Goal: Task Accomplishment & Management: Manage account settings

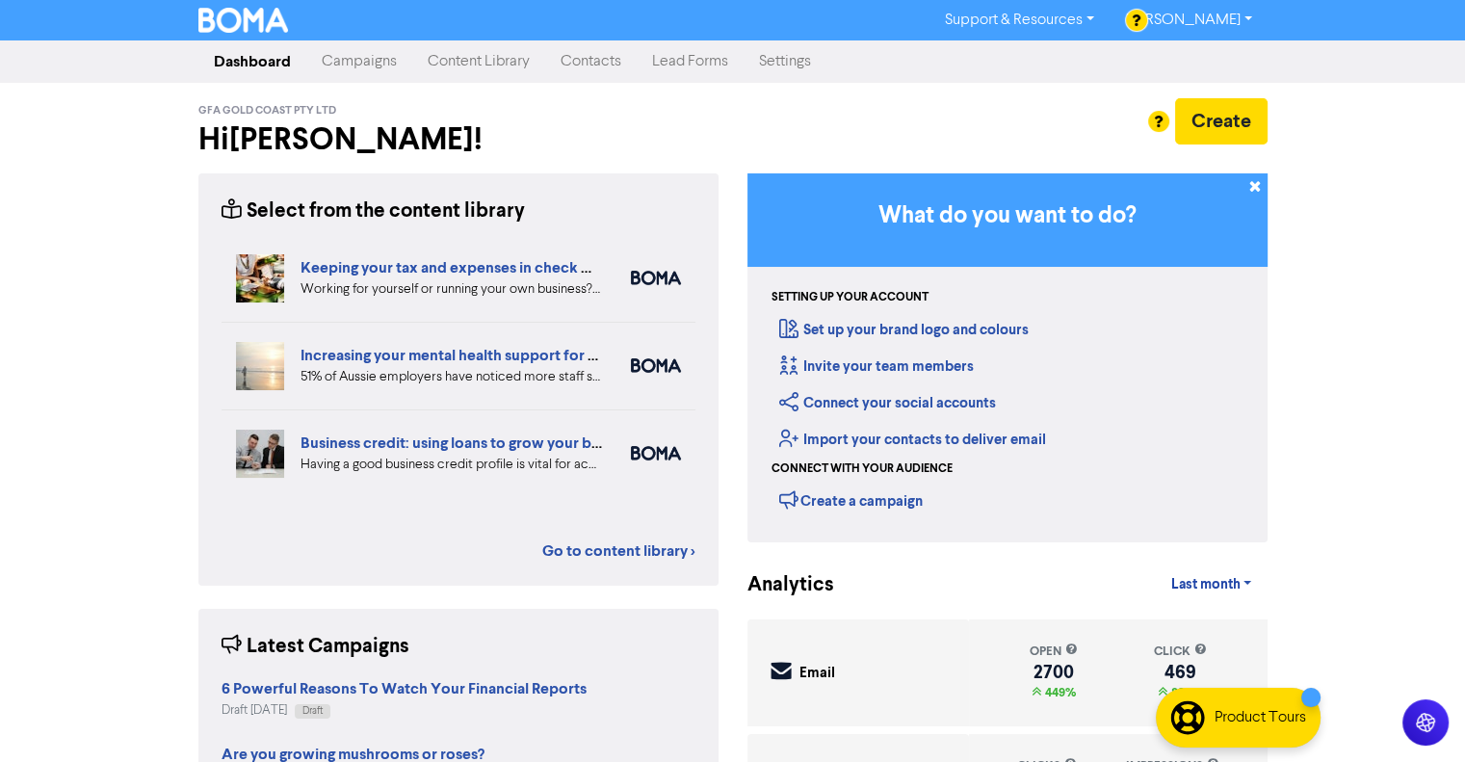
click at [481, 54] on link "Content Library" at bounding box center [478, 61] width 133 height 39
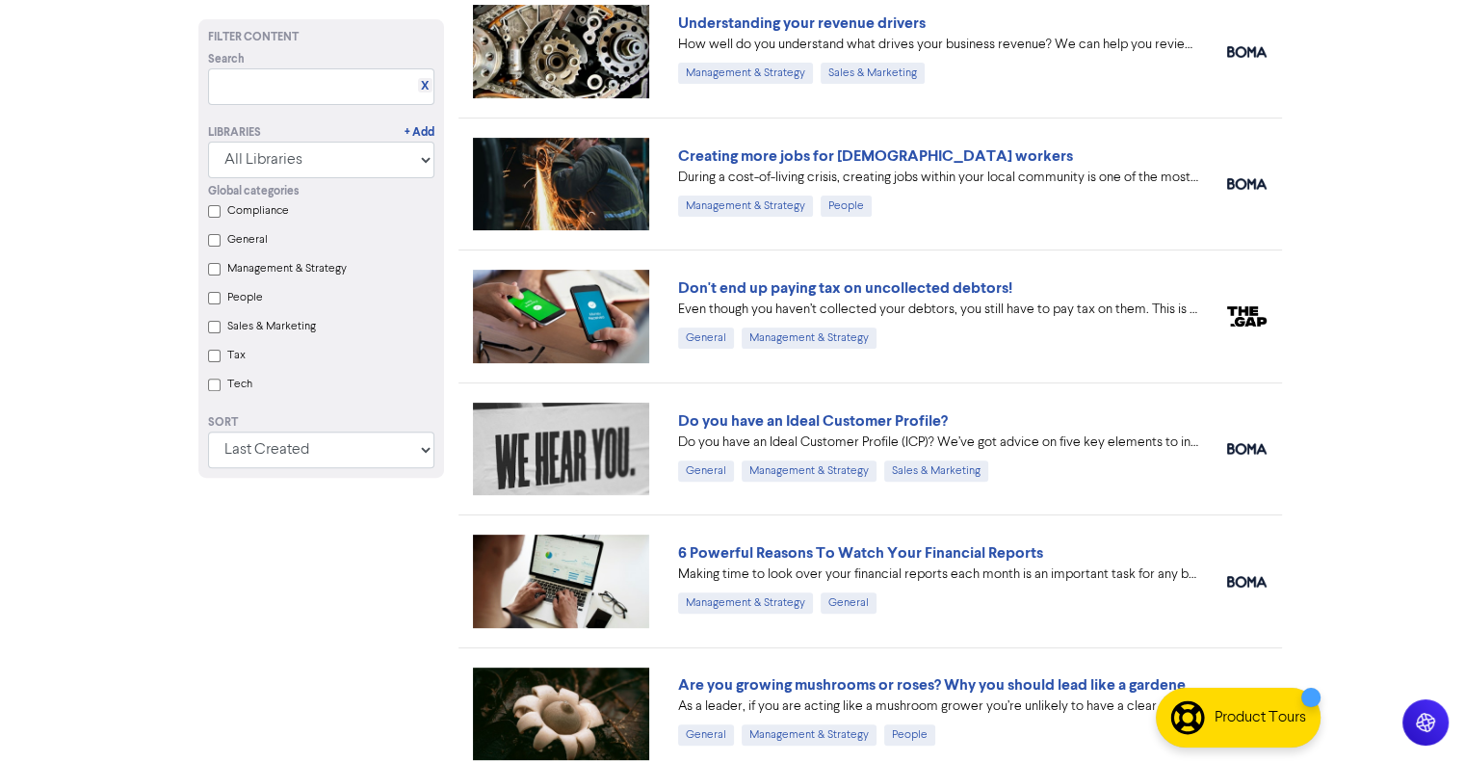
scroll to position [694, 0]
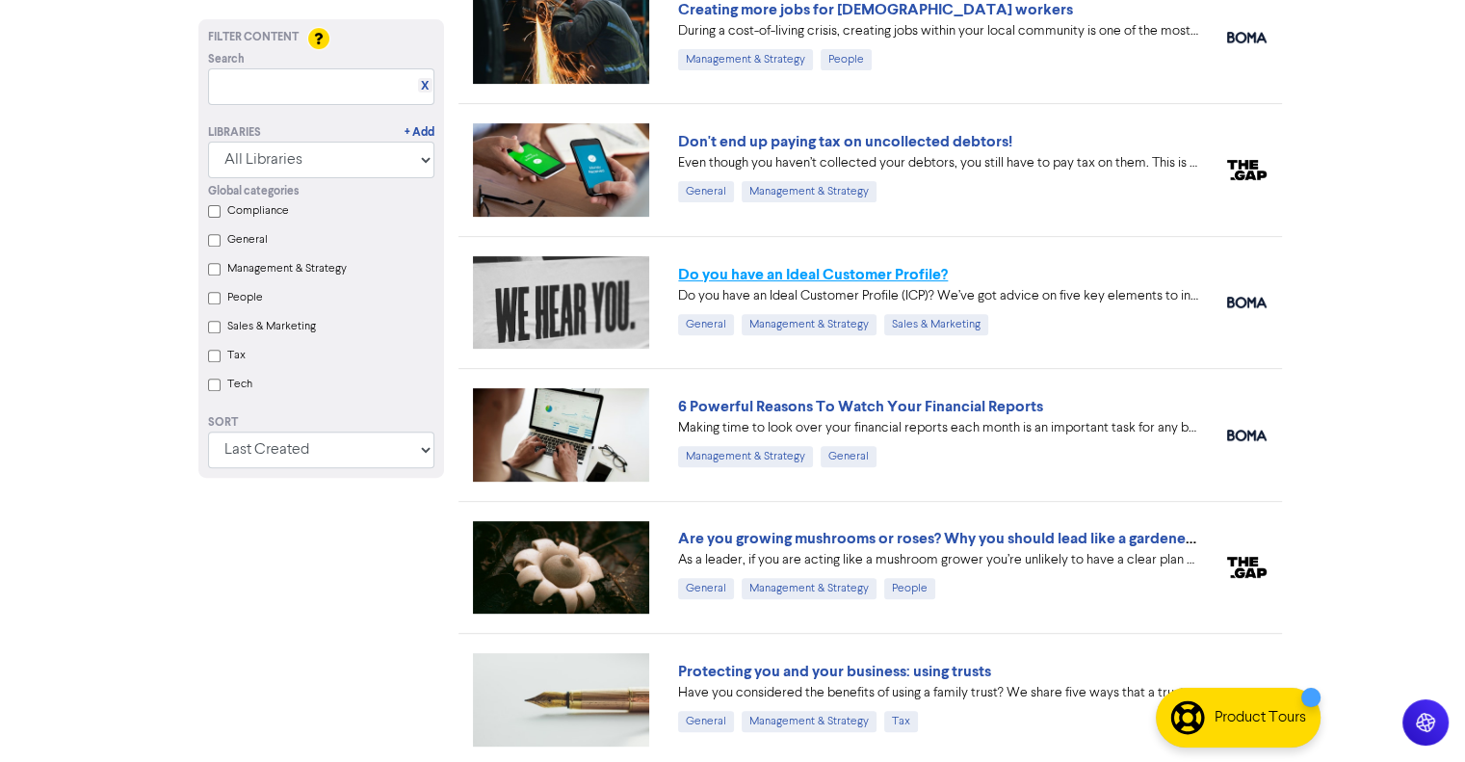
click at [791, 269] on link "Do you have an Ideal Customer Profile?" at bounding box center [813, 274] width 270 height 19
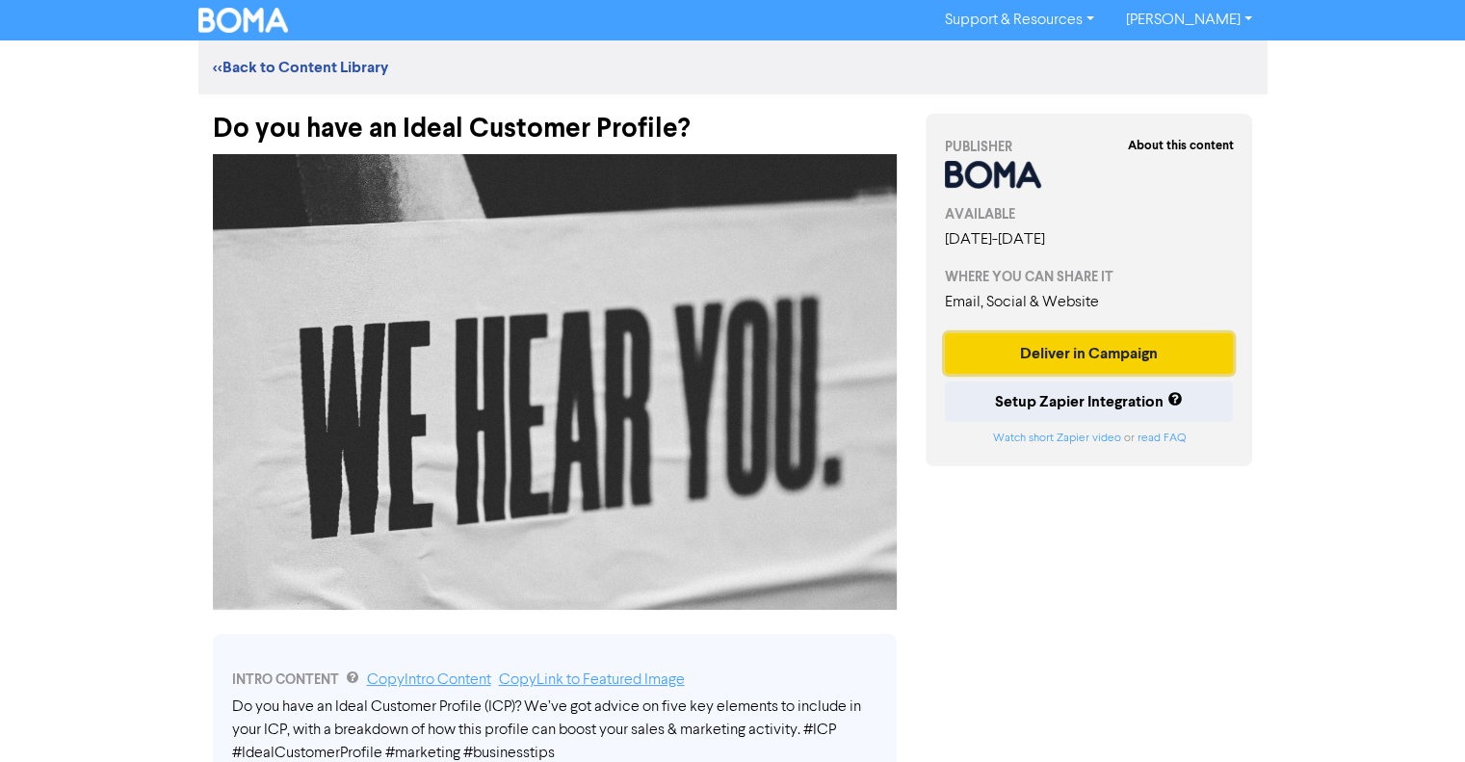
click at [1109, 352] on button "Deliver in Campaign" at bounding box center [1089, 353] width 289 height 40
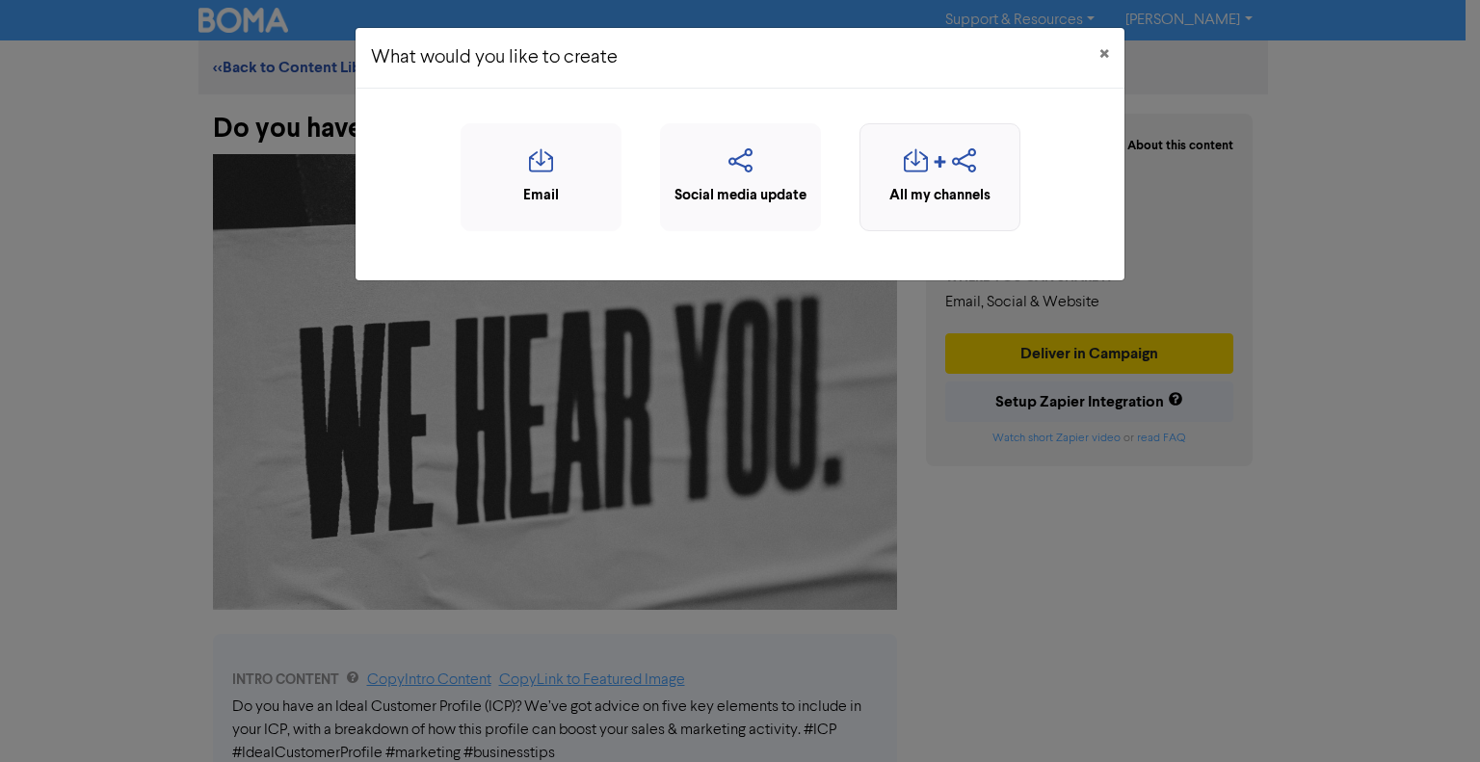
click at [954, 194] on div "All my channels" at bounding box center [940, 196] width 140 height 22
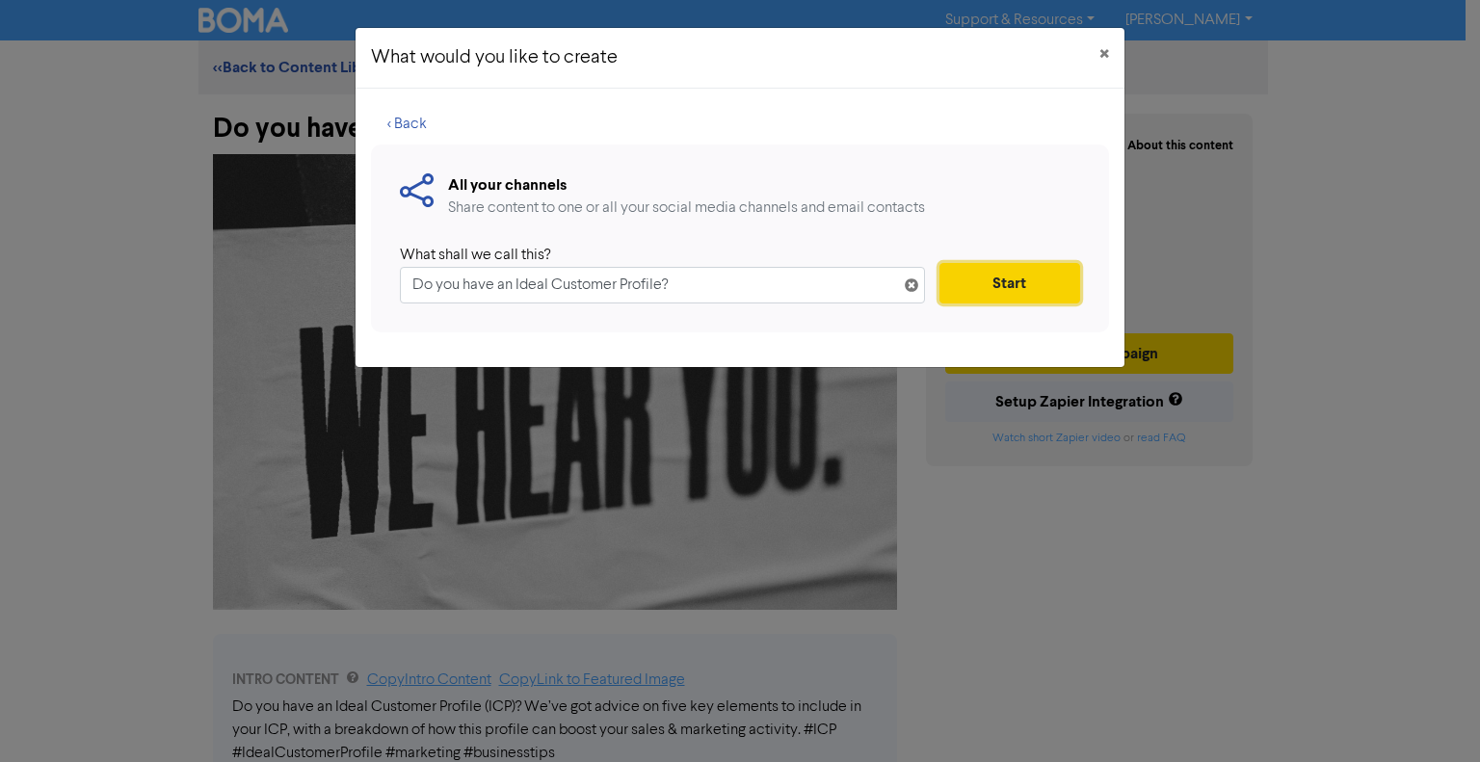
click at [1047, 274] on button "Start" at bounding box center [1009, 283] width 141 height 40
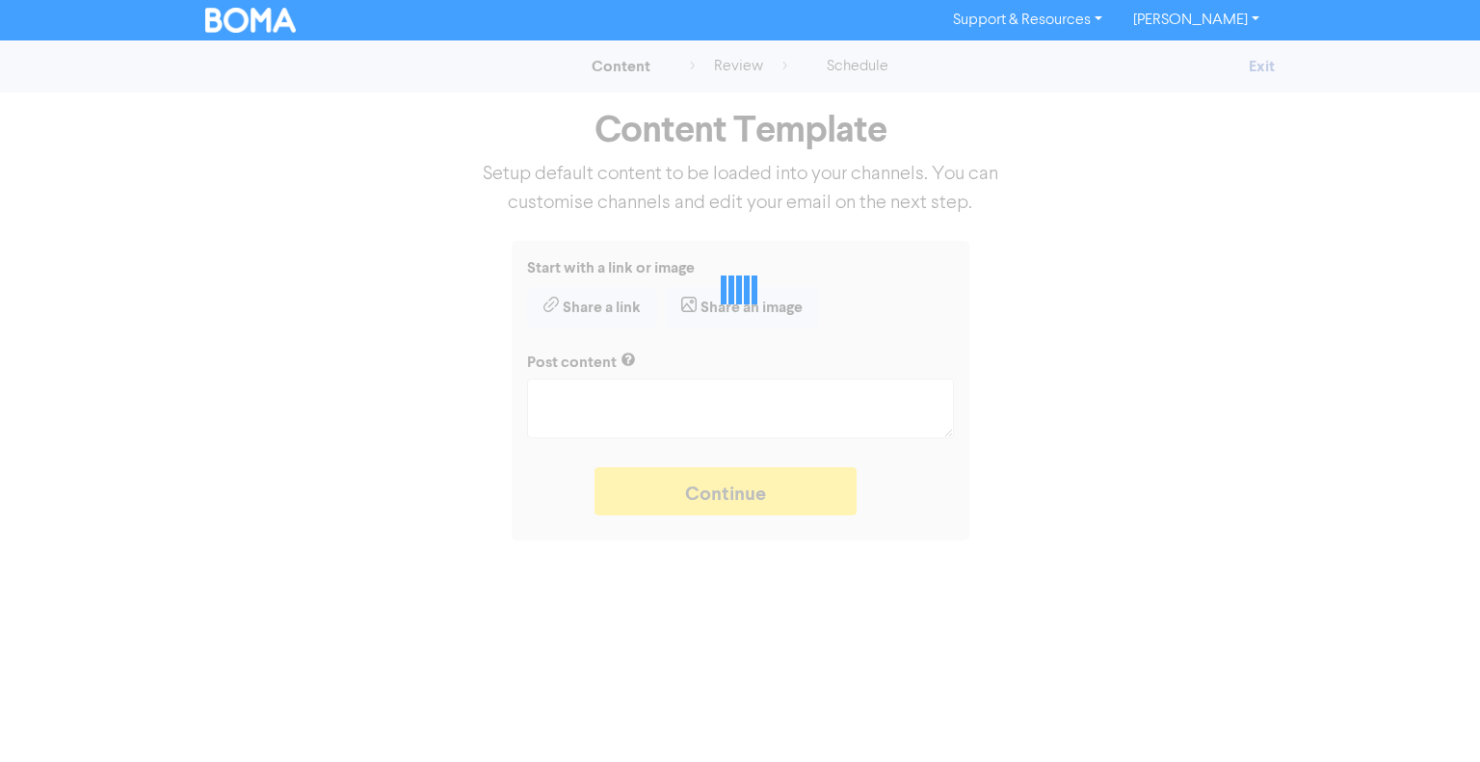
type textarea "x"
type textarea "Do you have an Ideal Customer Profile (ICP)? We’ve got advice on five key eleme…"
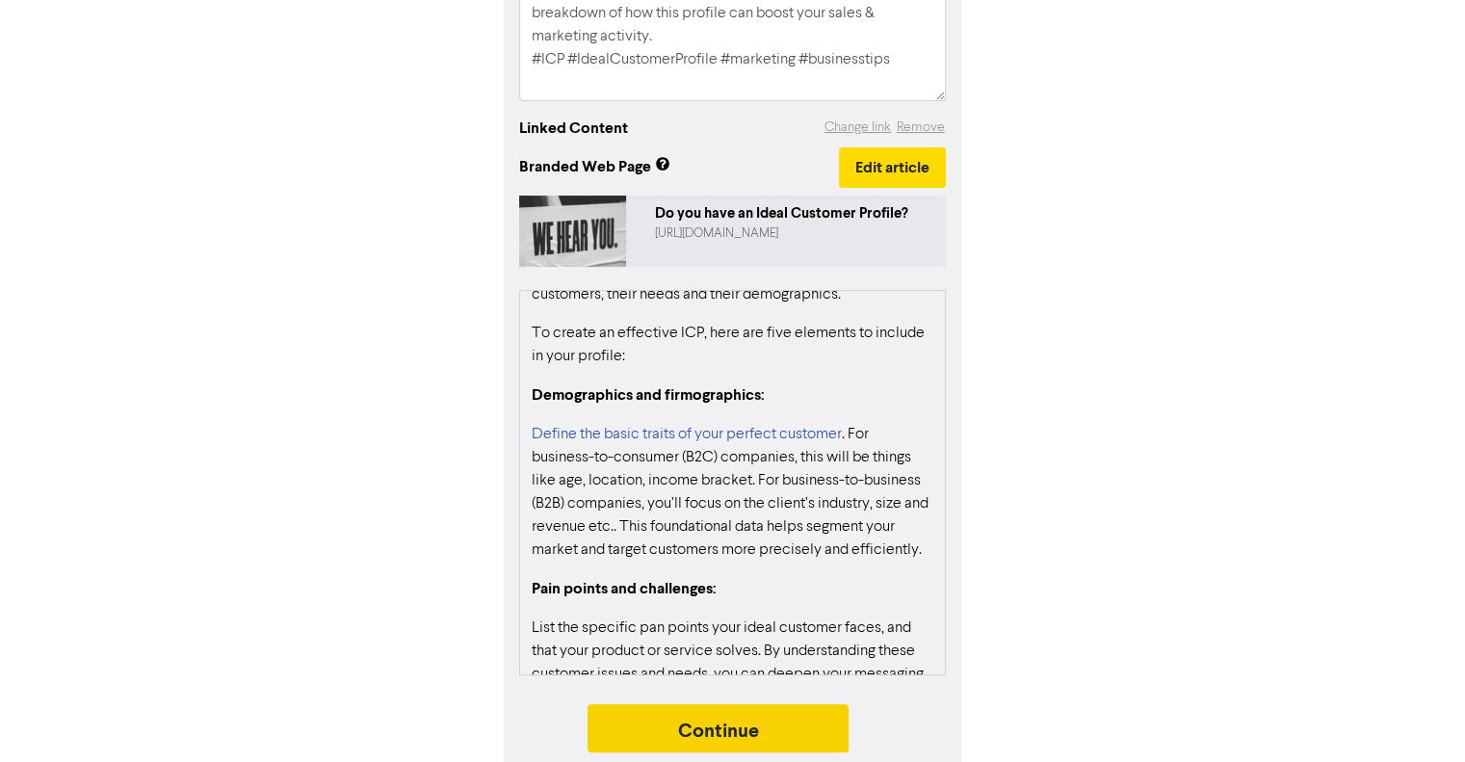
scroll to position [963, 0]
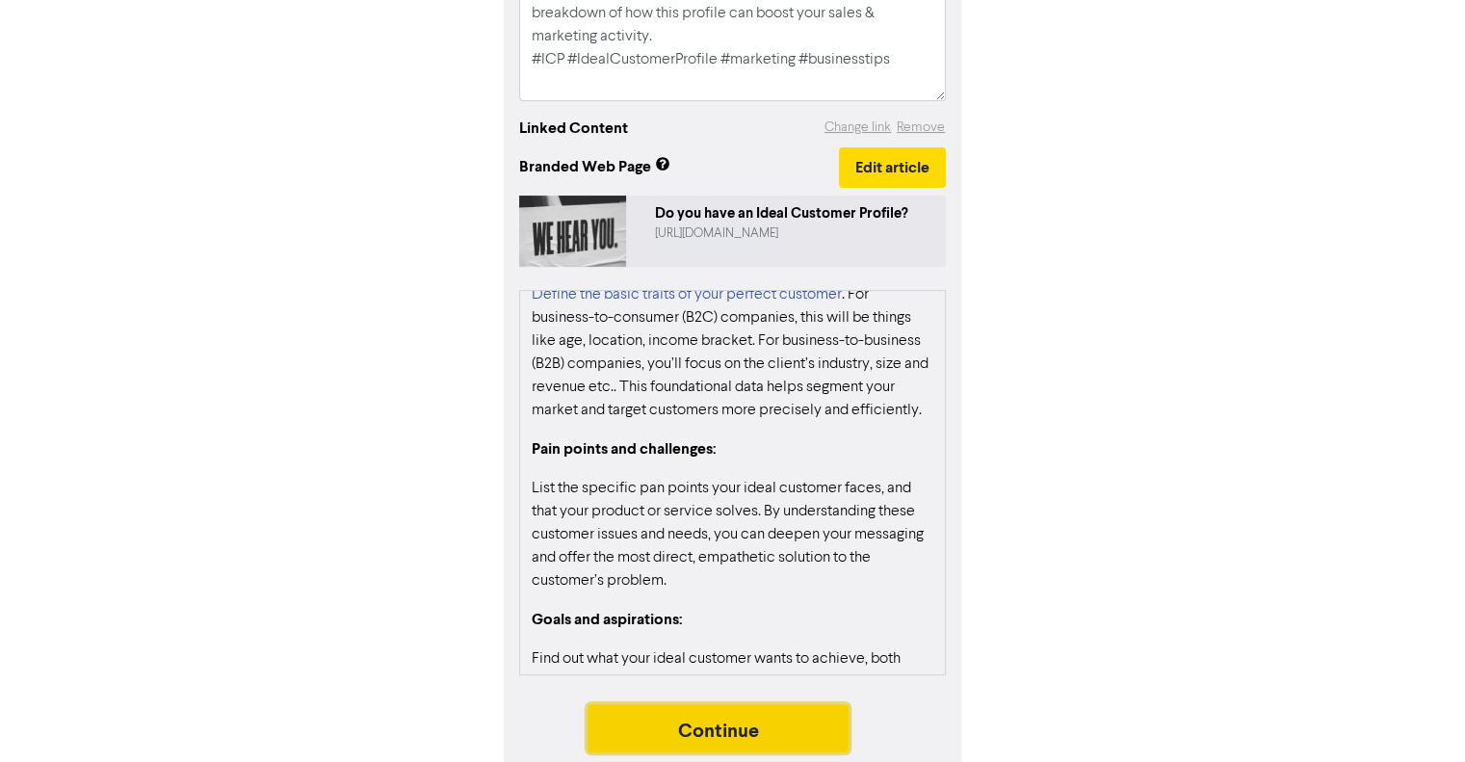
click at [702, 728] on button "Continue" at bounding box center [719, 728] width 262 height 48
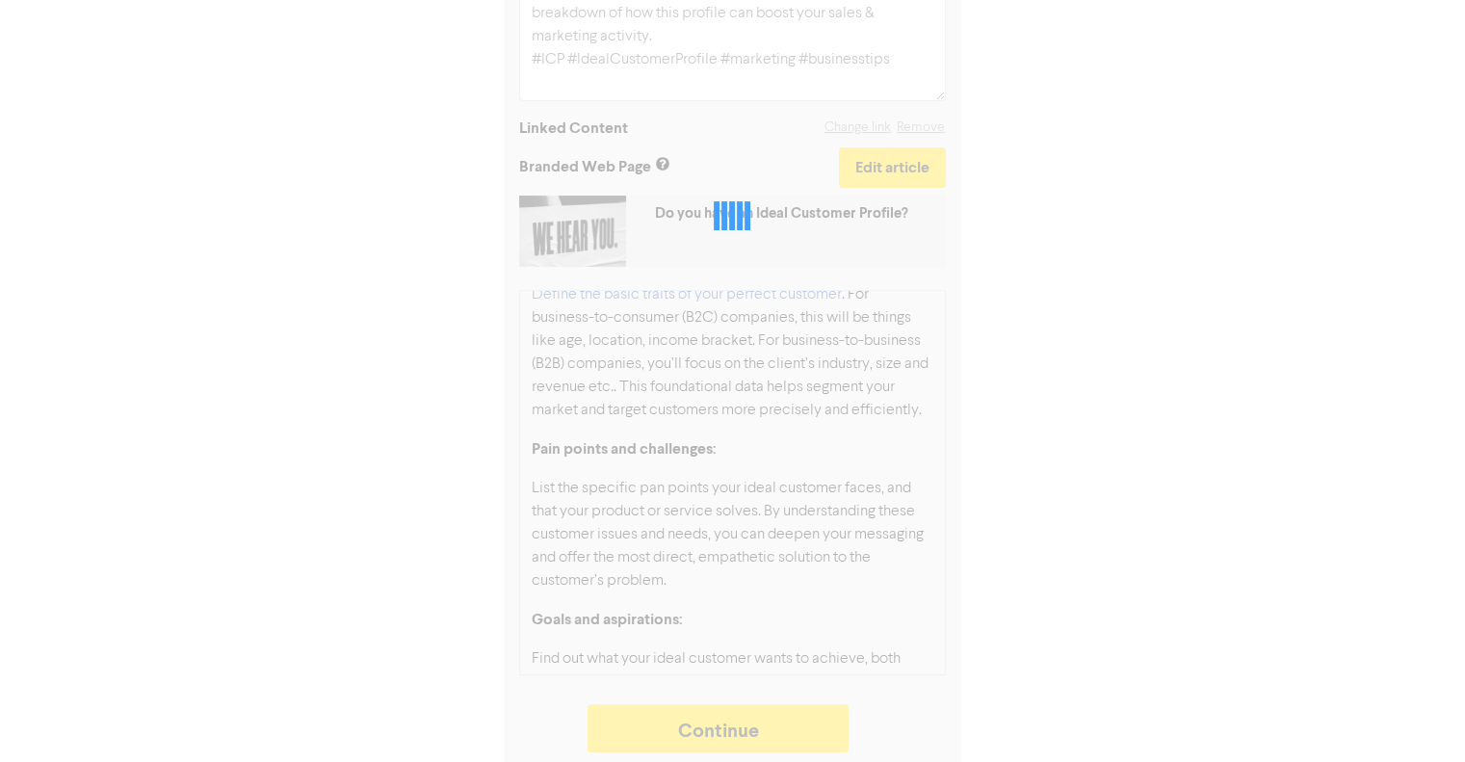
type textarea "x"
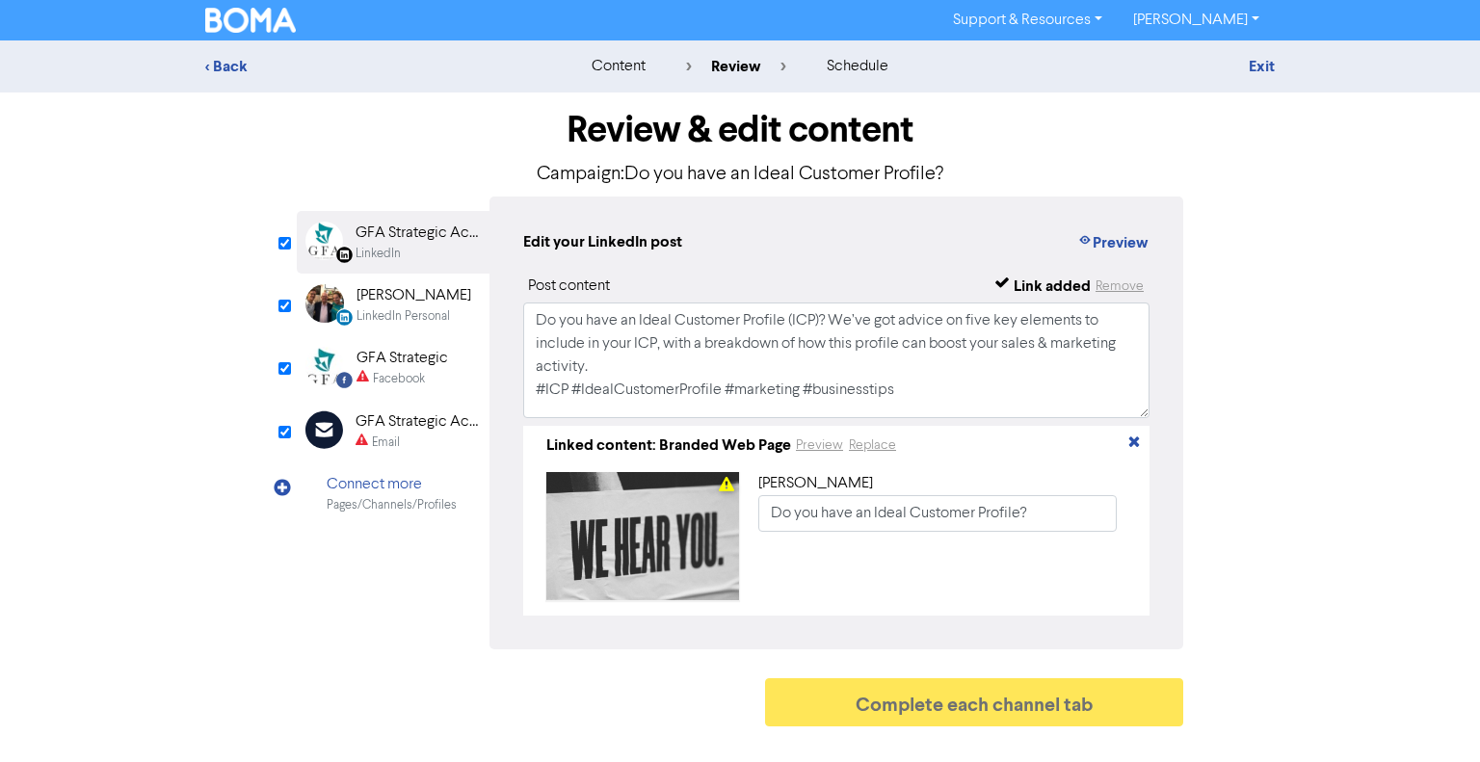
click at [212, 681] on div "Review & edit content Campaign: Do you have an Ideal Customer Profile? LinkedIn…" at bounding box center [740, 414] width 1098 height 644
click at [1134, 447] on icon "button" at bounding box center [1133, 444] width 15 height 15
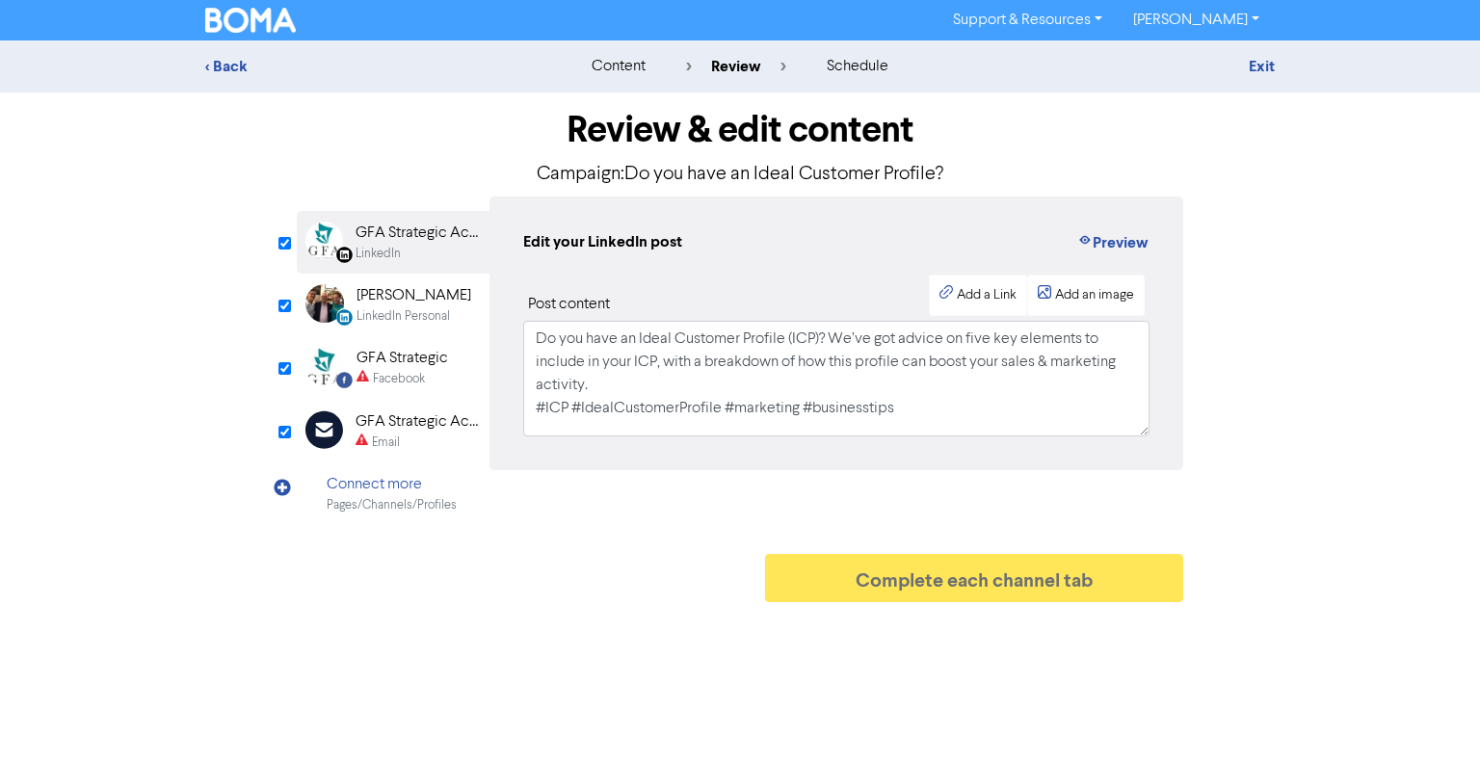
click at [395, 295] on div "Allan Godbee" at bounding box center [413, 295] width 115 height 23
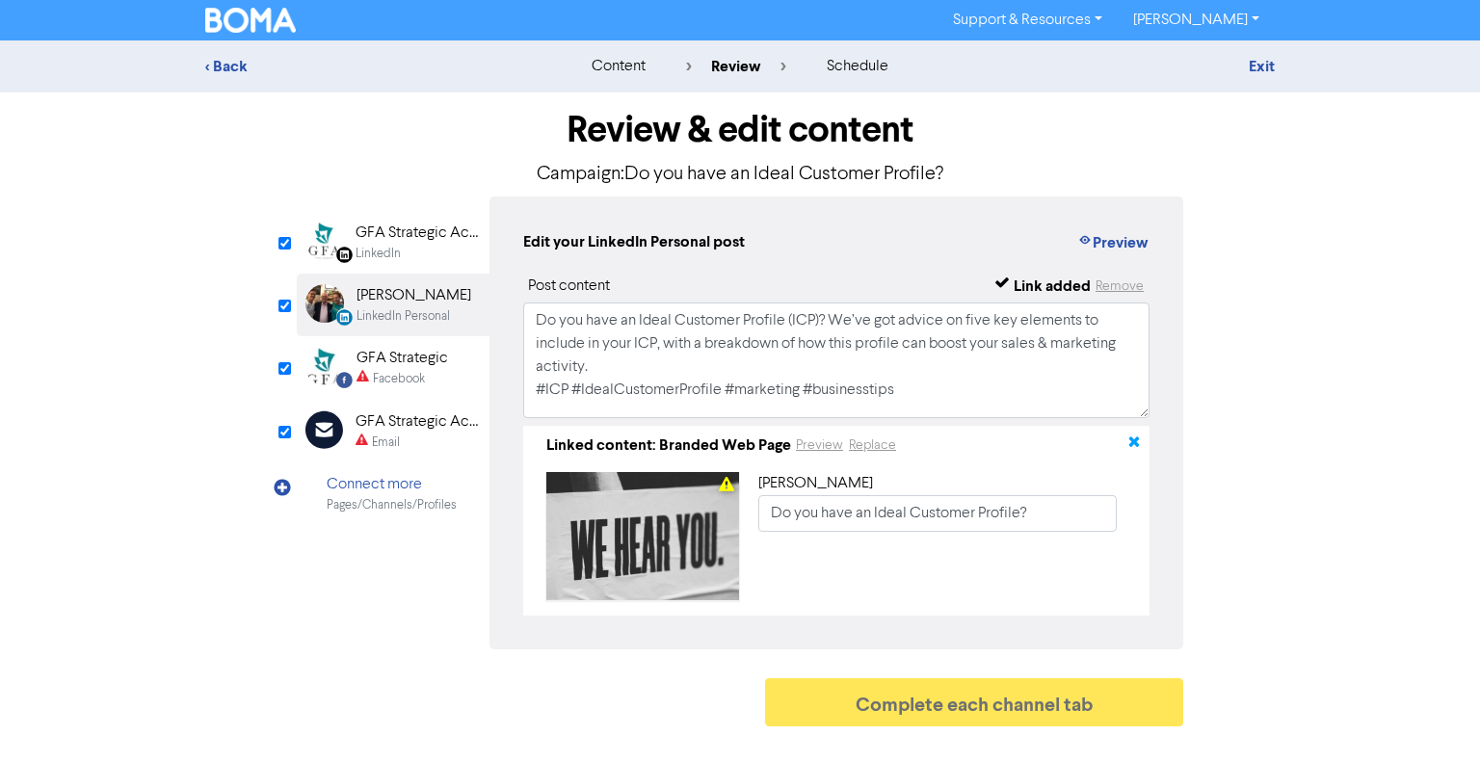
click at [1141, 445] on icon "button" at bounding box center [1133, 444] width 15 height 15
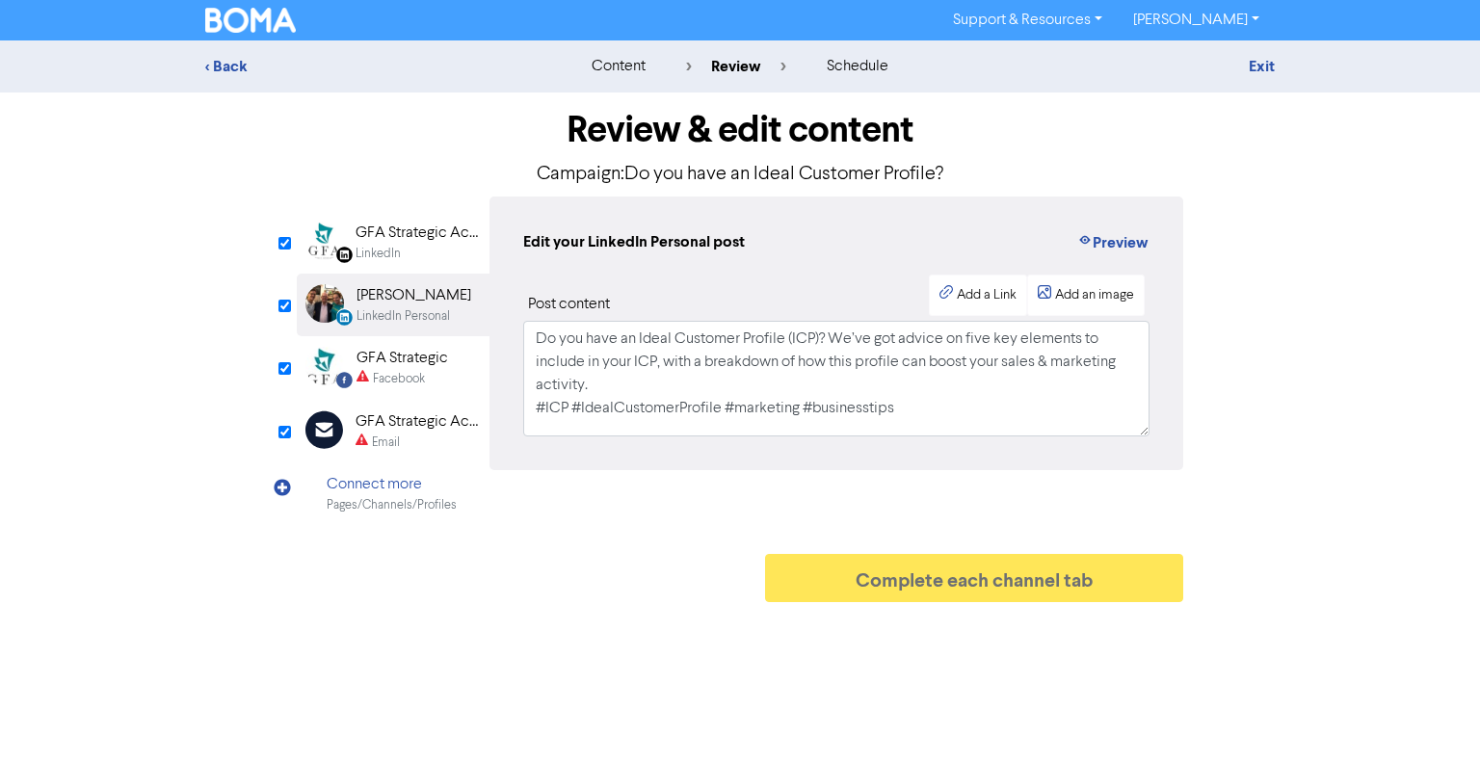
click at [428, 397] on div "Facebook Created with Sketch. GFA Strategic Facebook" at bounding box center [393, 367] width 193 height 63
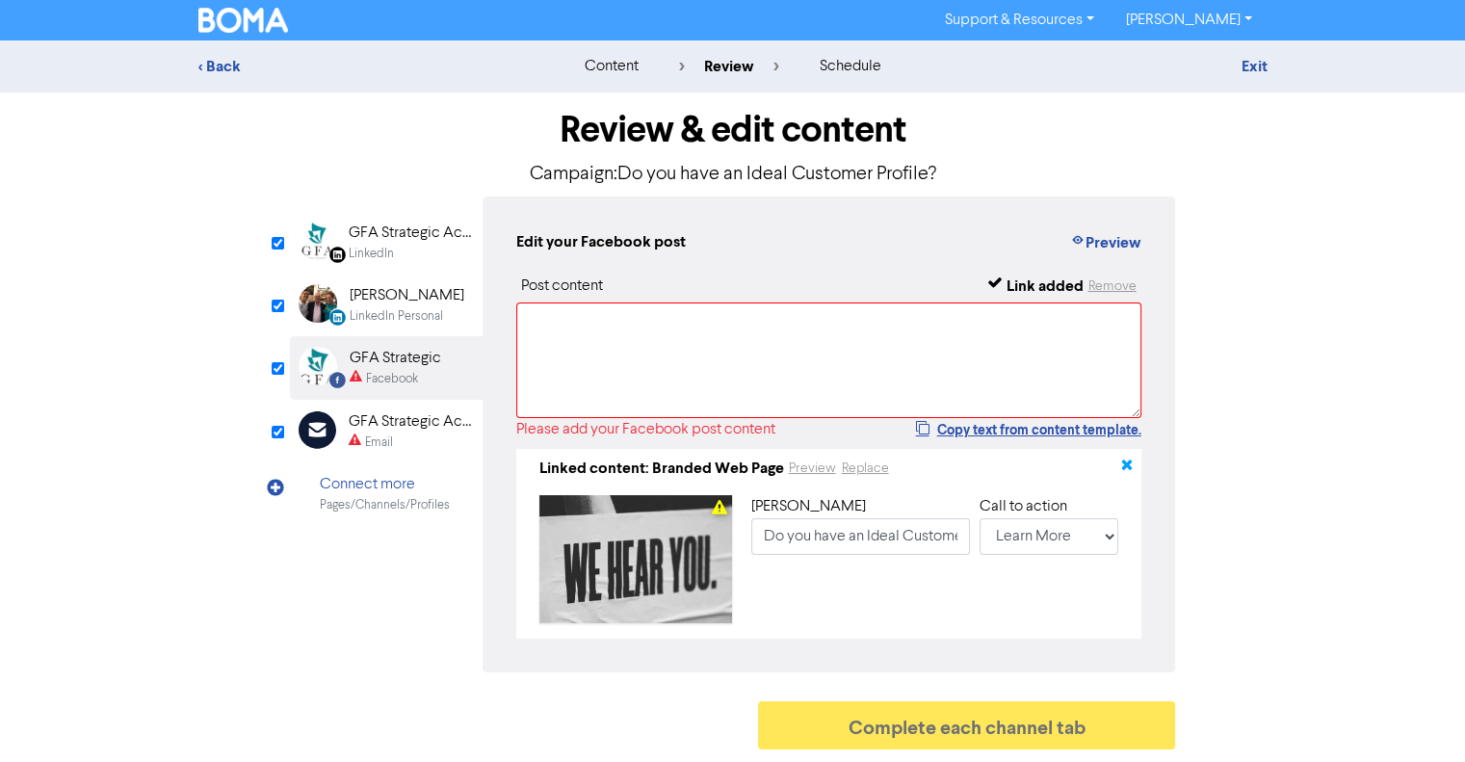
click at [1128, 467] on icon "button" at bounding box center [1126, 468] width 15 height 15
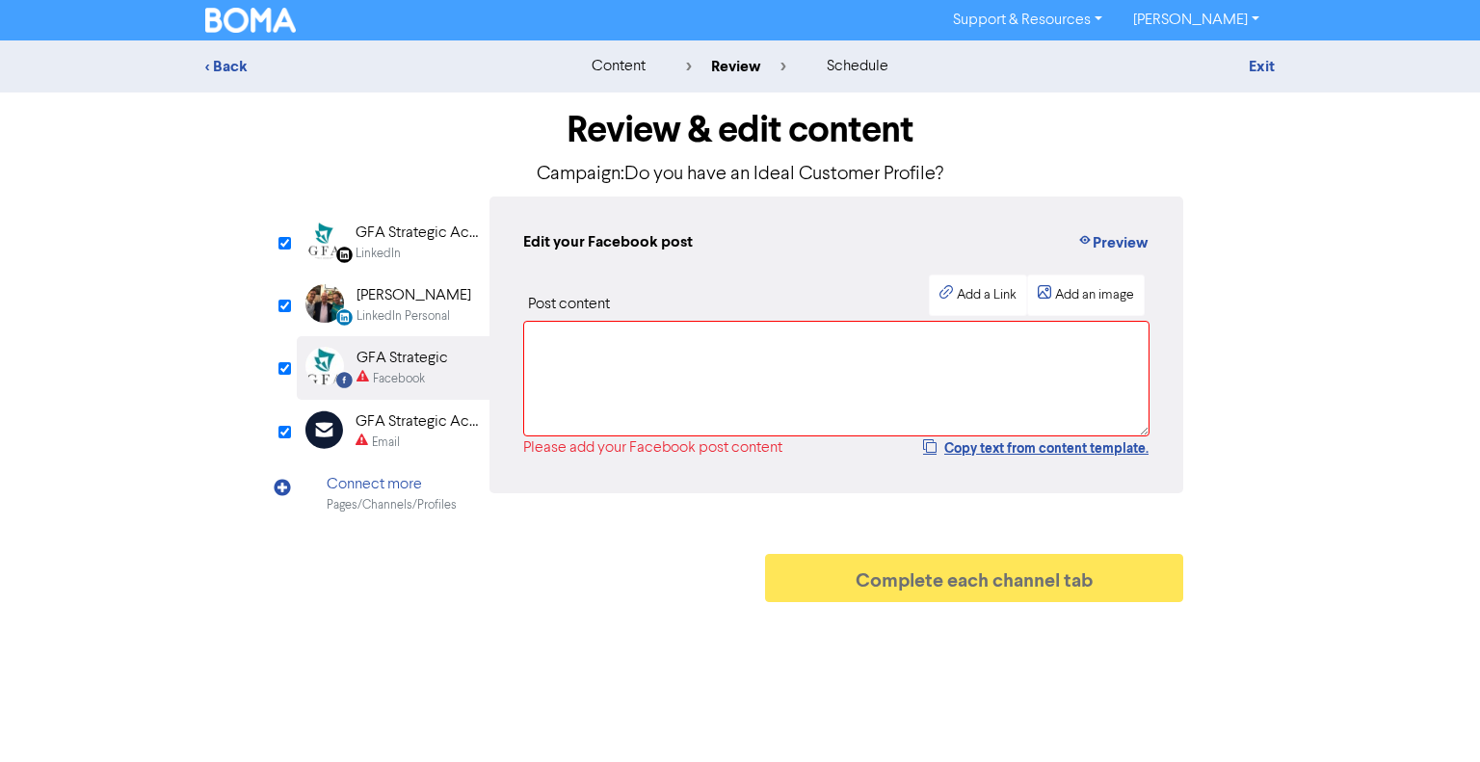
click at [380, 428] on div "GFA Strategic Accountants" at bounding box center [417, 421] width 123 height 23
type input "Do you have an Ideal Customer Profile (ICP)? We’ve got advice on five key eleme…"
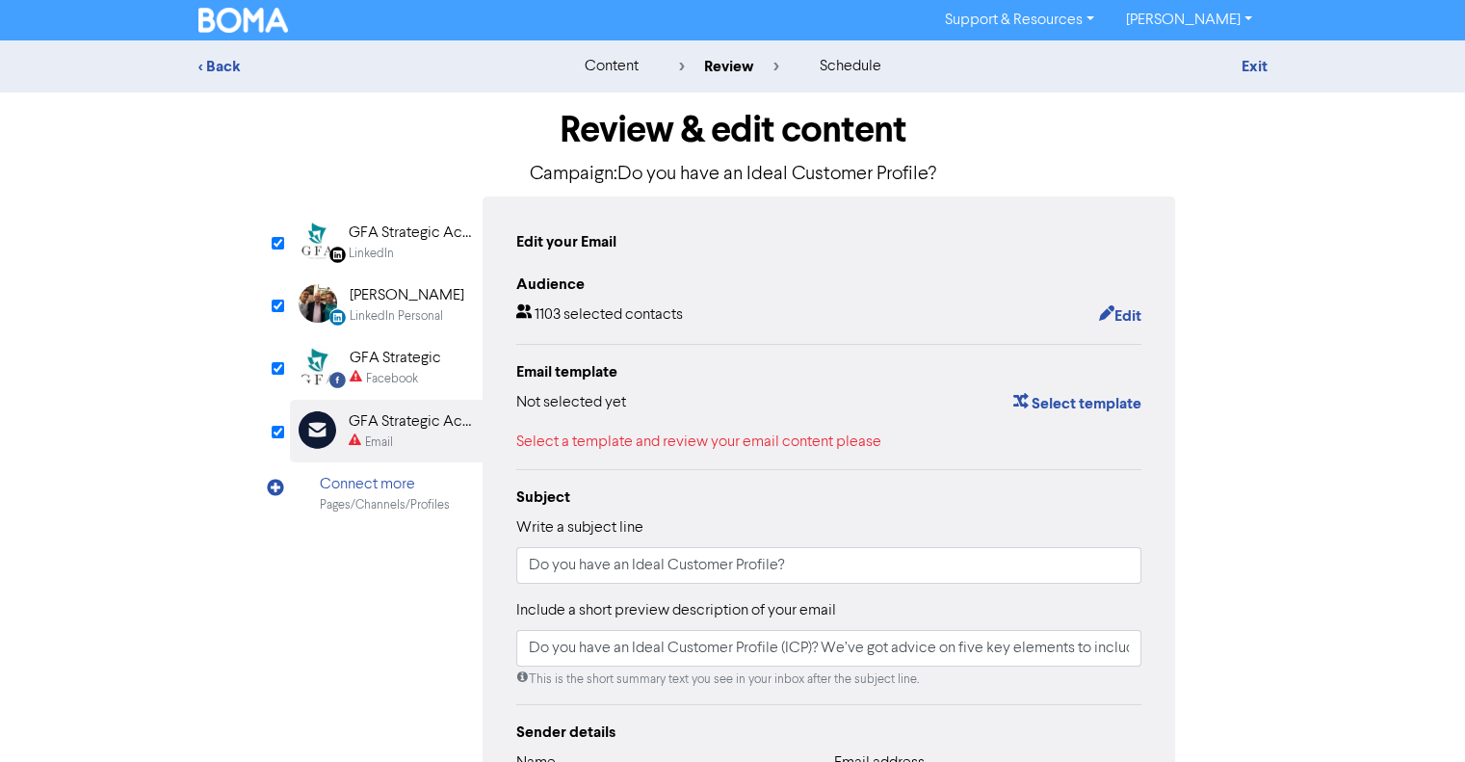
click at [376, 222] on div "GFA Strategic Accountants" at bounding box center [410, 233] width 123 height 23
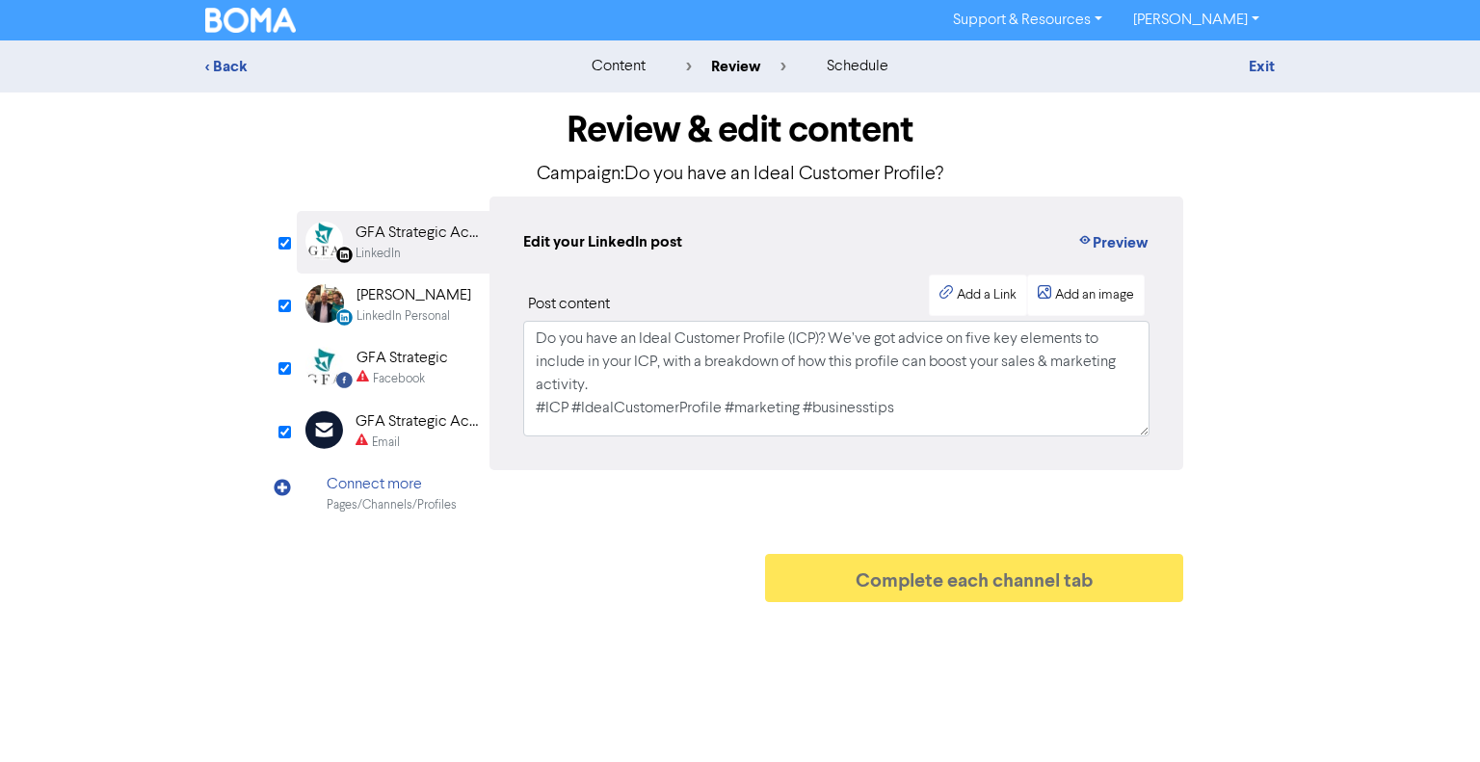
click at [356, 306] on div "Allan Godbee" at bounding box center [413, 295] width 115 height 23
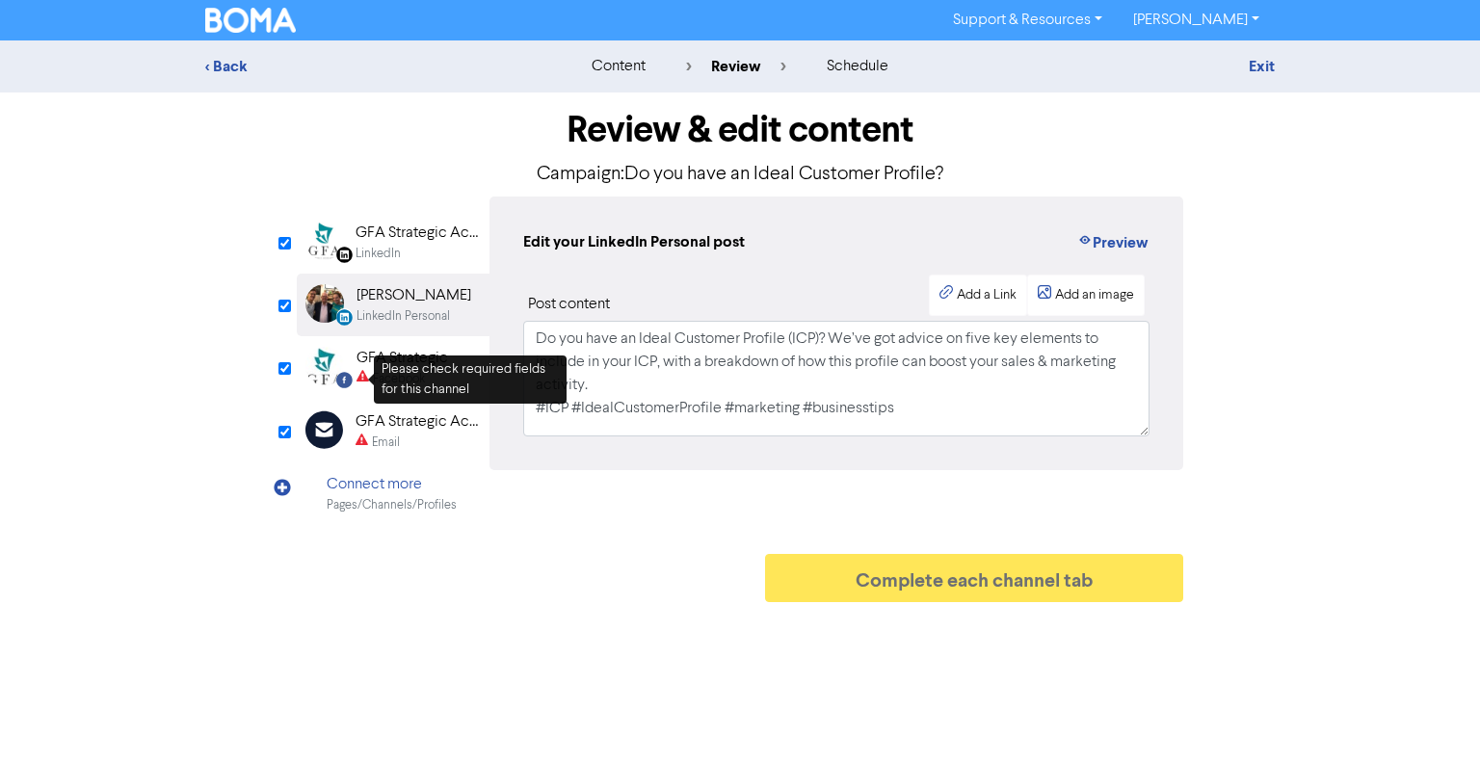
click at [363, 375] on icon at bounding box center [362, 379] width 13 height 18
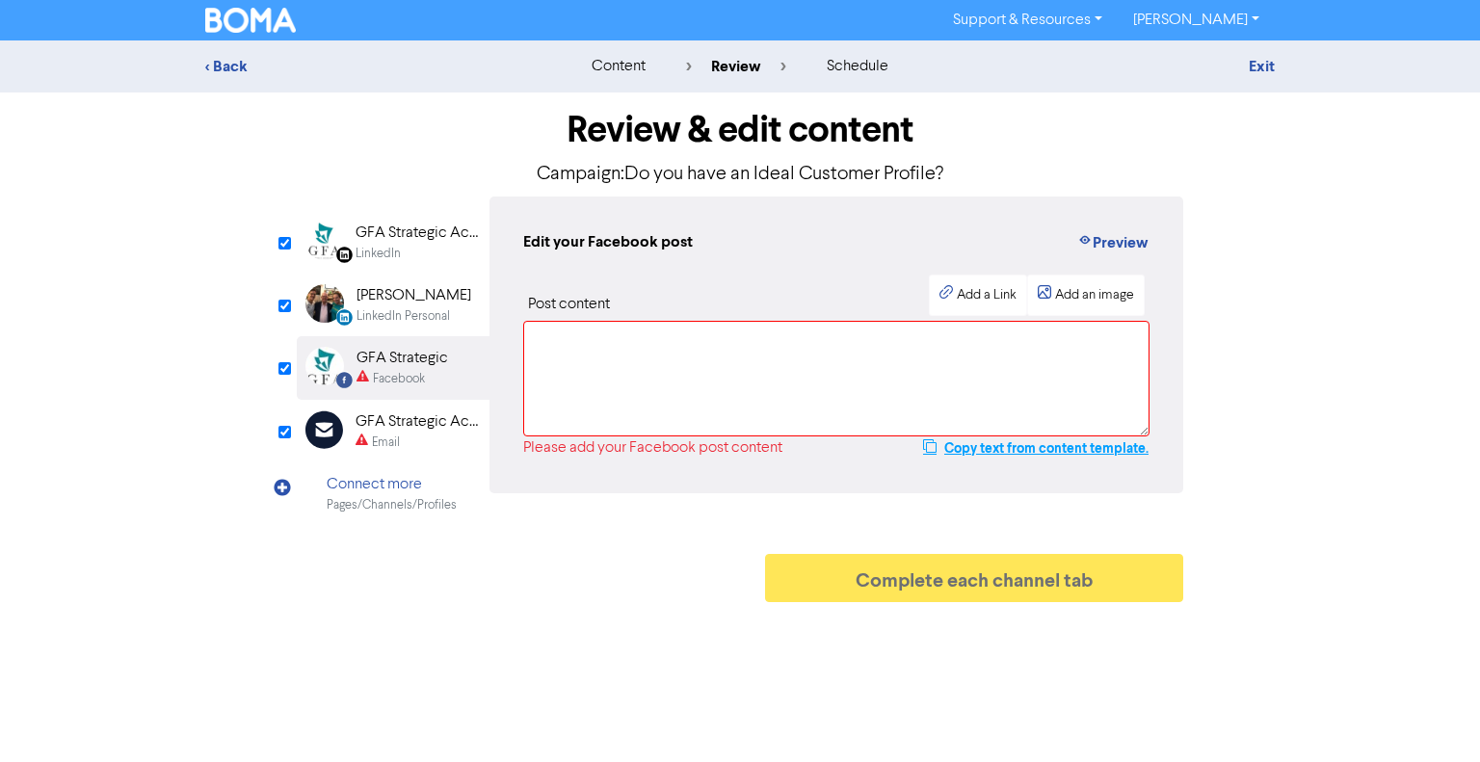
click at [1000, 452] on button "Copy text from content template." at bounding box center [1035, 447] width 227 height 23
click at [642, 338] on textarea at bounding box center [836, 379] width 626 height 116
paste textarea "Do you have an Ideal Customer Profile (ICP)? We’ve got advice on five key eleme…"
type textarea "Do you have an Ideal Customer Profile (ICP)? We’ve got advice on five key eleme…"
type input "Do you have an Ideal Customer Profile (ICP)? We’ve got advice on five key eleme…"
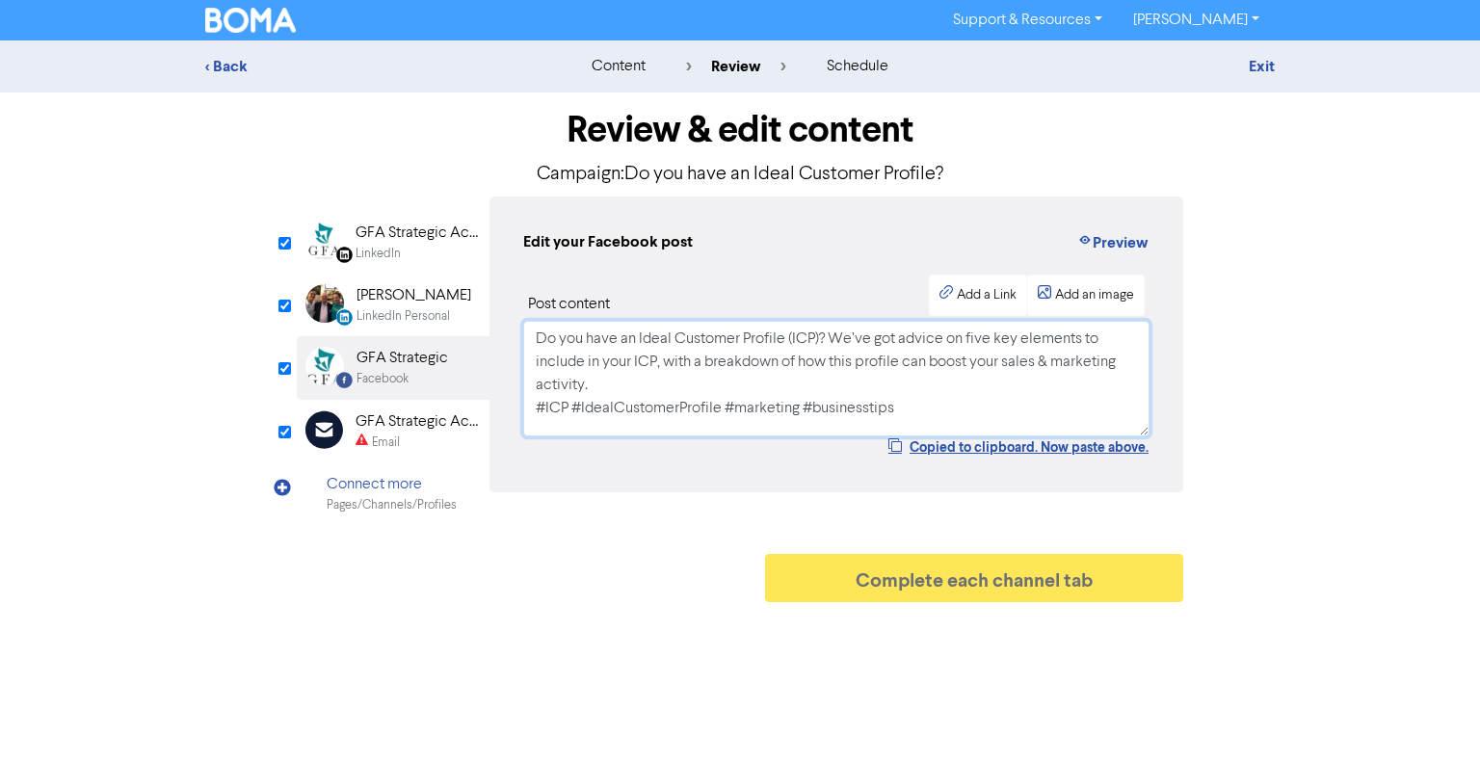
type textarea "Do you have an Ideal Customer Profile (ICP)? We’ve got advice on five key eleme…"
click at [381, 445] on div "Email" at bounding box center [386, 443] width 28 height 18
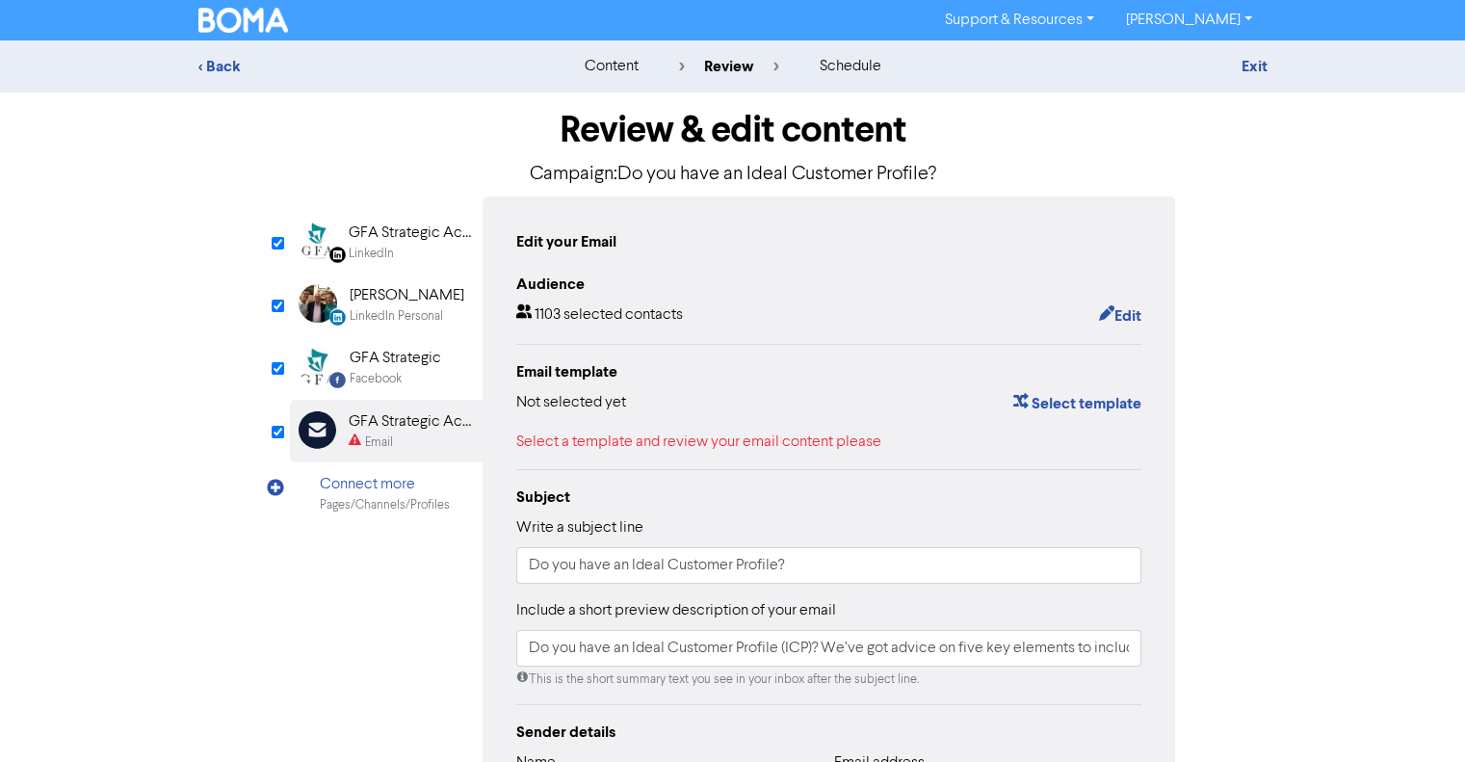
scroll to position [193, 0]
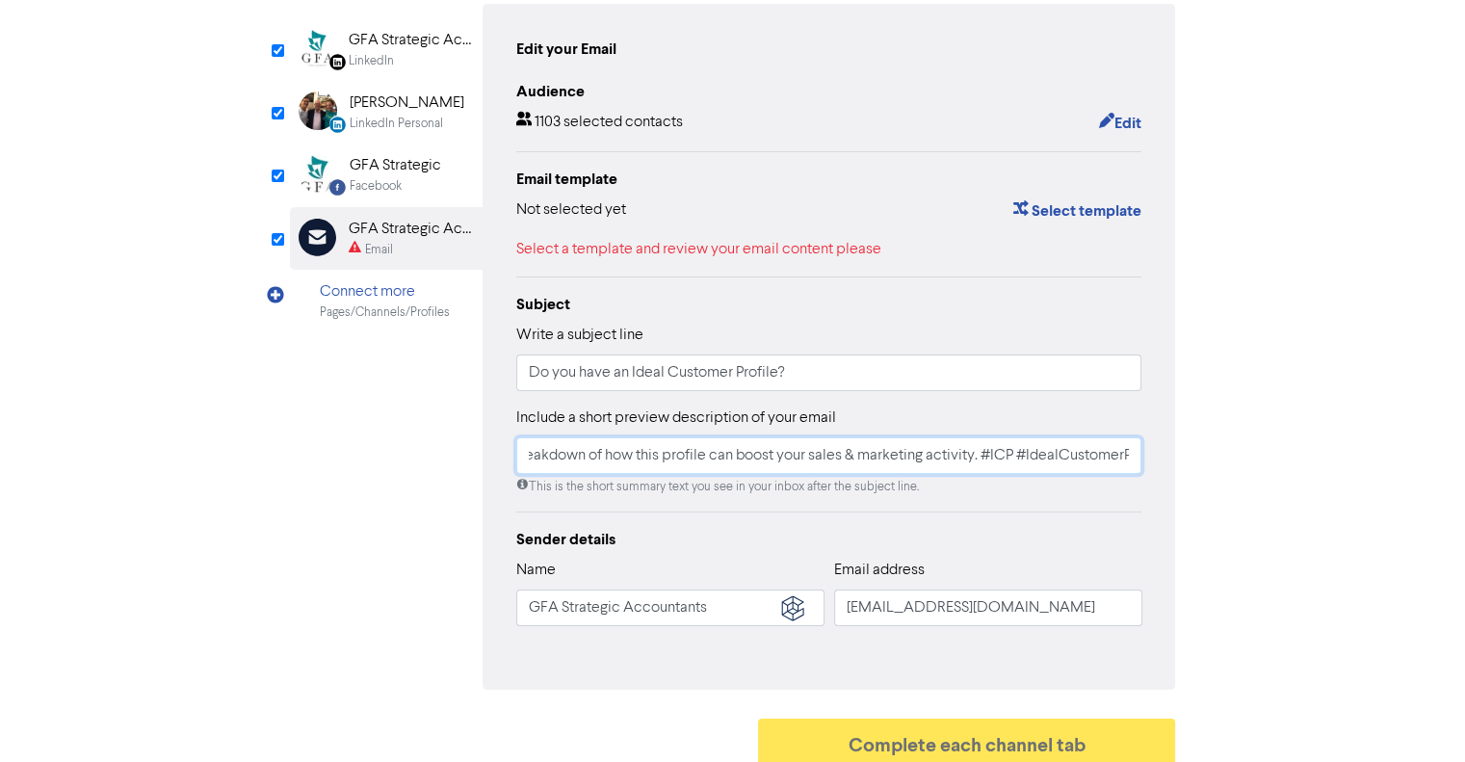
drag, startPoint x: 602, startPoint y: 463, endPoint x: 1147, endPoint y: 491, distance: 545.1
click at [1147, 491] on div "Edit your Email Audience 1103 selected contacts Edit Email template Not selecte…" at bounding box center [830, 347] width 694 height 686
click at [626, 454] on input "Do you have an Ideal Customer Profile (ICP)? We’ve got advice on five key eleme…" at bounding box center [829, 455] width 626 height 37
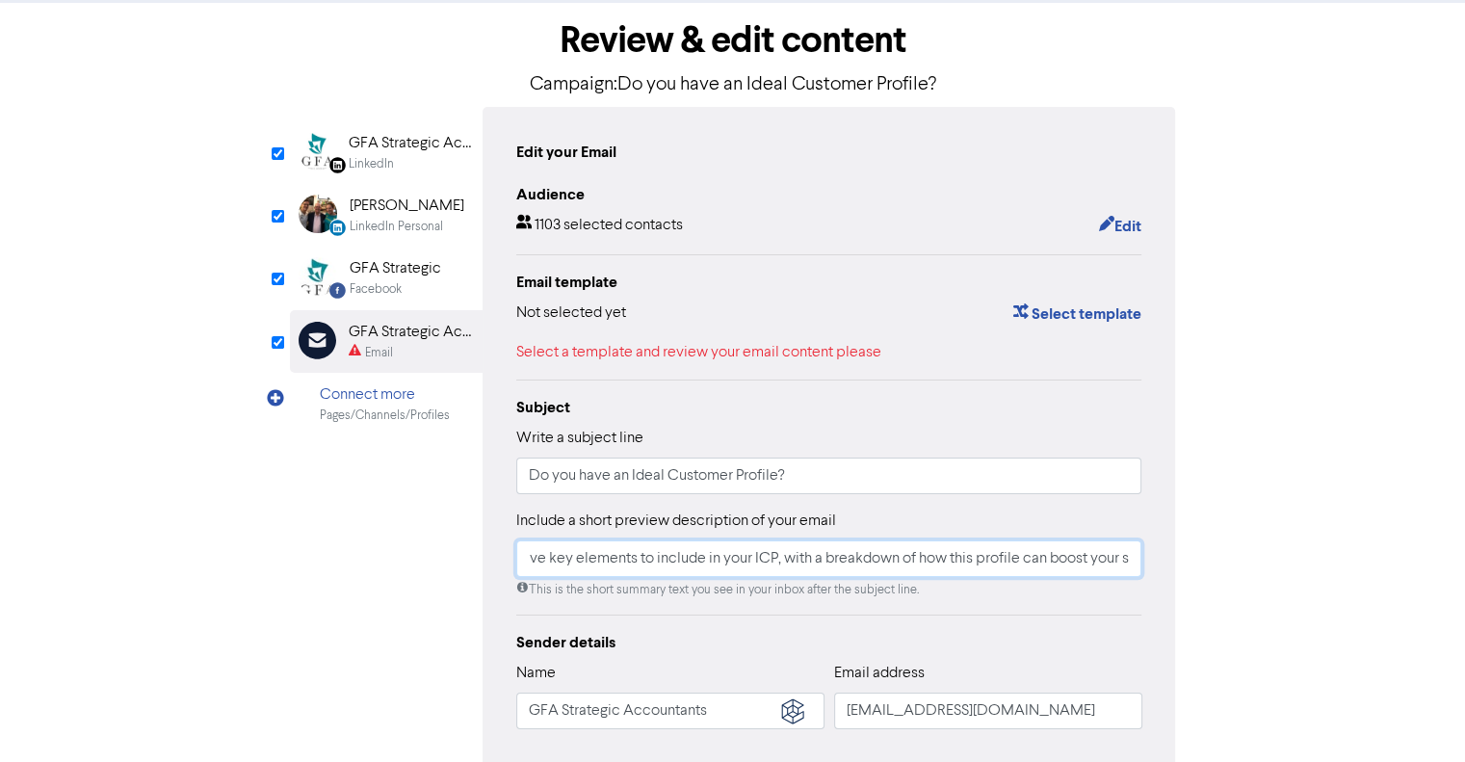
scroll to position [0, 0]
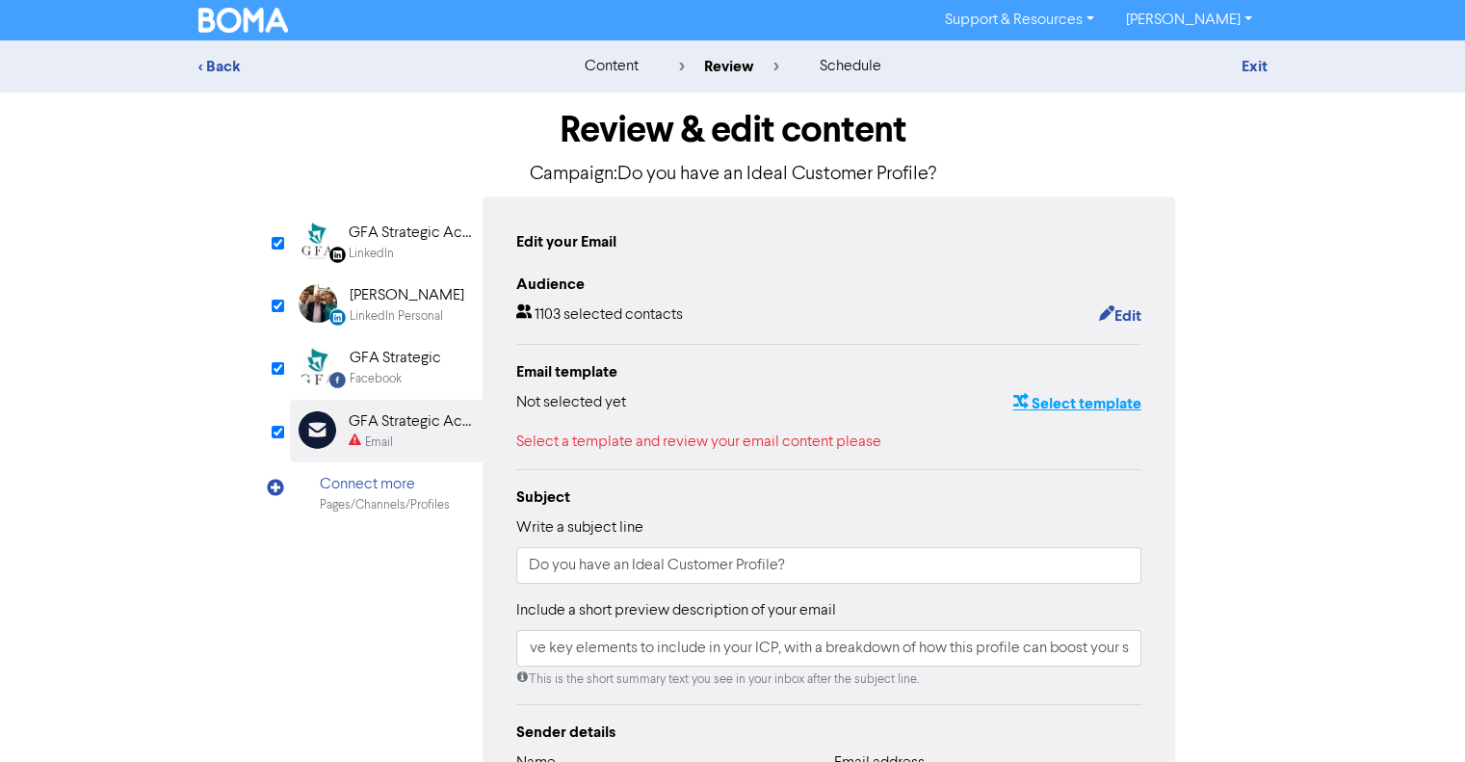
click at [1116, 406] on button "Select template" at bounding box center [1077, 403] width 130 height 25
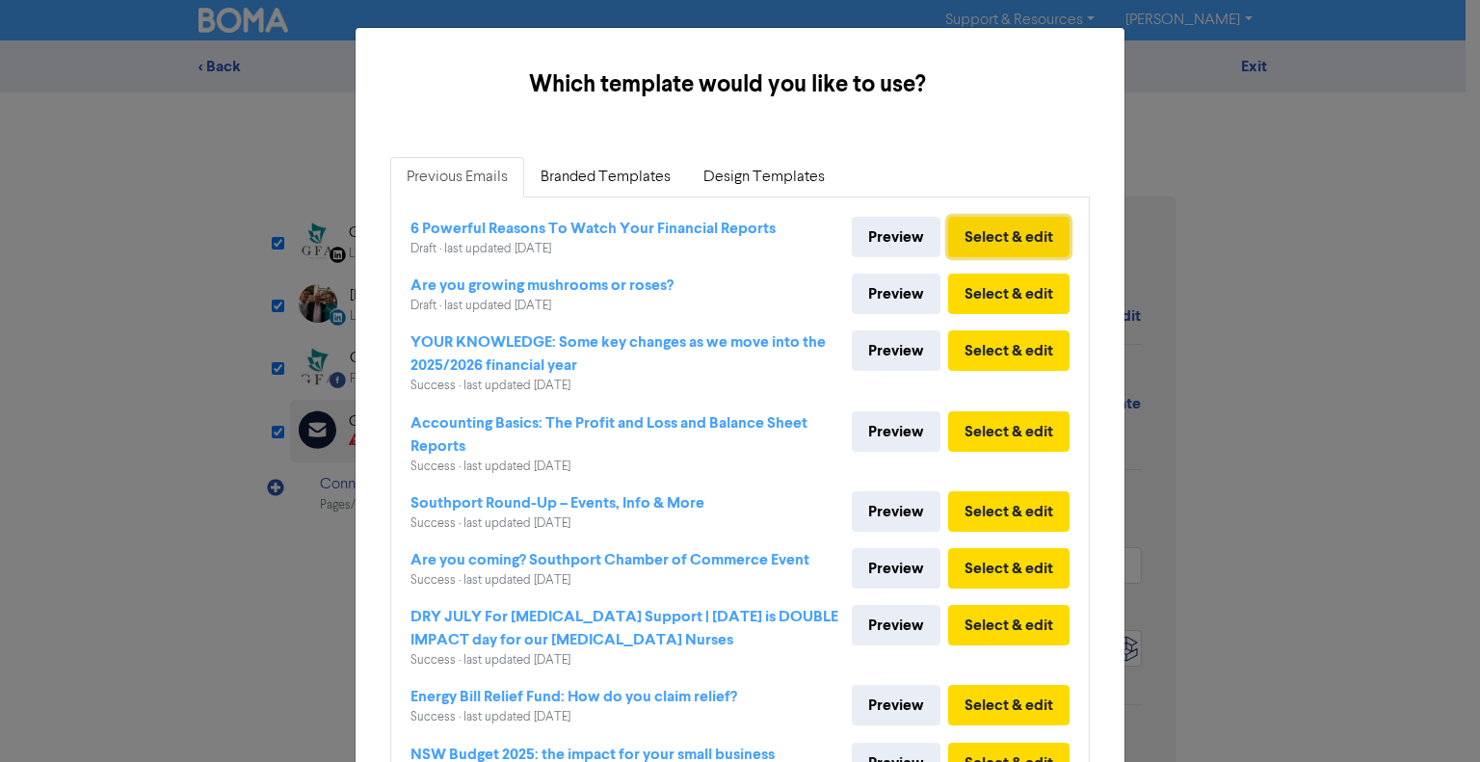
click at [1006, 224] on button "Select & edit" at bounding box center [1008, 237] width 121 height 40
type input "Do you have an Ideal Customer Profile (ICP)? We’ve got advice on five key eleme…"
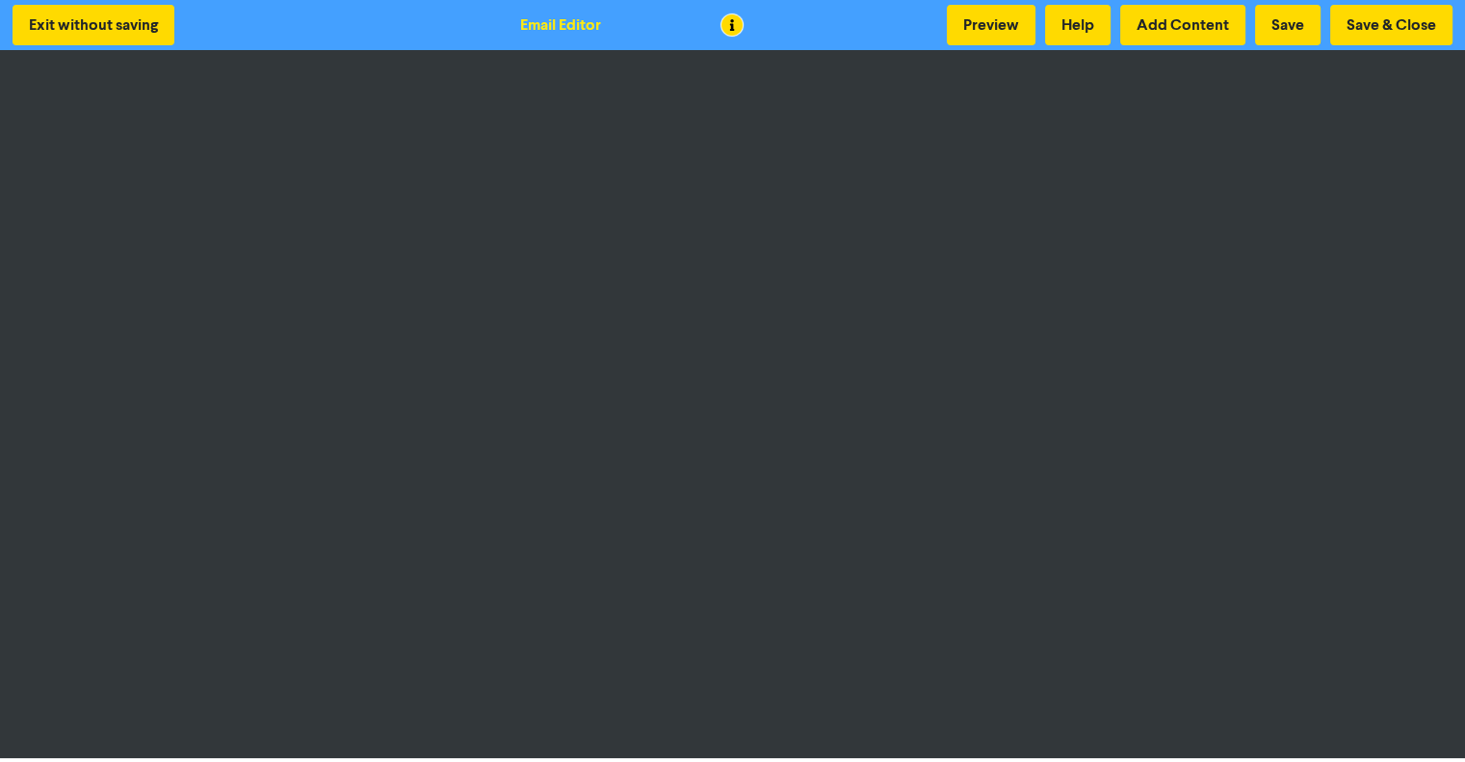
scroll to position [2, 0]
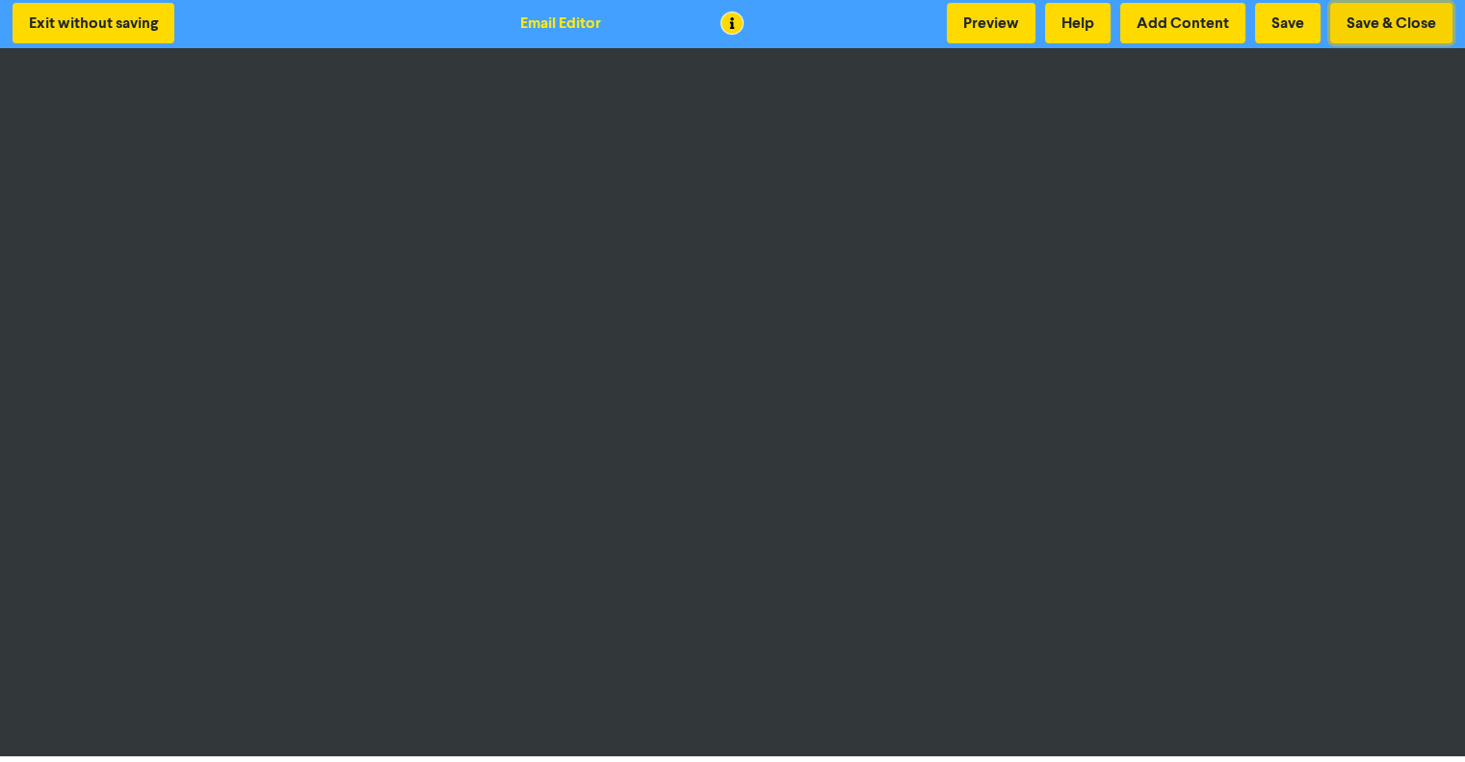
click at [1403, 9] on button "Save & Close" at bounding box center [1392, 23] width 122 height 40
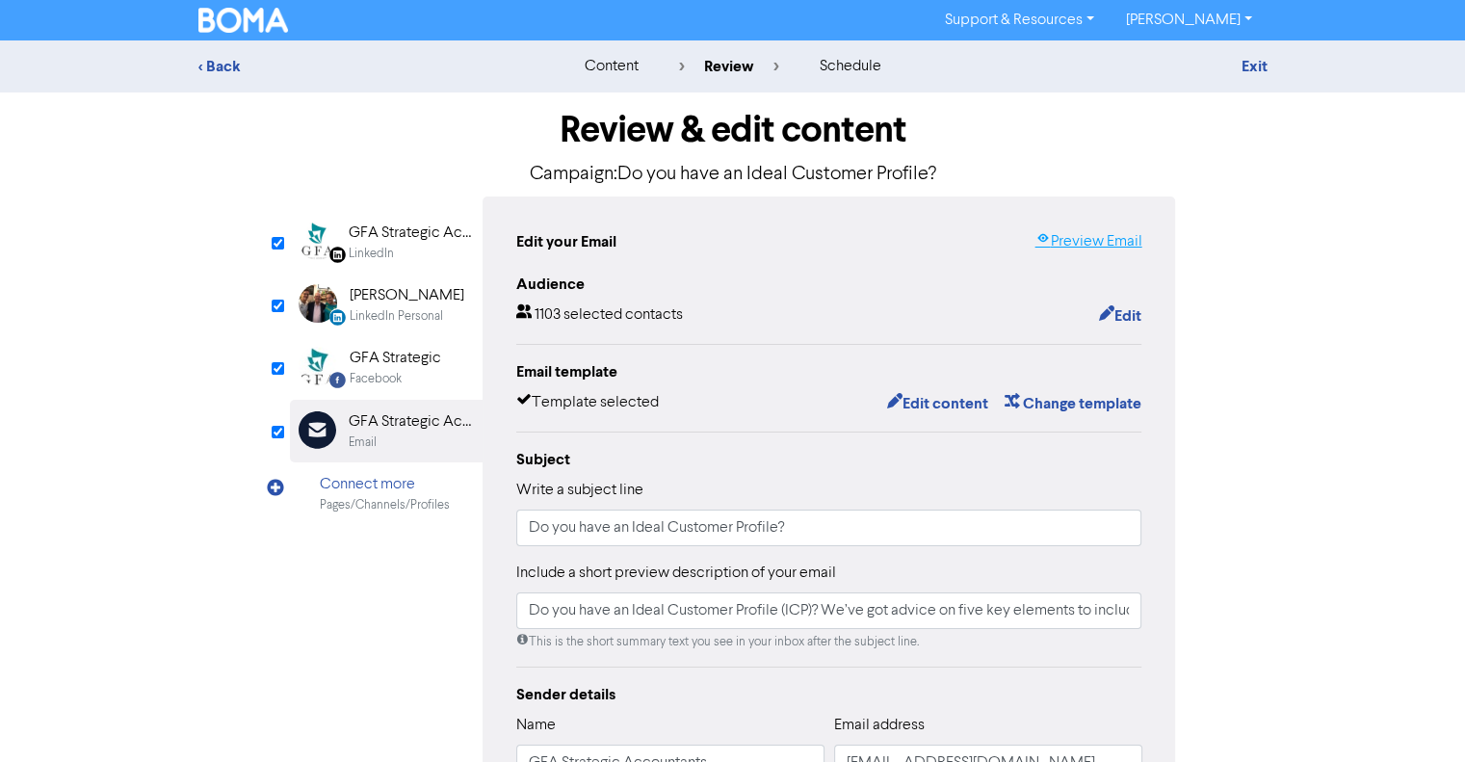
click at [1090, 250] on link "Preview Email" at bounding box center [1088, 241] width 107 height 23
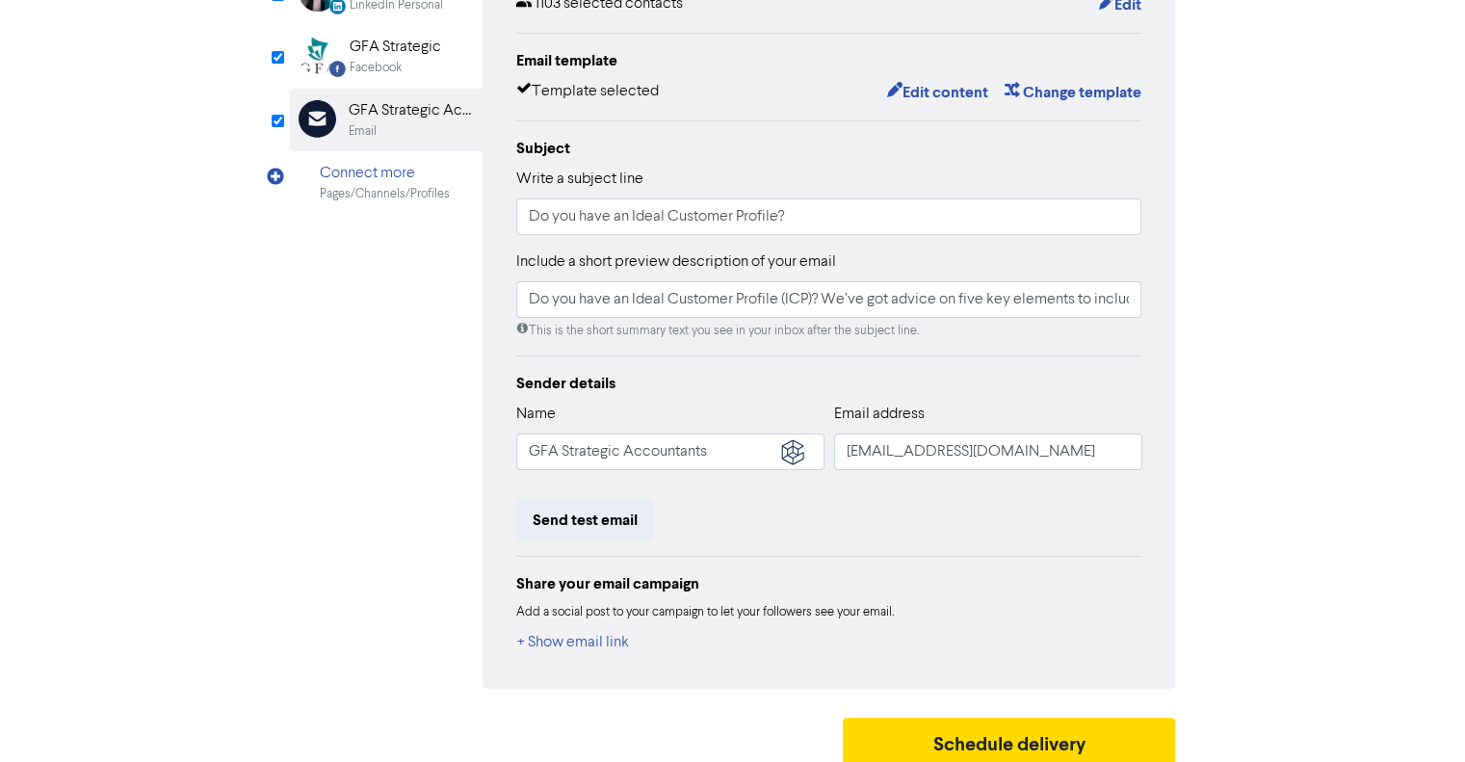
scroll to position [324, 0]
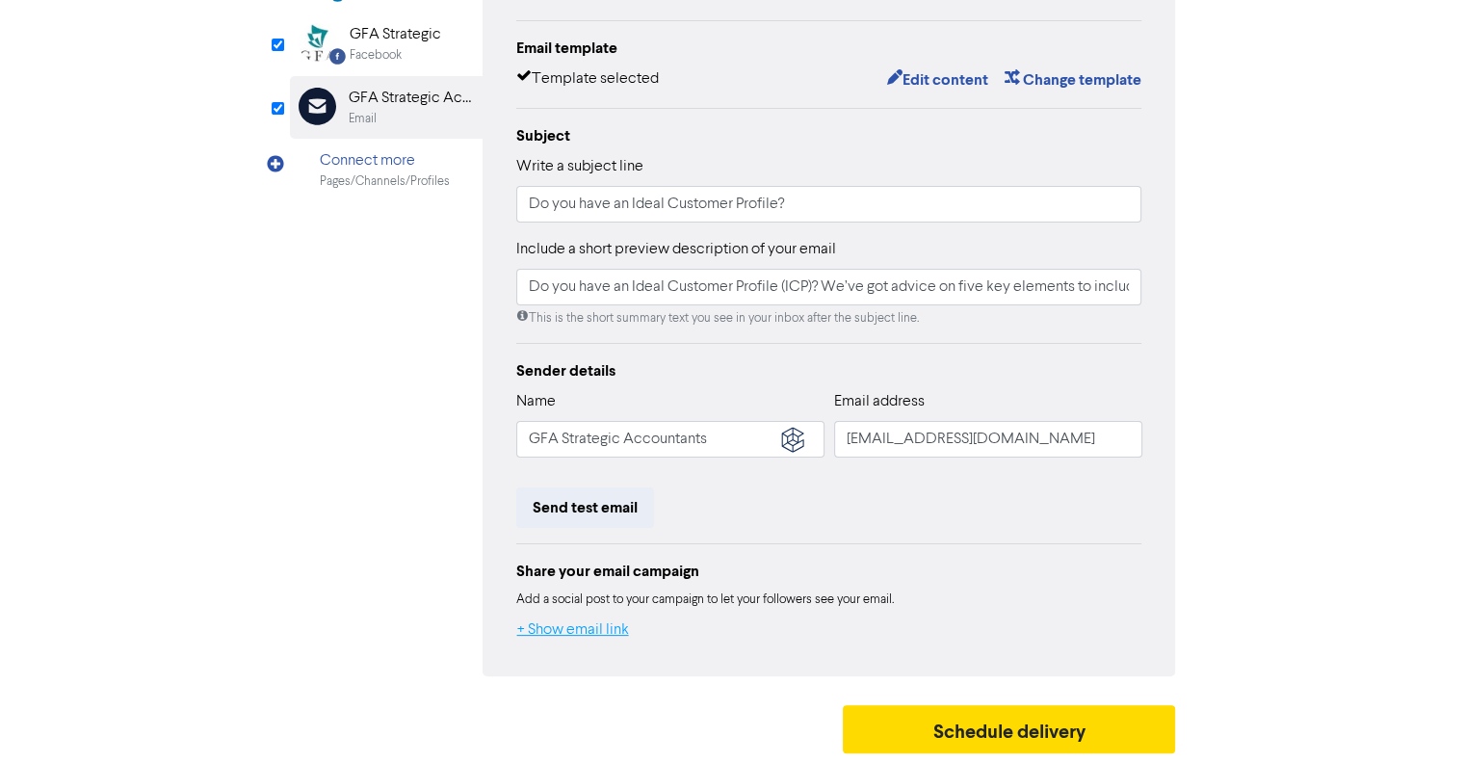
drag, startPoint x: 575, startPoint y: 628, endPoint x: 590, endPoint y: 628, distance: 14.5
click at [575, 629] on button "+ Show email link" at bounding box center [573, 630] width 114 height 25
type input "Do you have an Ideal Customer Profile (ICP)? We’ve got advice on five key eleme…"
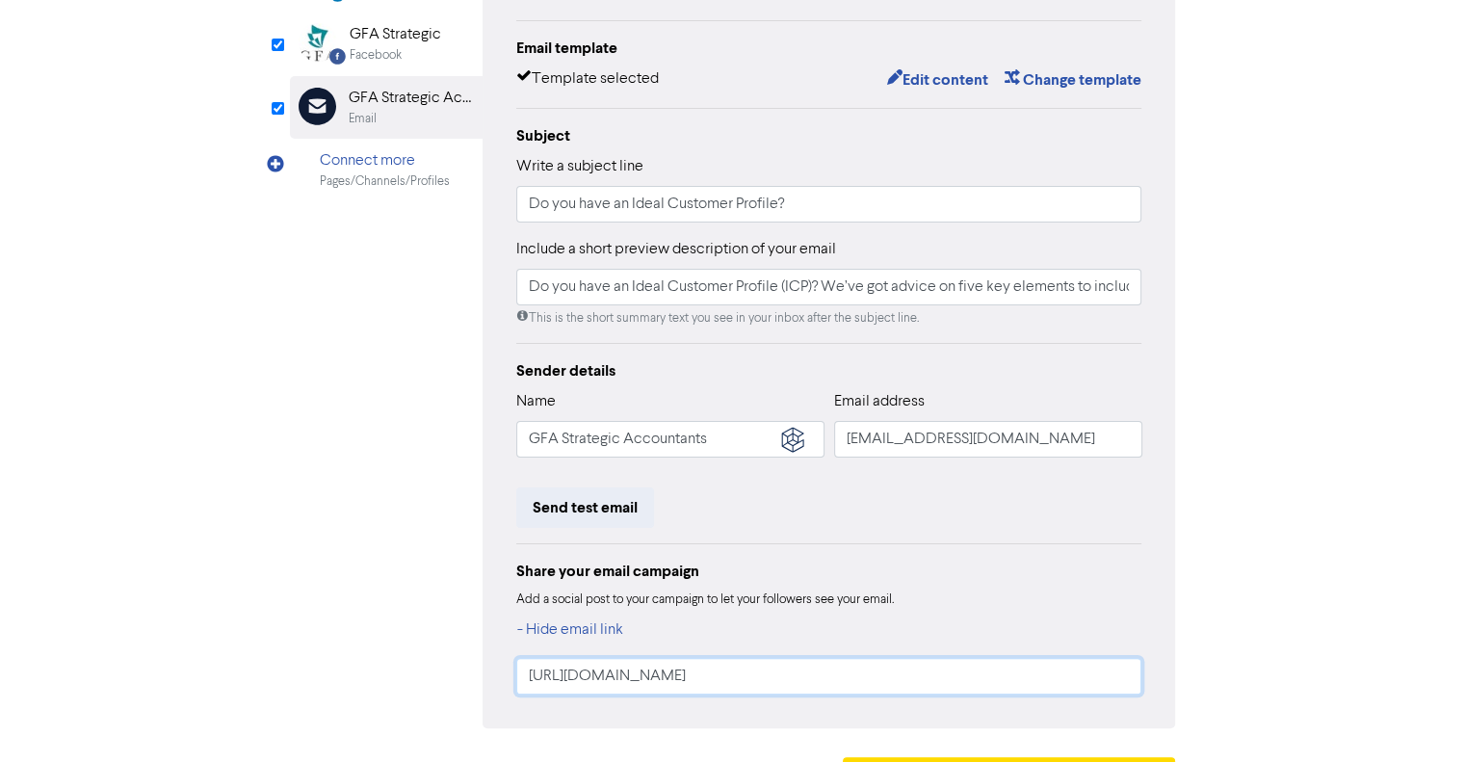
click at [641, 673] on input "https://public2.bomamarketing.com/email/znkb" at bounding box center [829, 676] width 626 height 37
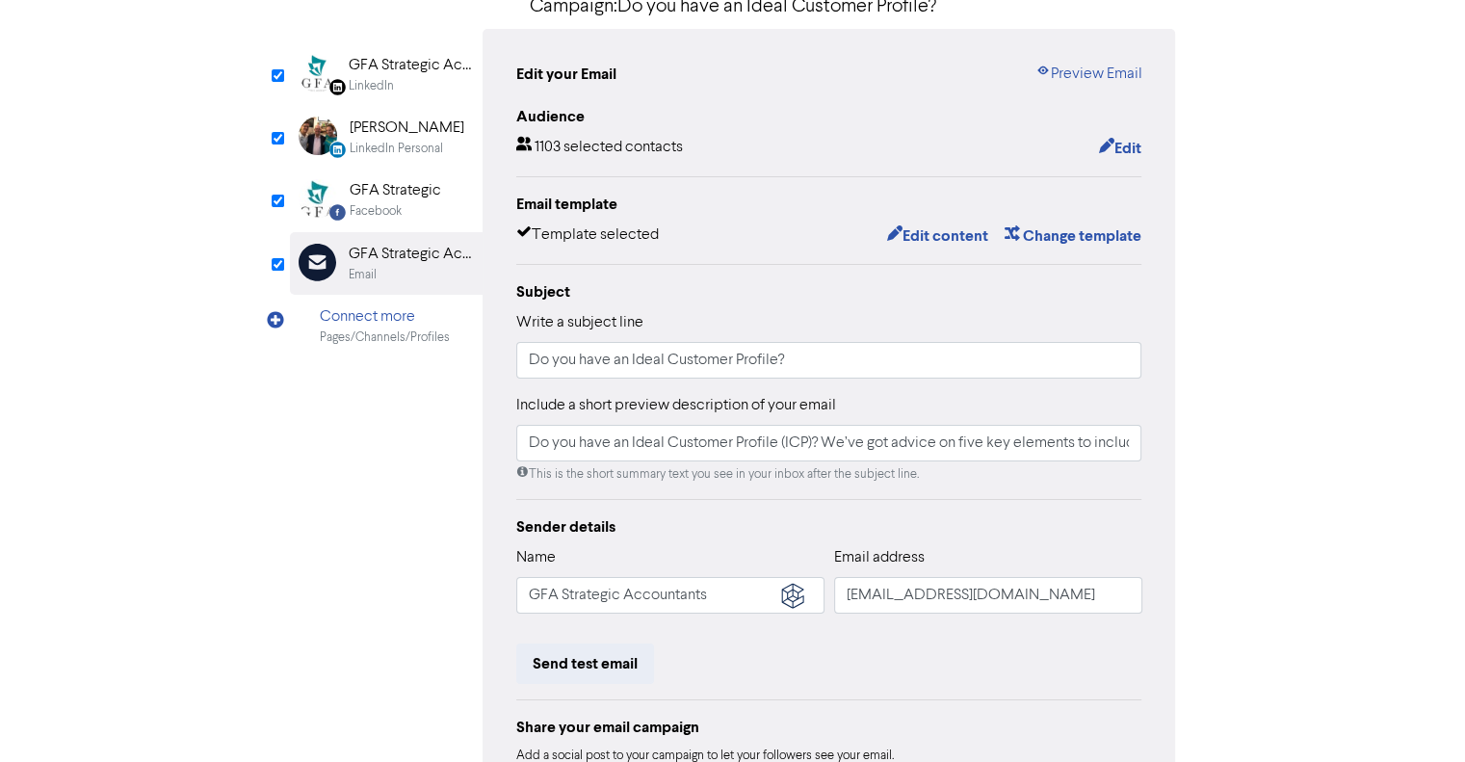
scroll to position [0, 0]
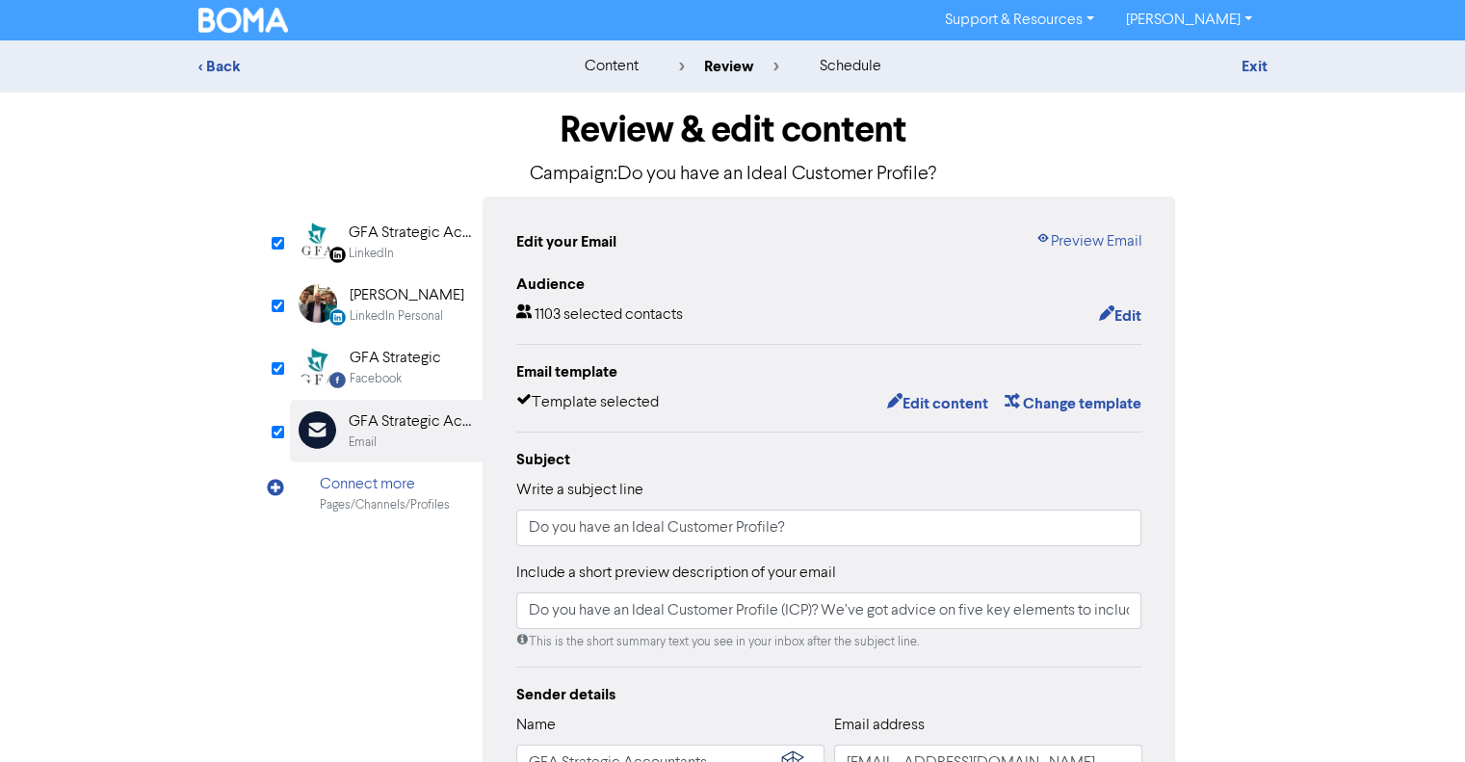
click at [418, 269] on div "LinkedIn Page Created with Sketch. GFA Strategic Accountants LinkedIn" at bounding box center [386, 242] width 193 height 63
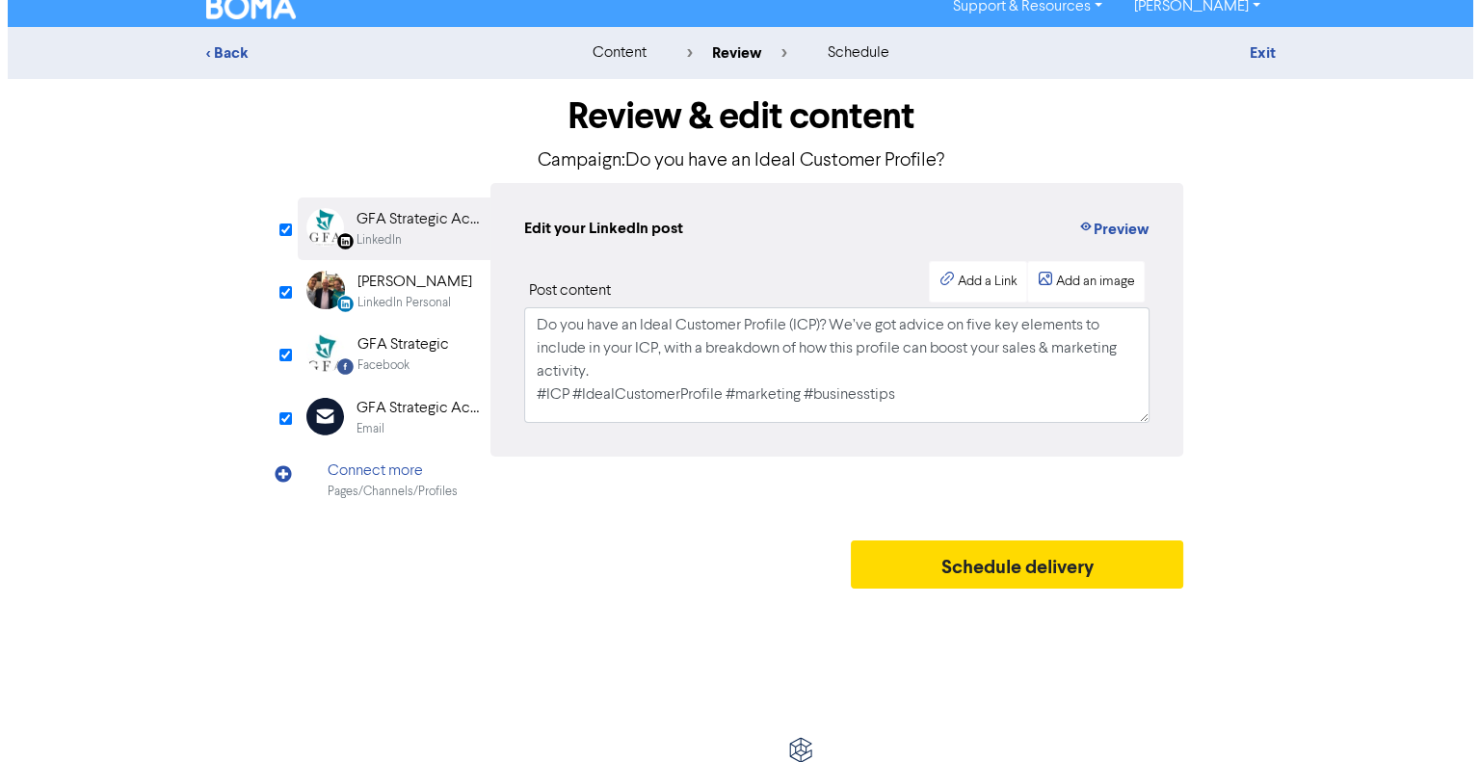
scroll to position [17, 0]
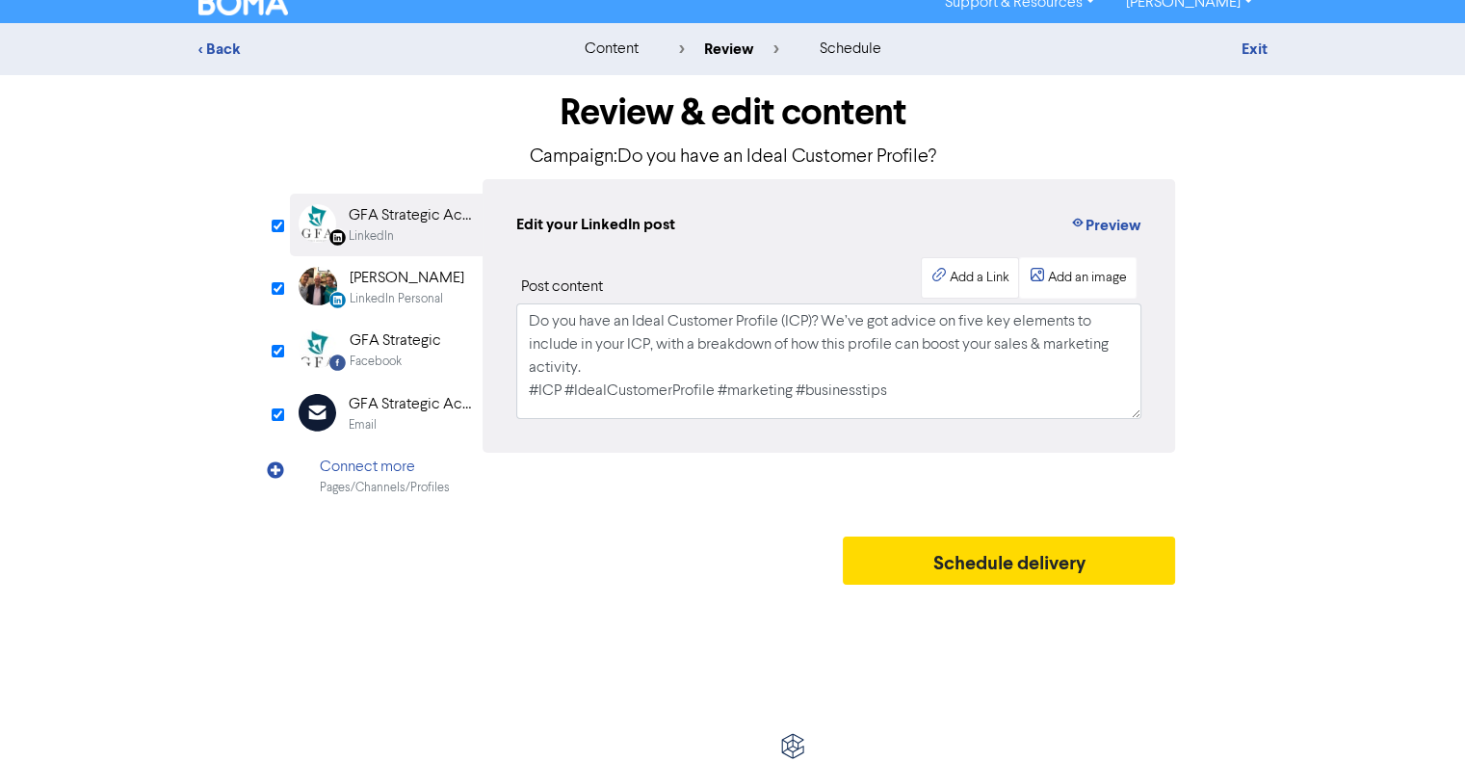
click at [979, 284] on div "Add a Link" at bounding box center [979, 278] width 60 height 20
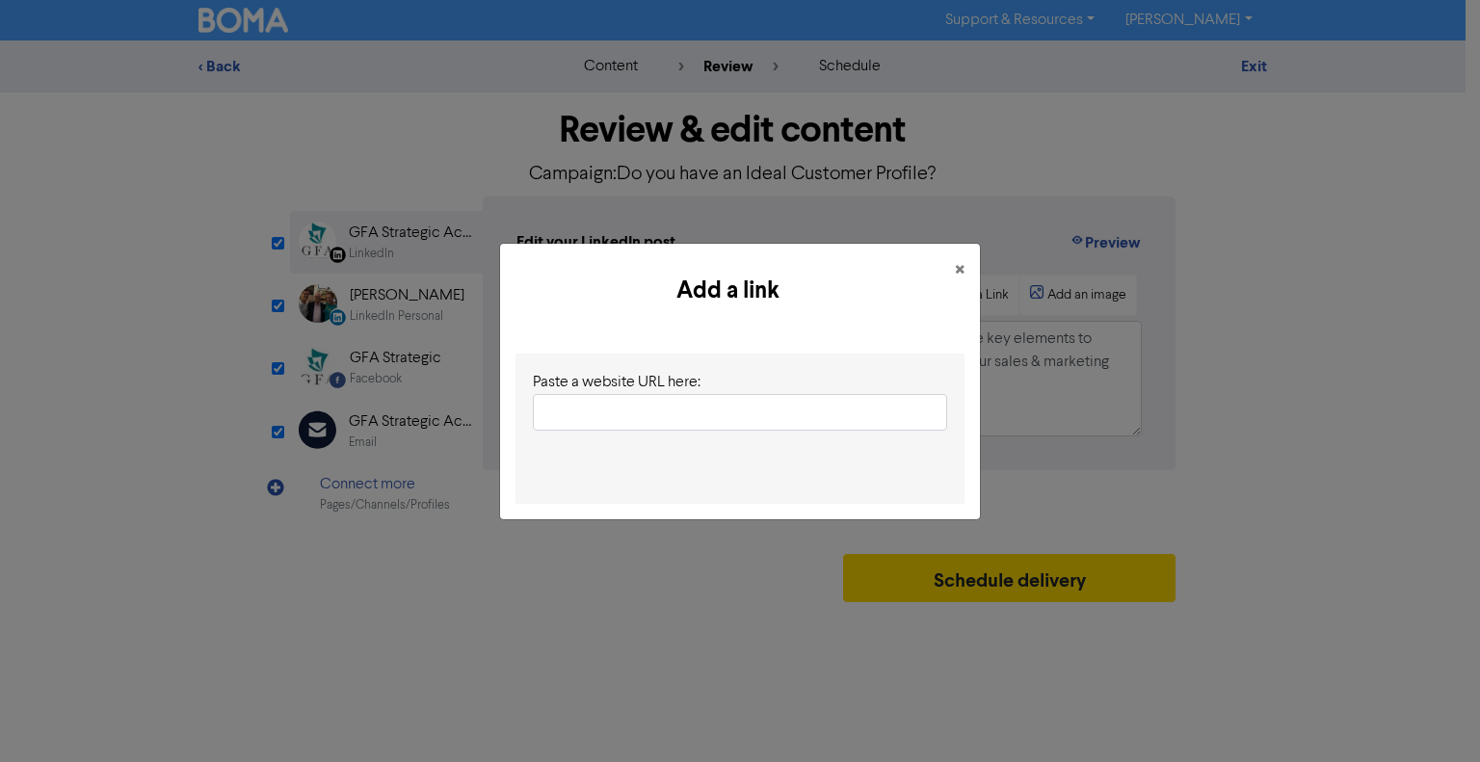
scroll to position [0, 0]
click at [605, 406] on input "text" at bounding box center [740, 412] width 414 height 37
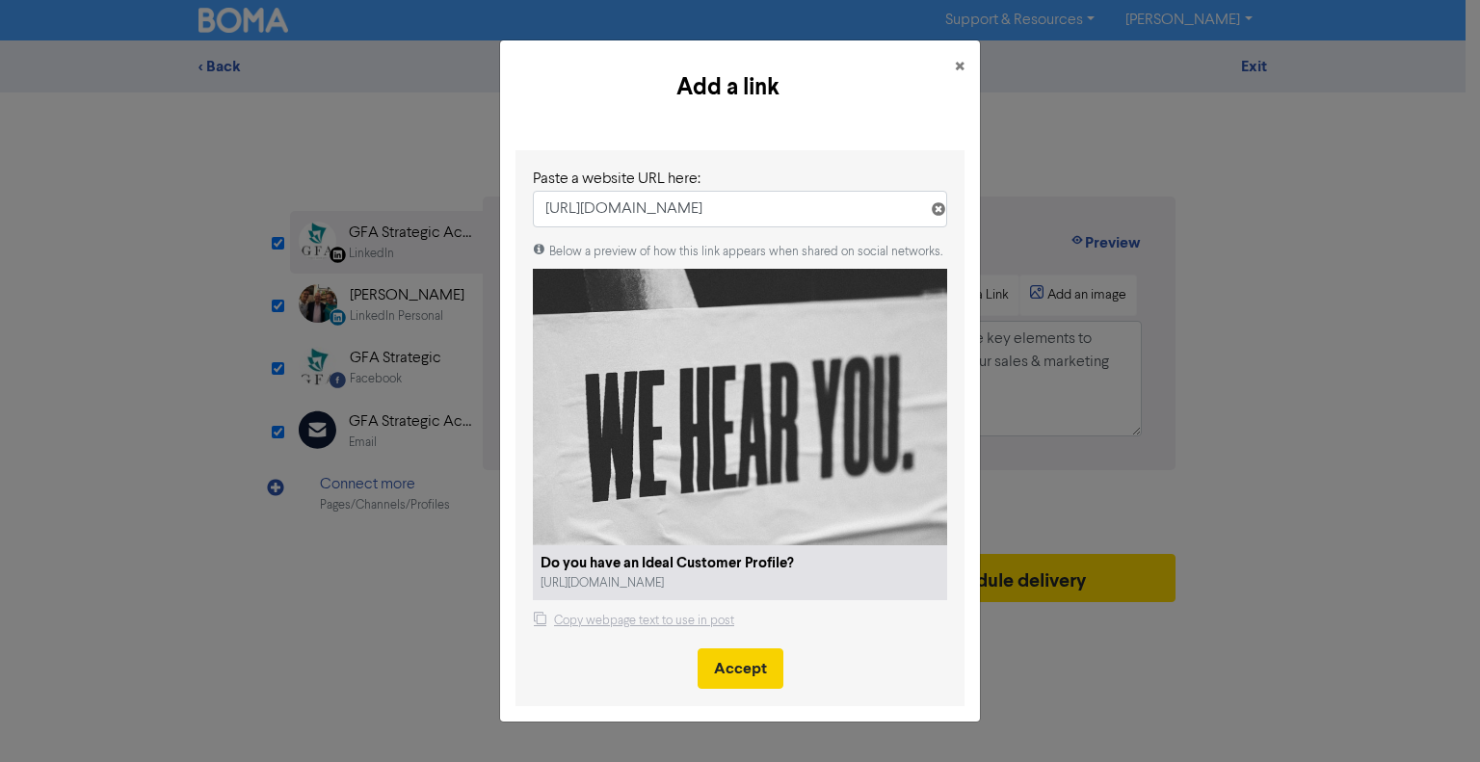
type input "https://public2.bomamarketing.com/email/znkb"
click at [745, 672] on button "Accept" at bounding box center [741, 668] width 86 height 40
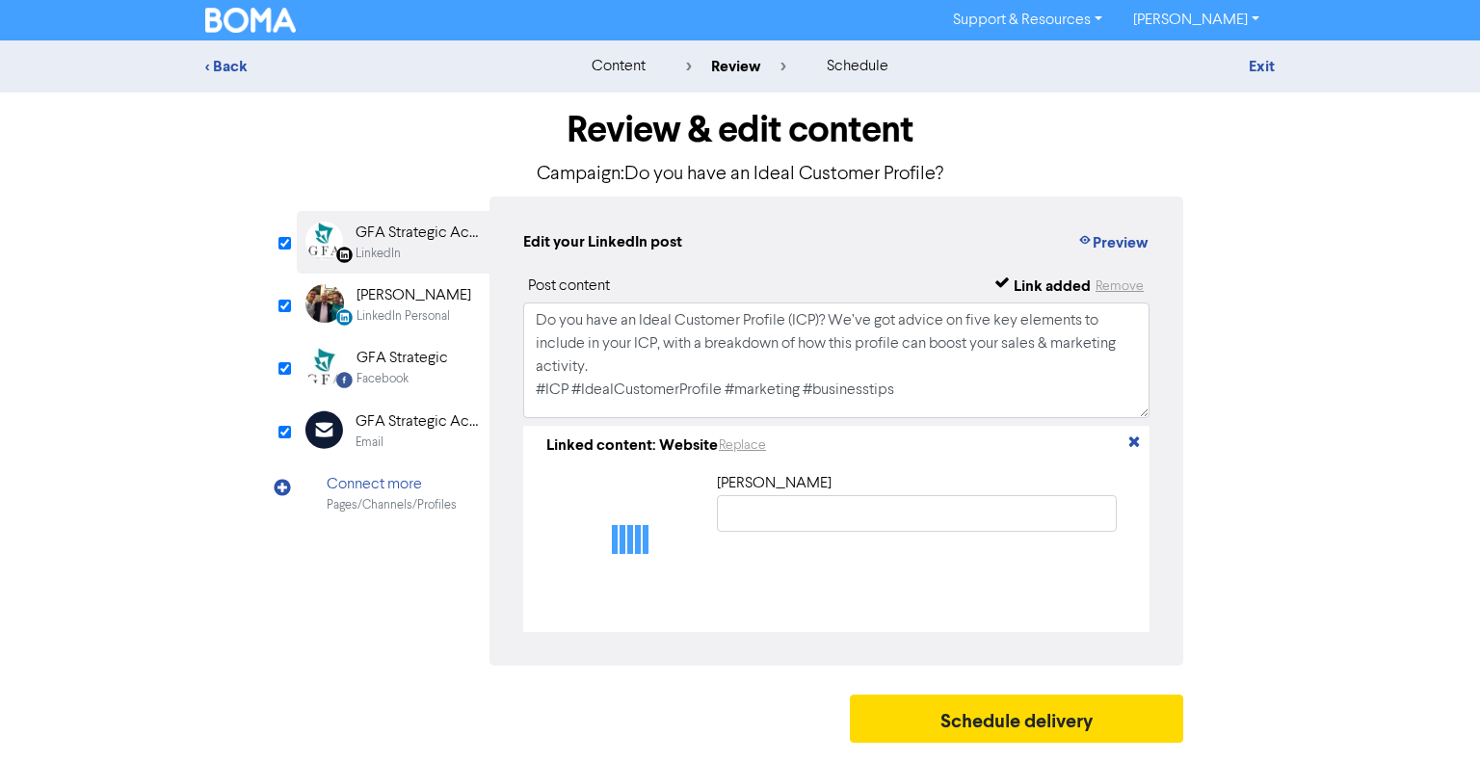
click at [383, 314] on div "LinkedIn Personal" at bounding box center [402, 316] width 93 height 18
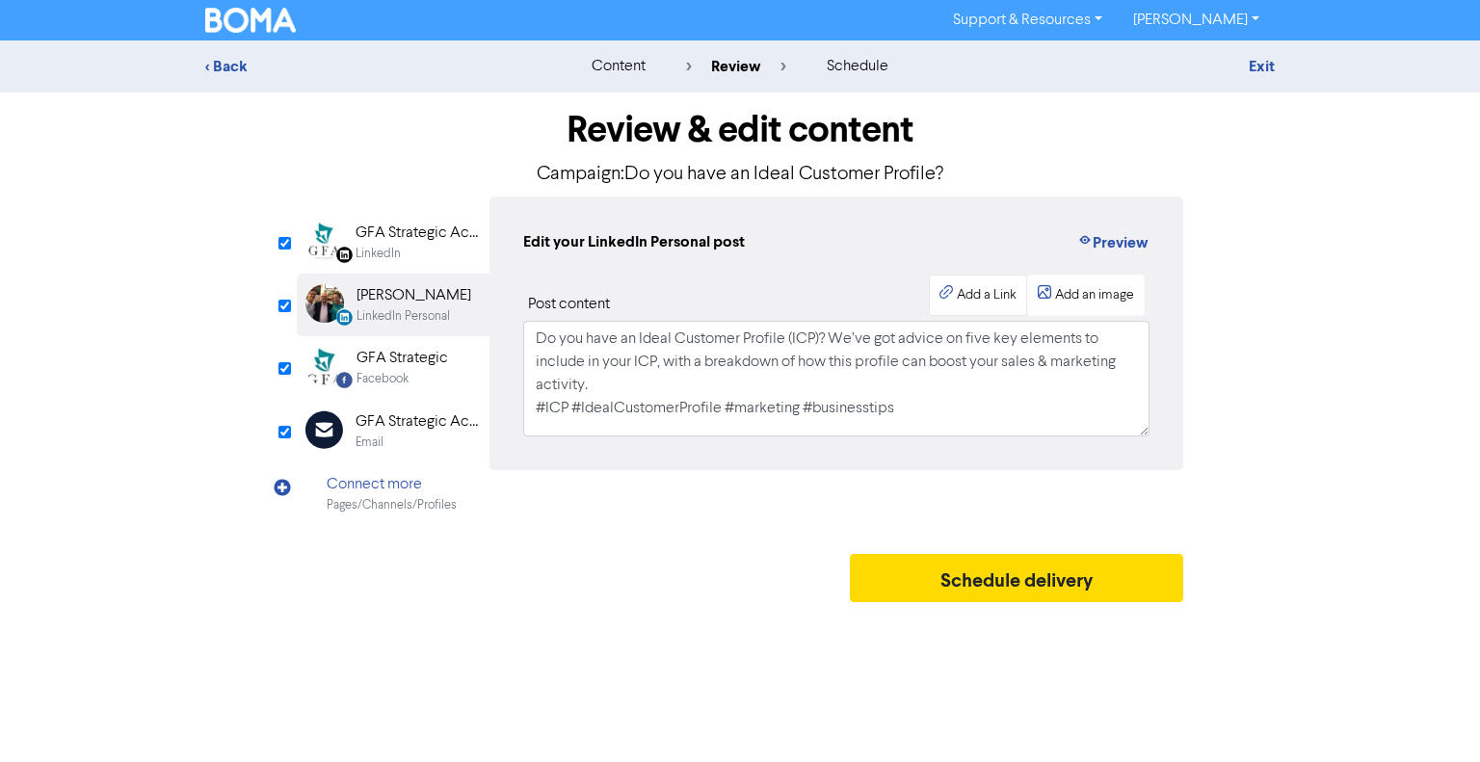
click at [985, 296] on div "Add a Link" at bounding box center [987, 295] width 60 height 20
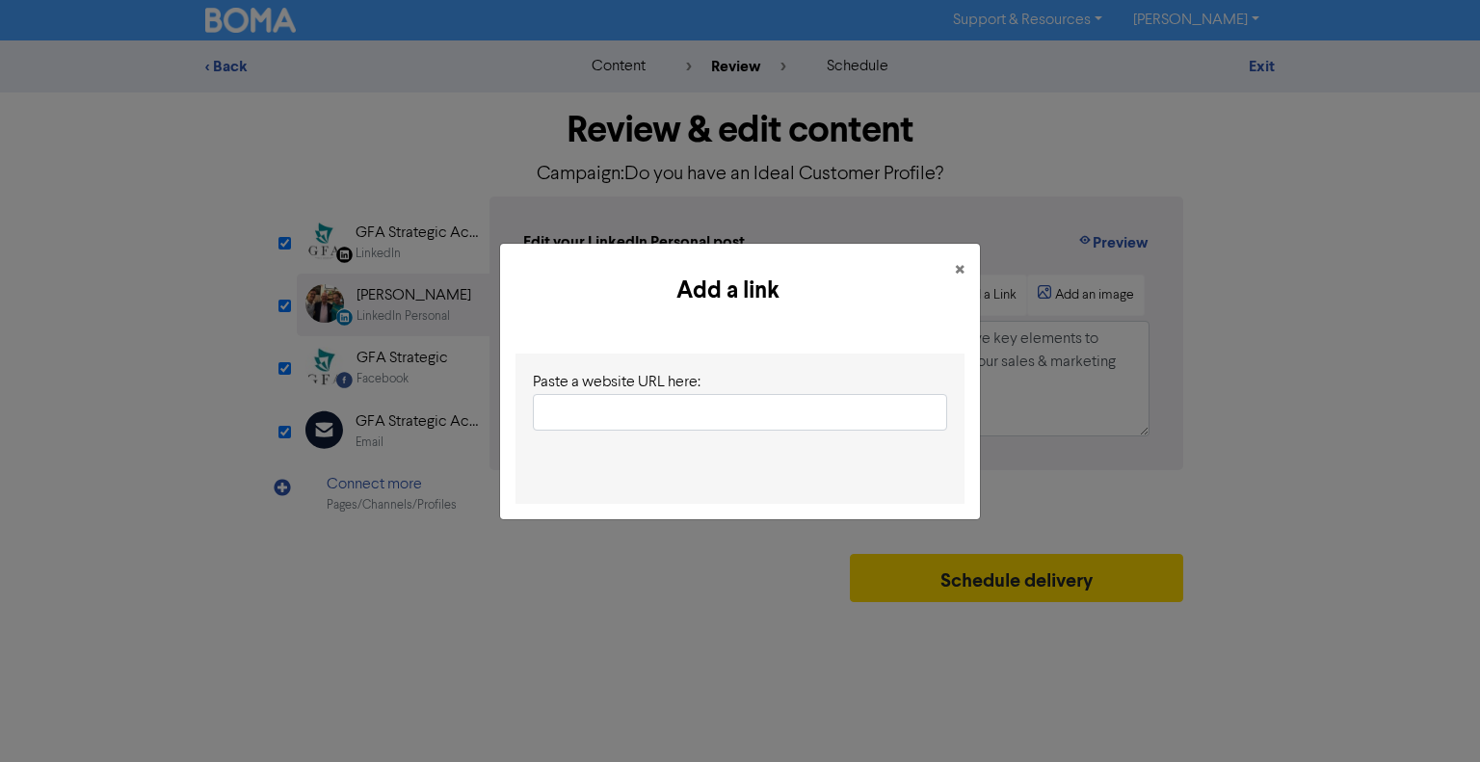
click at [627, 409] on input "text" at bounding box center [740, 412] width 414 height 37
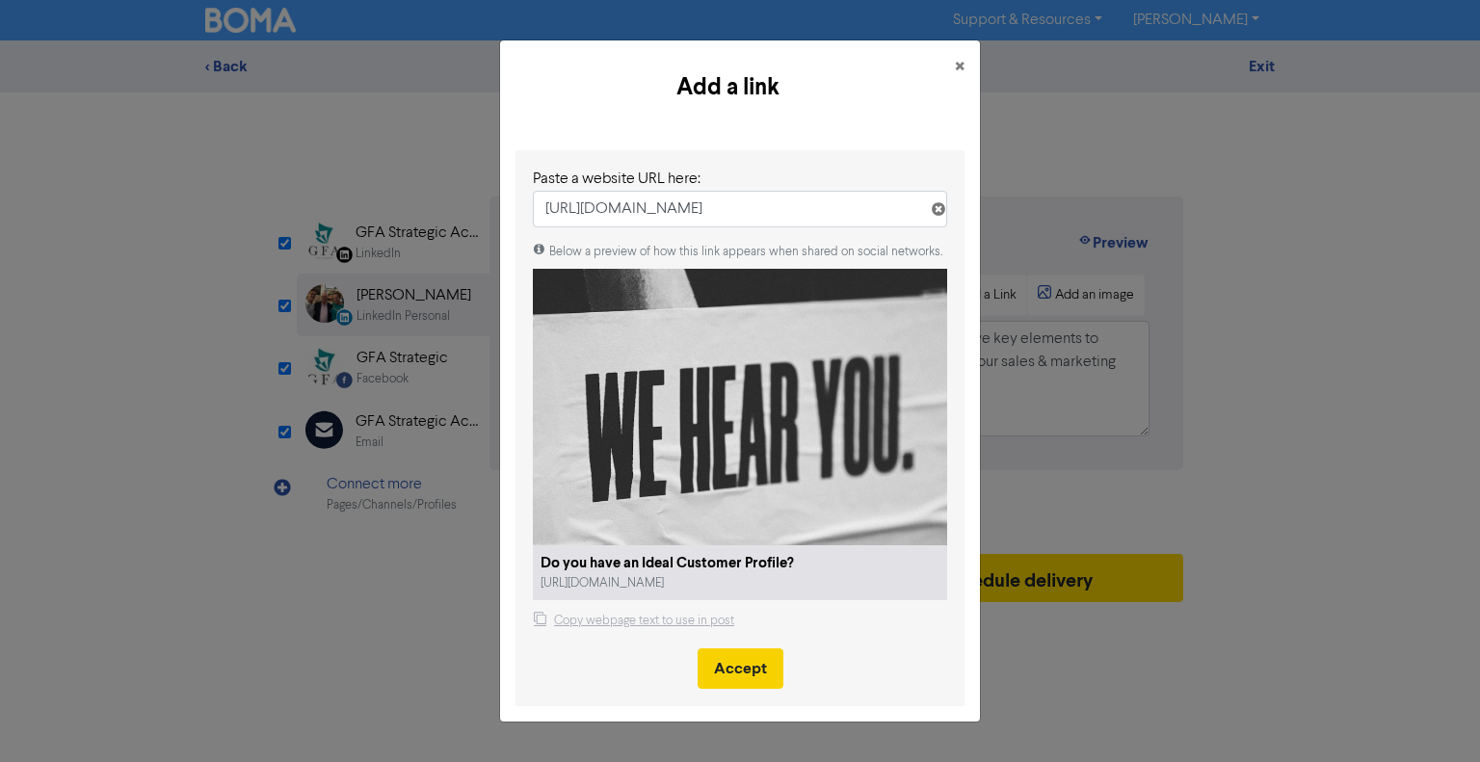
type input "https://public2.bomamarketing.com/email/znkb"
click at [715, 677] on button "Accept" at bounding box center [741, 668] width 86 height 40
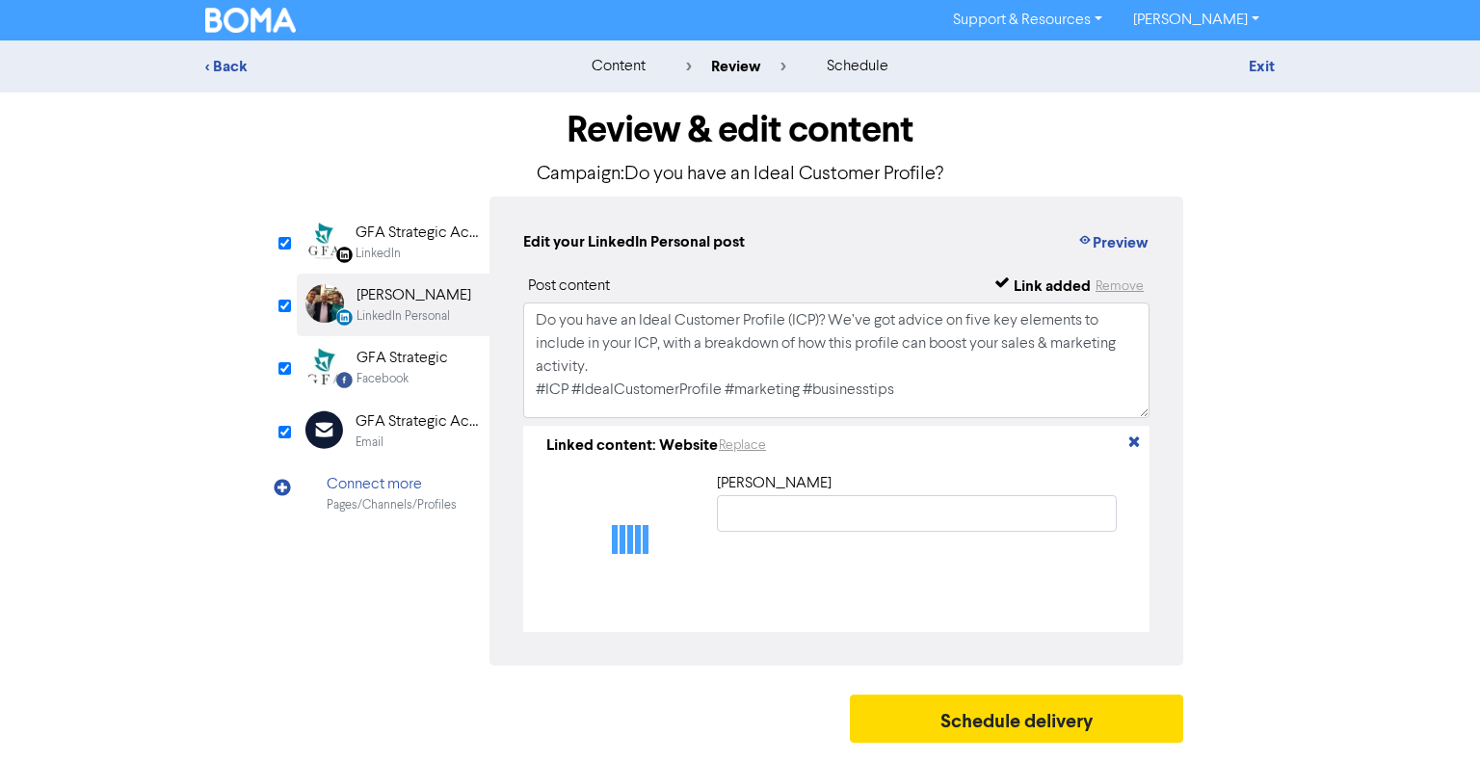
click at [407, 371] on div "Facebook" at bounding box center [382, 379] width 52 height 18
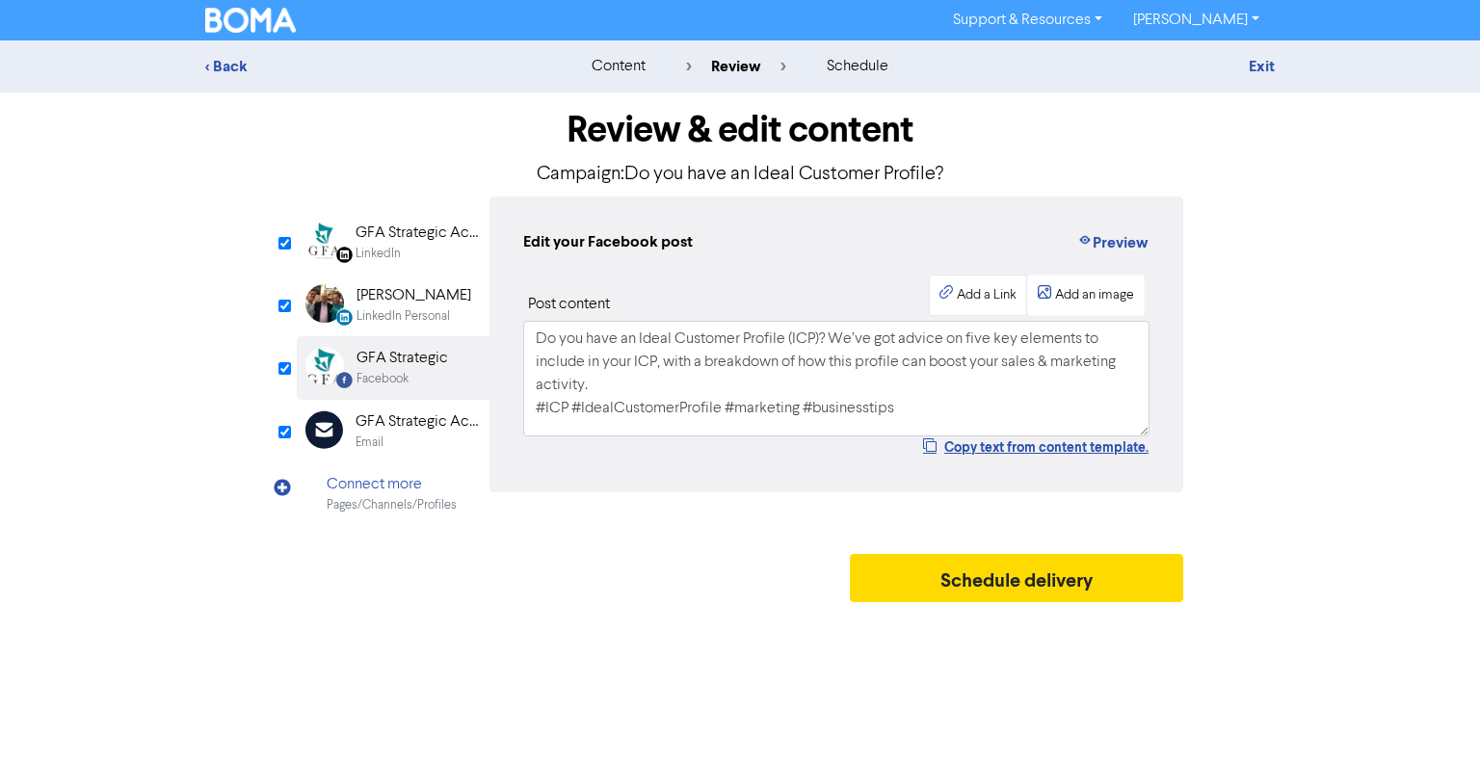
click at [989, 296] on div "Add a Link" at bounding box center [987, 295] width 60 height 20
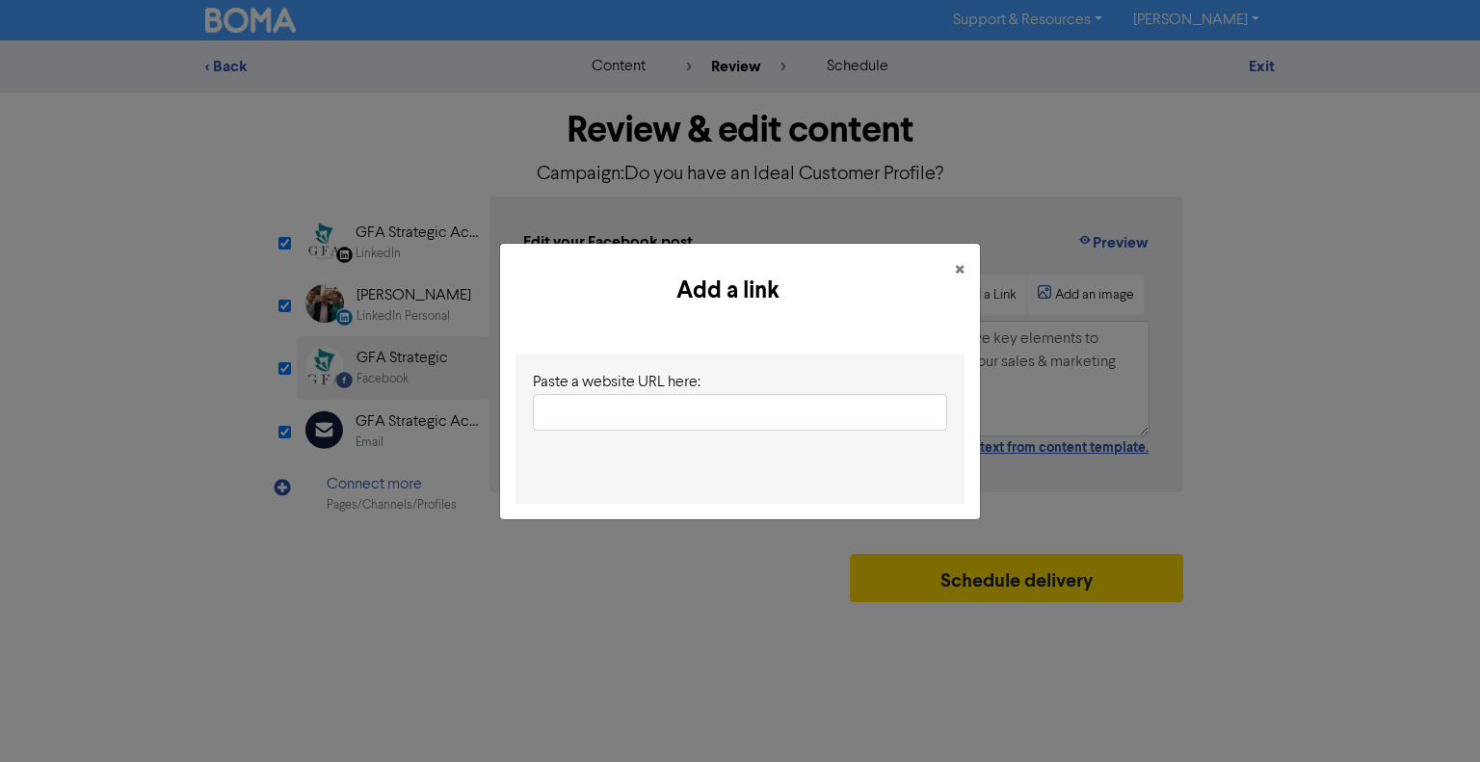
click at [673, 416] on input "text" at bounding box center [740, 412] width 414 height 37
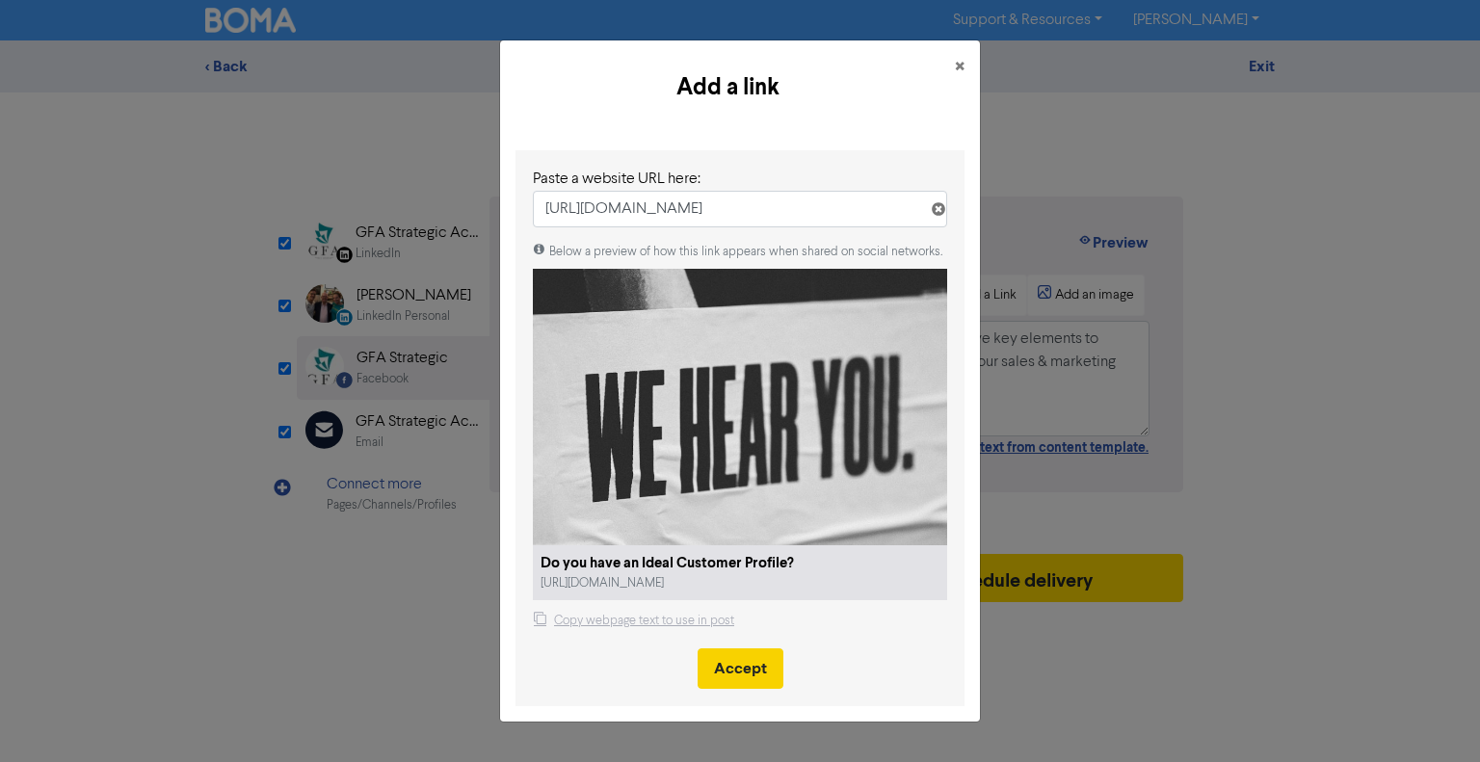
type input "https://public2.bomamarketing.com/email/znkb"
click at [729, 674] on button "Accept" at bounding box center [741, 668] width 86 height 40
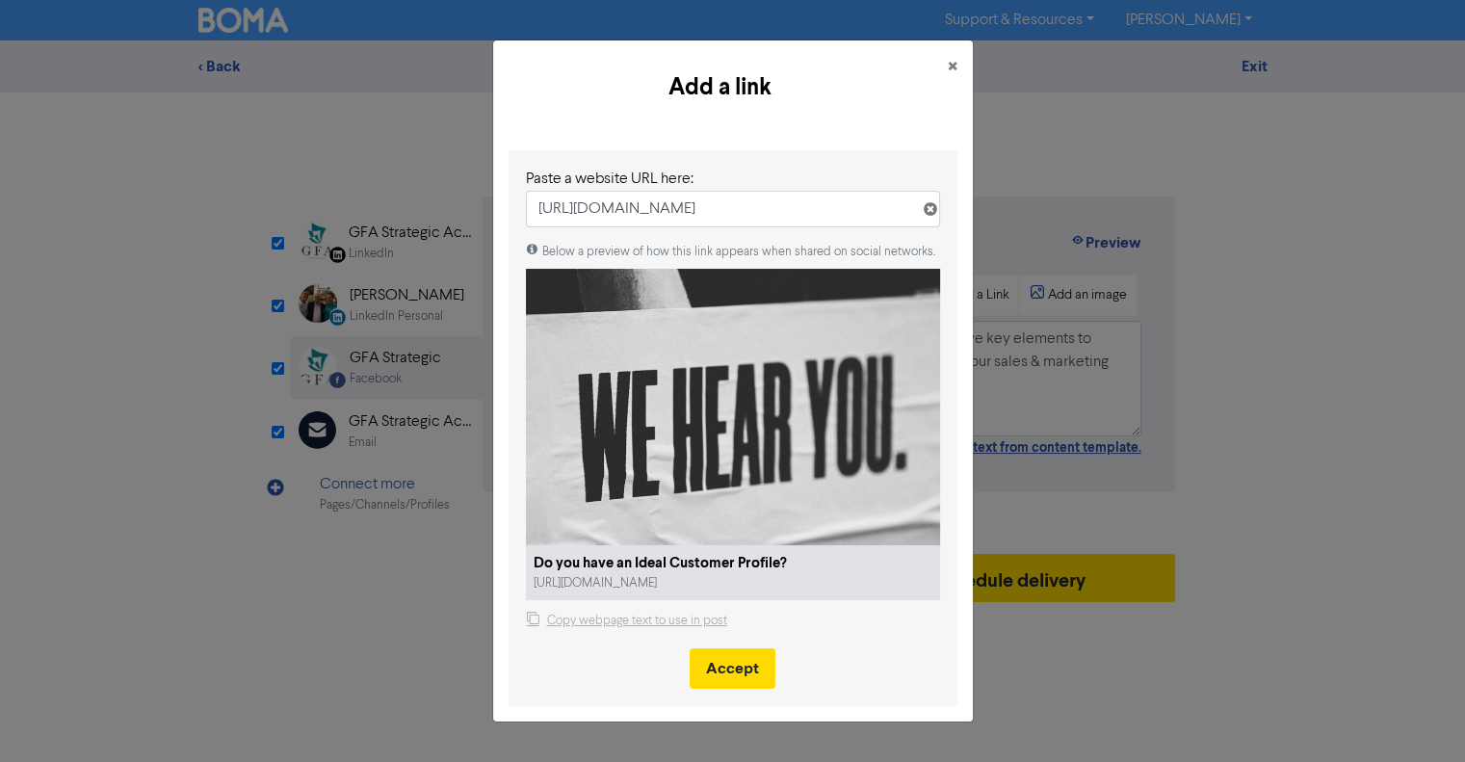
select select "LEARN_MORE"
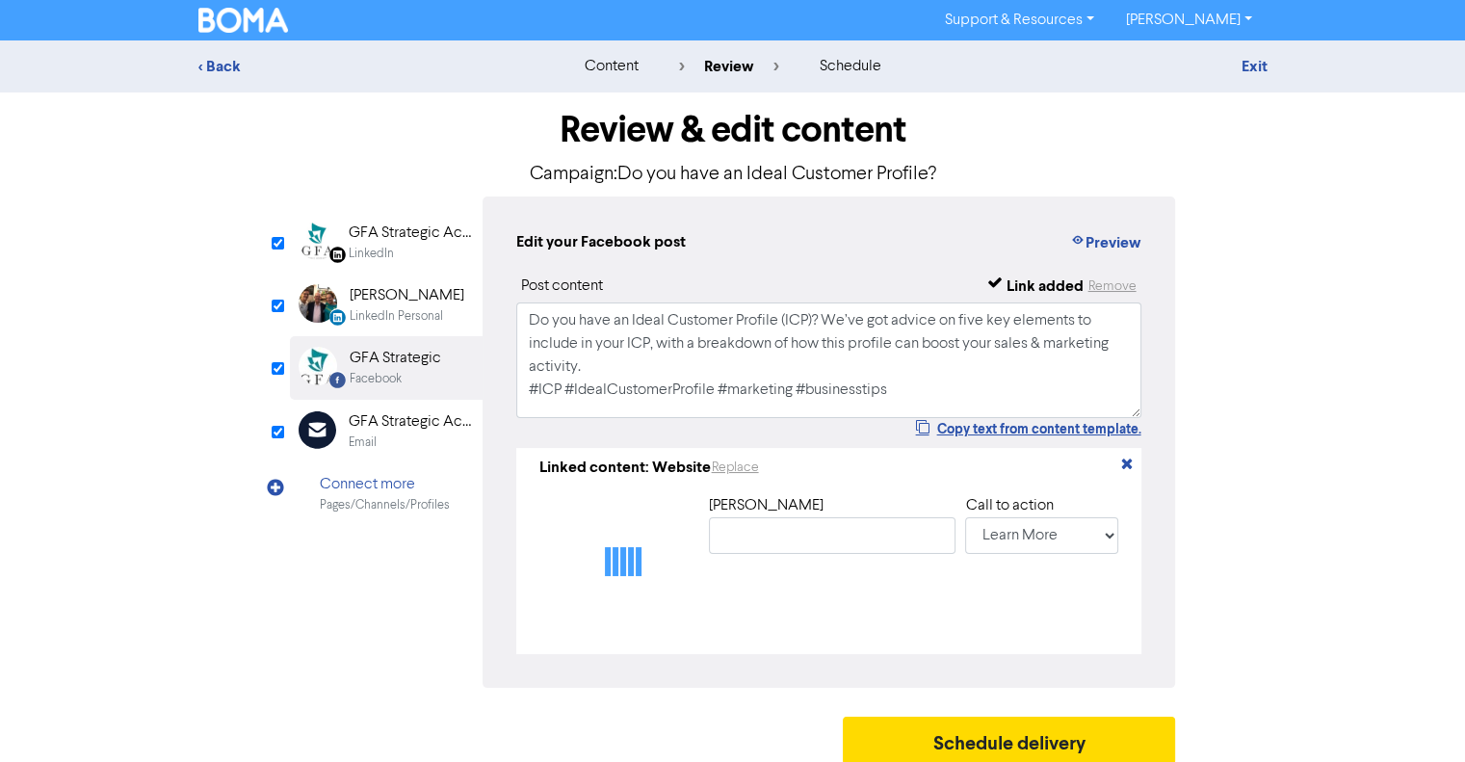
type input "Do you have an Ideal Customer Profile?"
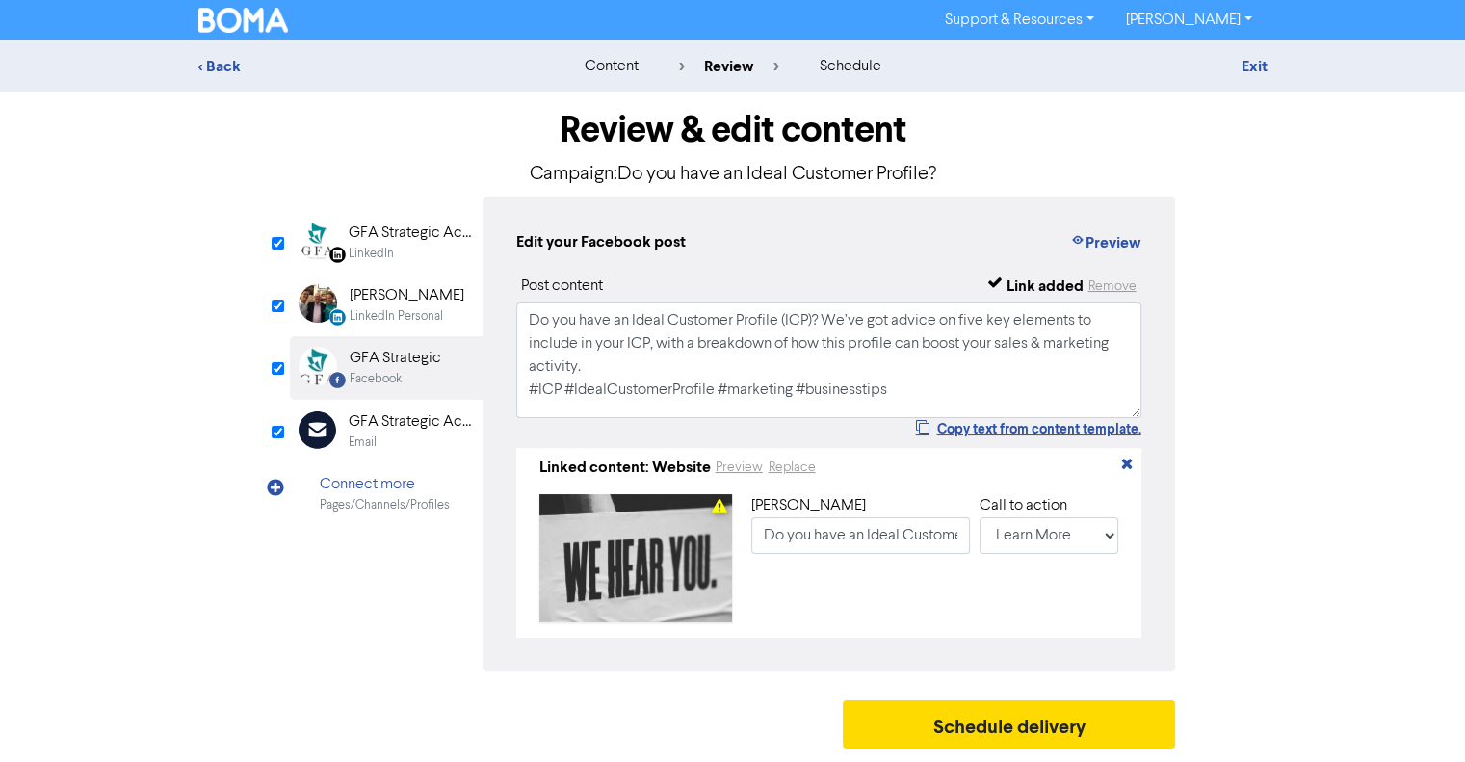
click at [392, 267] on div "LinkedIn Page Created with Sketch. GFA Strategic Accountants LinkedIn" at bounding box center [386, 242] width 193 height 63
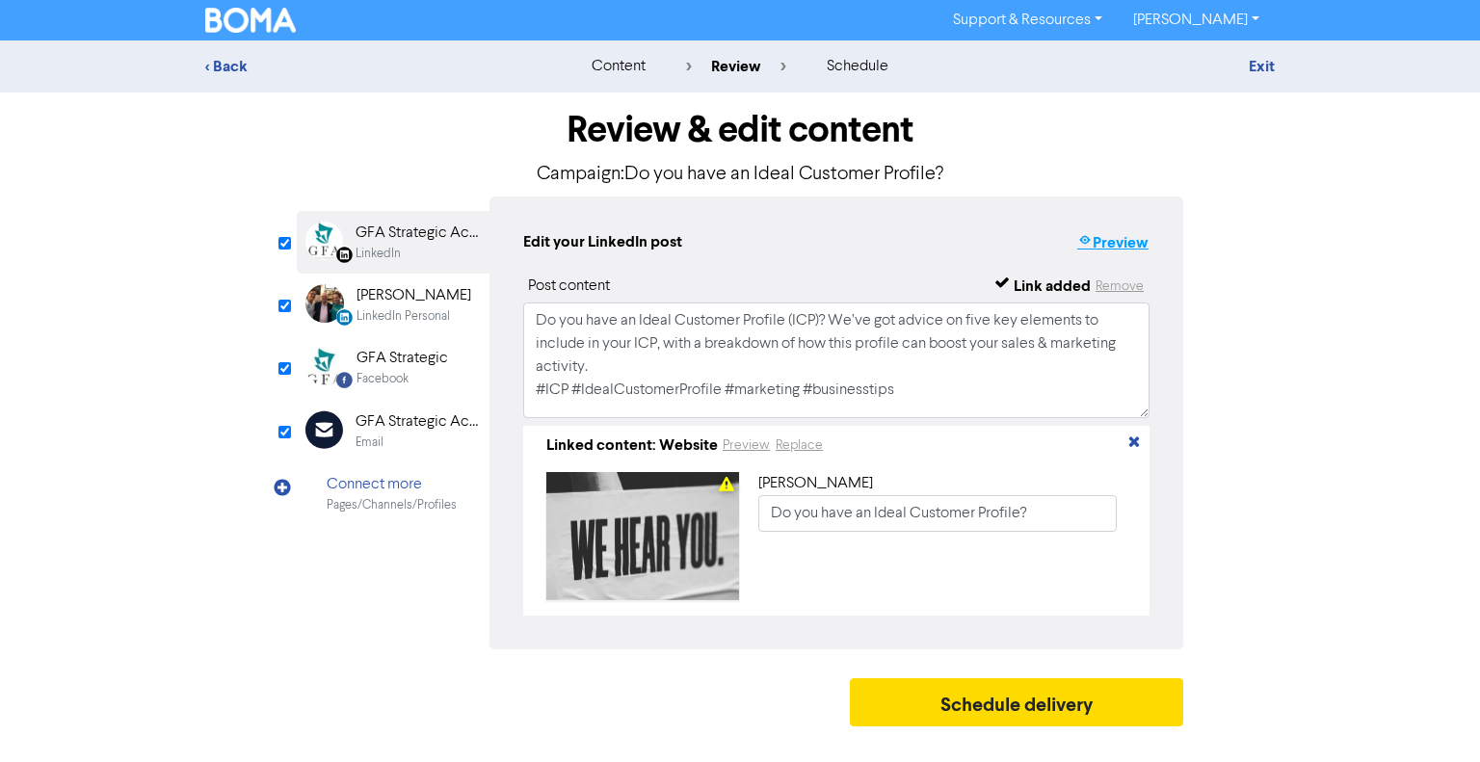
click at [1137, 246] on button "Preview" at bounding box center [1112, 242] width 73 height 25
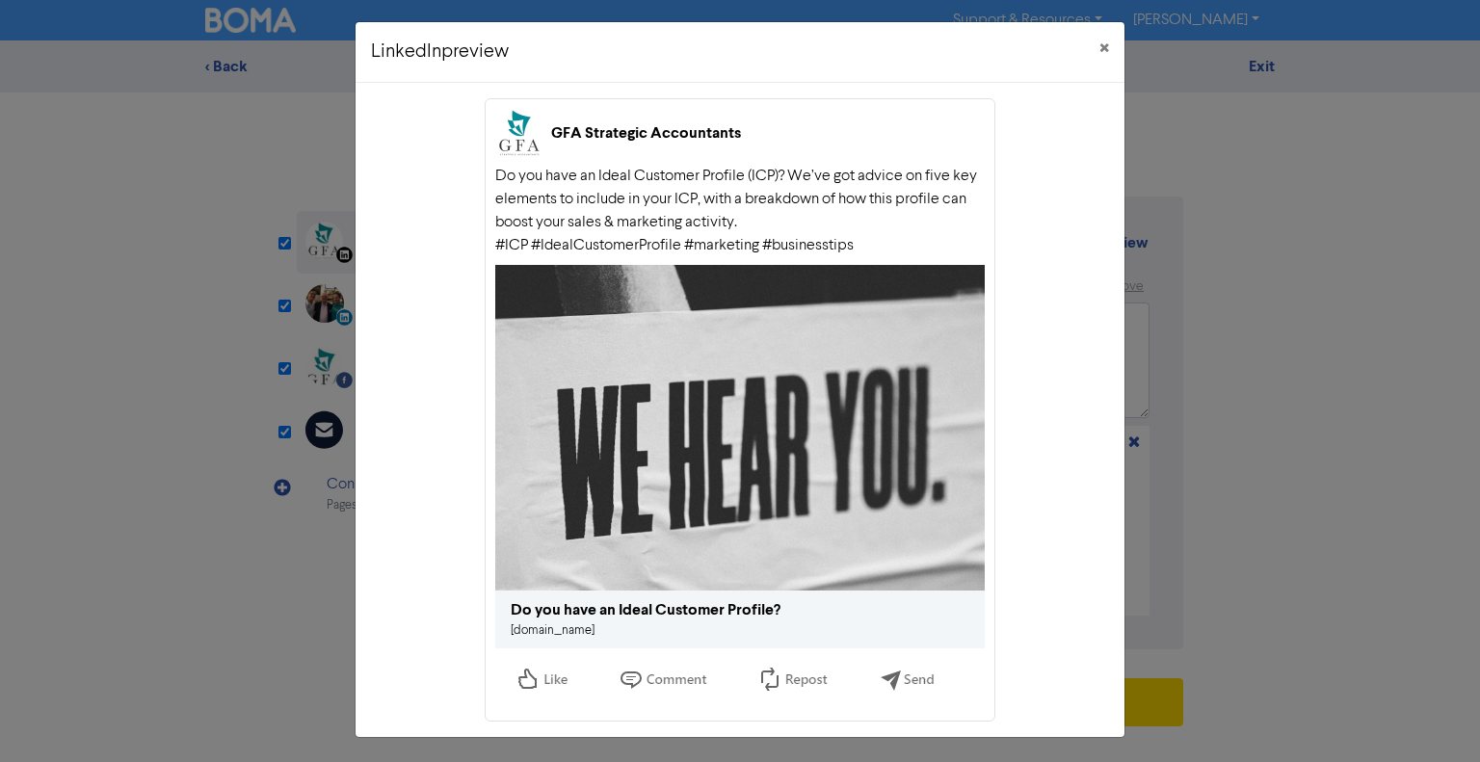
scroll to position [8, 0]
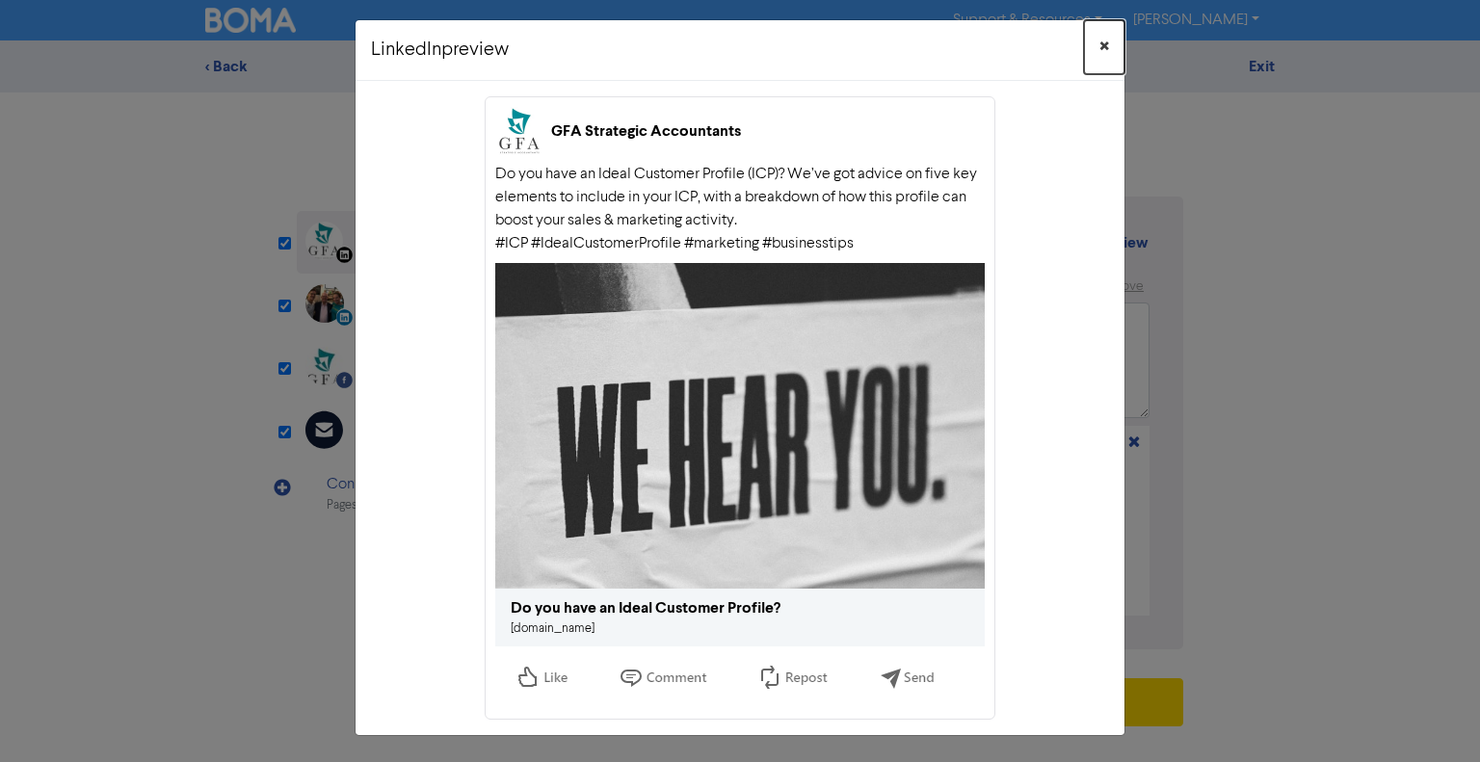
click at [1099, 42] on span "×" at bounding box center [1104, 47] width 10 height 29
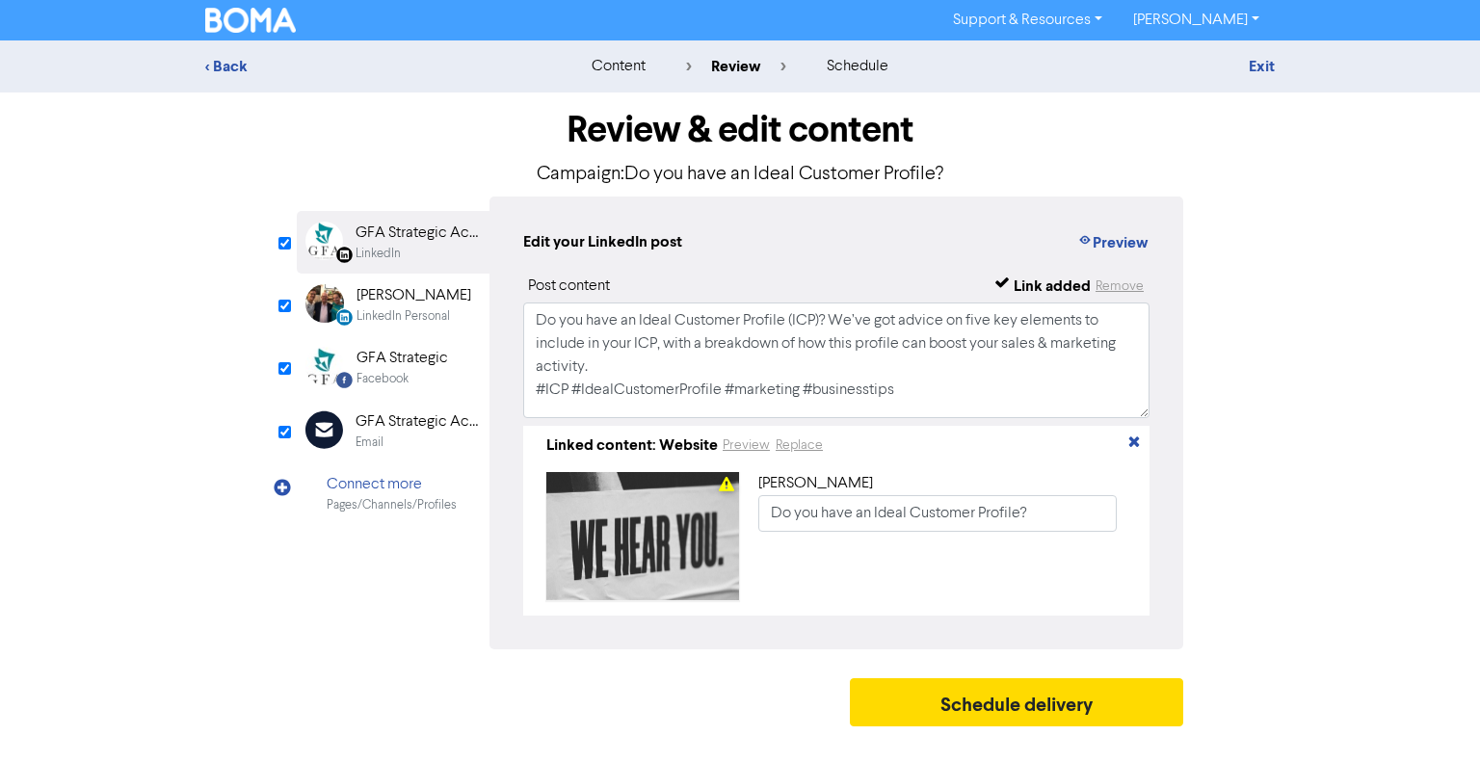
click at [420, 312] on div "LinkedIn Personal" at bounding box center [402, 316] width 93 height 18
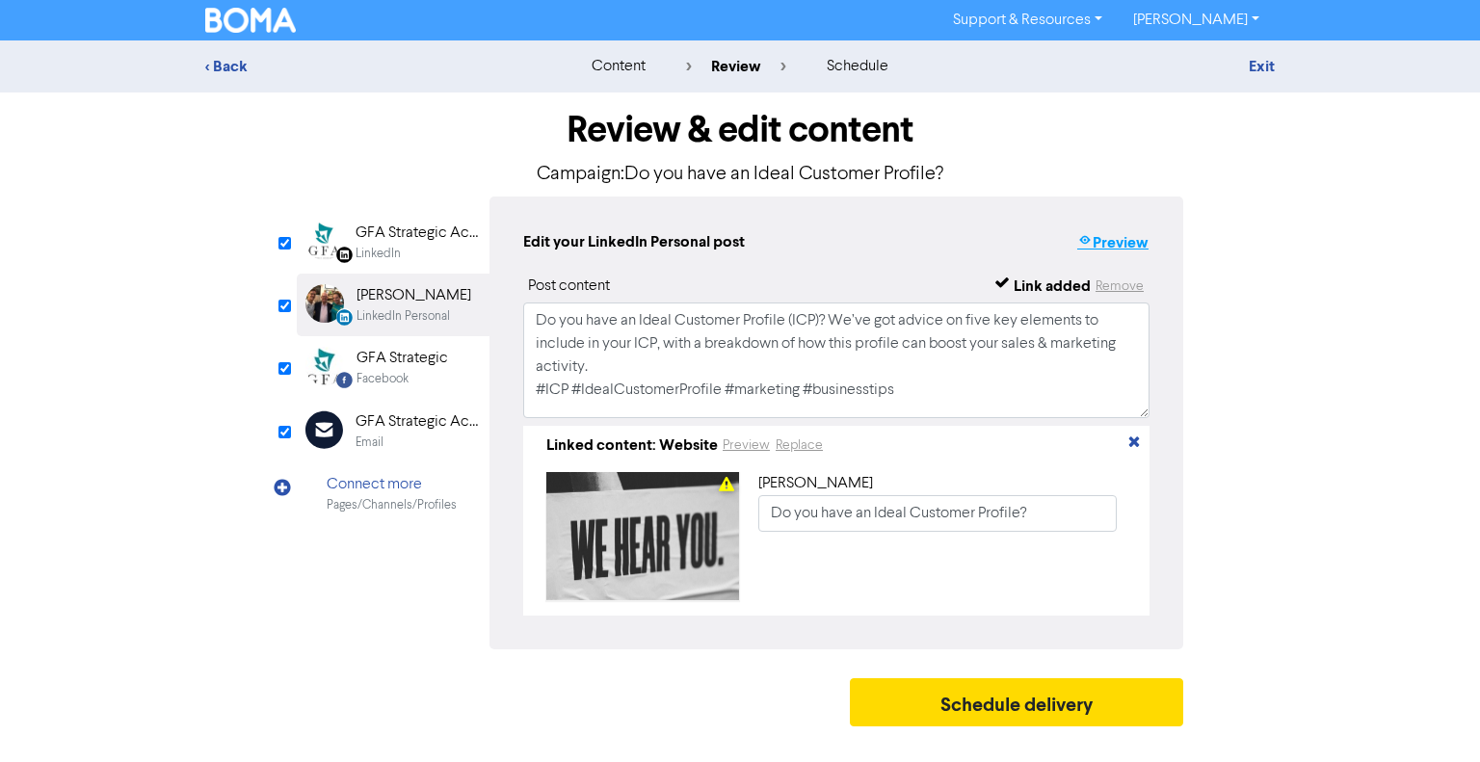
click at [1124, 251] on button "Preview" at bounding box center [1112, 242] width 73 height 25
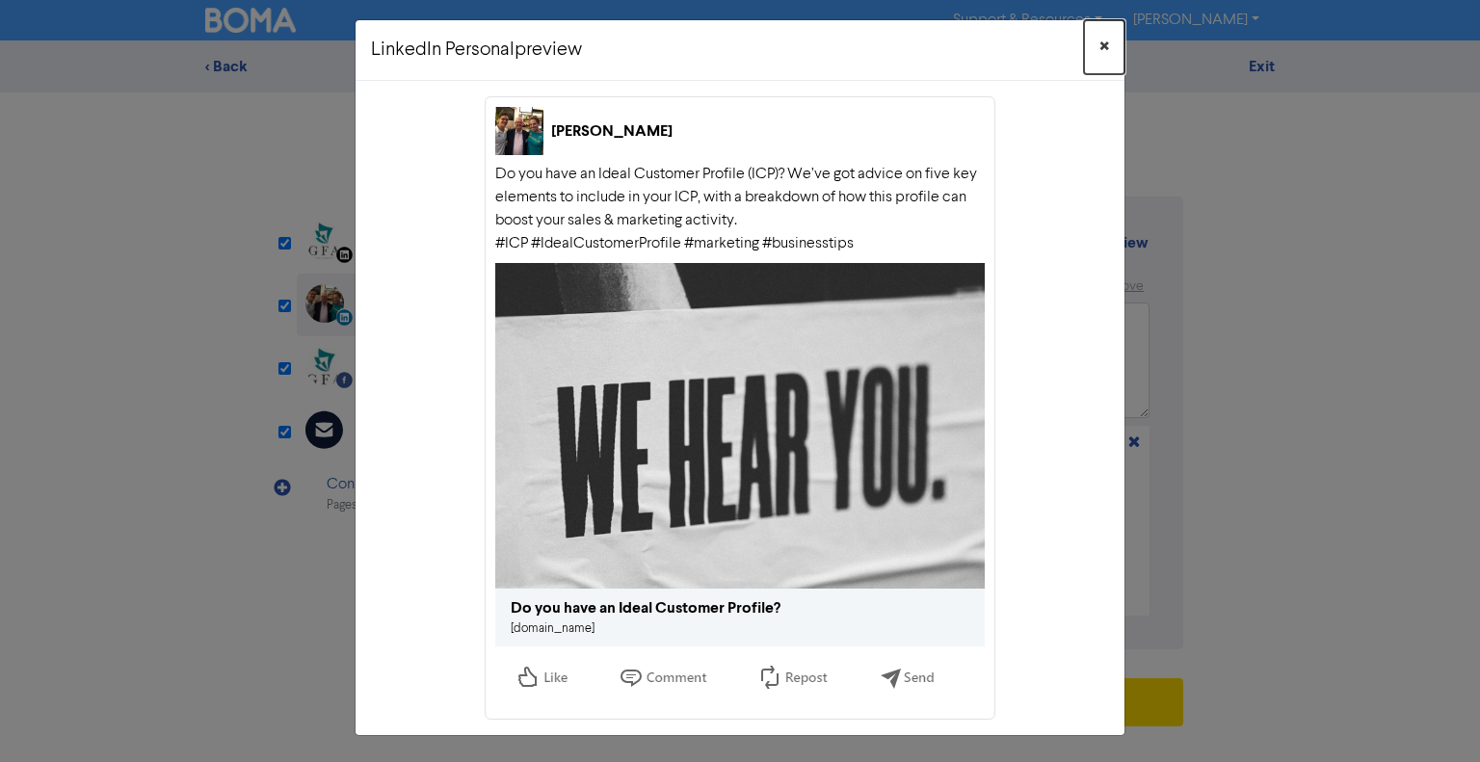
click at [1099, 38] on span "×" at bounding box center [1104, 47] width 10 height 29
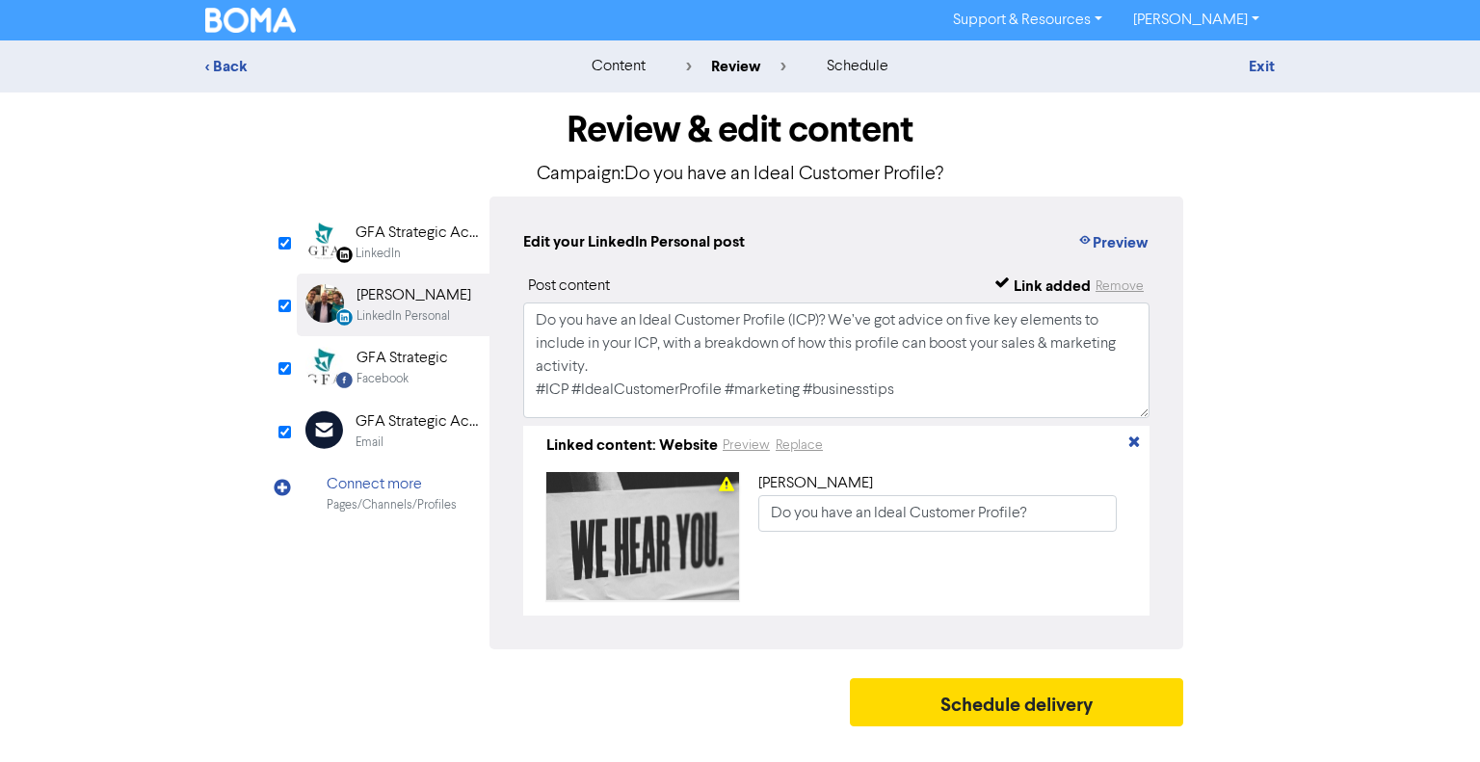
drag, startPoint x: 409, startPoint y: 369, endPoint x: 713, endPoint y: 342, distance: 305.6
click at [409, 369] on div "GFA Strategic Facebook" at bounding box center [402, 367] width 92 height 41
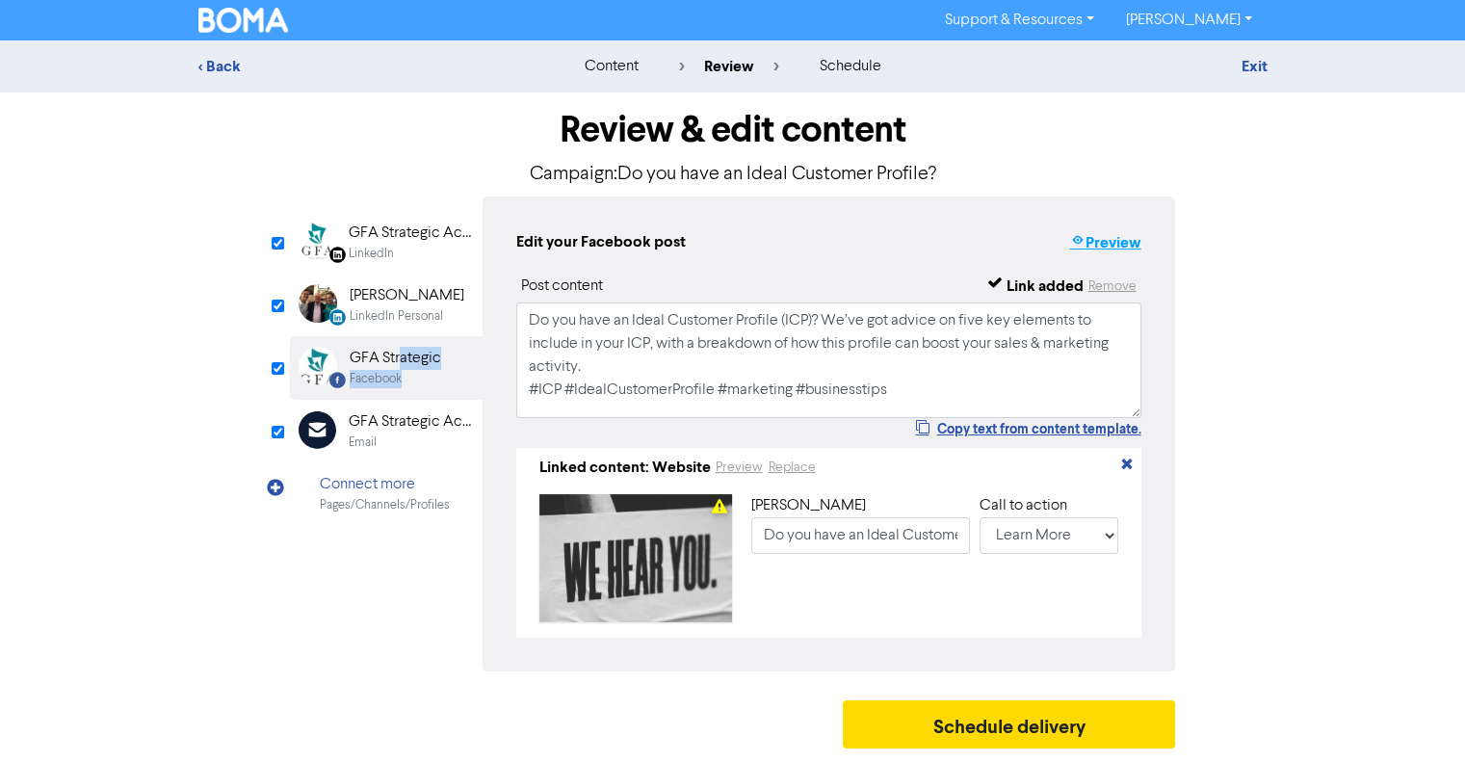
click at [1104, 249] on button "Preview" at bounding box center [1104, 242] width 73 height 25
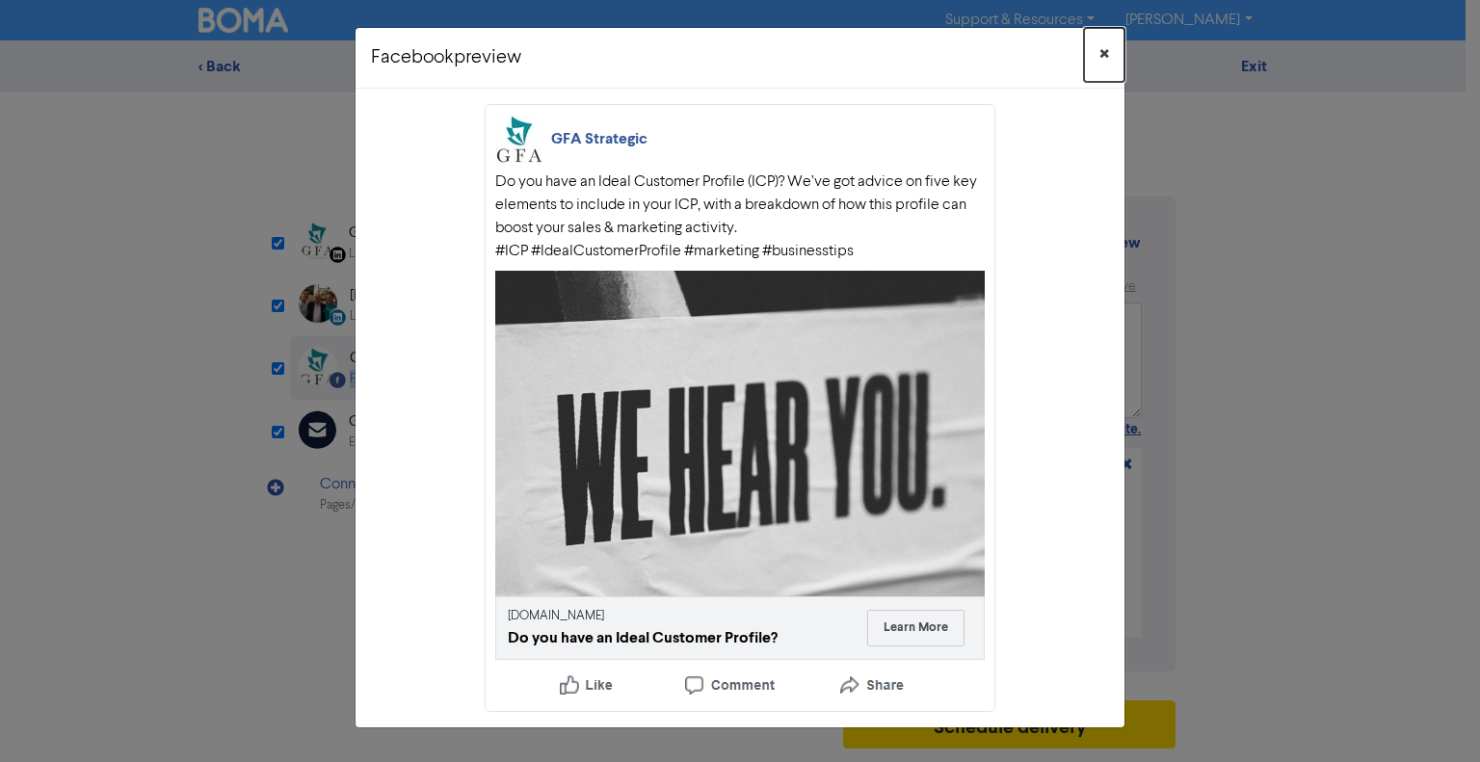
click at [1097, 55] on button "×" at bounding box center [1104, 55] width 40 height 54
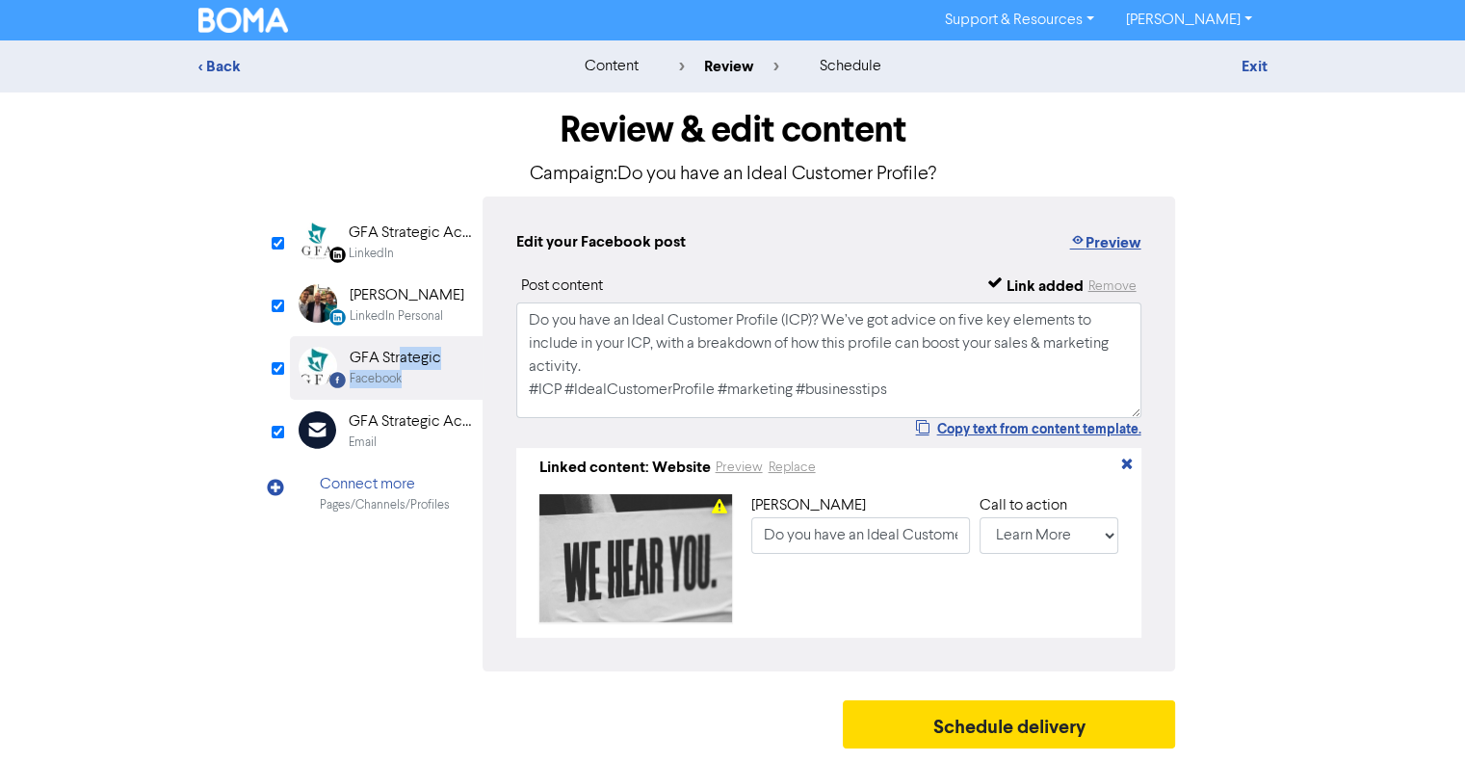
scroll to position [3, 0]
click at [397, 421] on div "GFA Strategic Accountants" at bounding box center [410, 421] width 123 height 23
type input "Do you have an Ideal Customer Profile (ICP)? We’ve got advice on five key eleme…"
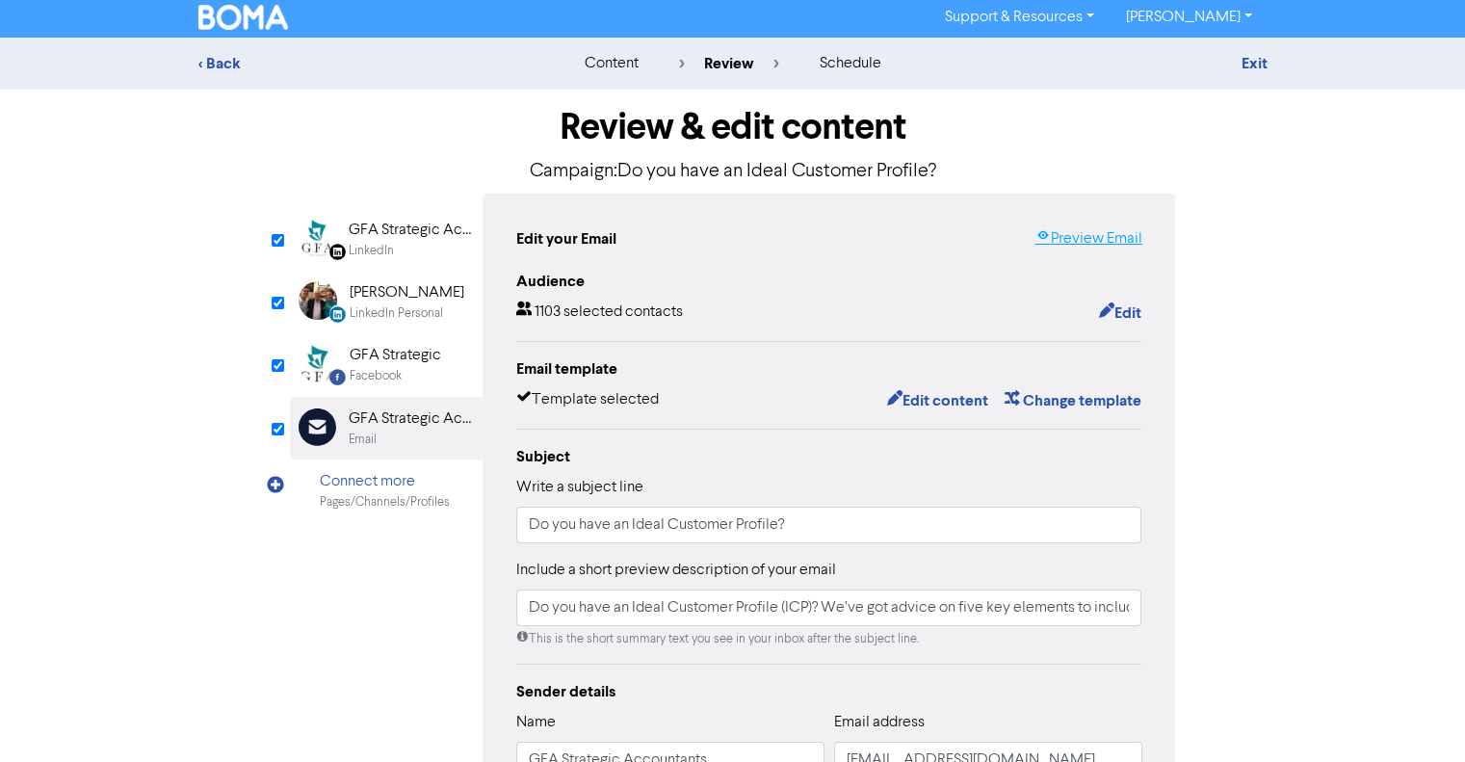
click at [1071, 234] on link "Preview Email" at bounding box center [1088, 238] width 107 height 23
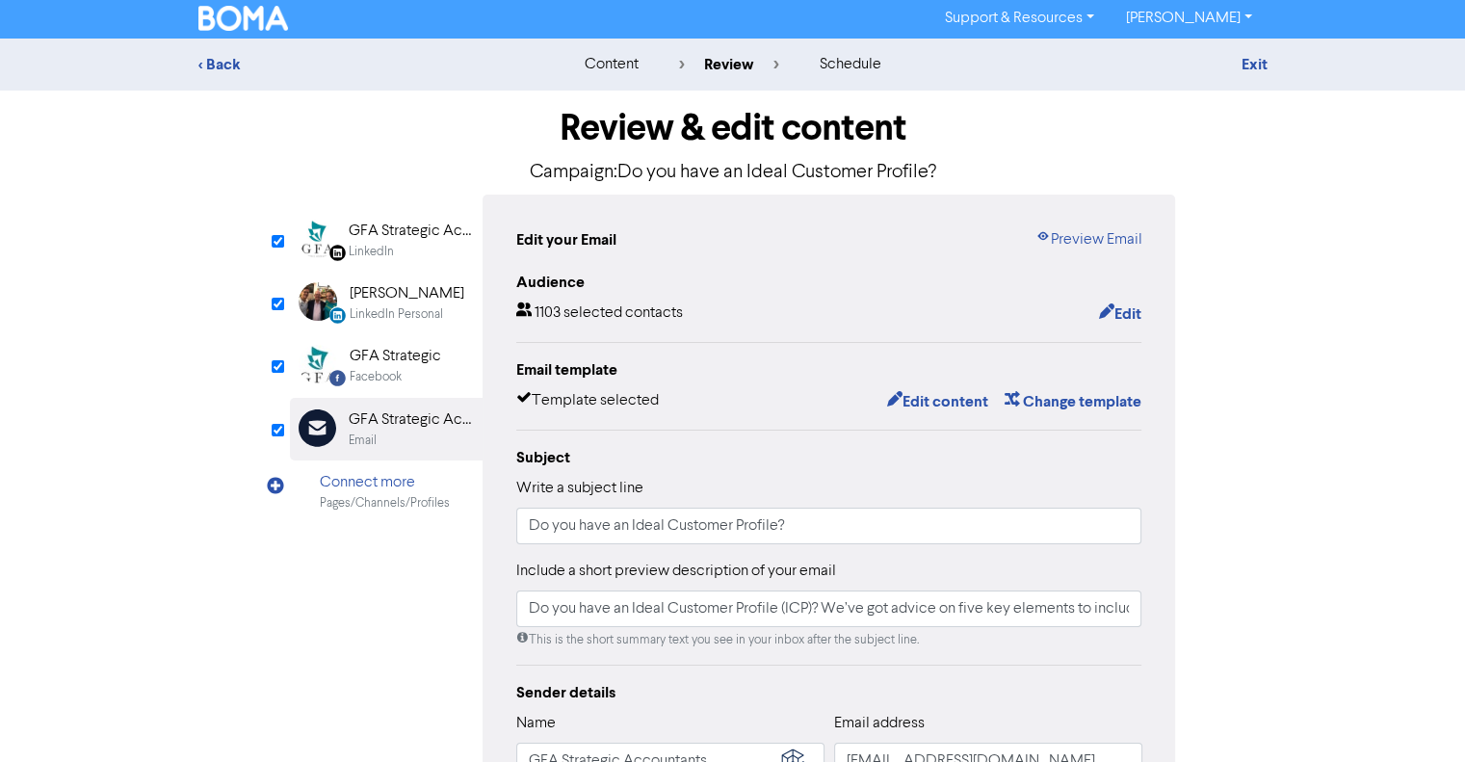
scroll to position [0, 0]
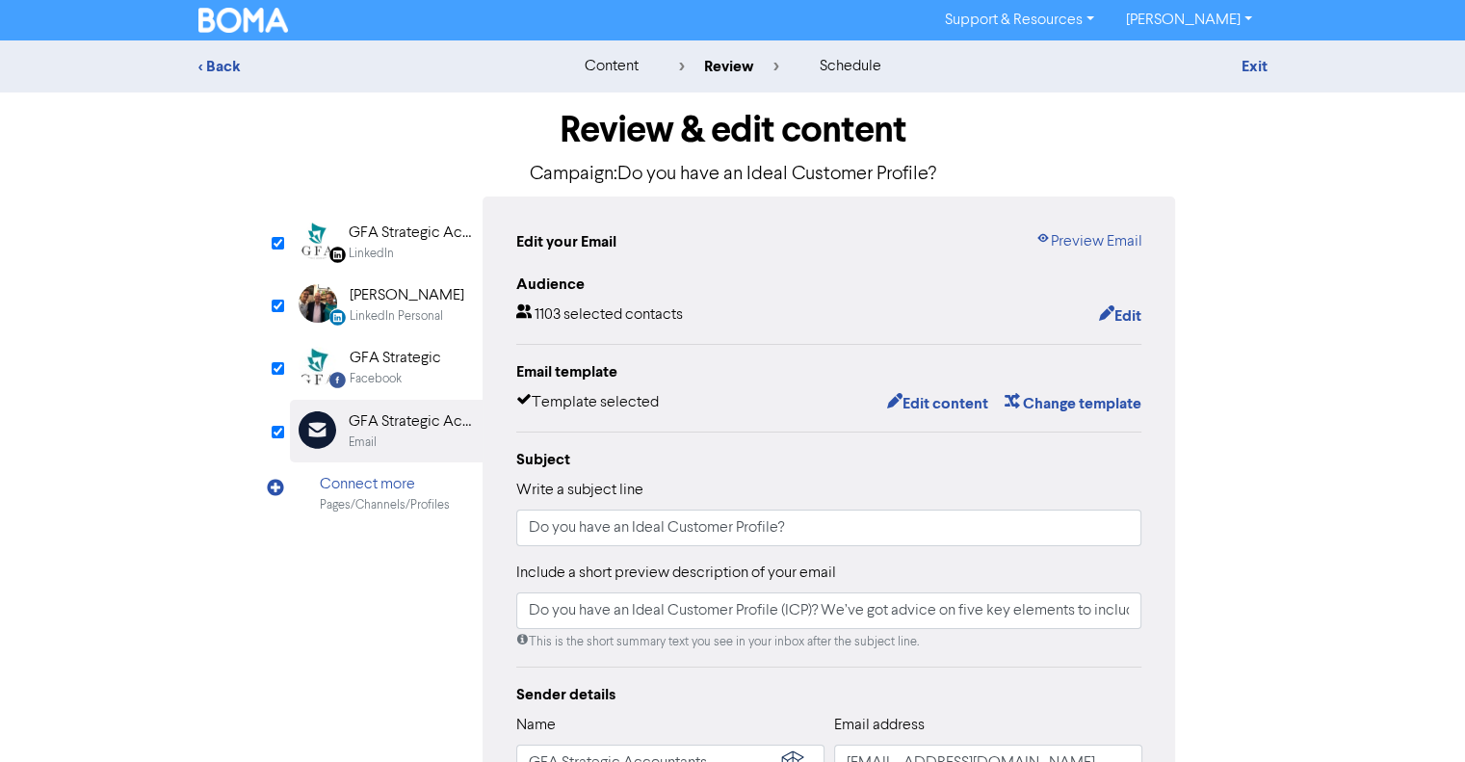
click at [239, 18] on img at bounding box center [243, 20] width 91 height 25
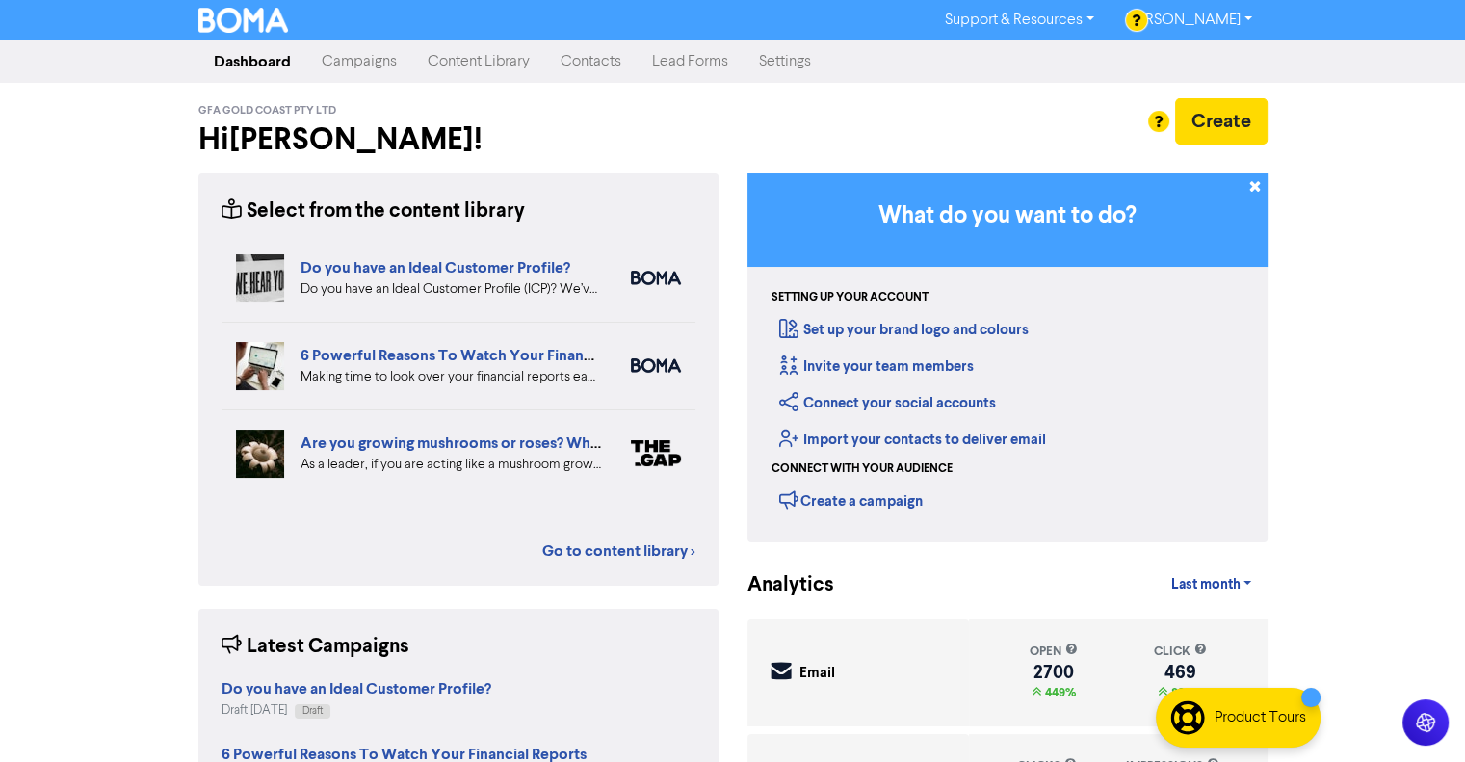
click at [454, 47] on link "Content Library" at bounding box center [478, 61] width 133 height 39
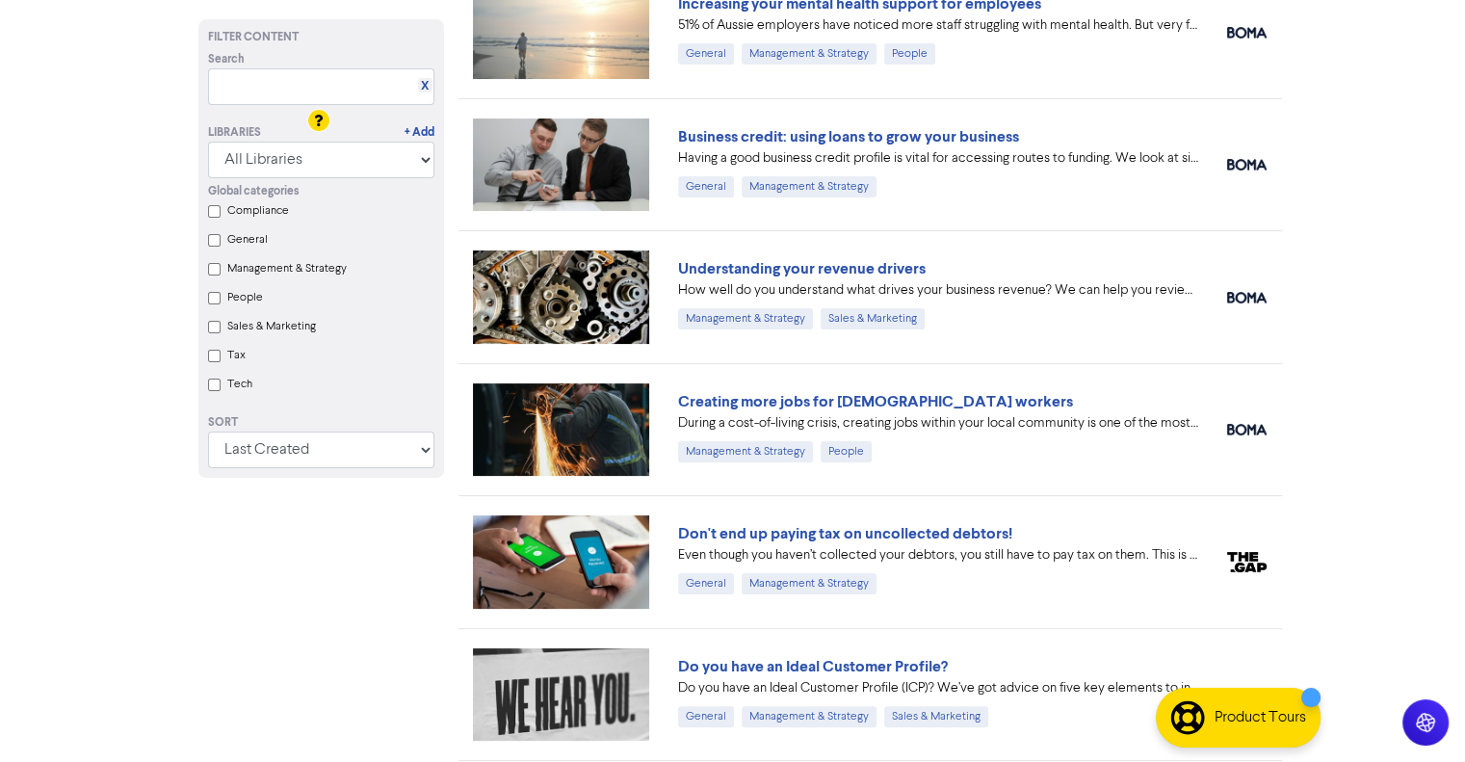
scroll to position [385, 0]
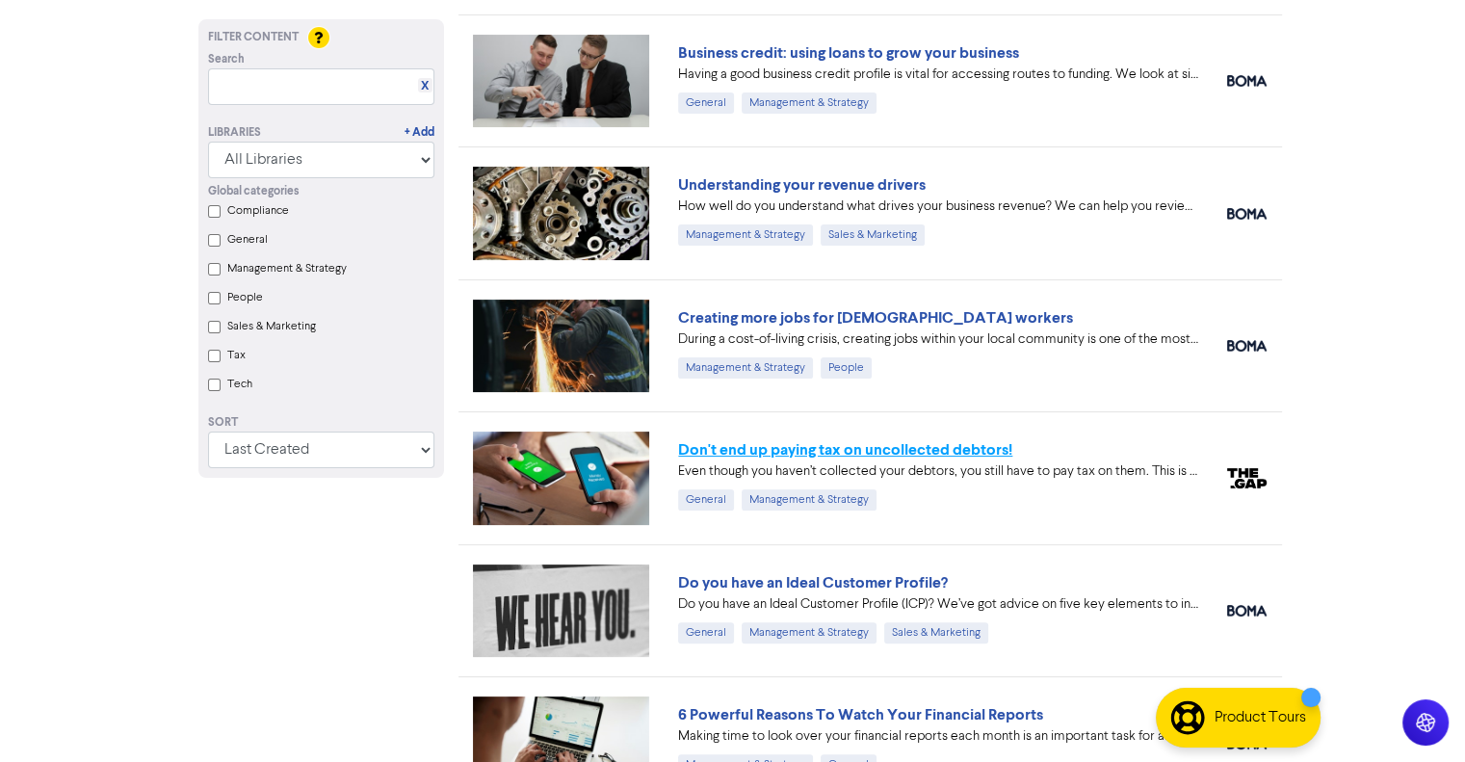
click at [757, 444] on link "Don't end up paying tax on uncollected debtors!" at bounding box center [845, 449] width 334 height 19
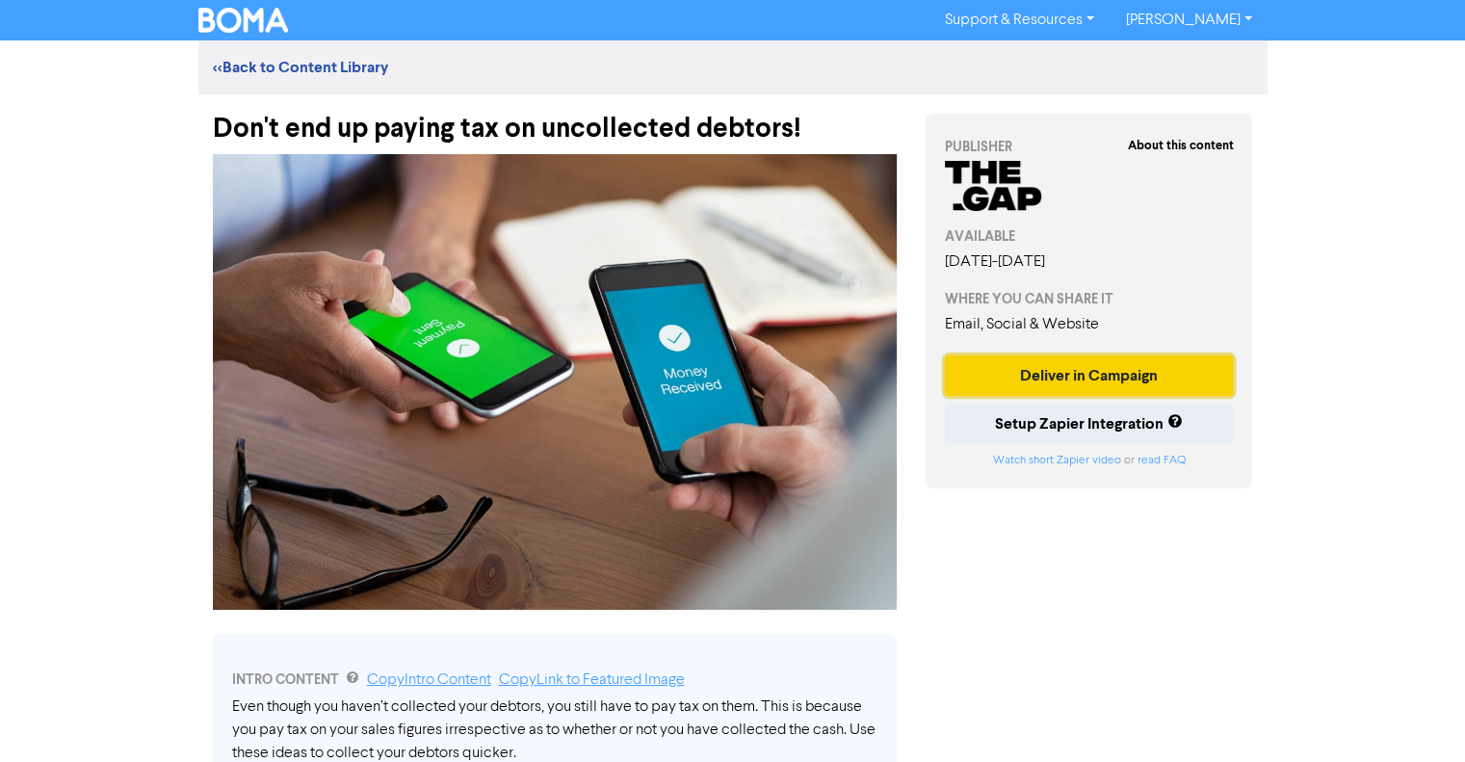
click at [1056, 369] on button "Deliver in Campaign" at bounding box center [1089, 376] width 289 height 40
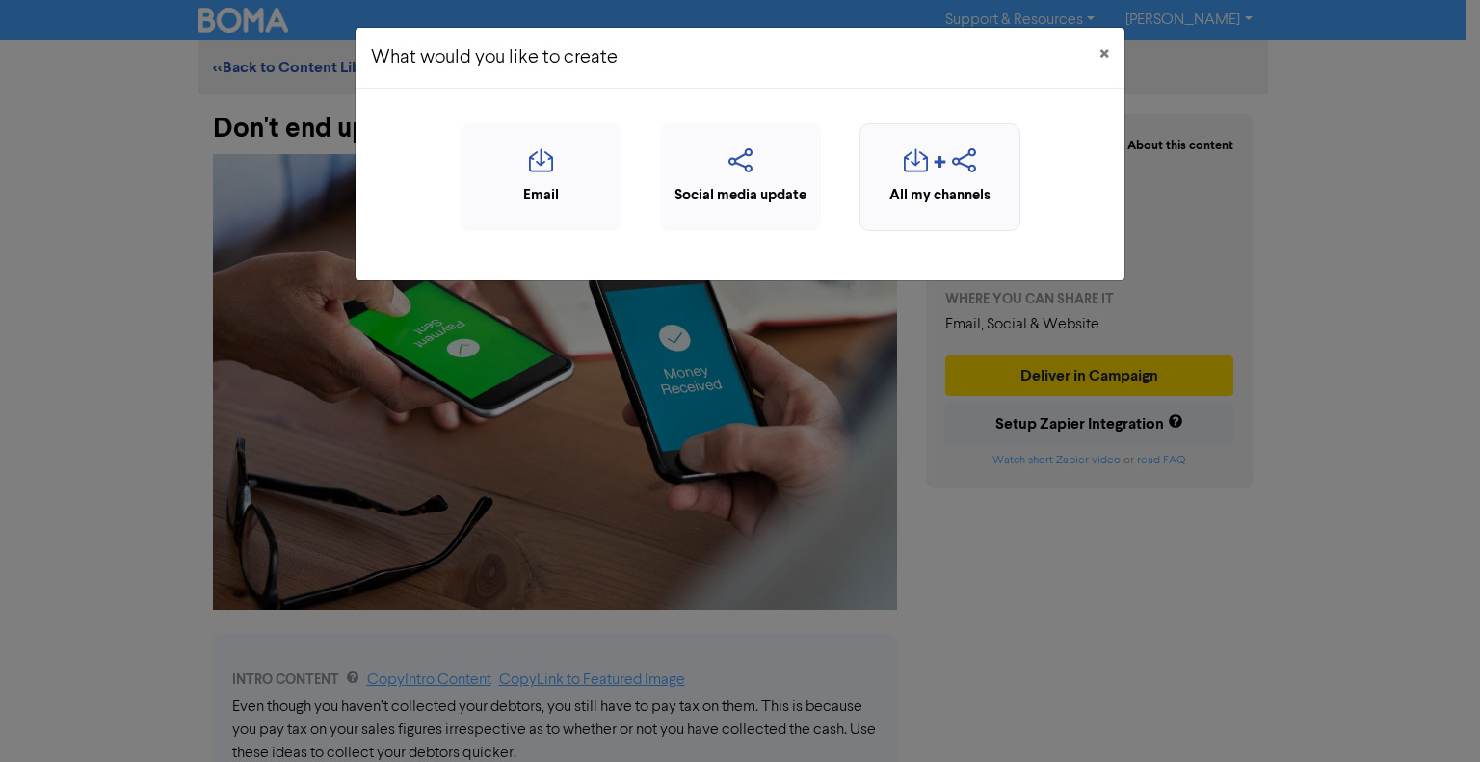
click at [910, 161] on icon "button" at bounding box center [916, 166] width 24 height 37
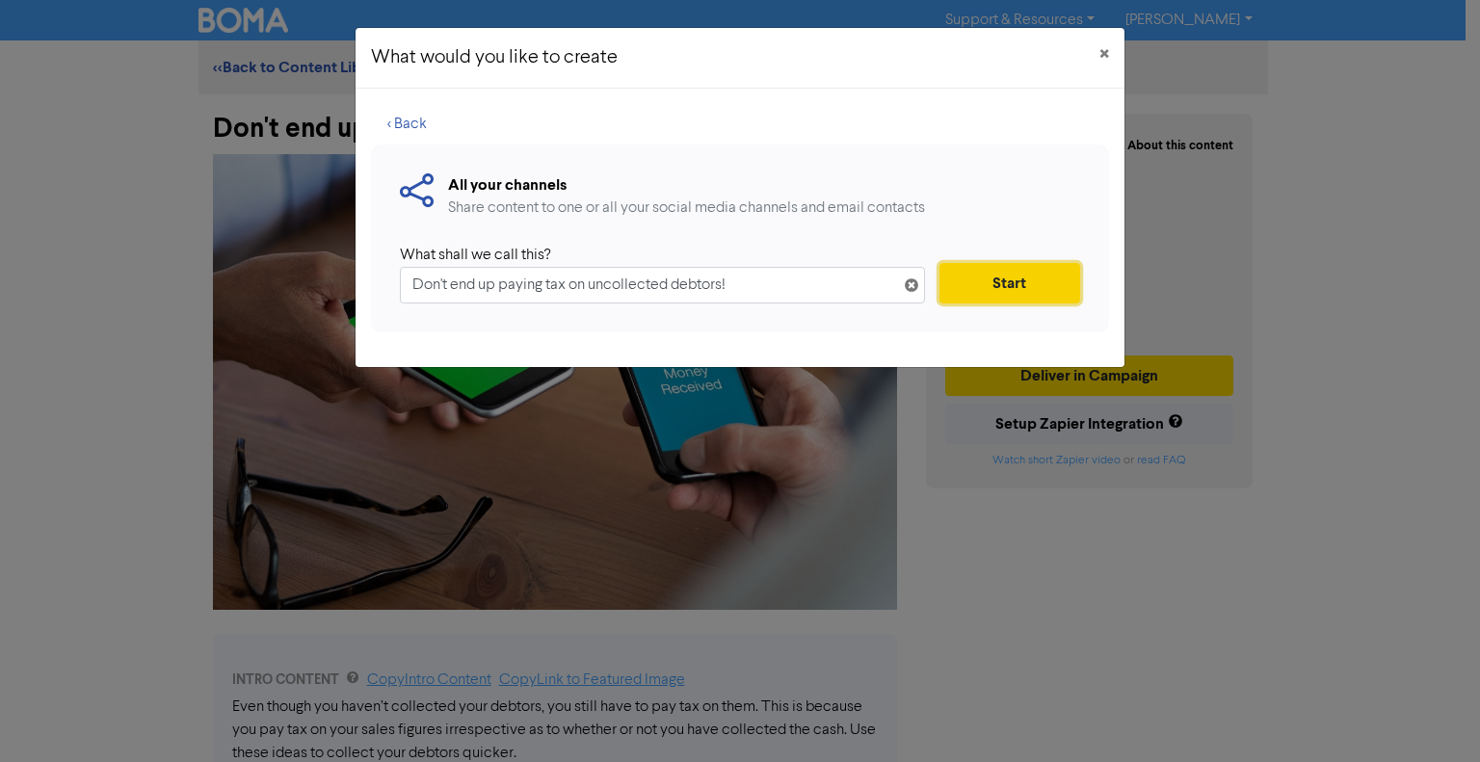
click at [1037, 277] on button "Start" at bounding box center [1009, 283] width 141 height 40
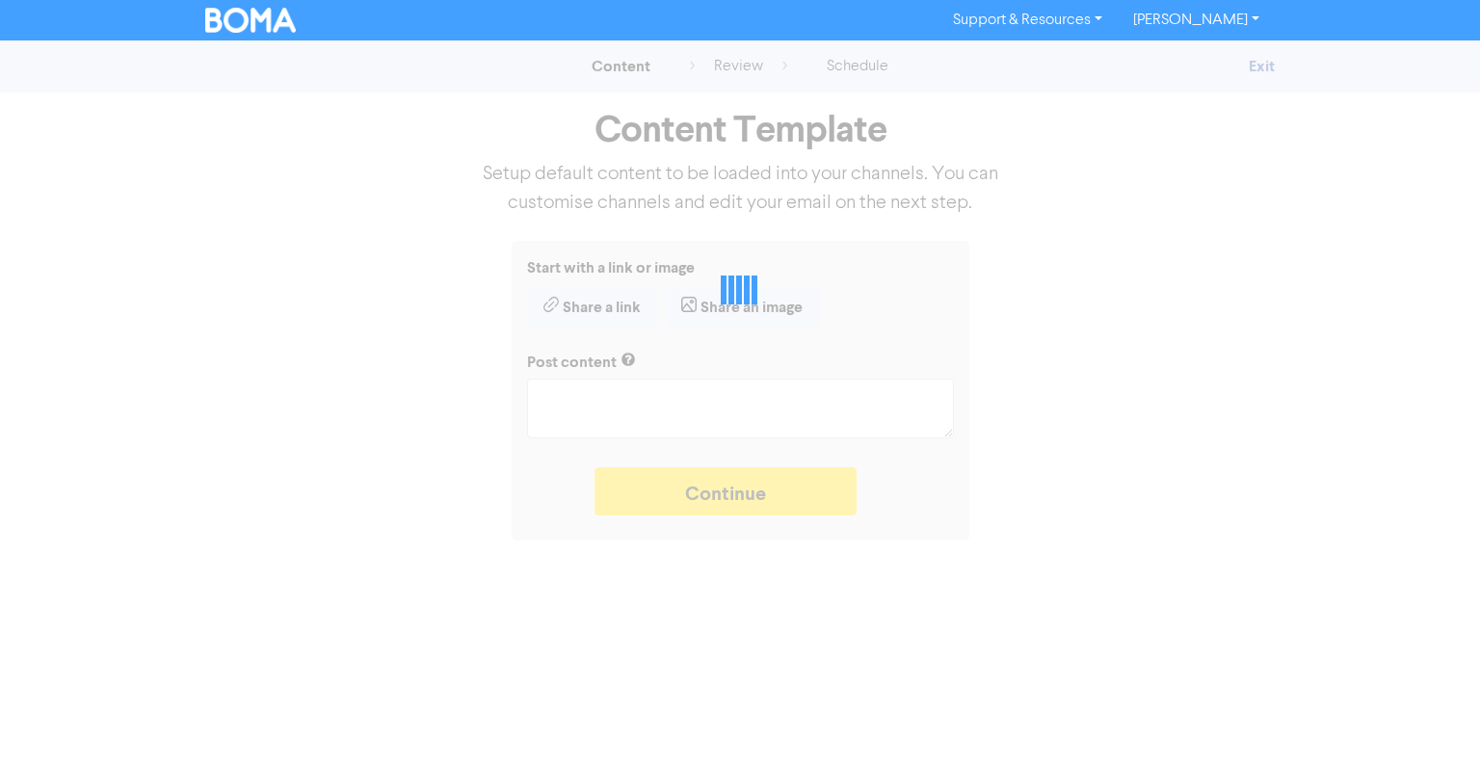
type textarea "x"
type textarea "Even though you haven’t collected your debtors, you still have to pay tax on th…"
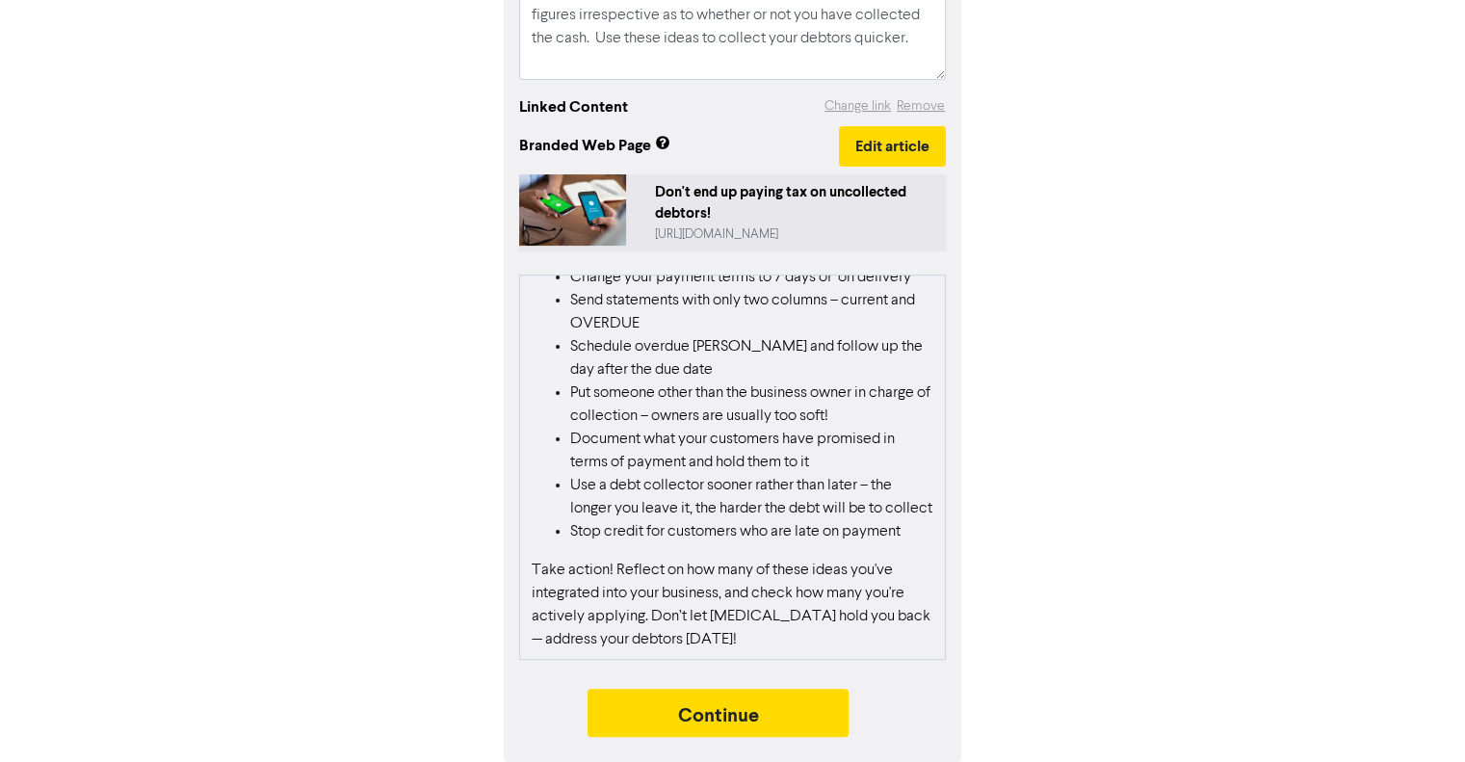
scroll to position [421, 0]
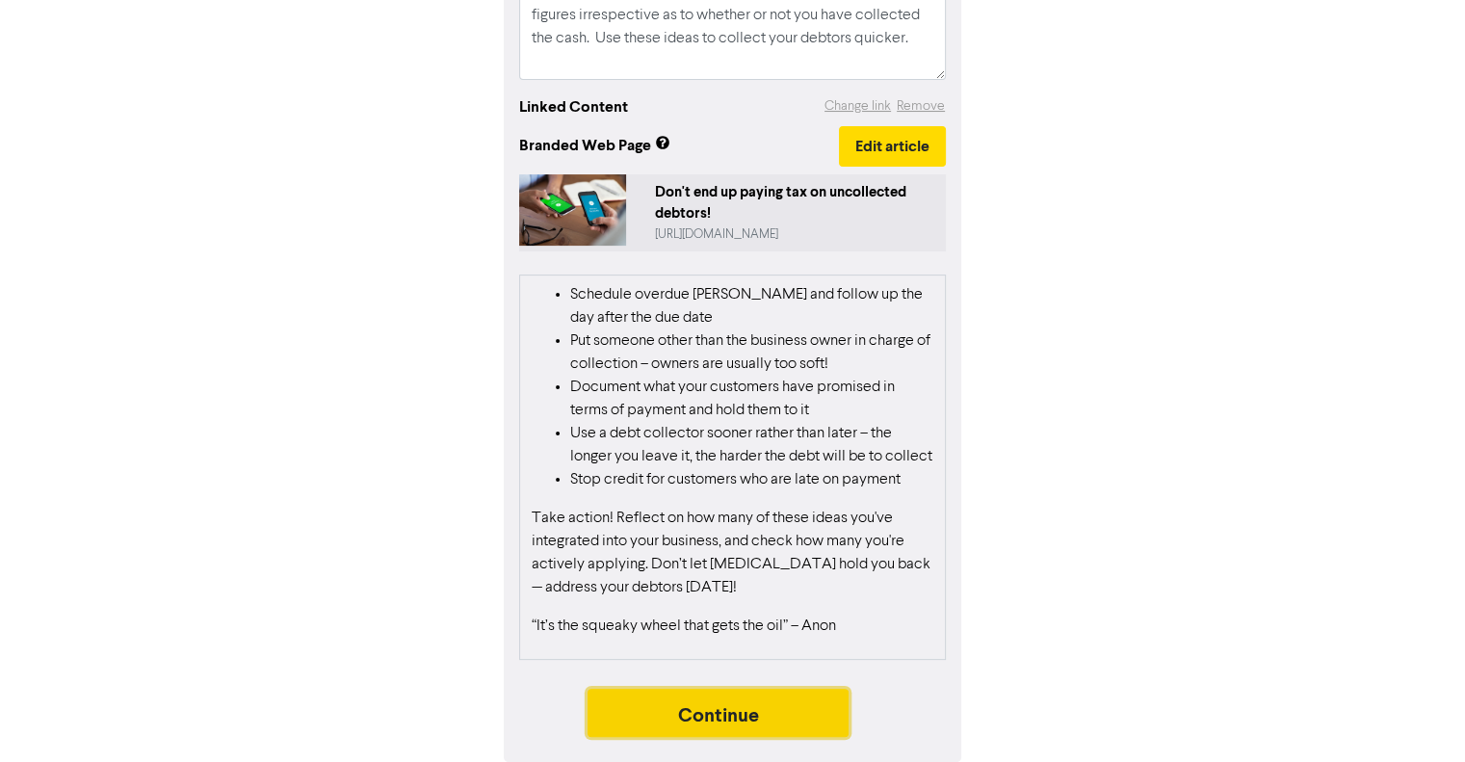
click at [731, 704] on button "Continue" at bounding box center [719, 713] width 262 height 48
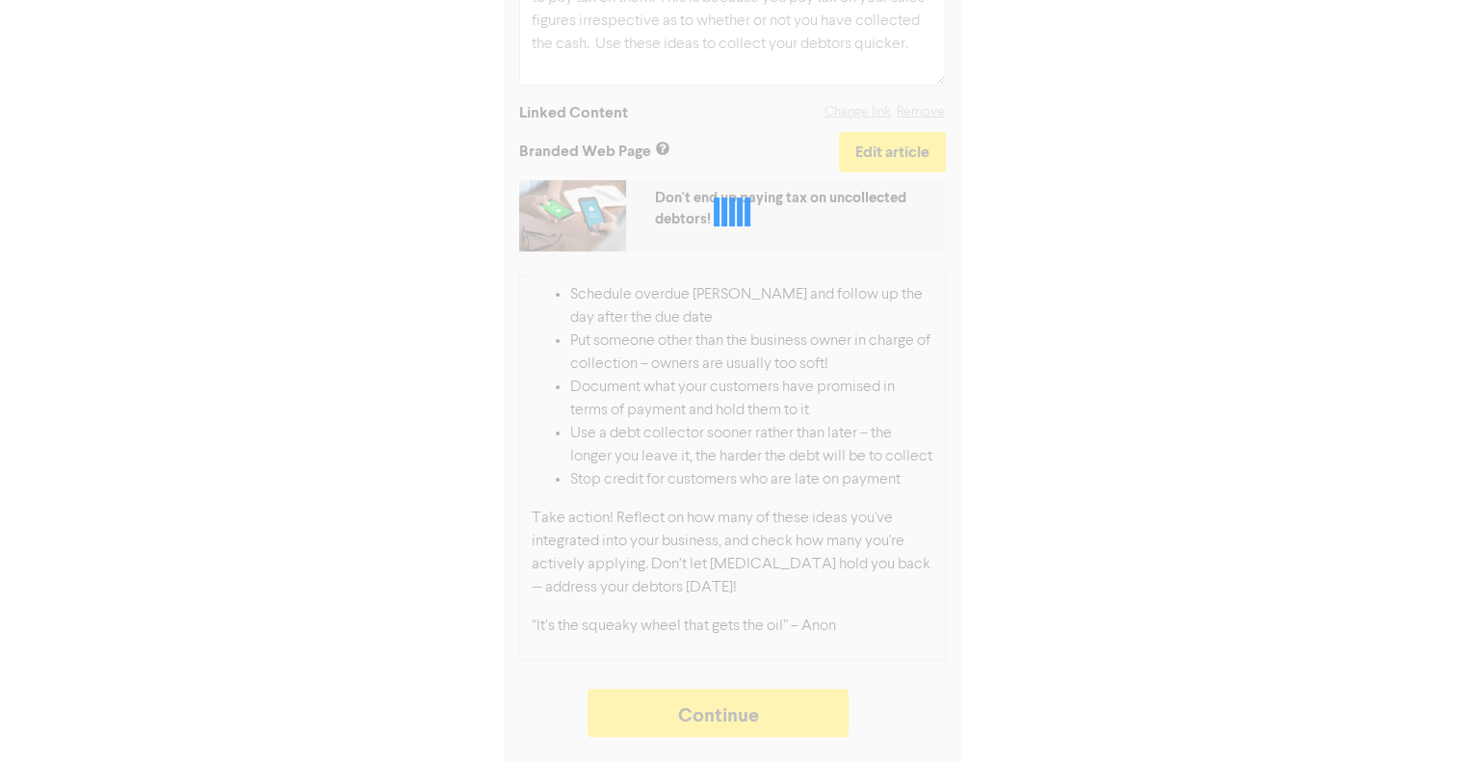
type textarea "x"
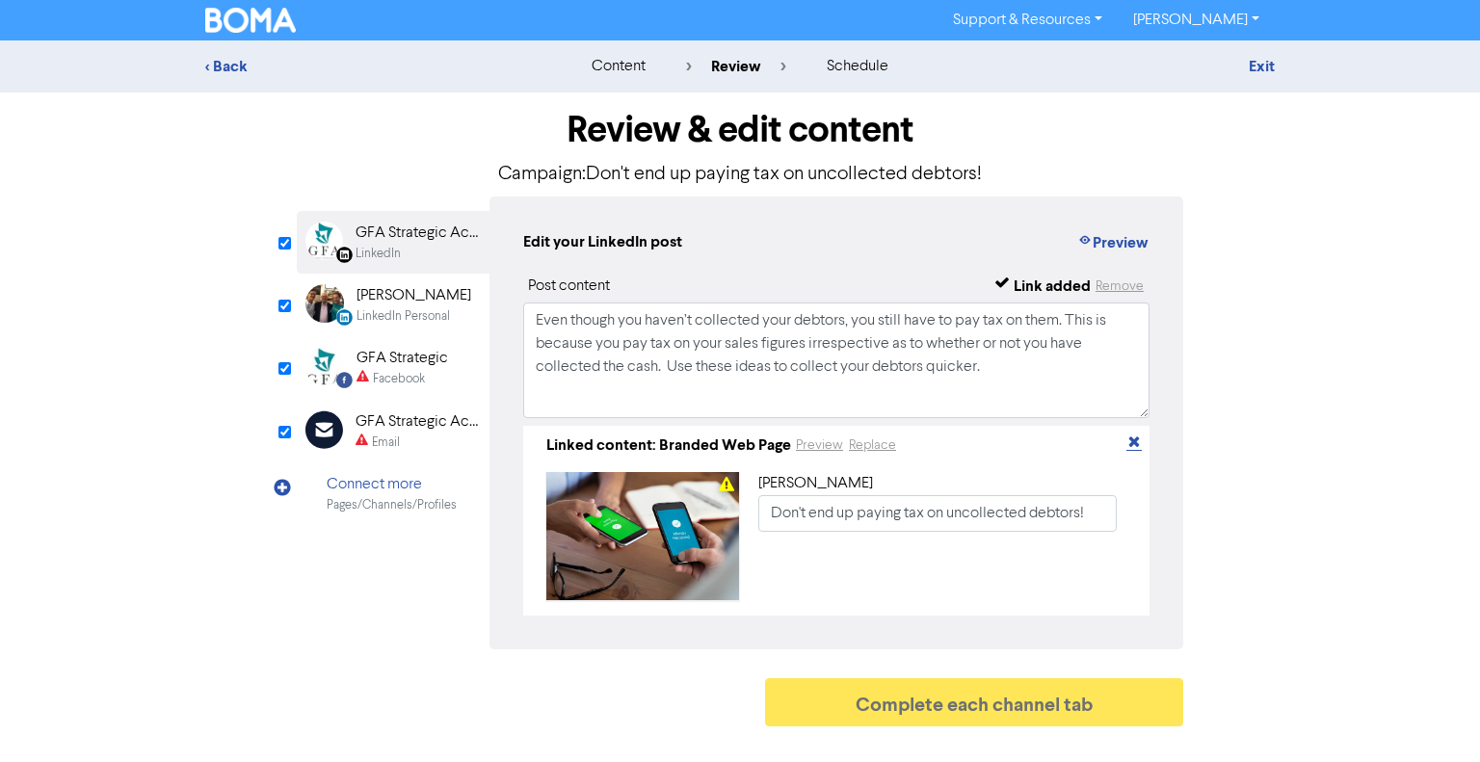
click at [1133, 442] on icon "button" at bounding box center [1133, 444] width 15 height 15
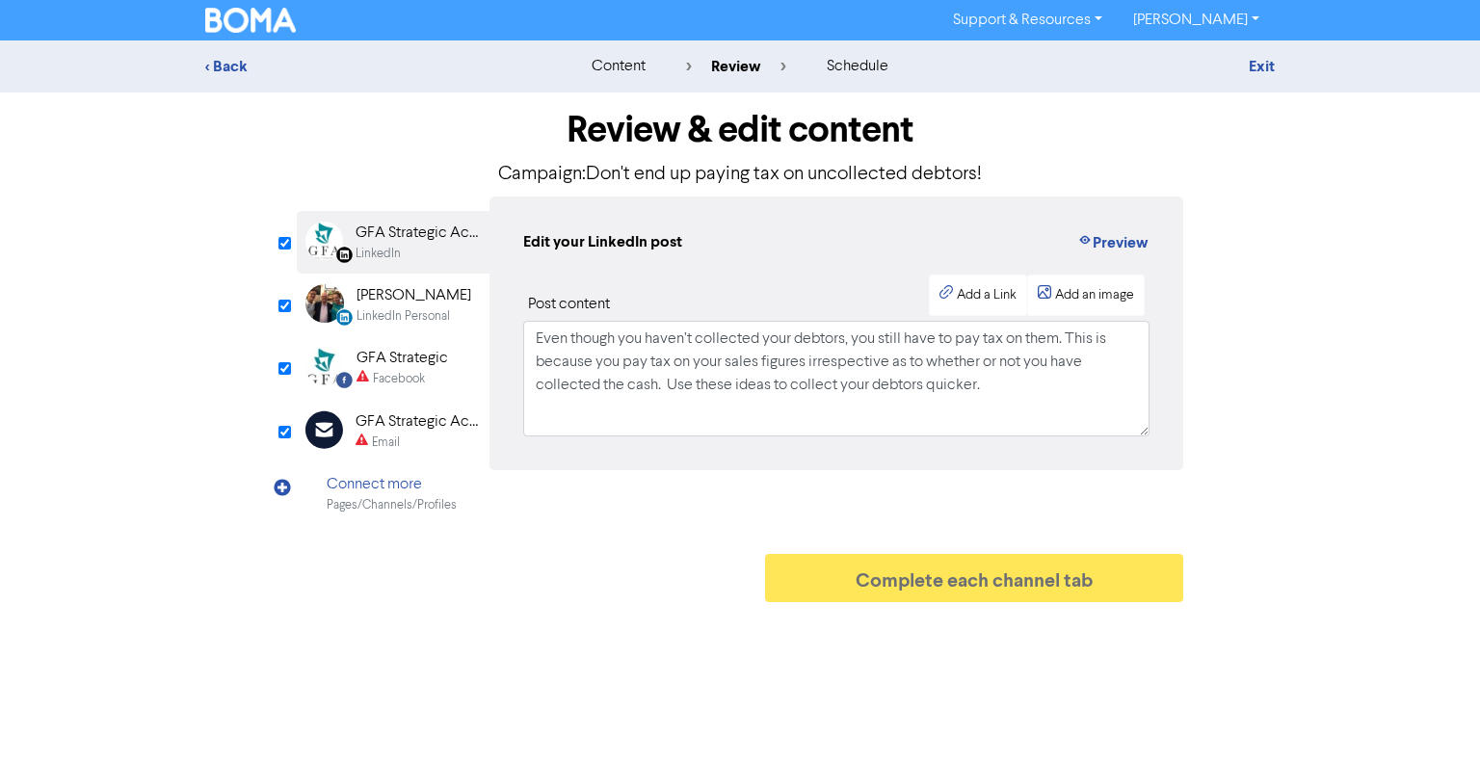
click at [412, 297] on div "Allan Godbee" at bounding box center [413, 295] width 115 height 23
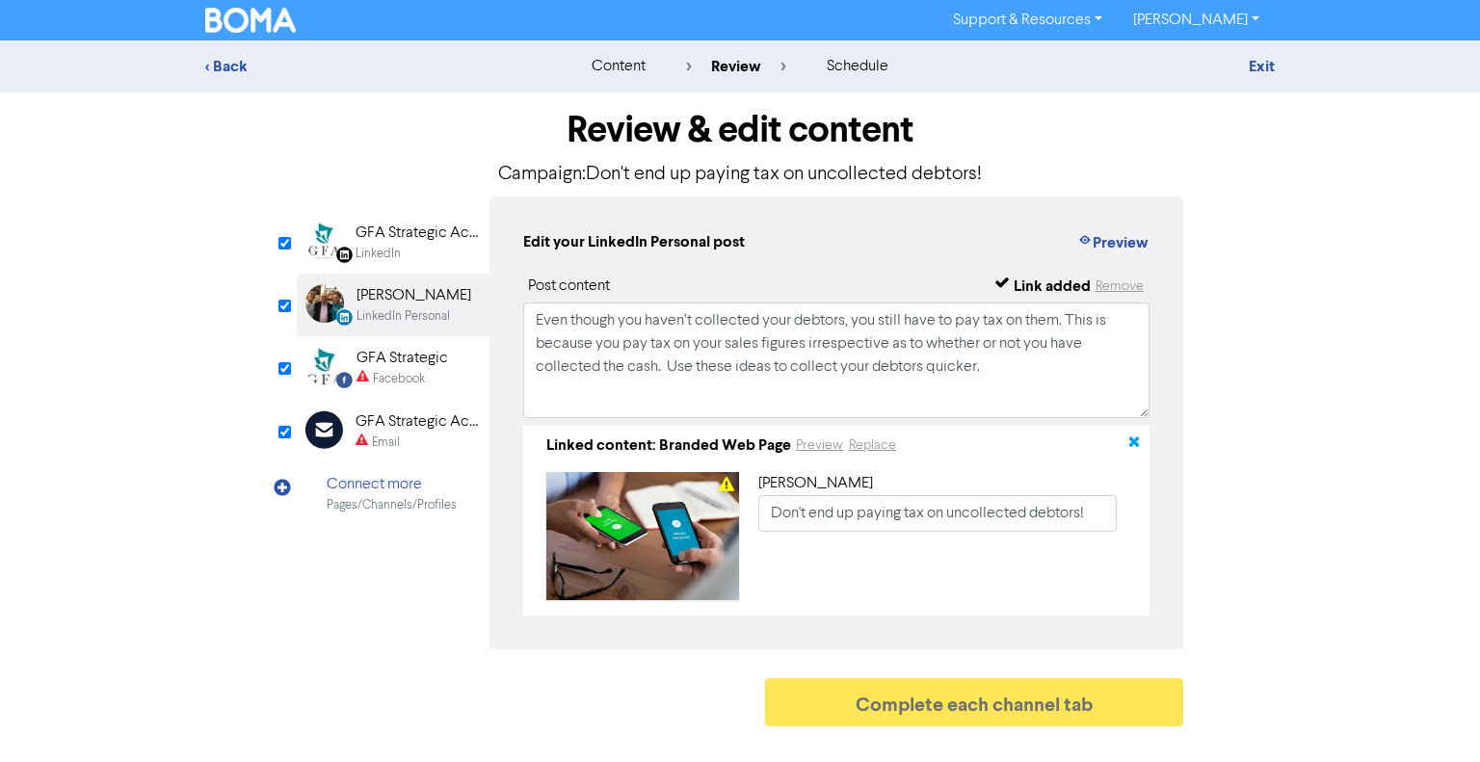
click at [1130, 437] on icon "button" at bounding box center [1133, 444] width 15 height 15
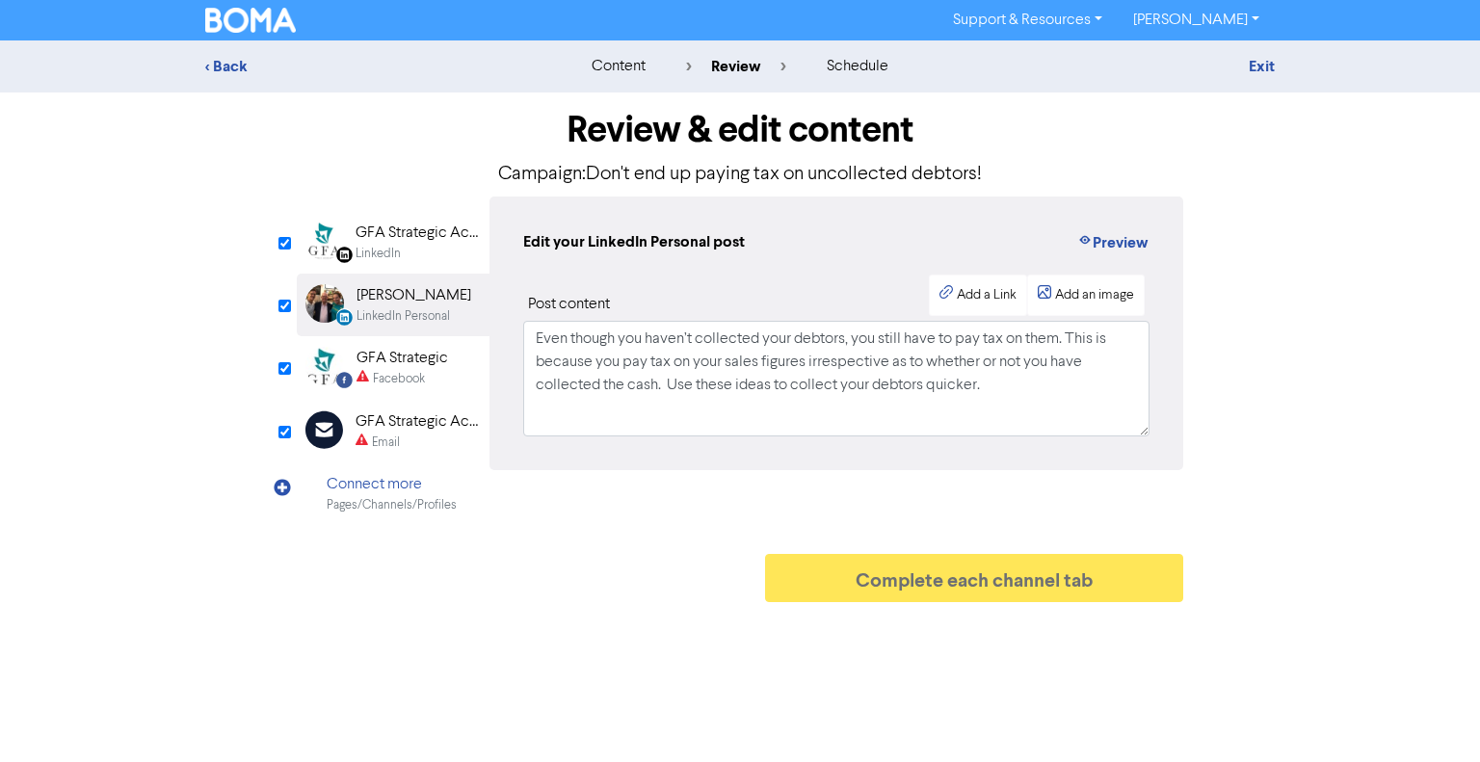
click at [370, 381] on div "Facebook" at bounding box center [402, 379] width 92 height 18
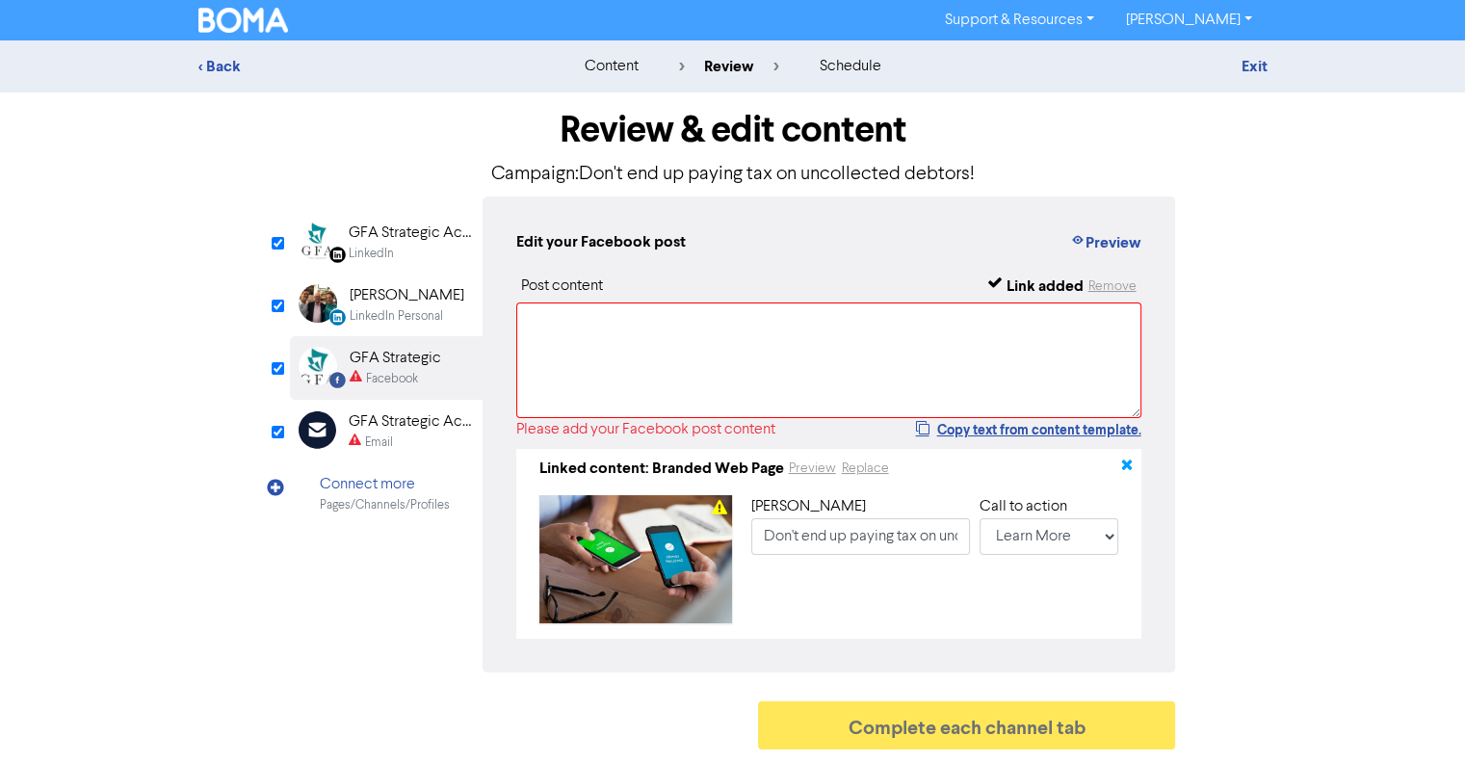
click at [1123, 465] on icon "button" at bounding box center [1126, 468] width 15 height 15
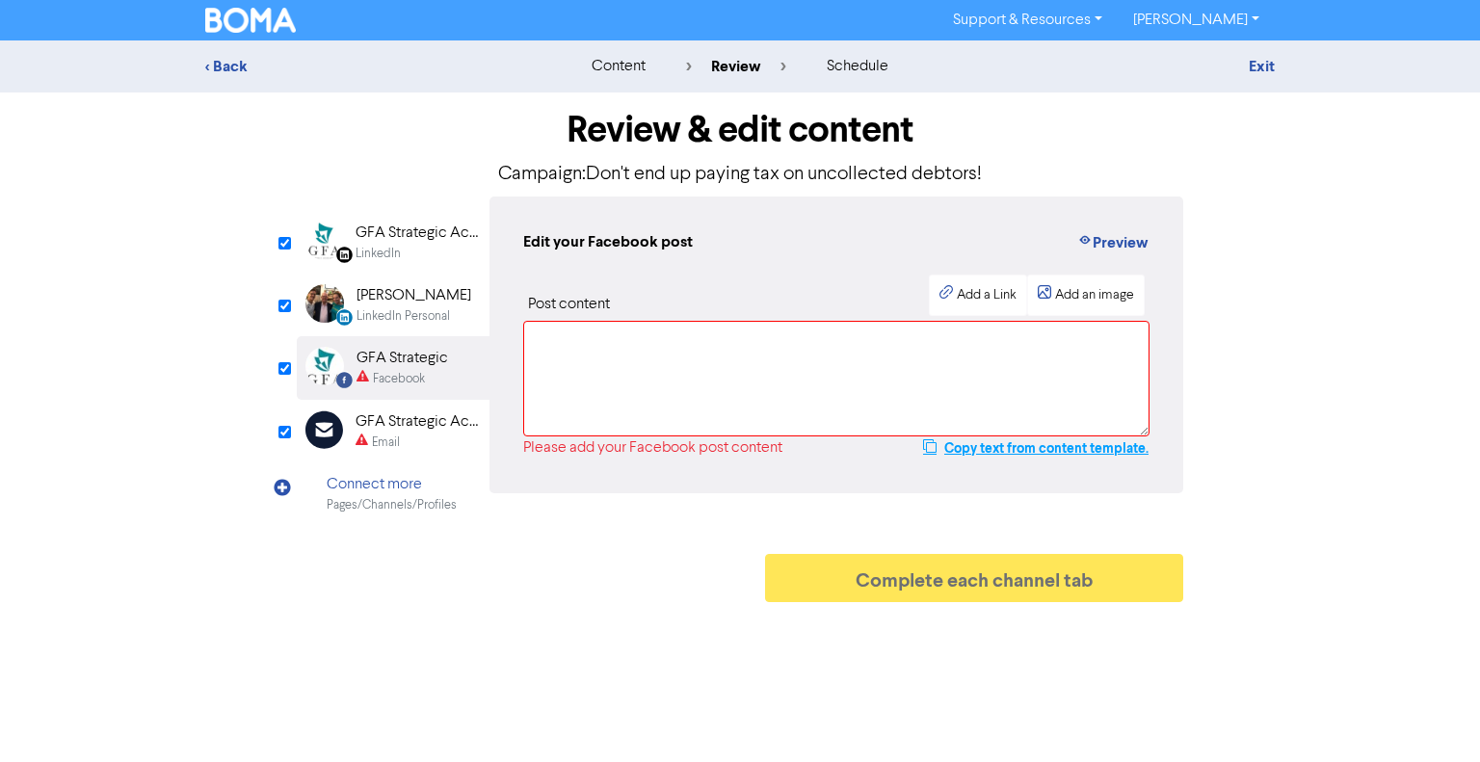
click at [988, 445] on button "Copy text from content template." at bounding box center [1035, 447] width 227 height 23
click at [597, 369] on textarea at bounding box center [836, 379] width 626 height 116
paste textarea "Even though you haven’t collected your debtors, you still have to pay tax on th…"
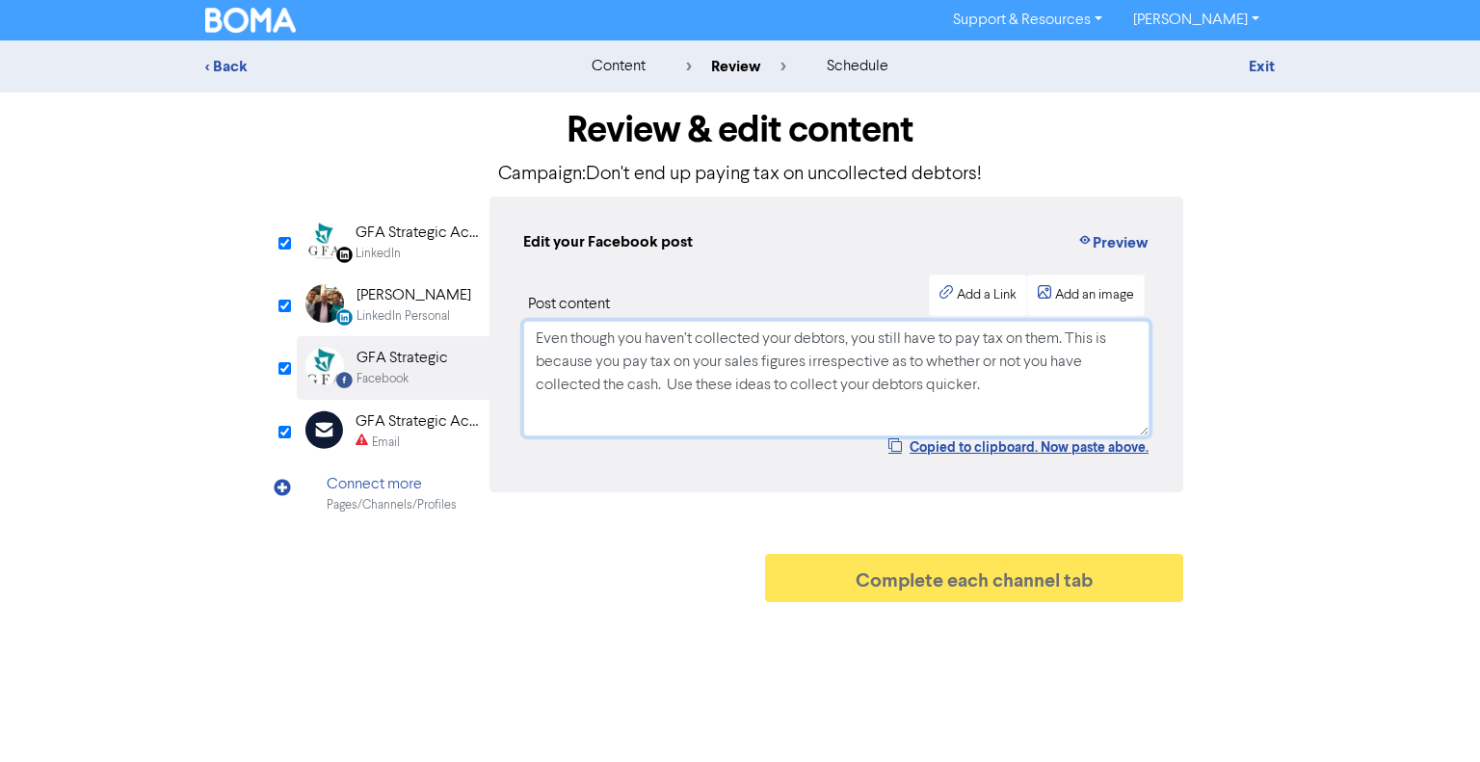
type textarea "Even though you haven’t collected your debtors, you still have to pay tax on th…"
click at [382, 427] on div "GFA Strategic Accountants" at bounding box center [417, 421] width 123 height 23
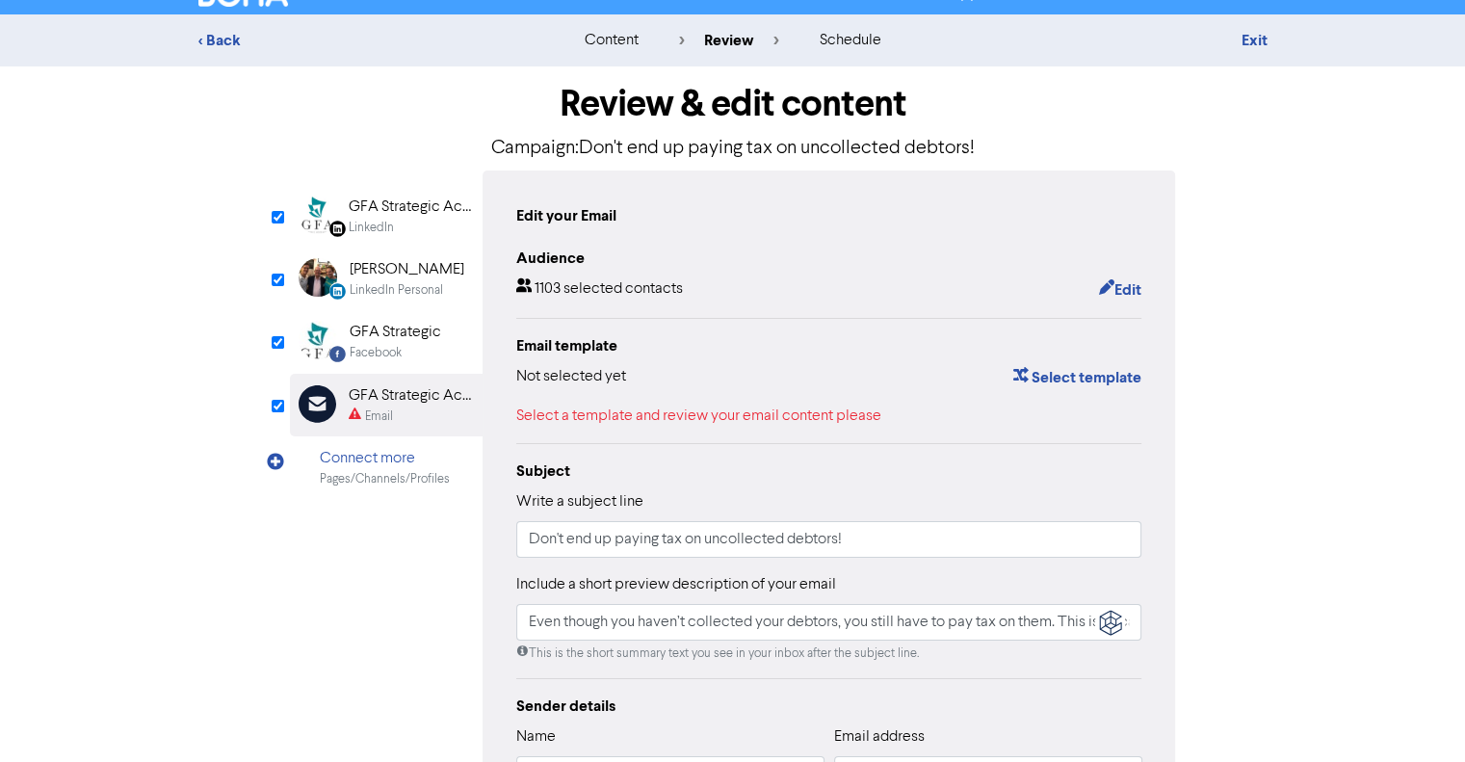
scroll to position [193, 0]
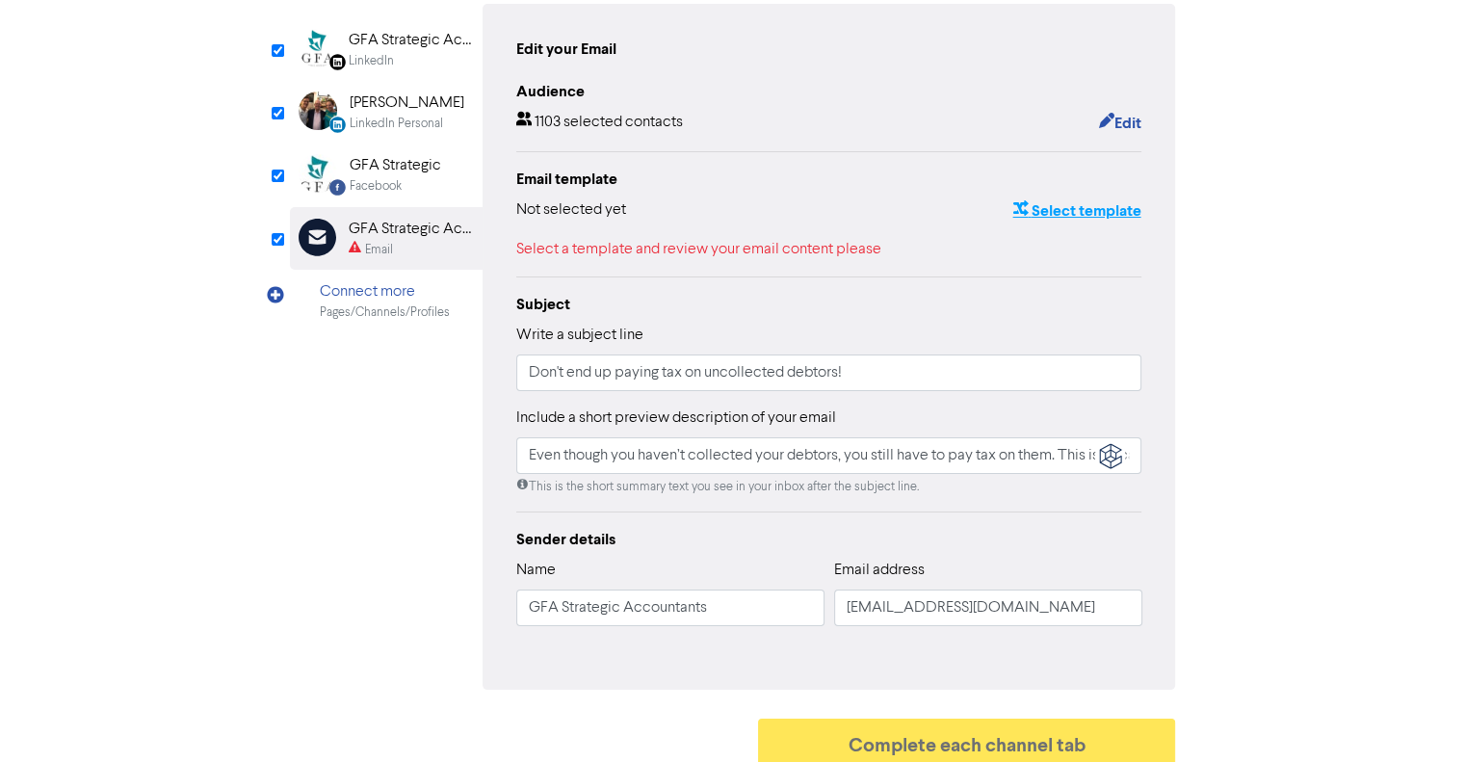
click at [1098, 218] on button "Select template" at bounding box center [1077, 210] width 130 height 25
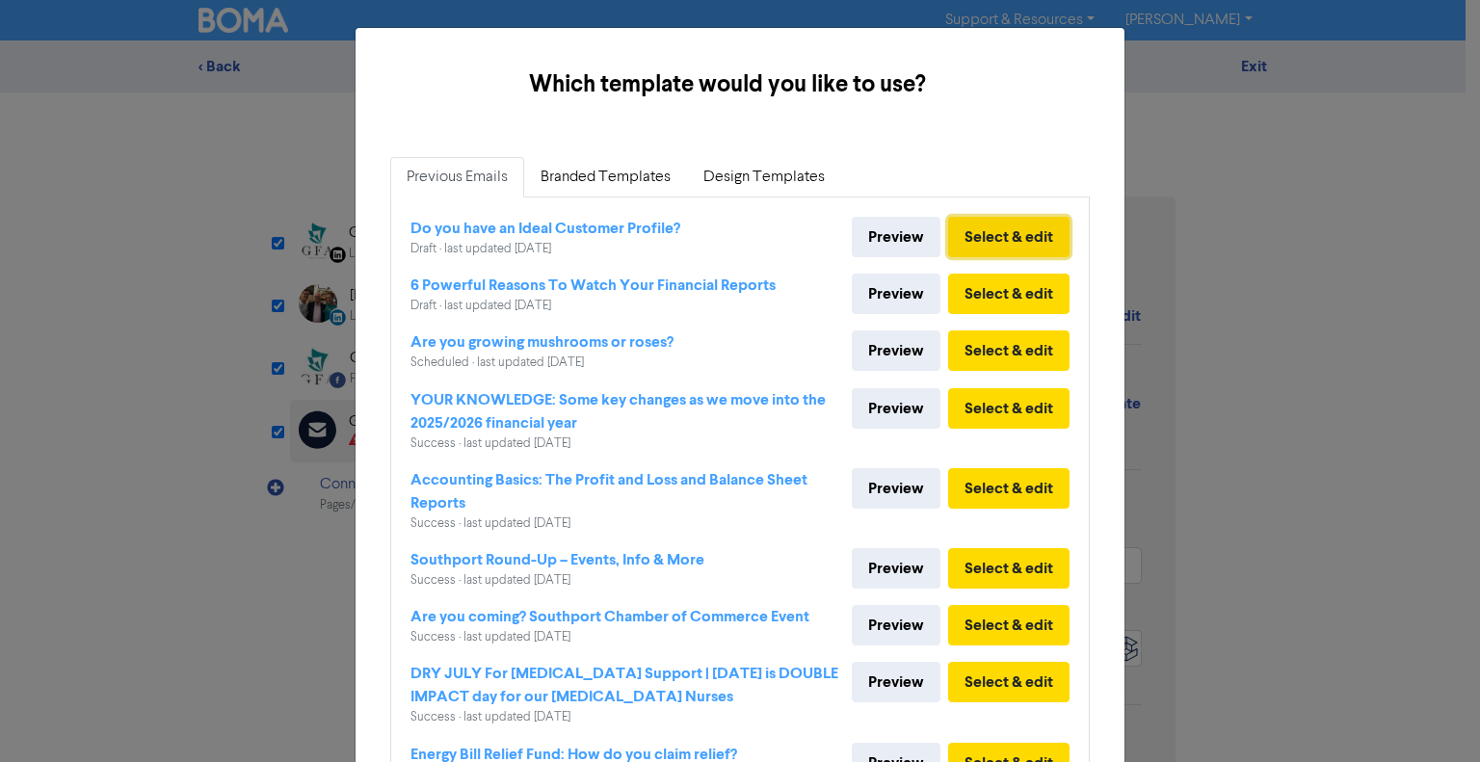
click at [1021, 226] on button "Select & edit" at bounding box center [1008, 237] width 121 height 40
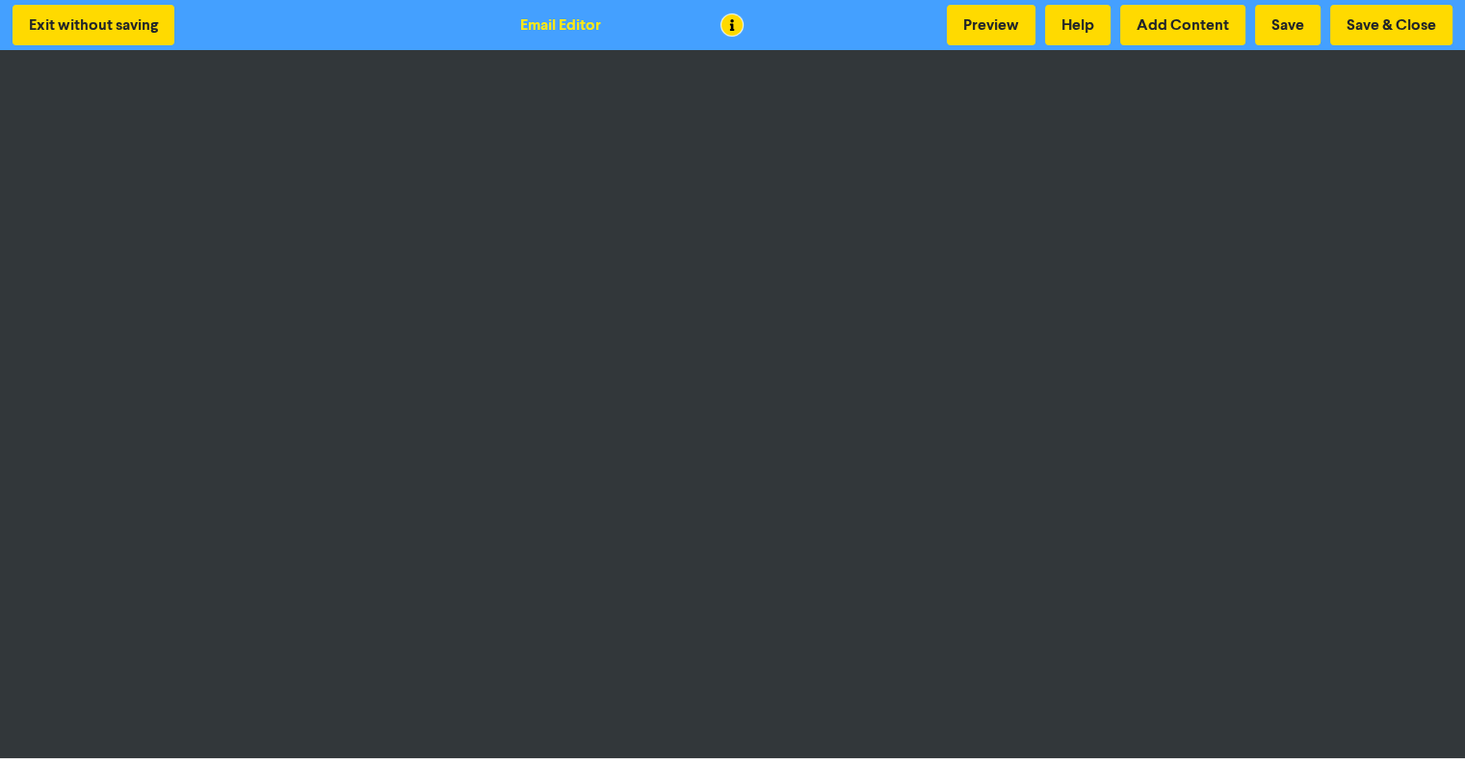
scroll to position [2, 0]
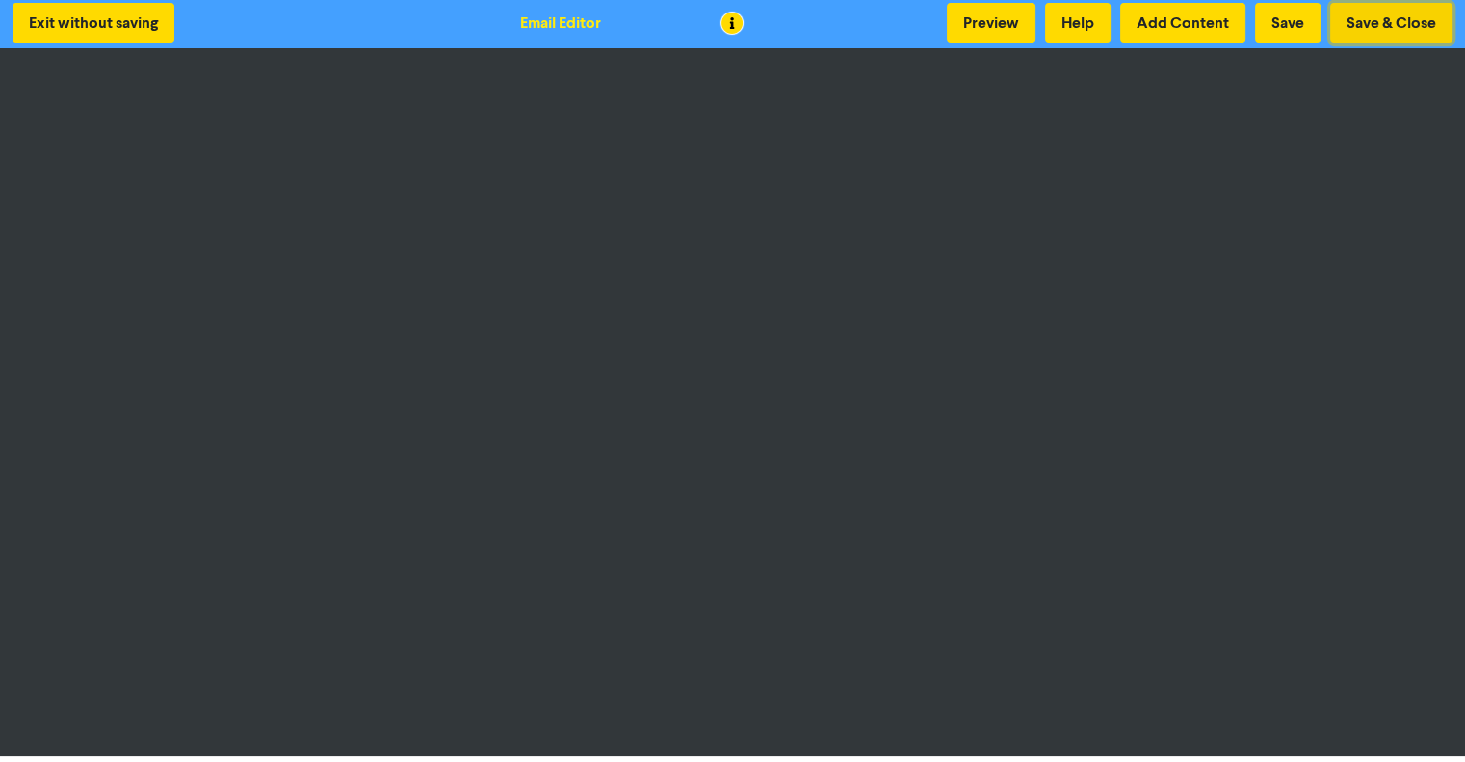
click at [1418, 25] on button "Save & Close" at bounding box center [1392, 23] width 122 height 40
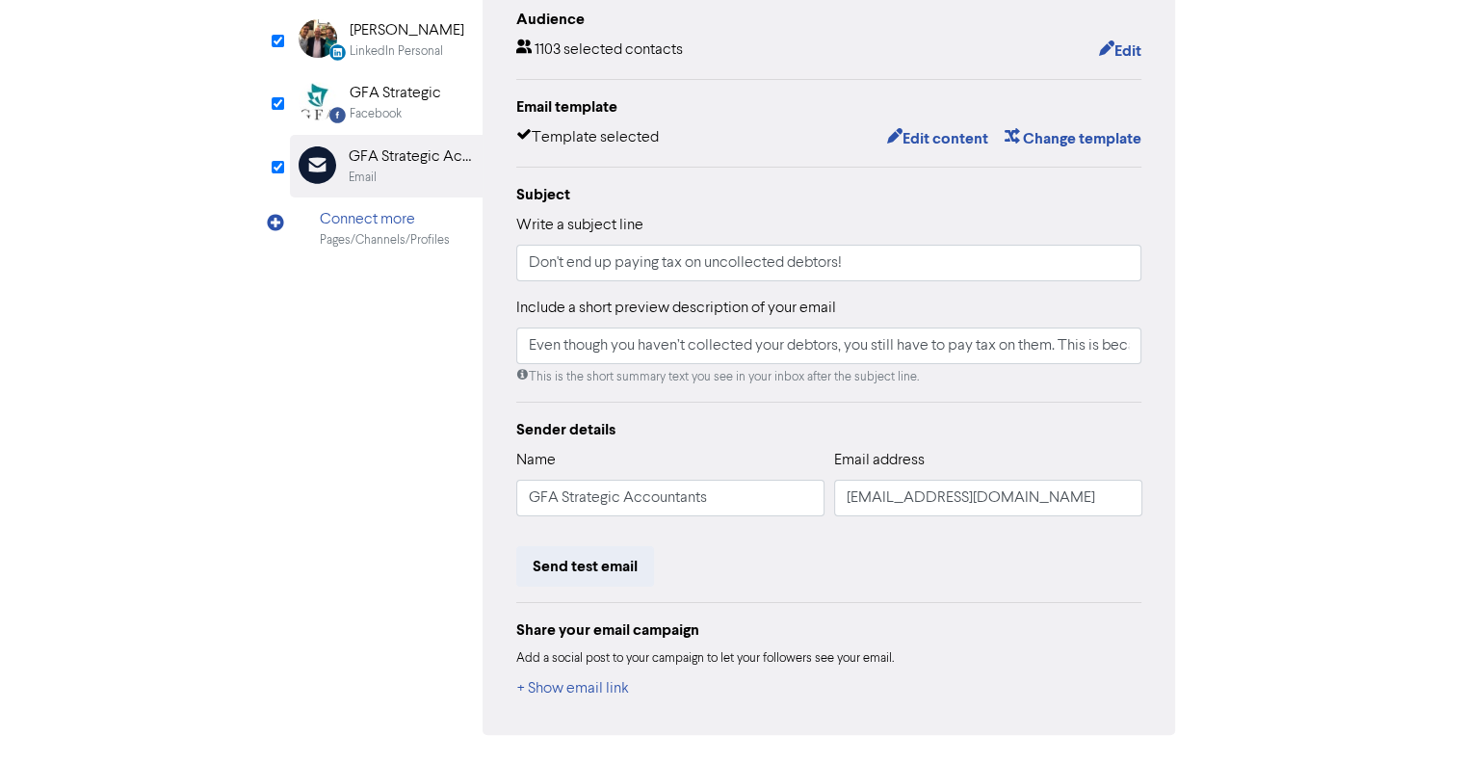
scroll to position [324, 0]
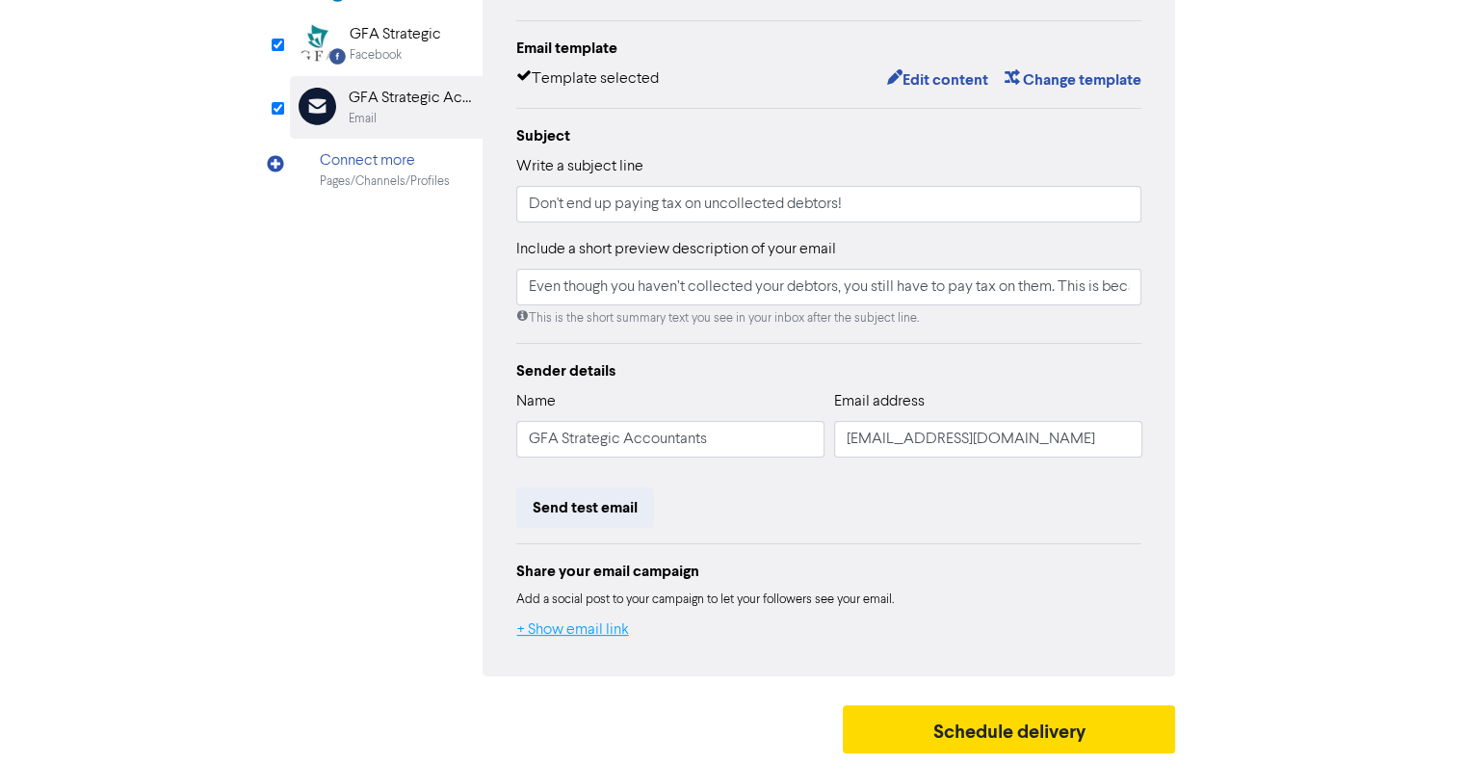
click at [607, 628] on button "+ Show email link" at bounding box center [573, 630] width 114 height 25
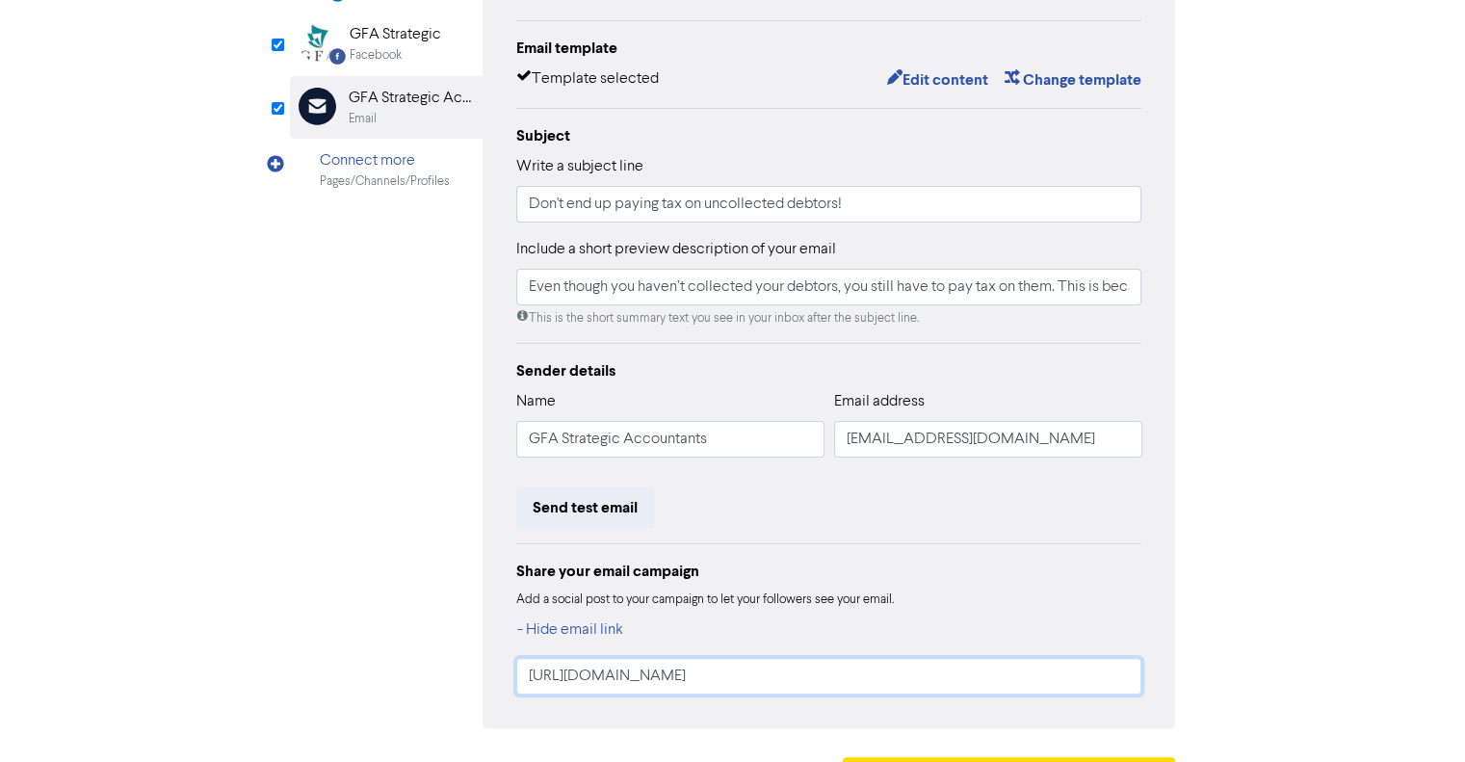
click at [680, 677] on input "https://public2.bomamarketing.com/email/eVqa" at bounding box center [829, 676] width 626 height 37
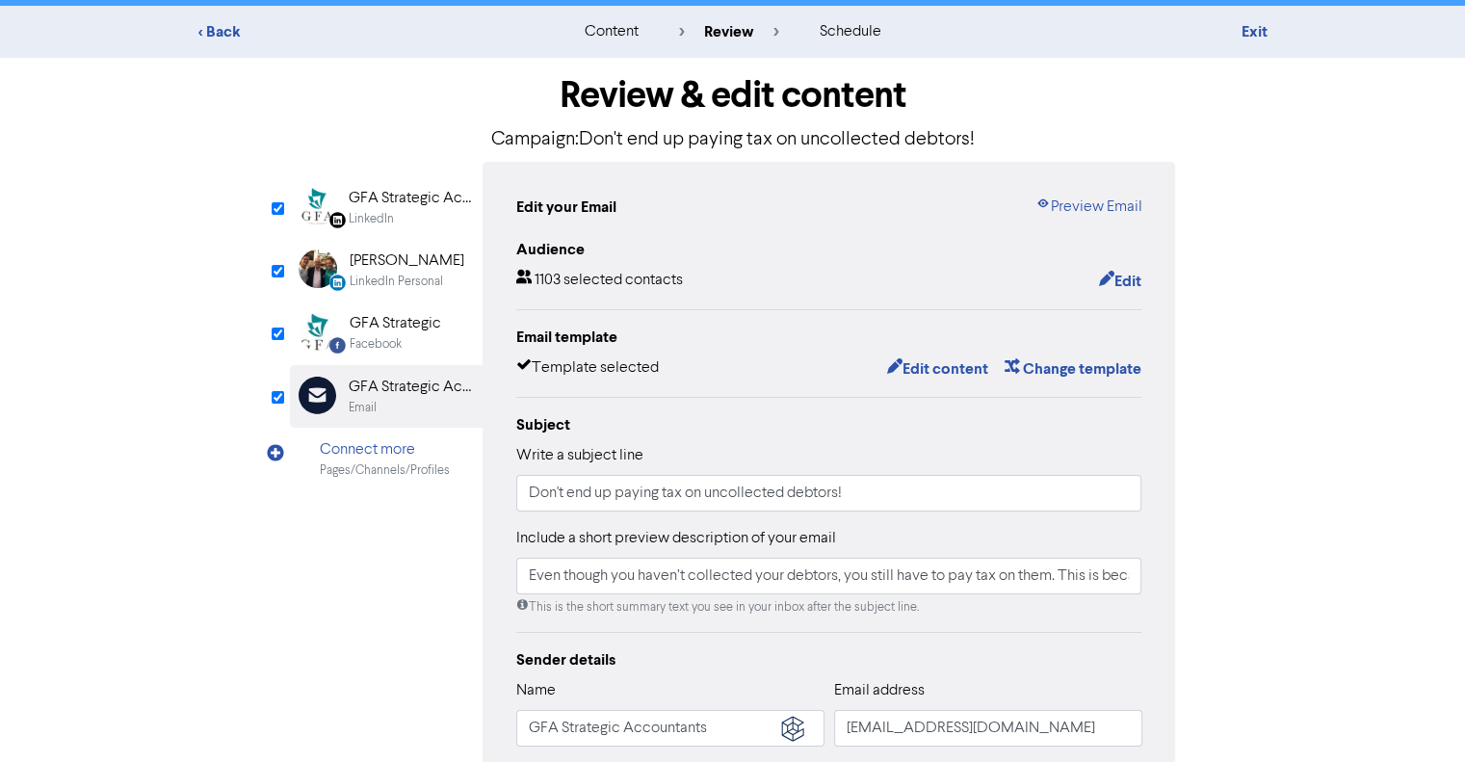
click at [419, 197] on div "GFA Strategic Accountants" at bounding box center [410, 198] width 123 height 23
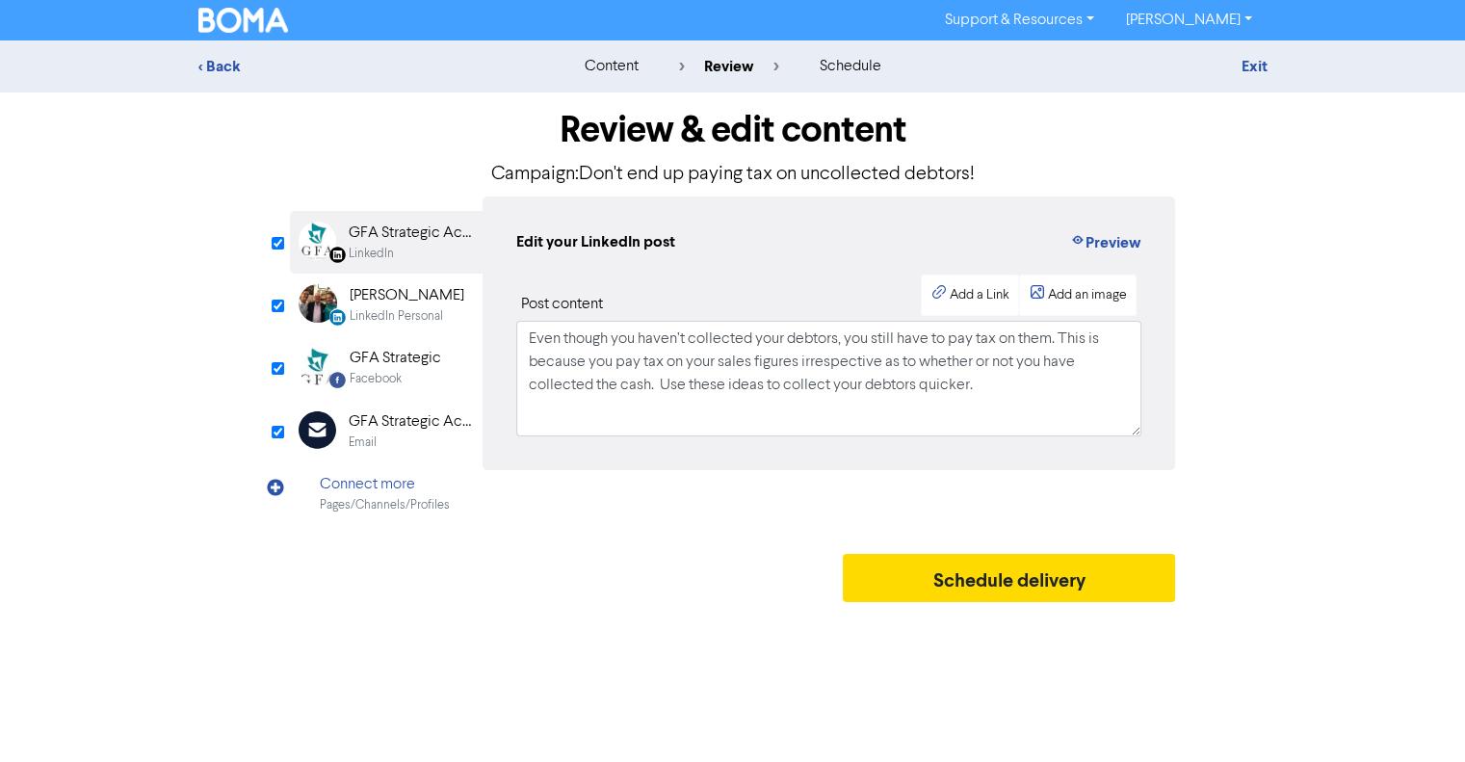
scroll to position [0, 0]
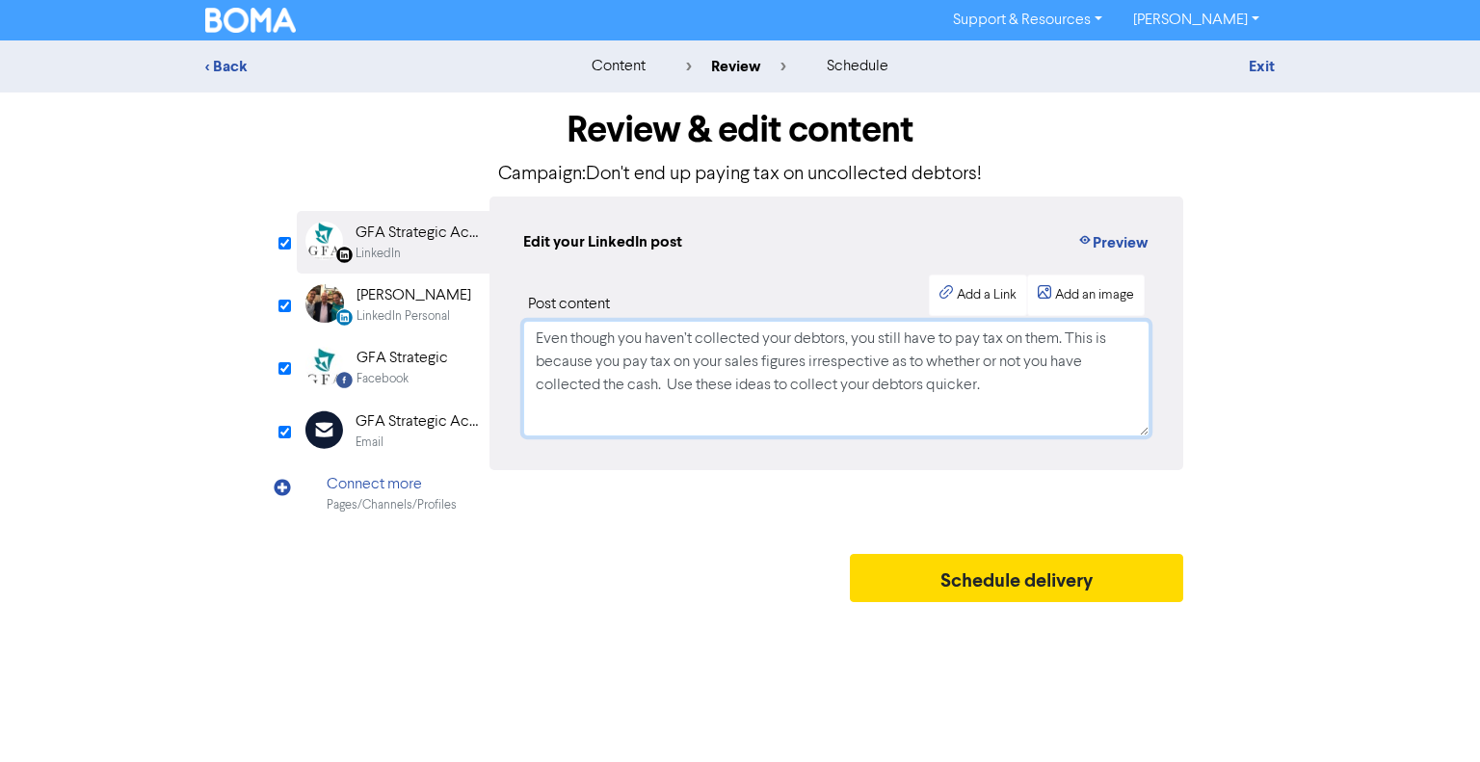
click at [663, 335] on textarea "Even though you haven’t collected your debtors, you still have to pay tax on th…" at bounding box center [836, 379] width 626 height 116
click at [1059, 394] on textarea "Even though you haven’t collected your debtors, you still have to pay tax on th…" at bounding box center [836, 379] width 626 height 116
click at [944, 293] on icon "button" at bounding box center [945, 294] width 13 height 13
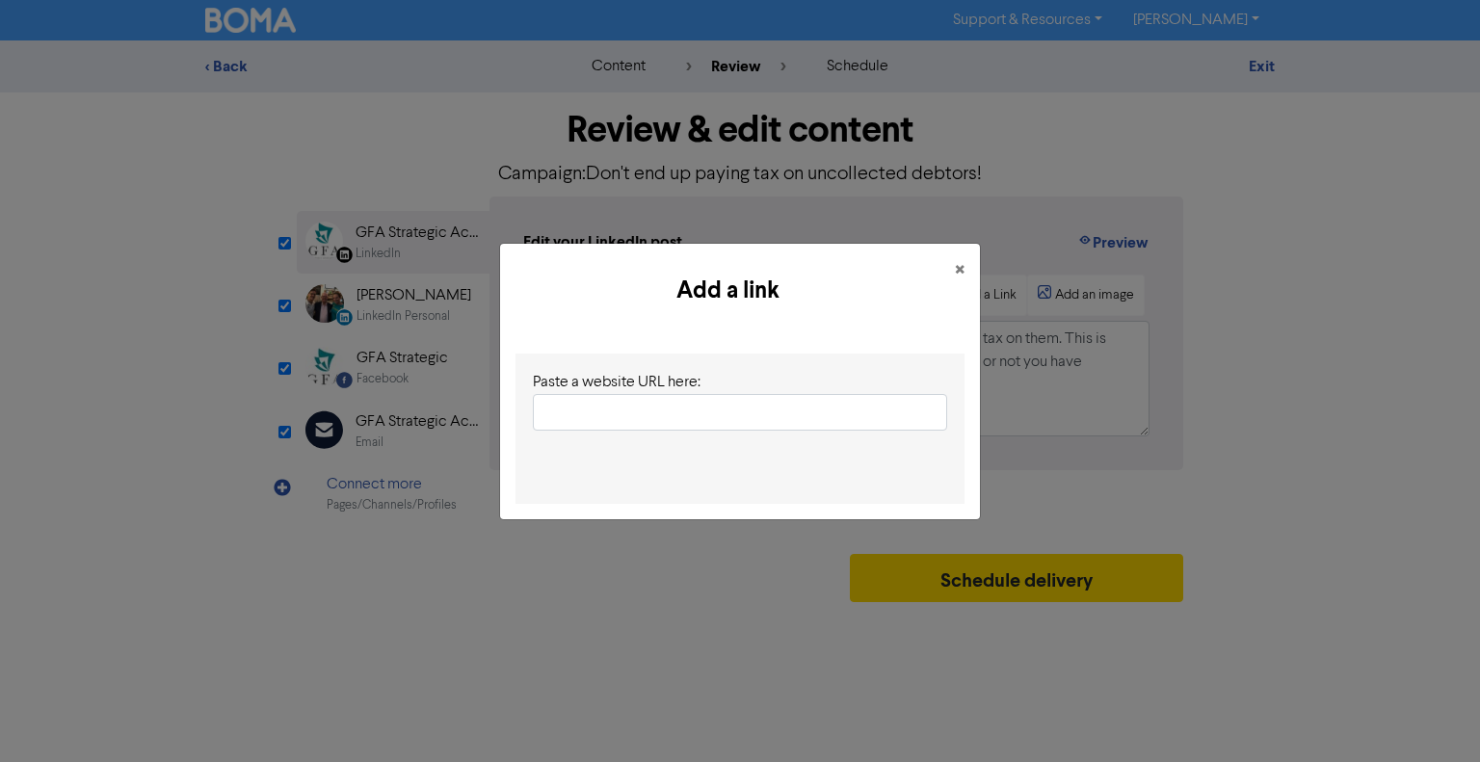
click at [644, 409] on input "text" at bounding box center [740, 412] width 414 height 37
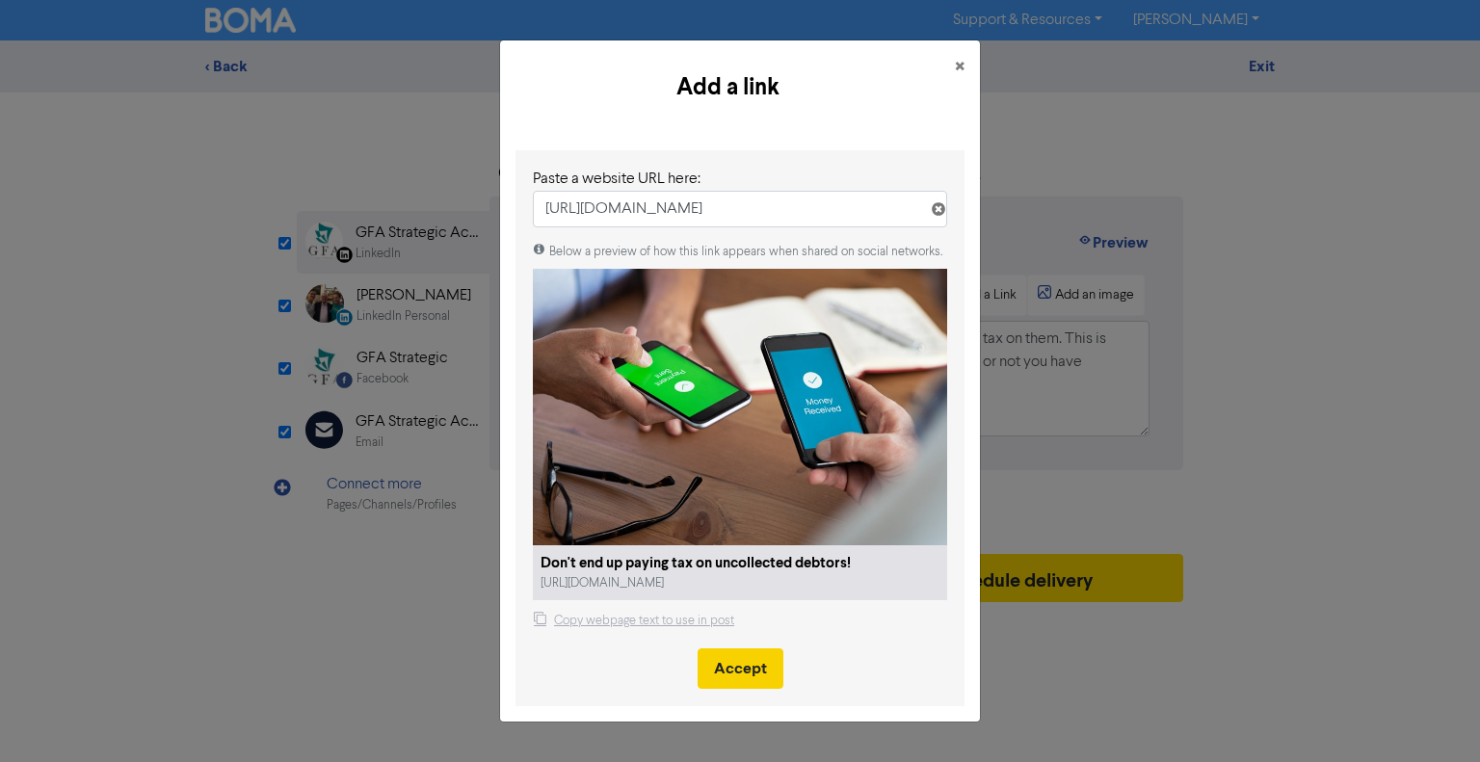
type input "https://public2.bomamarketing.com/email/eVqa"
click at [742, 543] on object at bounding box center [740, 407] width 414 height 276
click at [746, 685] on button "Accept" at bounding box center [741, 668] width 86 height 40
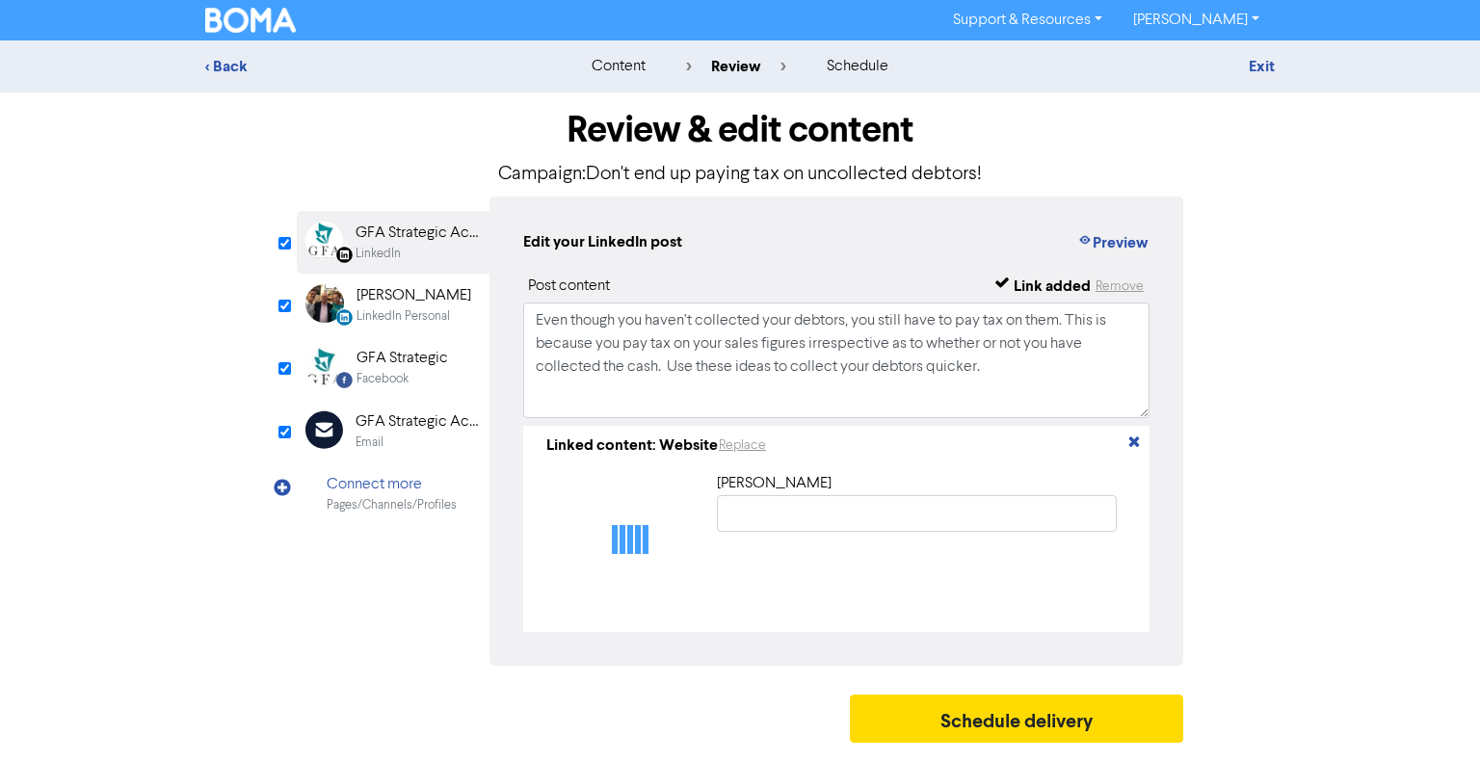
click at [382, 316] on div "LinkedIn Personal" at bounding box center [402, 316] width 93 height 18
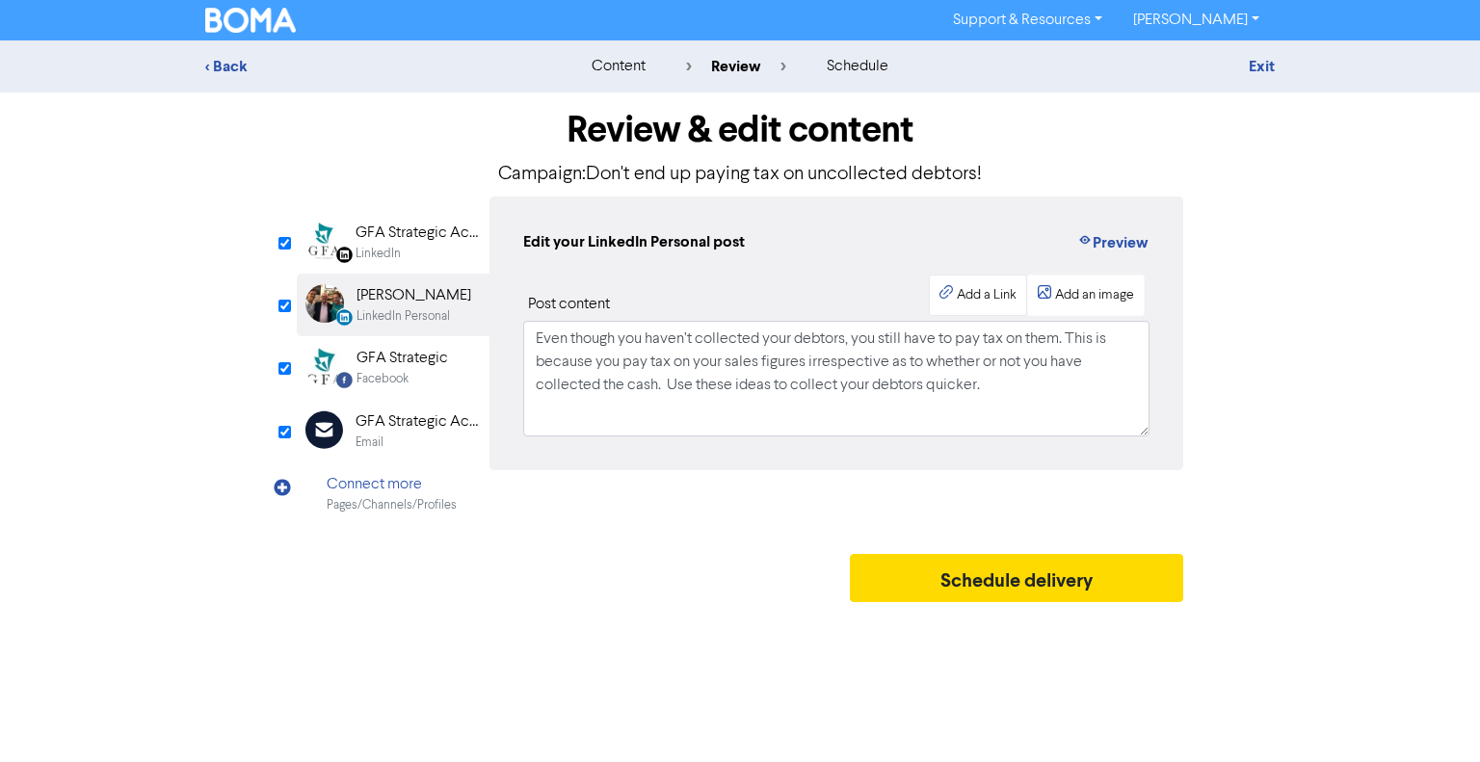
click at [984, 302] on div "Add a Link" at bounding box center [987, 295] width 60 height 20
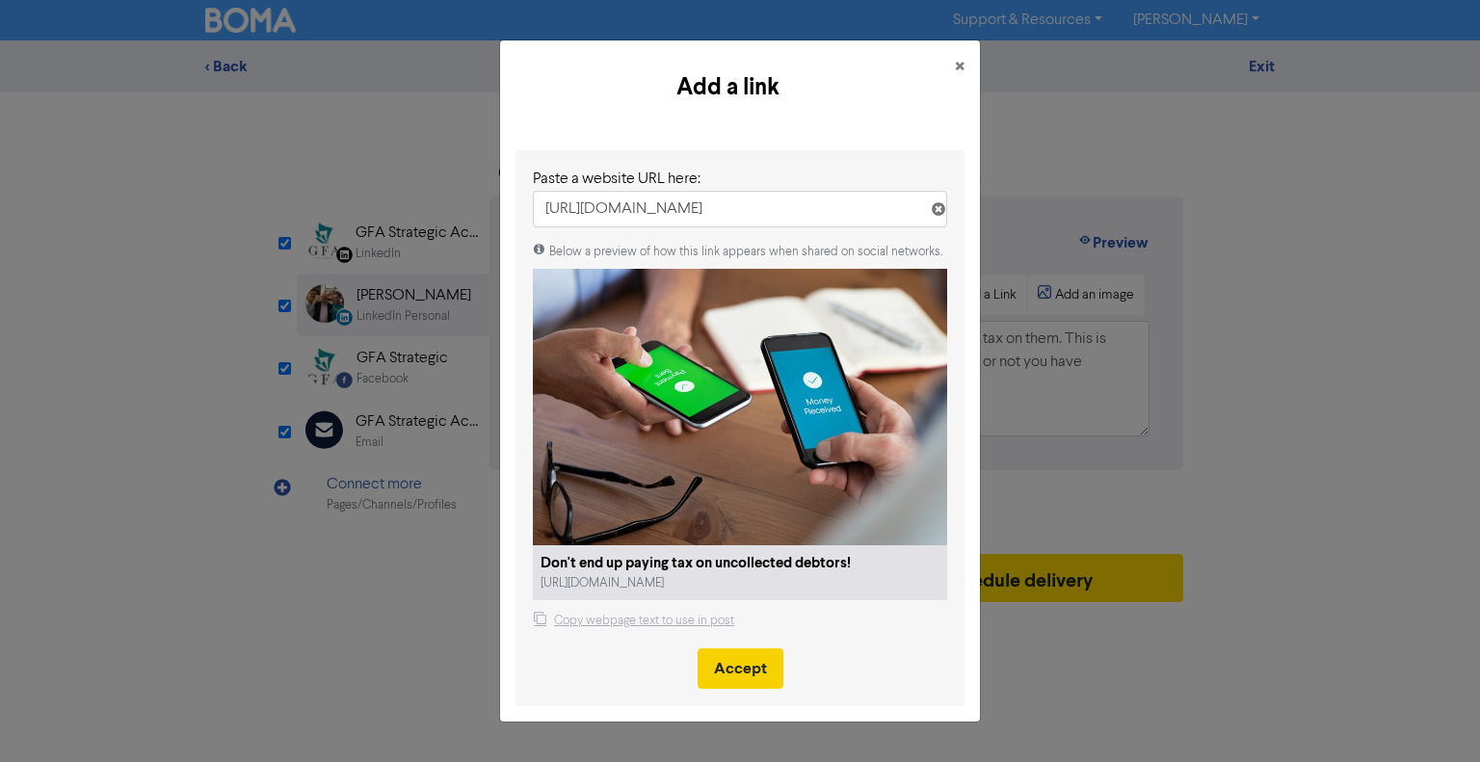
type input "https://public2.bomamarketing.com/email/eVqa"
click at [766, 668] on button "Accept" at bounding box center [741, 668] width 86 height 40
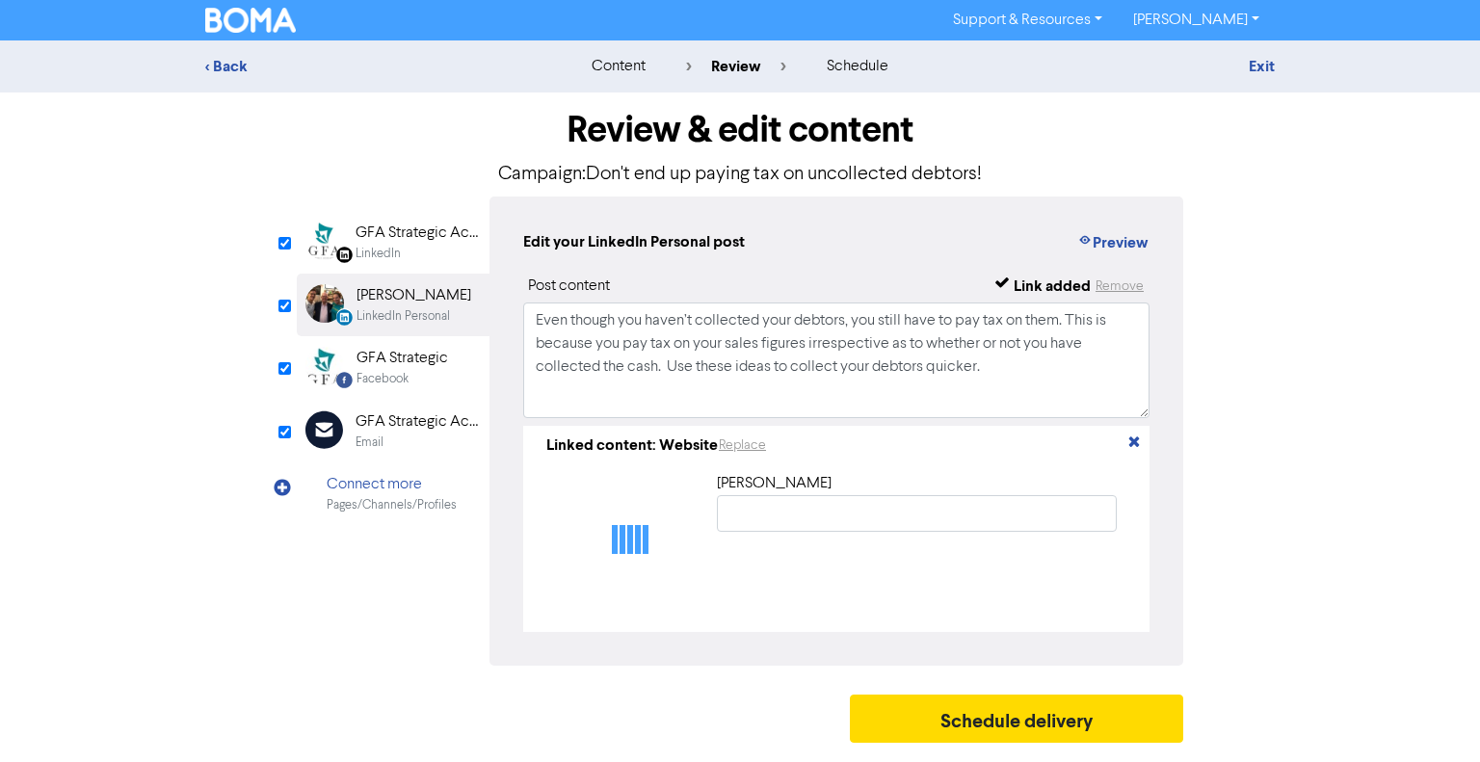
click at [405, 377] on div "Facebook" at bounding box center [382, 379] width 52 height 18
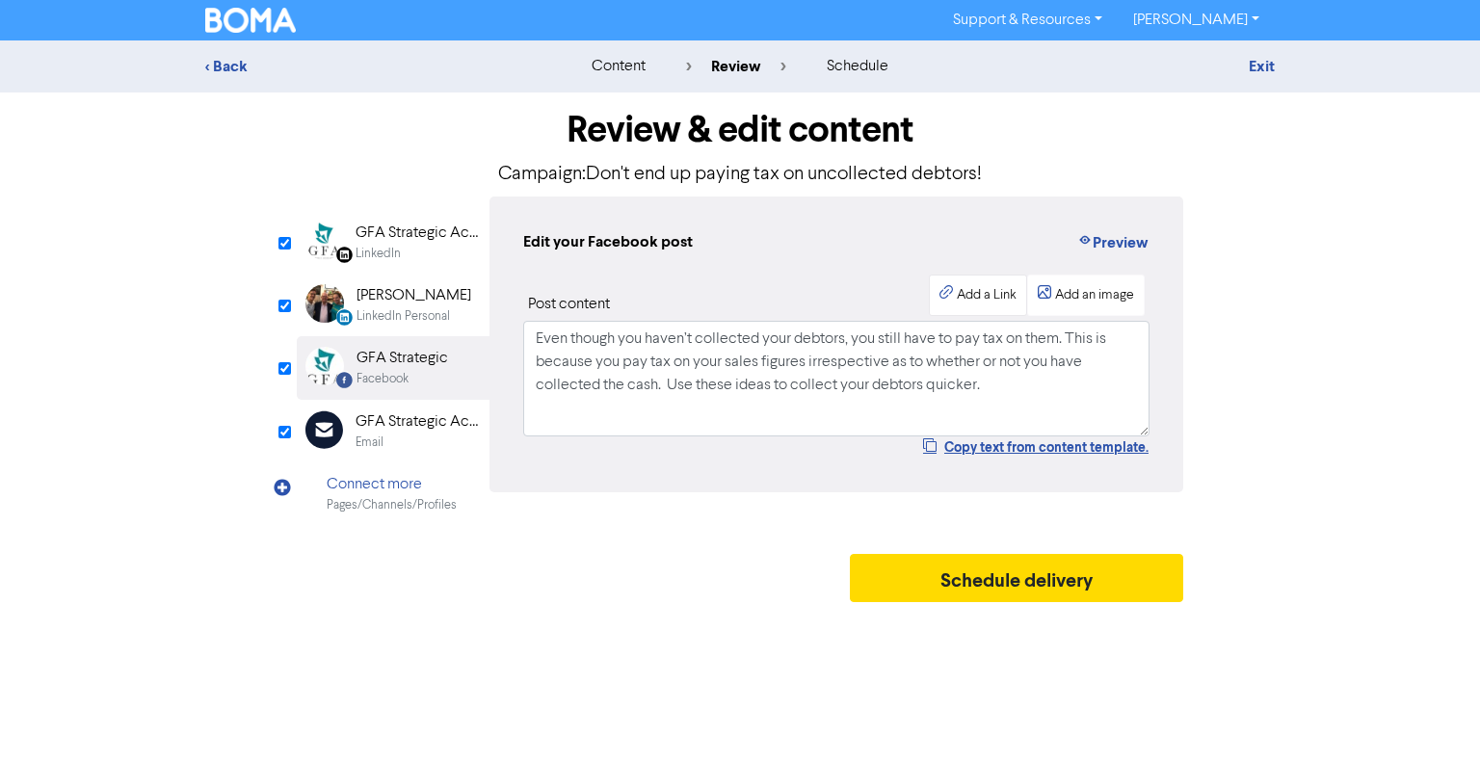
click at [1012, 297] on div "Add a Link" at bounding box center [987, 295] width 60 height 20
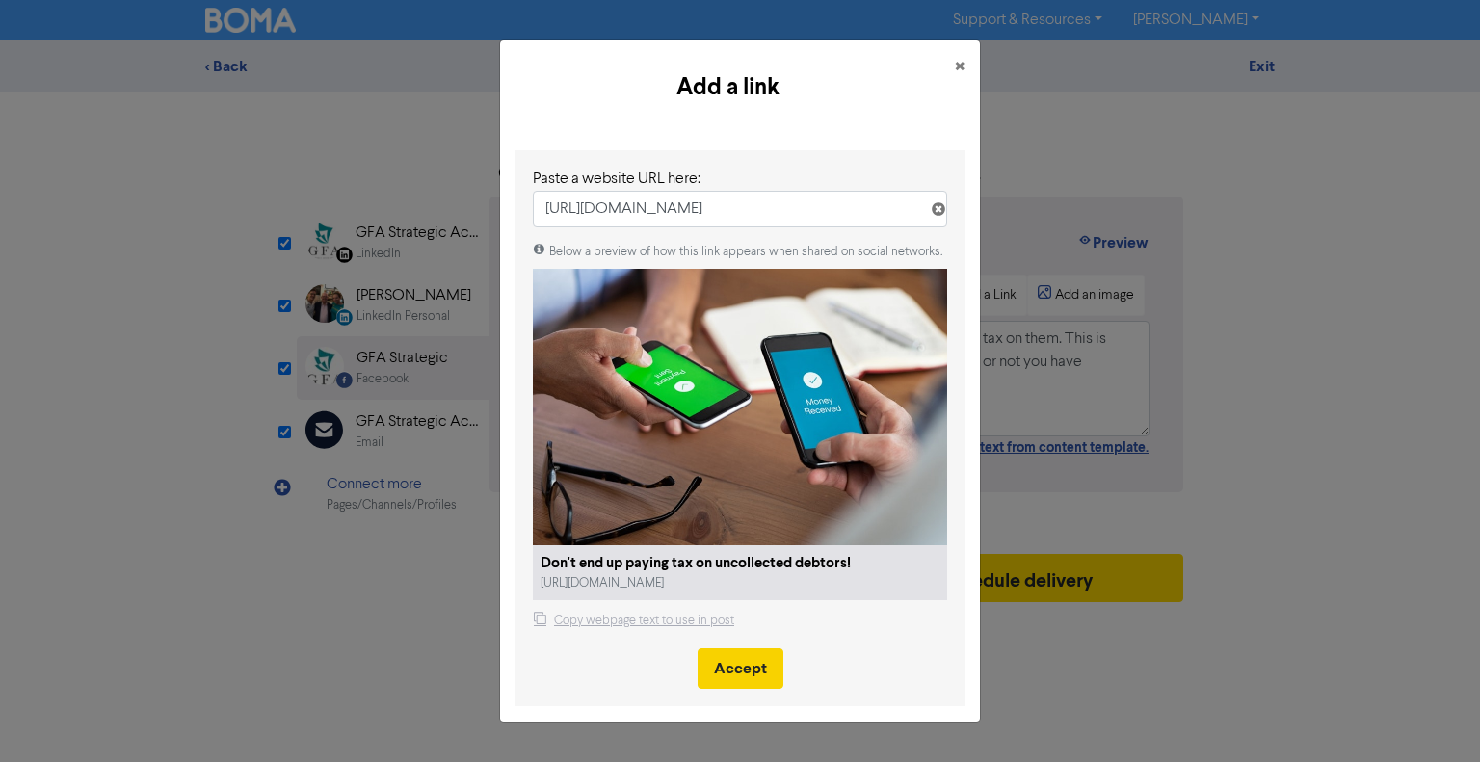
type input "https://public2.bomamarketing.com/email/eVqa"
click at [735, 659] on button "Accept" at bounding box center [741, 668] width 86 height 40
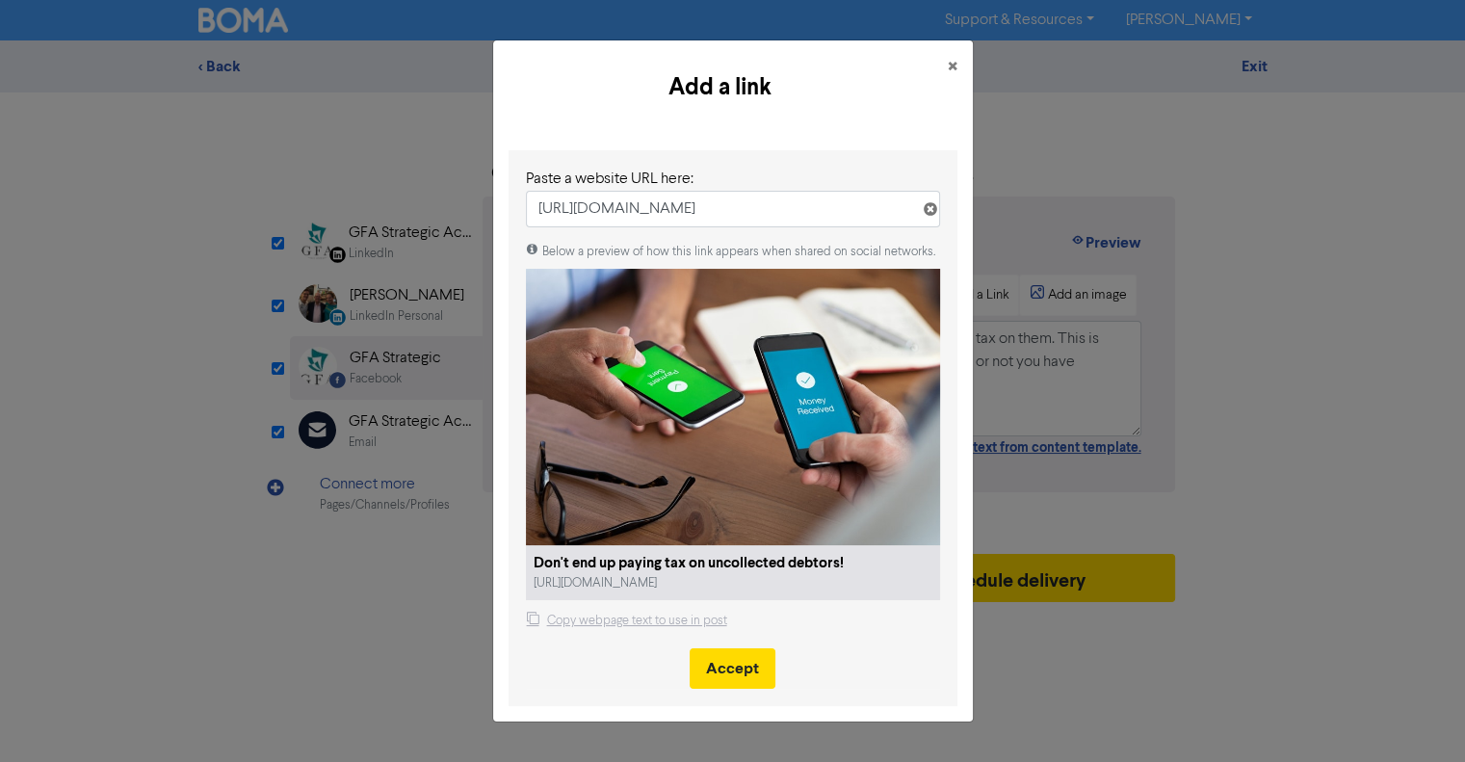
select select "LEARN_MORE"
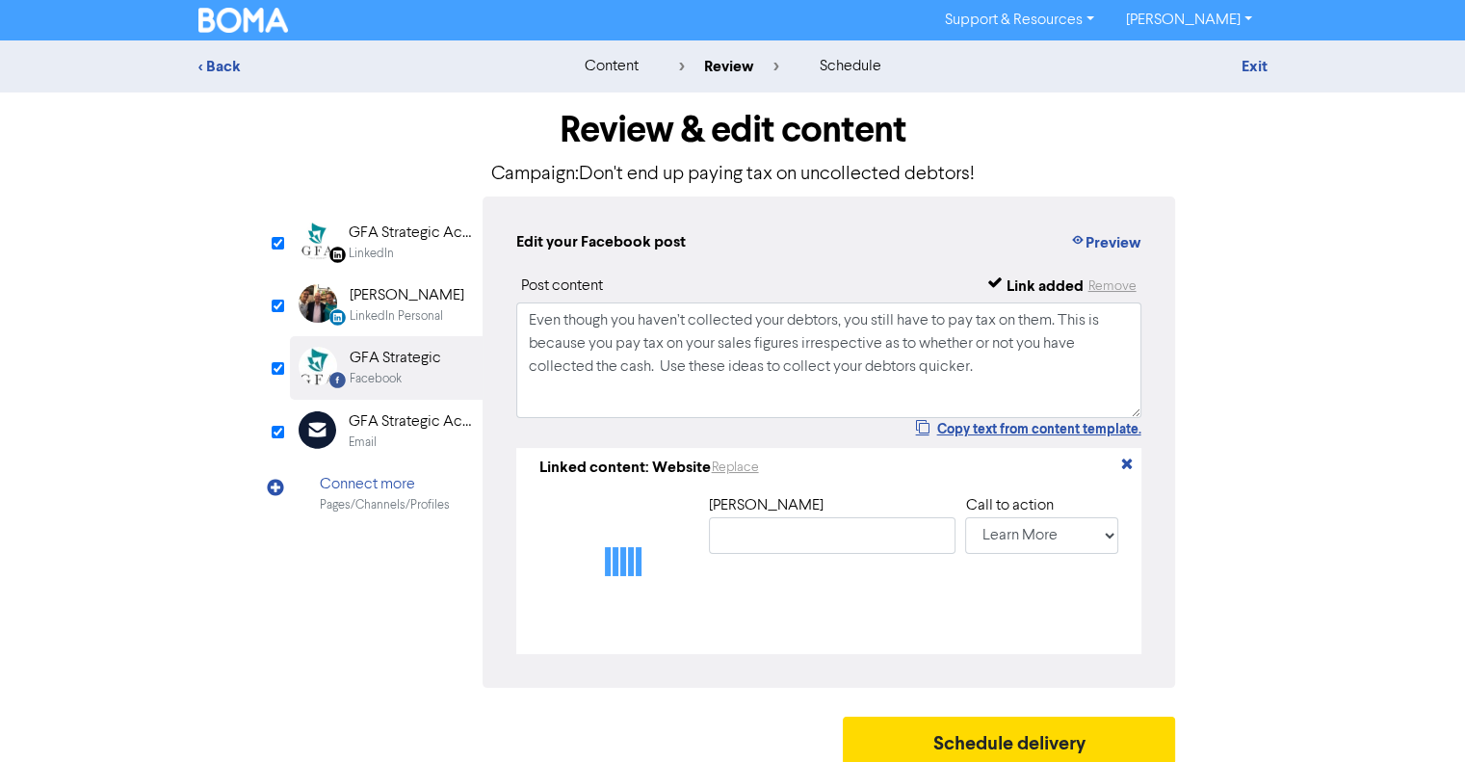
click at [387, 427] on div "GFA Strategic Accountants" at bounding box center [410, 421] width 123 height 23
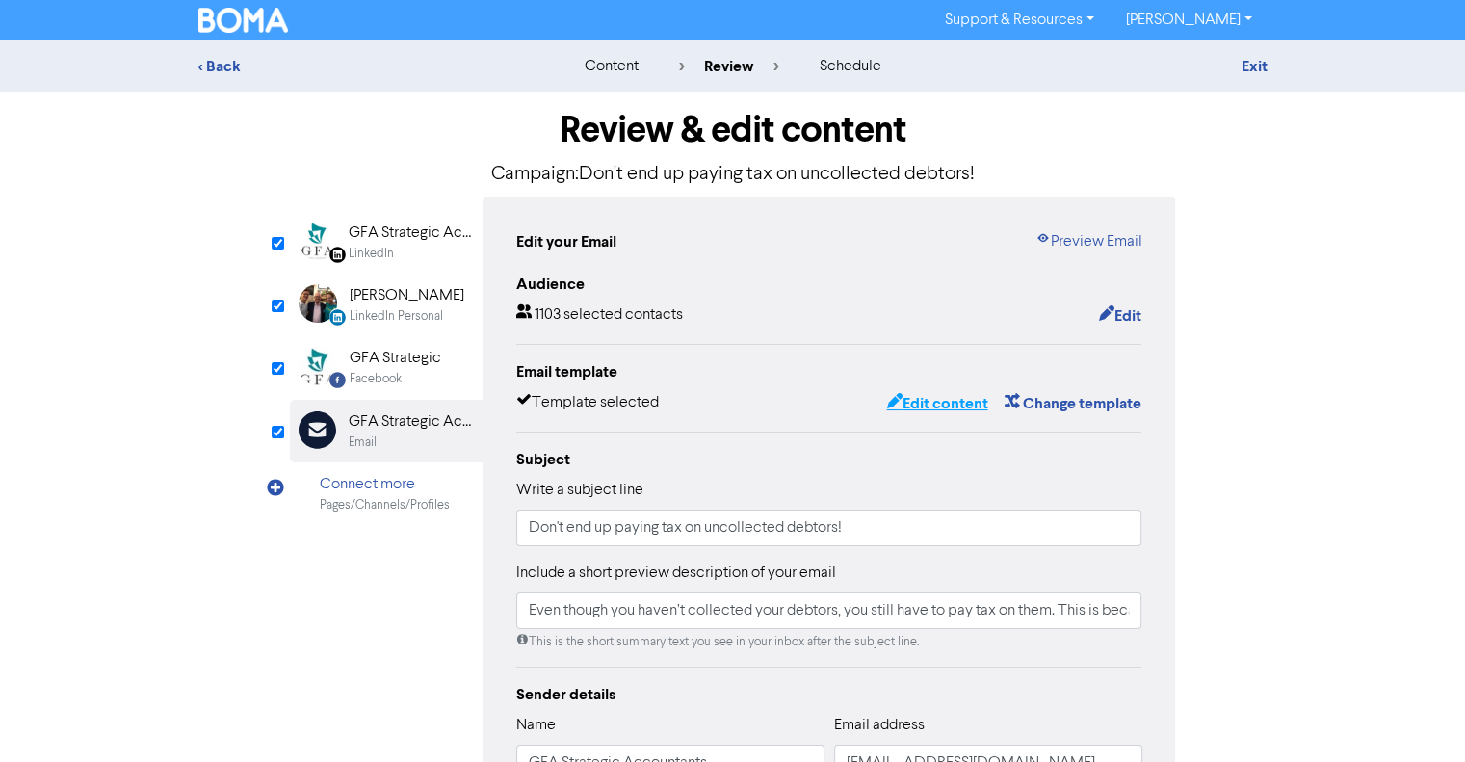
click at [958, 401] on button "Edit content" at bounding box center [936, 403] width 103 height 25
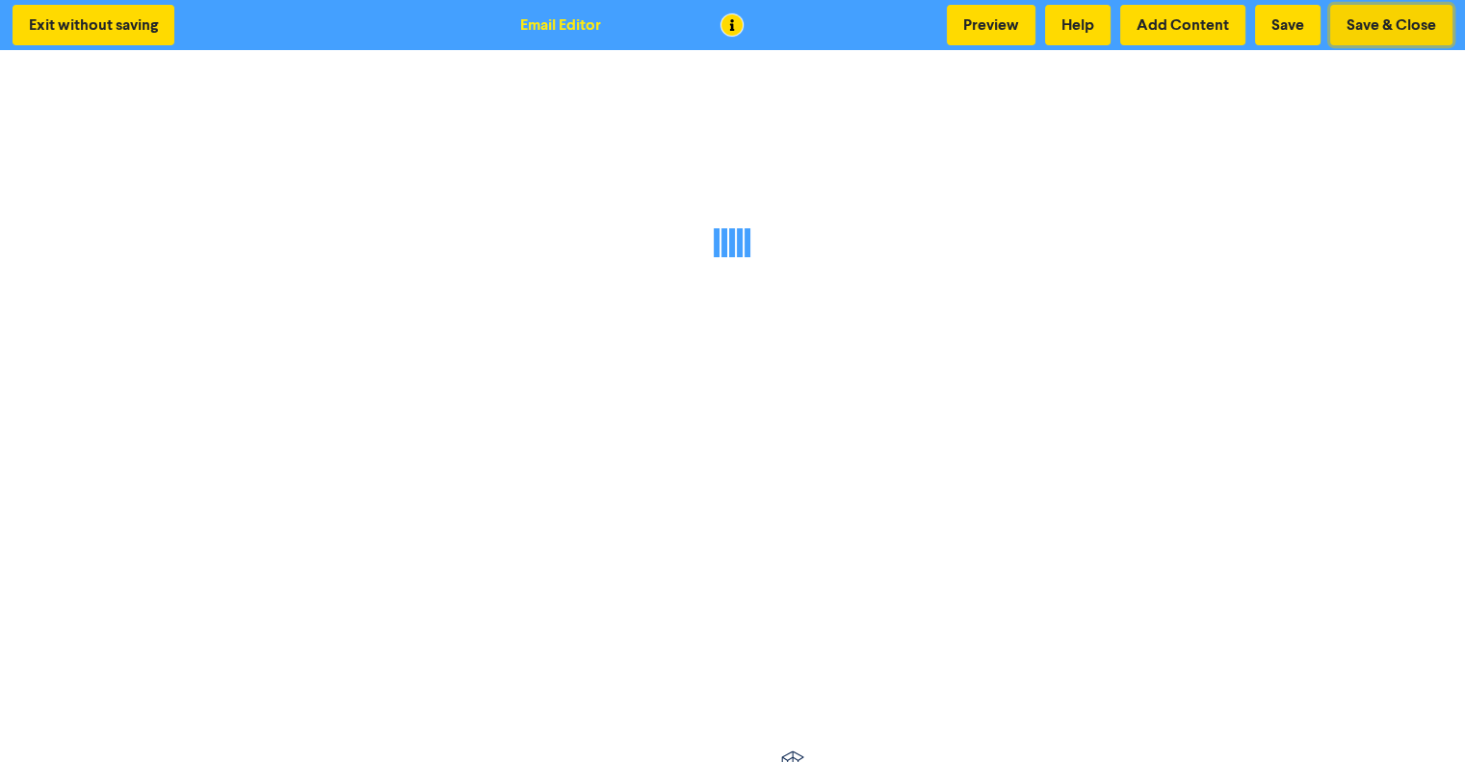
click at [1396, 32] on button "Save & Close" at bounding box center [1392, 25] width 122 height 40
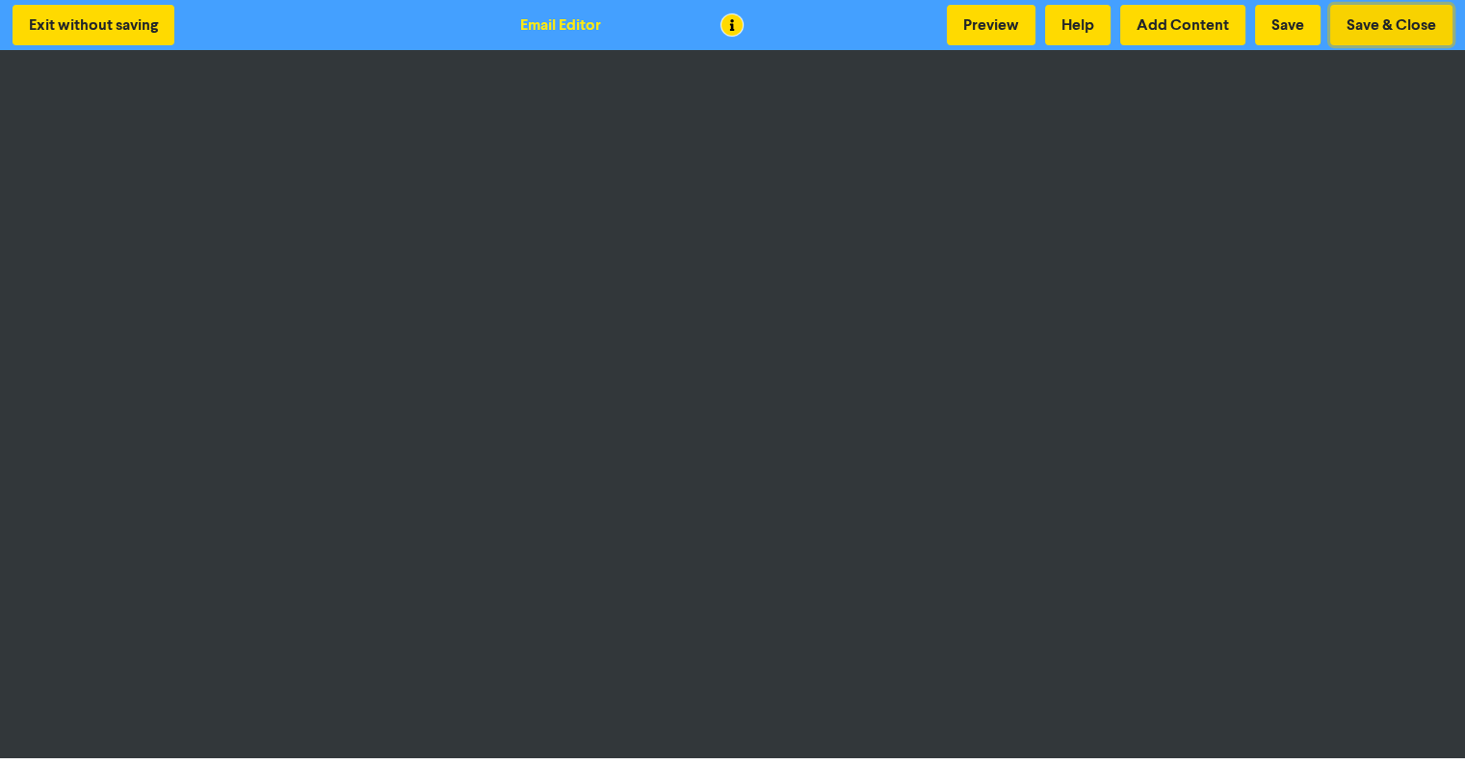
click at [1409, 32] on button "Save & Close" at bounding box center [1392, 25] width 122 height 40
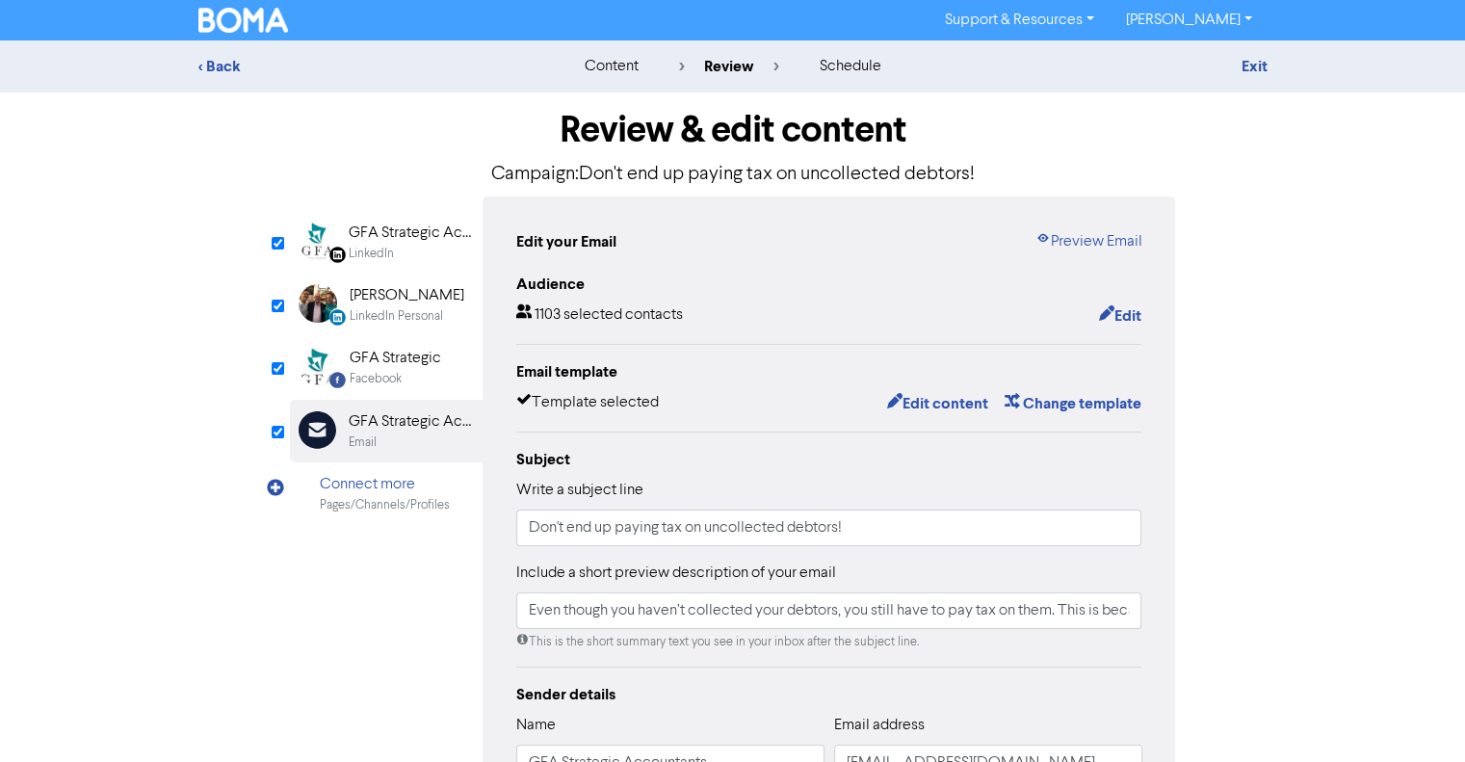
click at [423, 248] on div "LinkedIn" at bounding box center [410, 254] width 123 height 18
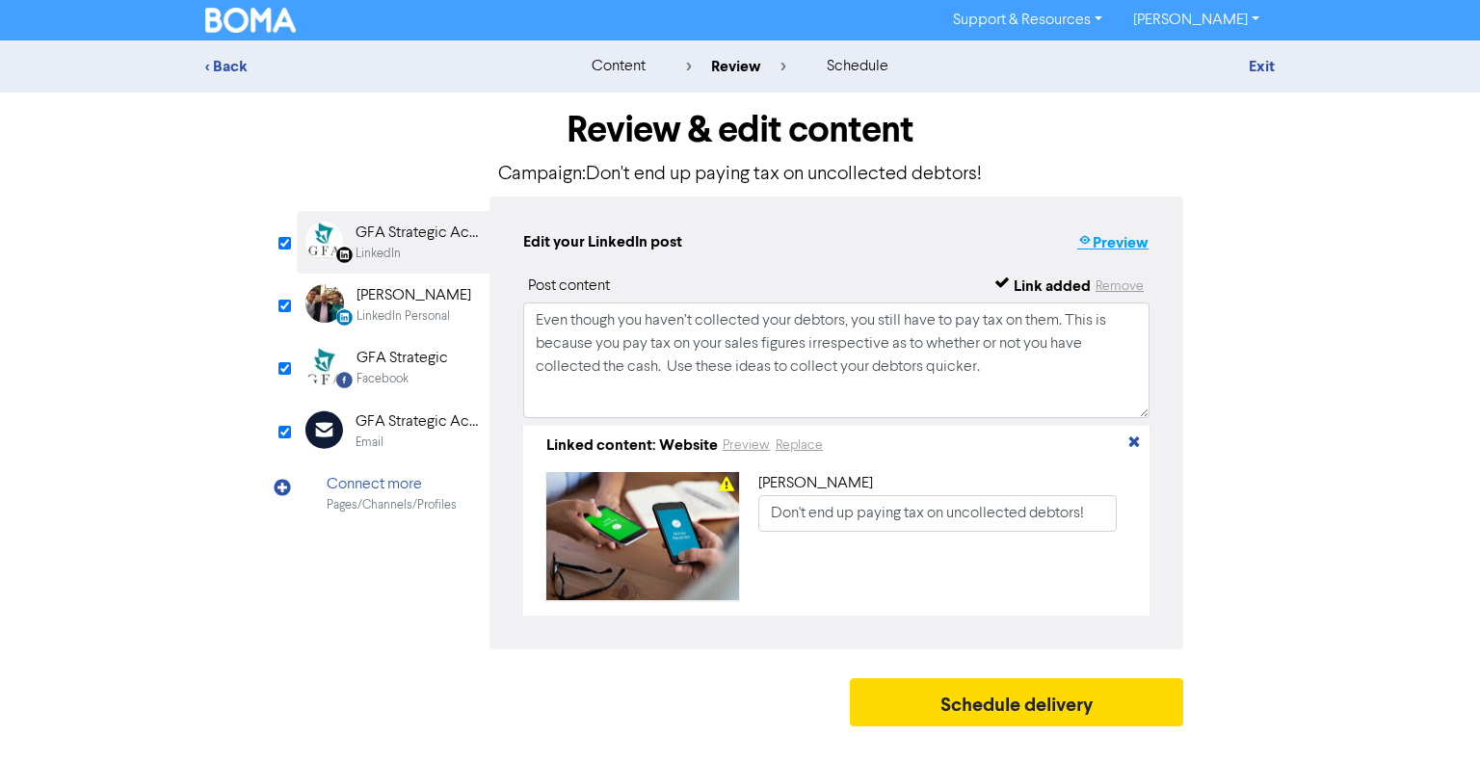
click at [1111, 240] on button "Preview" at bounding box center [1112, 242] width 73 height 25
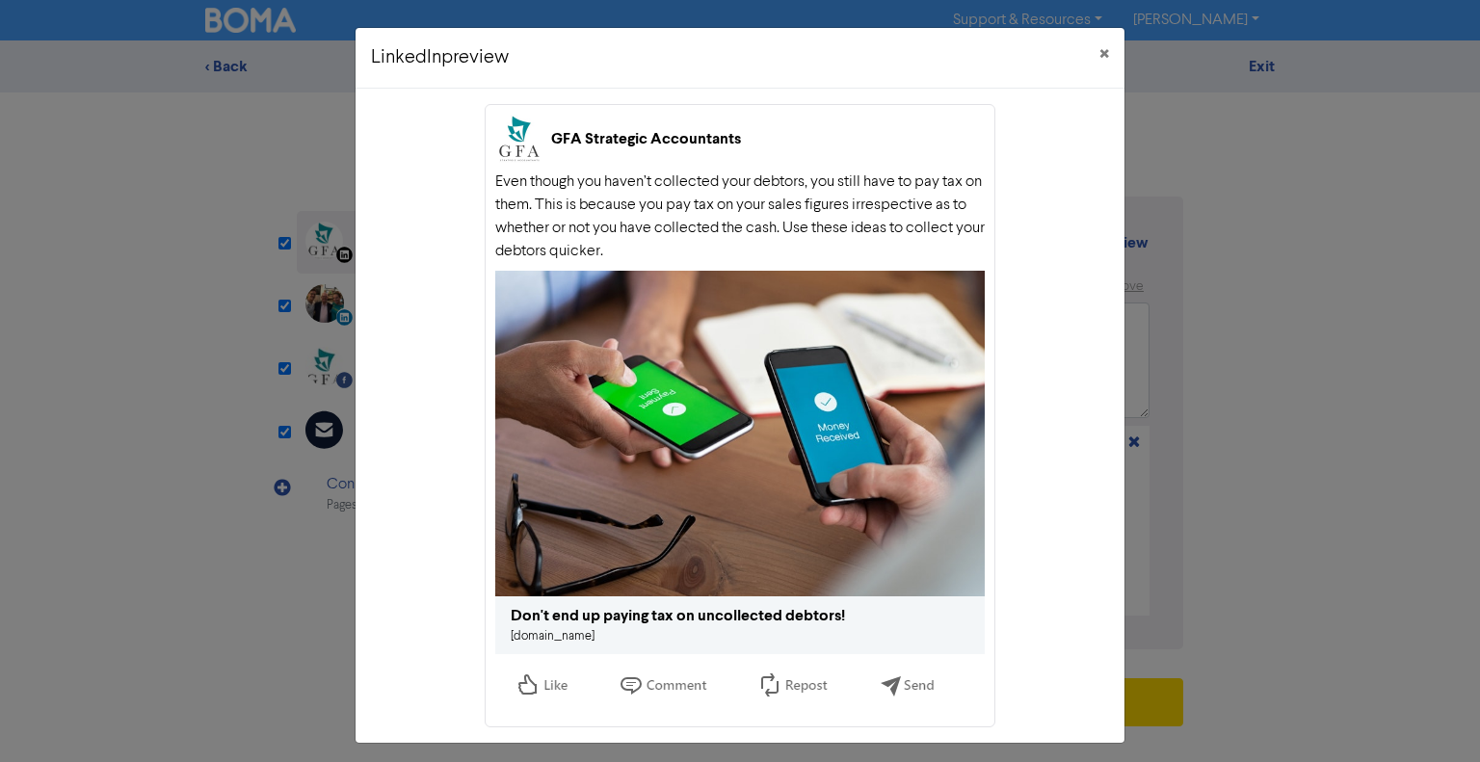
click at [378, 312] on div "GFA Strategic Accountants Even though you haven’t collected your debtors, you s…" at bounding box center [740, 416] width 769 height 654
click at [1104, 44] on button "×" at bounding box center [1104, 55] width 40 height 54
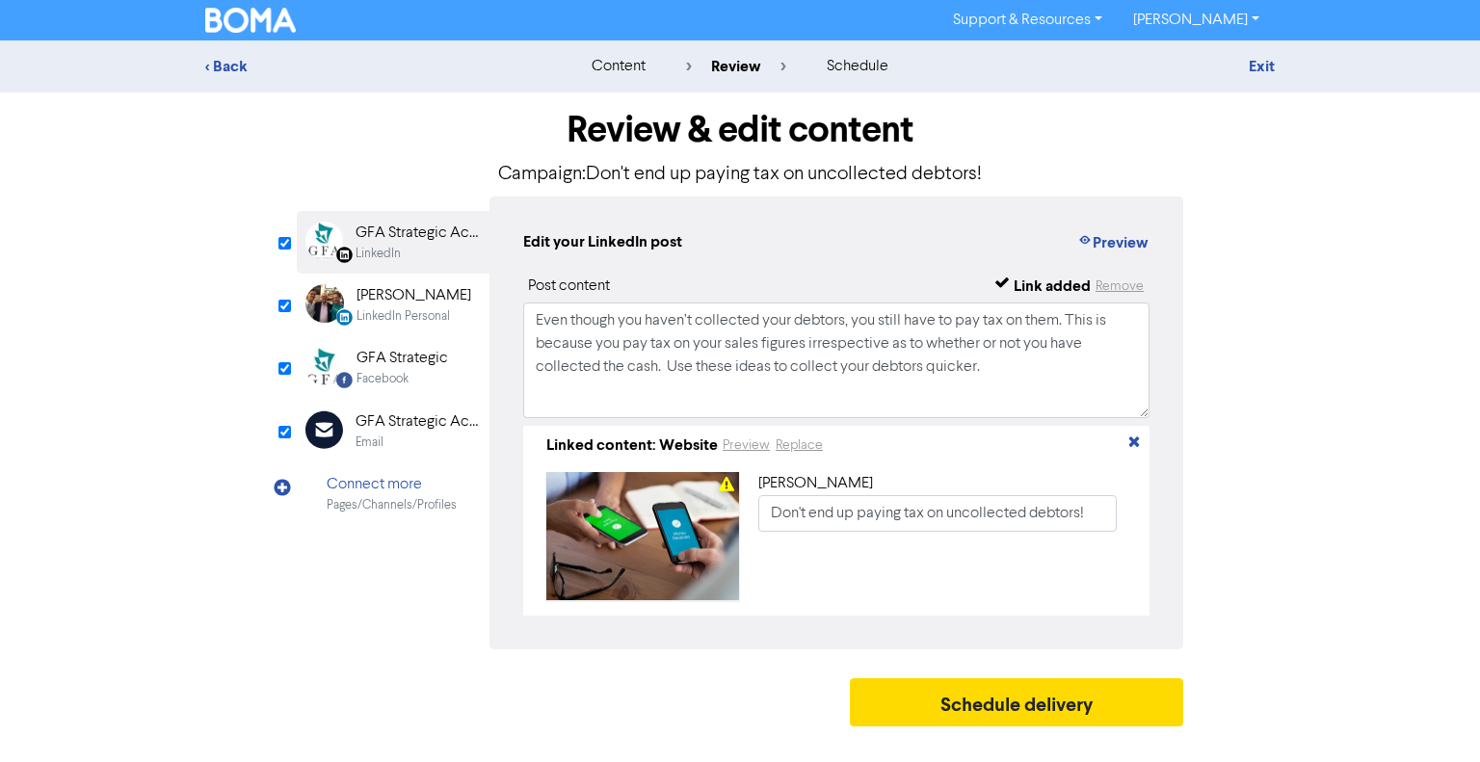
drag, startPoint x: 385, startPoint y: 285, endPoint x: 402, endPoint y: 284, distance: 16.4
click at [386, 284] on div "Allan Godbee" at bounding box center [413, 295] width 115 height 23
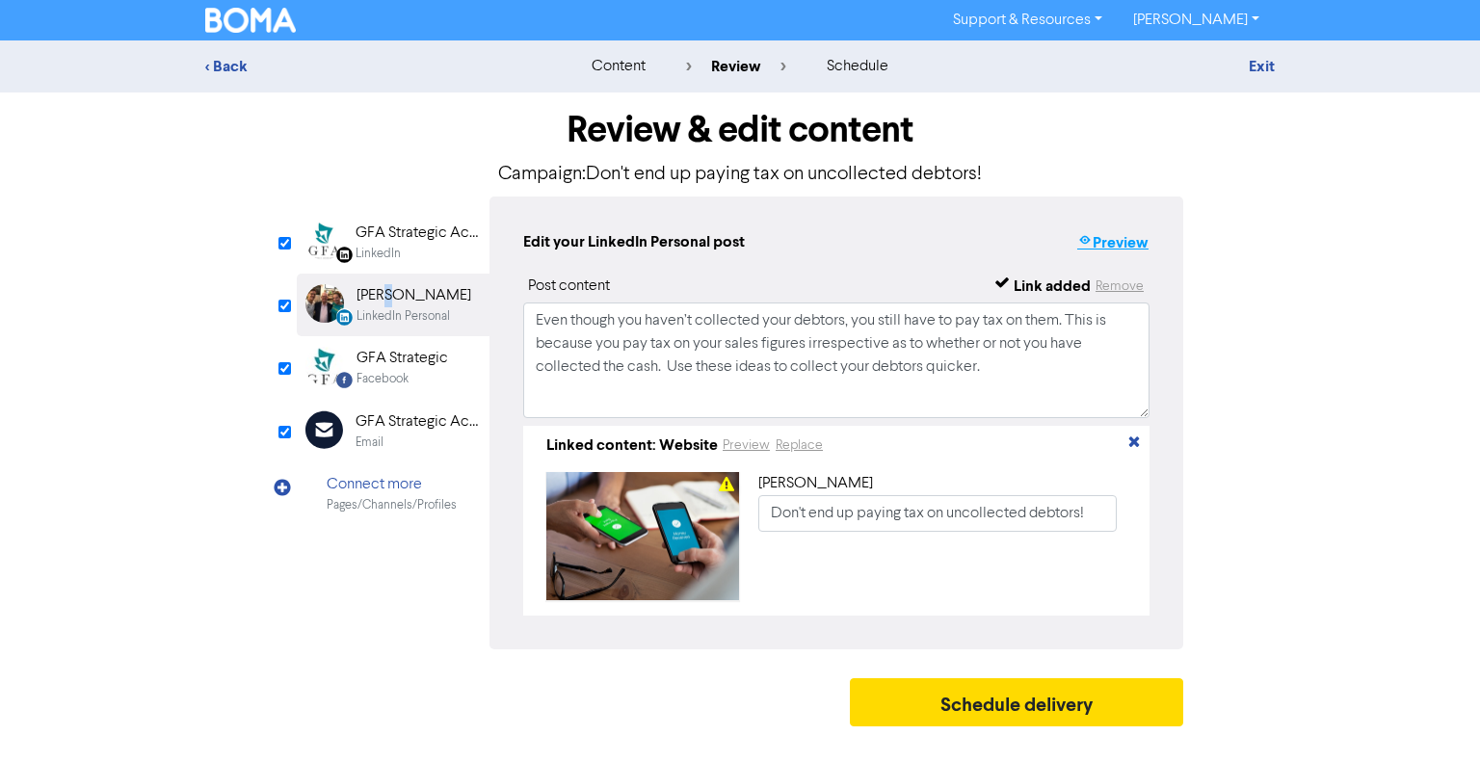
click at [1098, 253] on button "Preview" at bounding box center [1112, 242] width 73 height 25
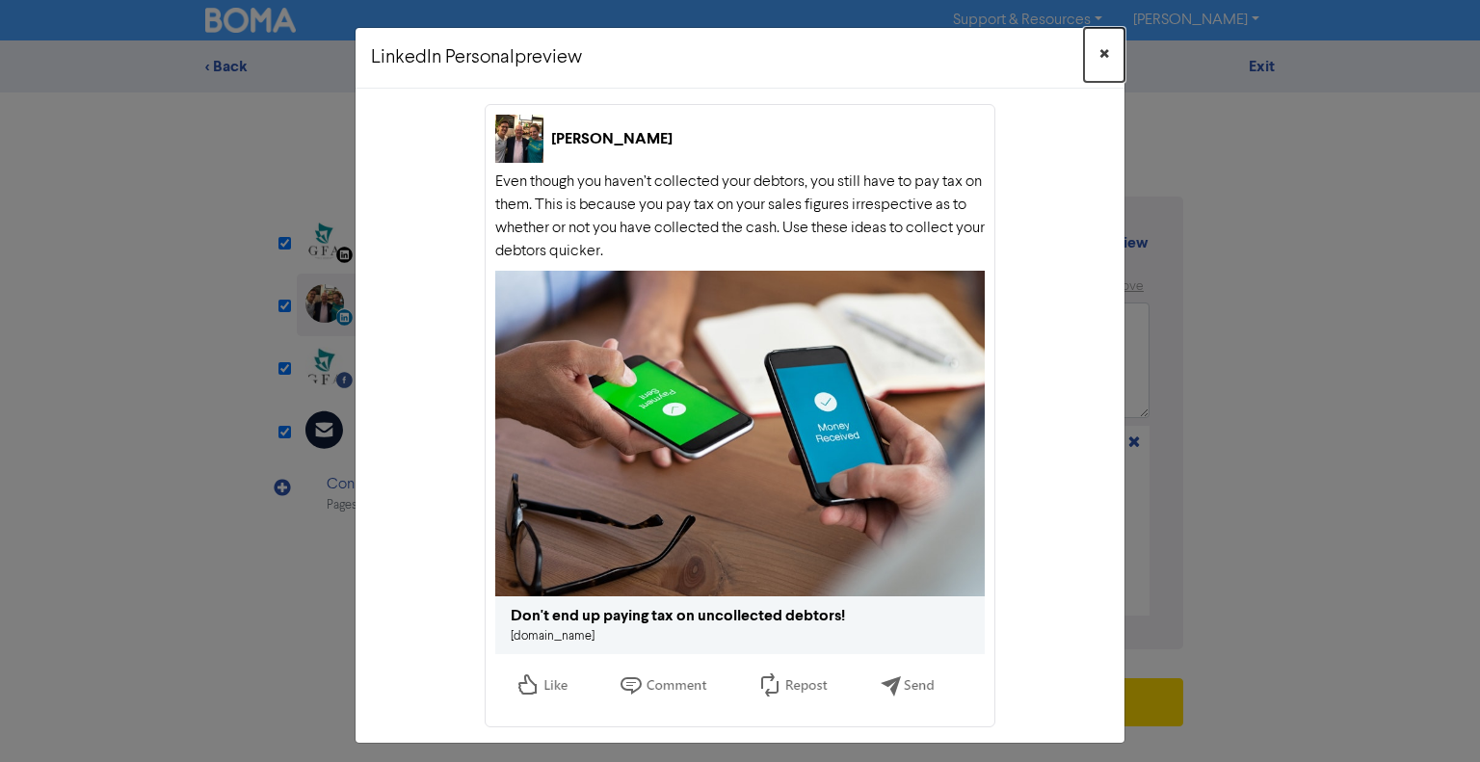
click at [1091, 56] on button "×" at bounding box center [1104, 55] width 40 height 54
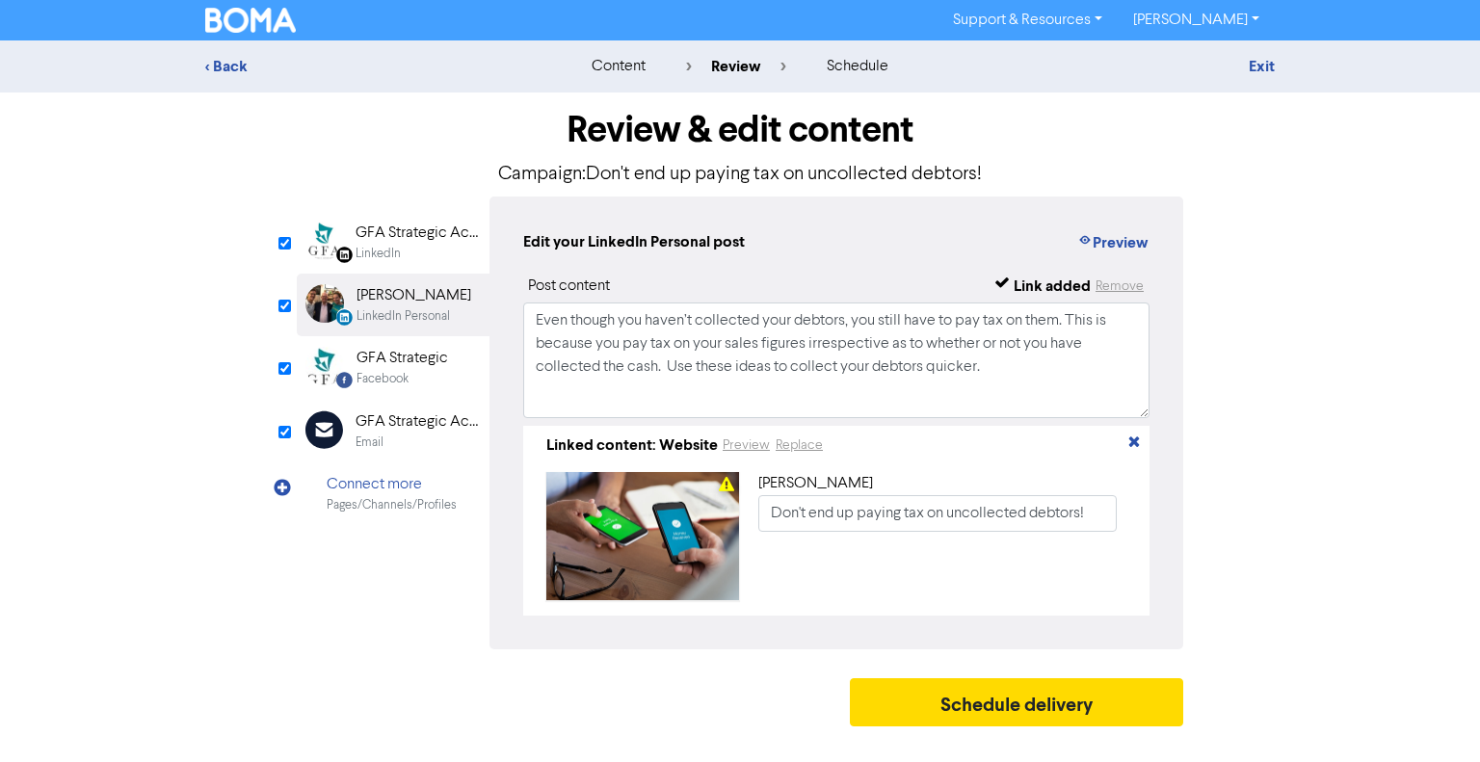
click at [412, 376] on div "Facebook" at bounding box center [402, 379] width 92 height 18
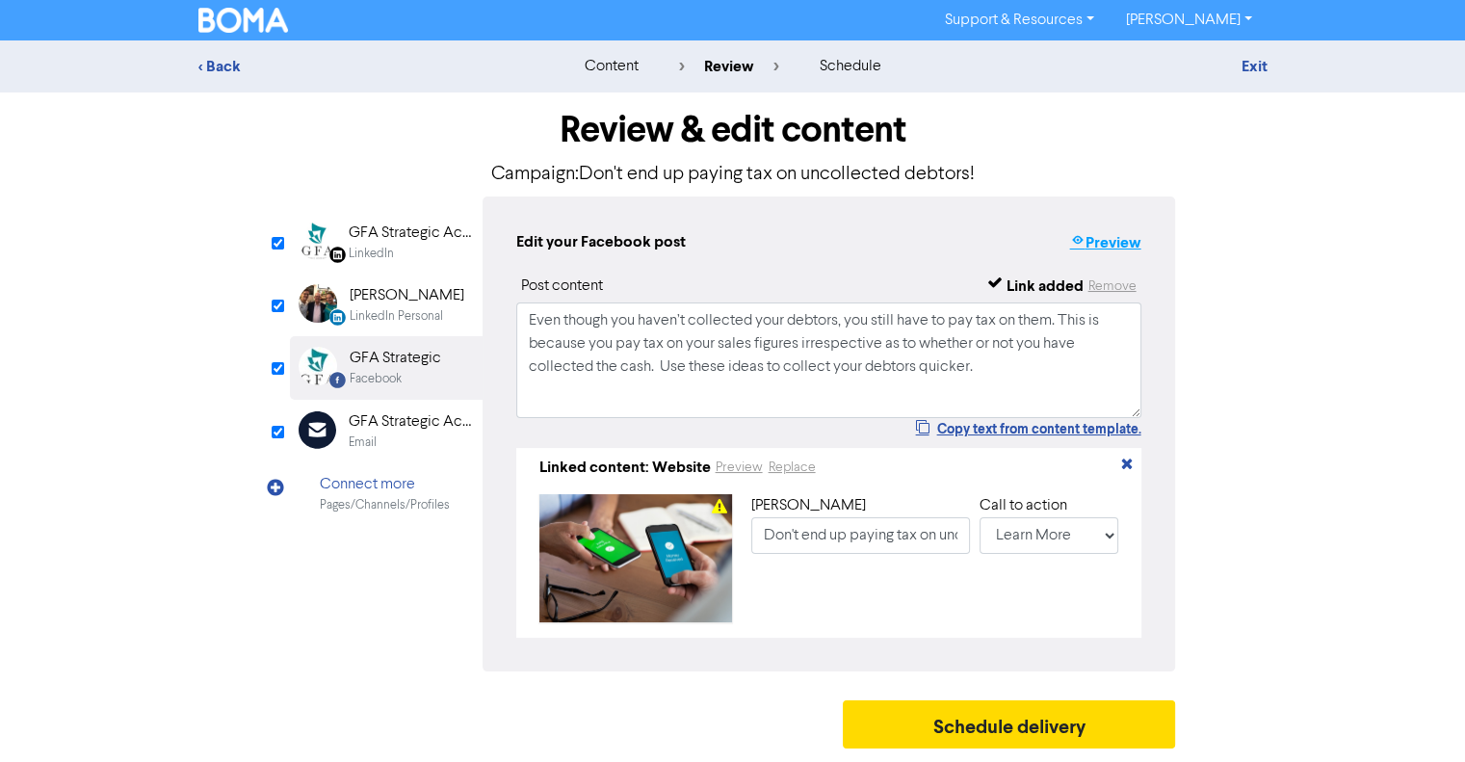
click at [1075, 242] on icon "button" at bounding box center [1076, 242] width 15 height 19
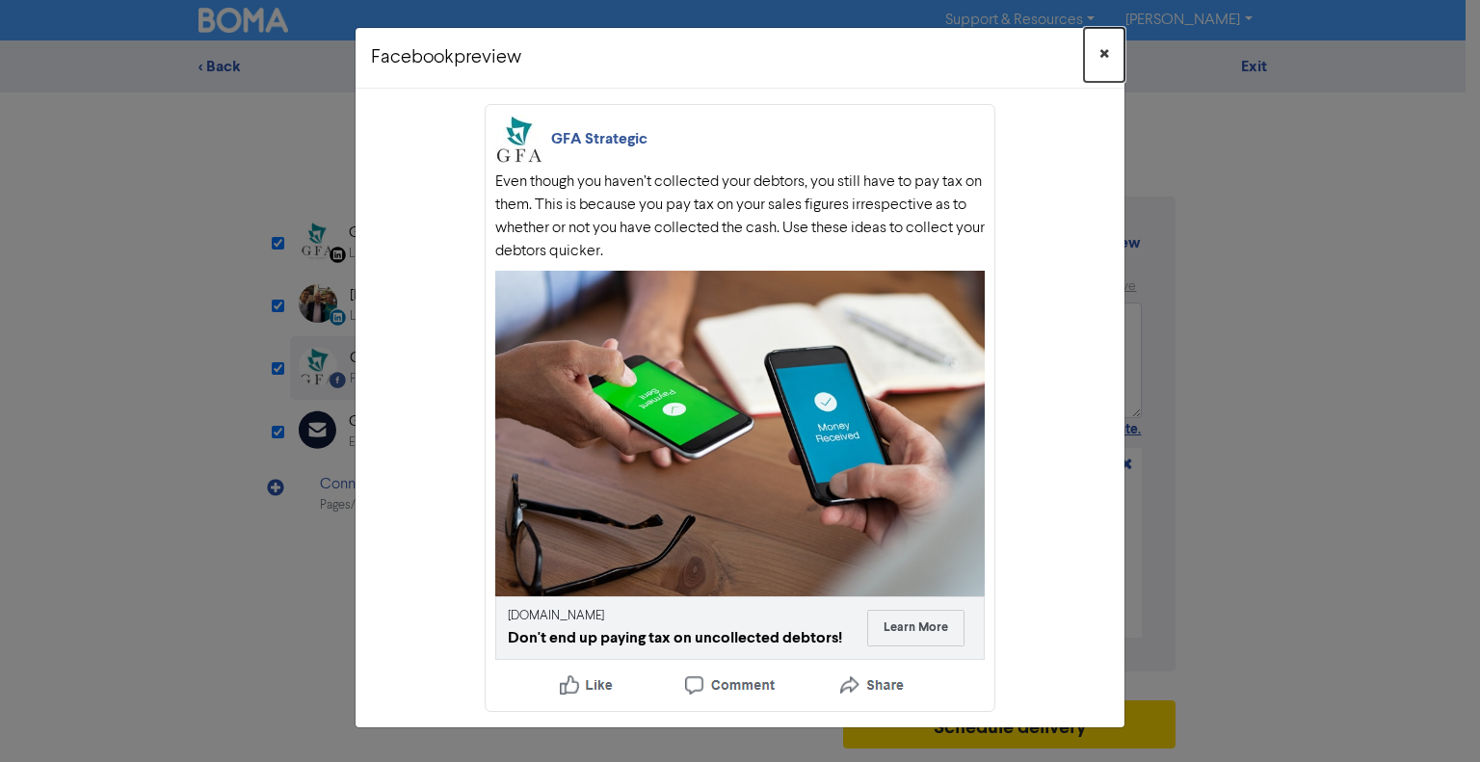
click at [1102, 57] on span "×" at bounding box center [1104, 54] width 10 height 29
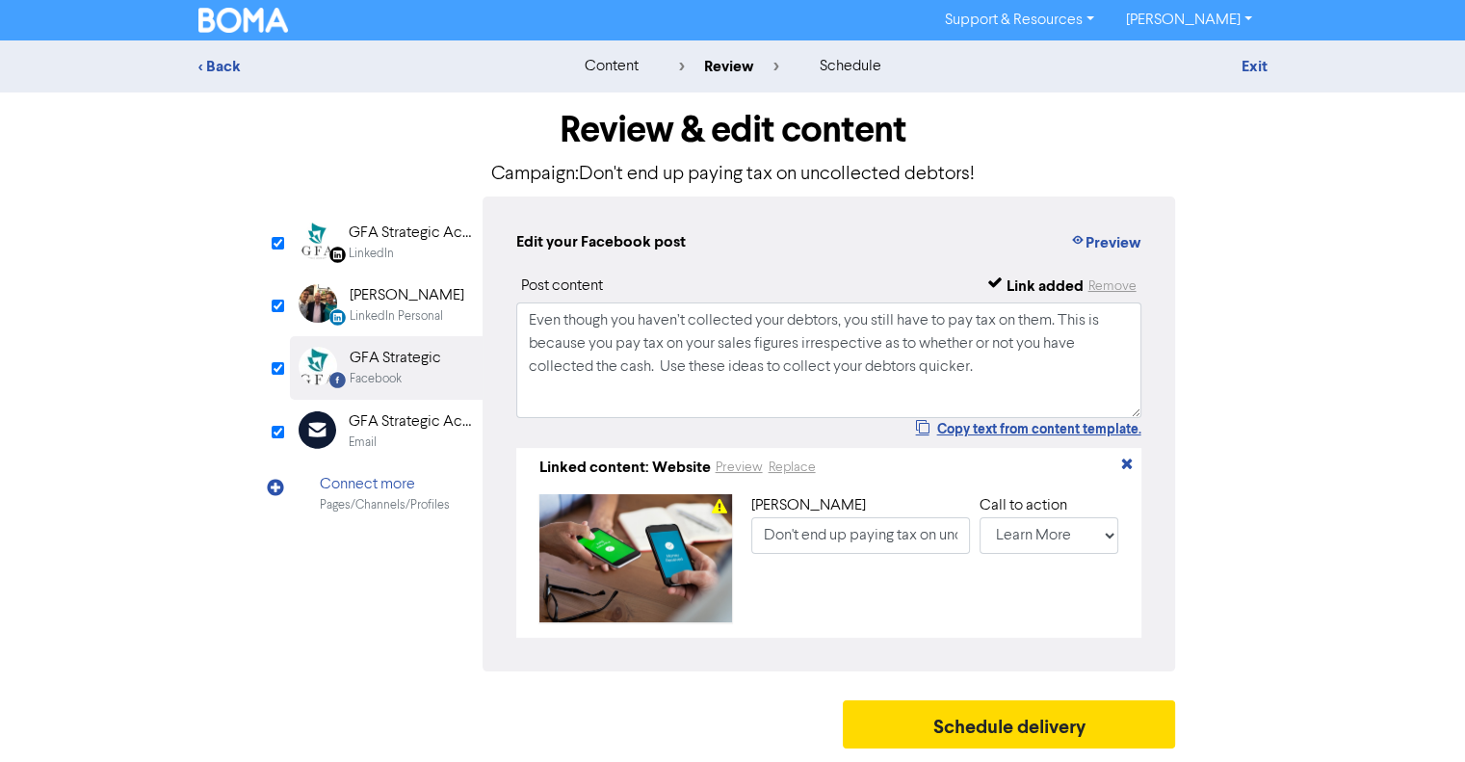
click at [260, 26] on img at bounding box center [243, 20] width 91 height 25
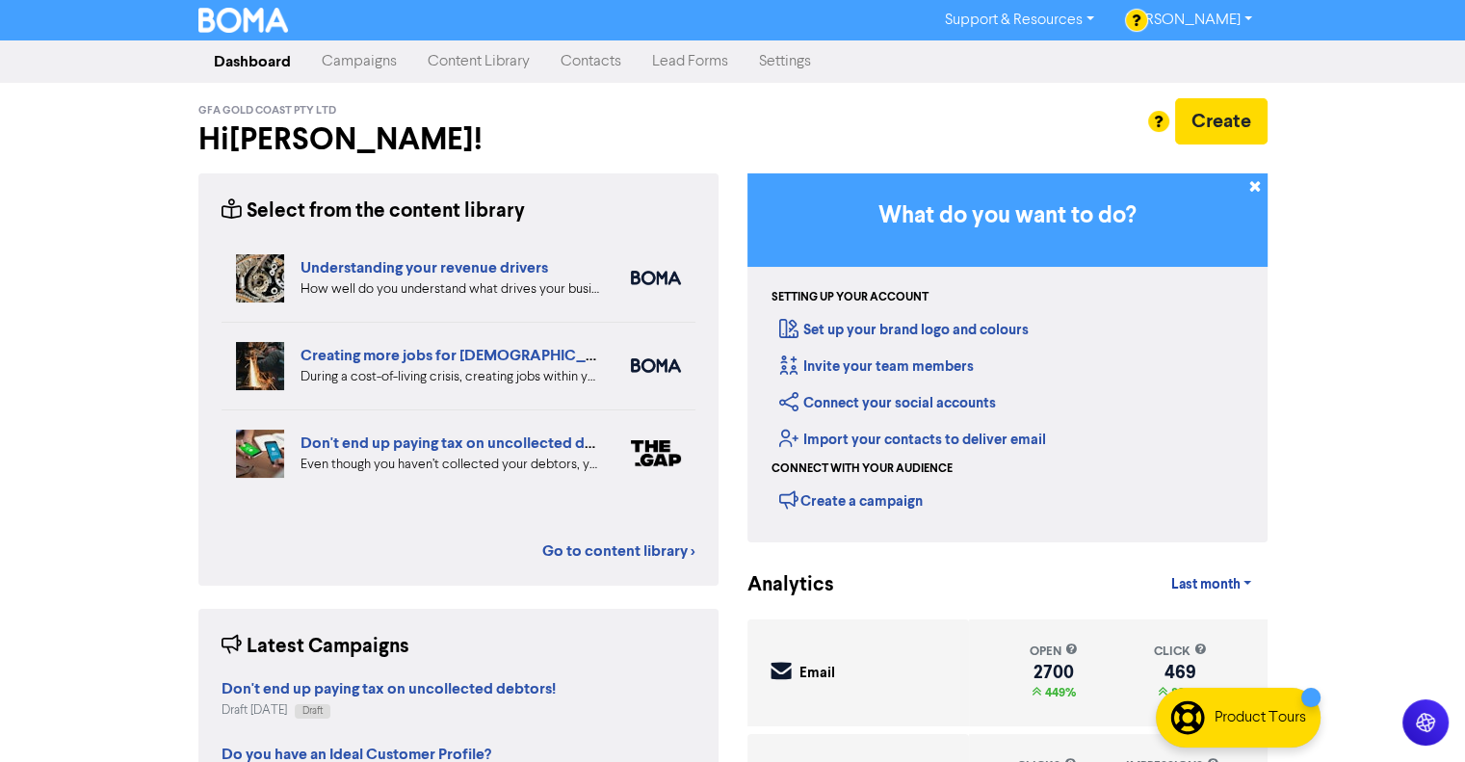
click at [351, 61] on link "Campaigns" at bounding box center [359, 61] width 106 height 39
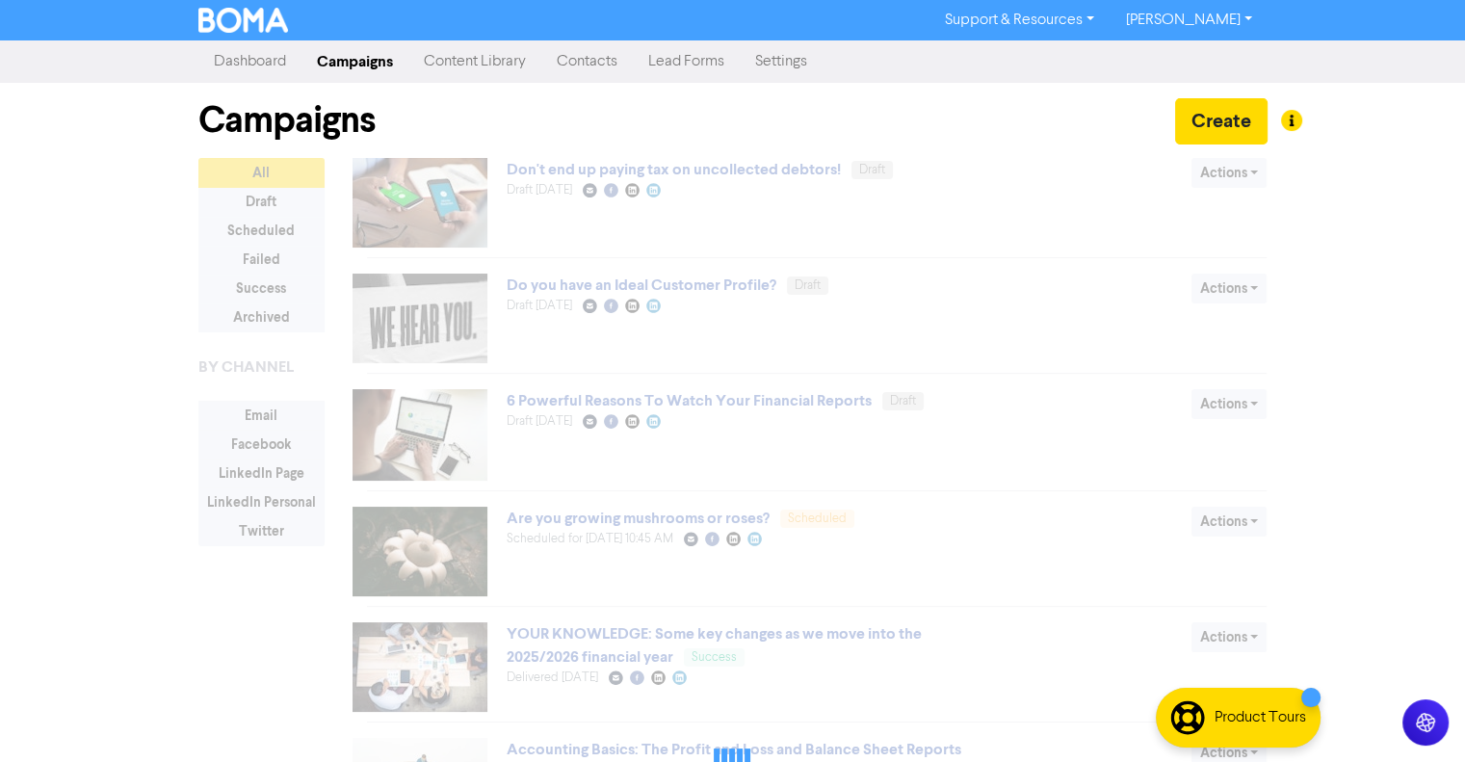
click at [468, 49] on link "Content Library" at bounding box center [475, 61] width 133 height 39
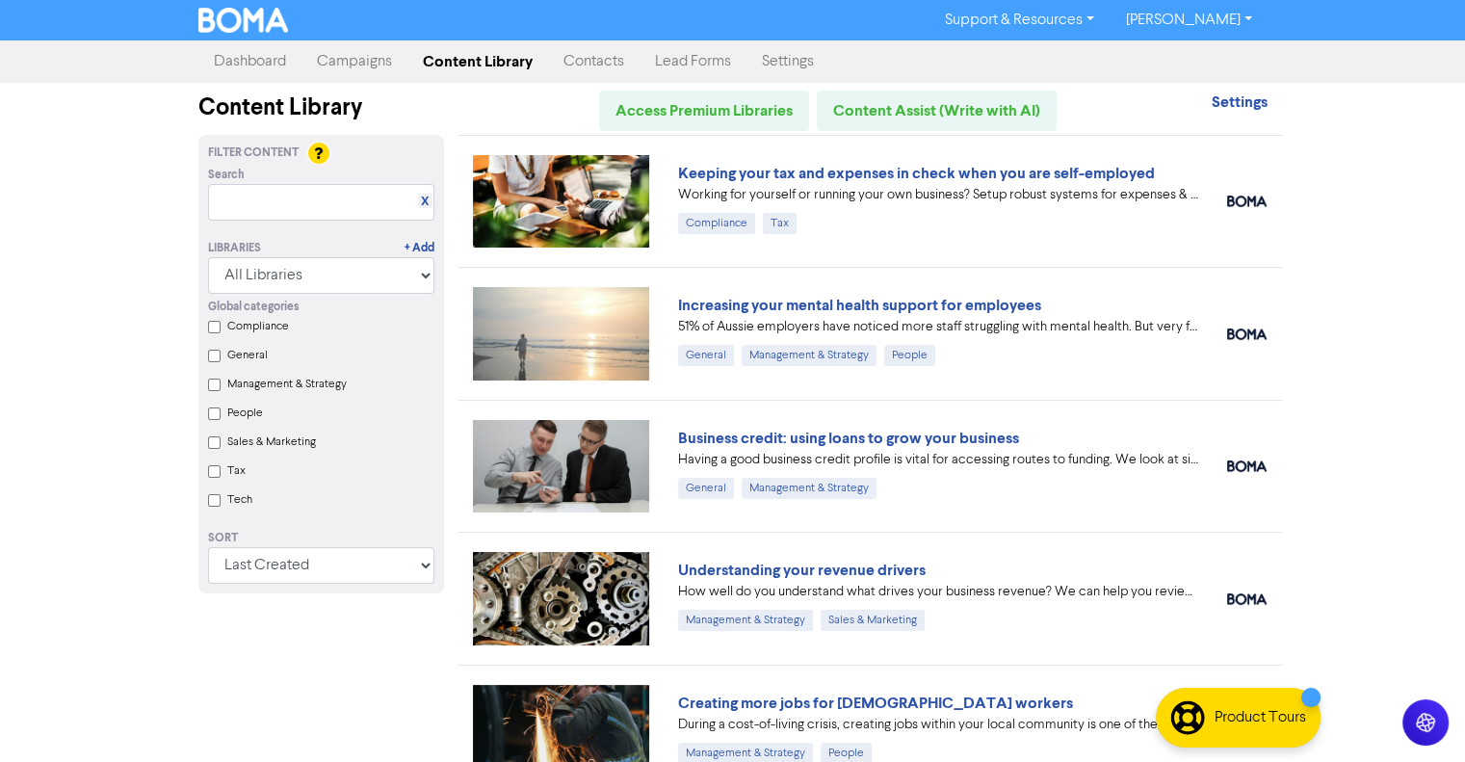
click at [364, 59] on link "Campaigns" at bounding box center [355, 61] width 106 height 39
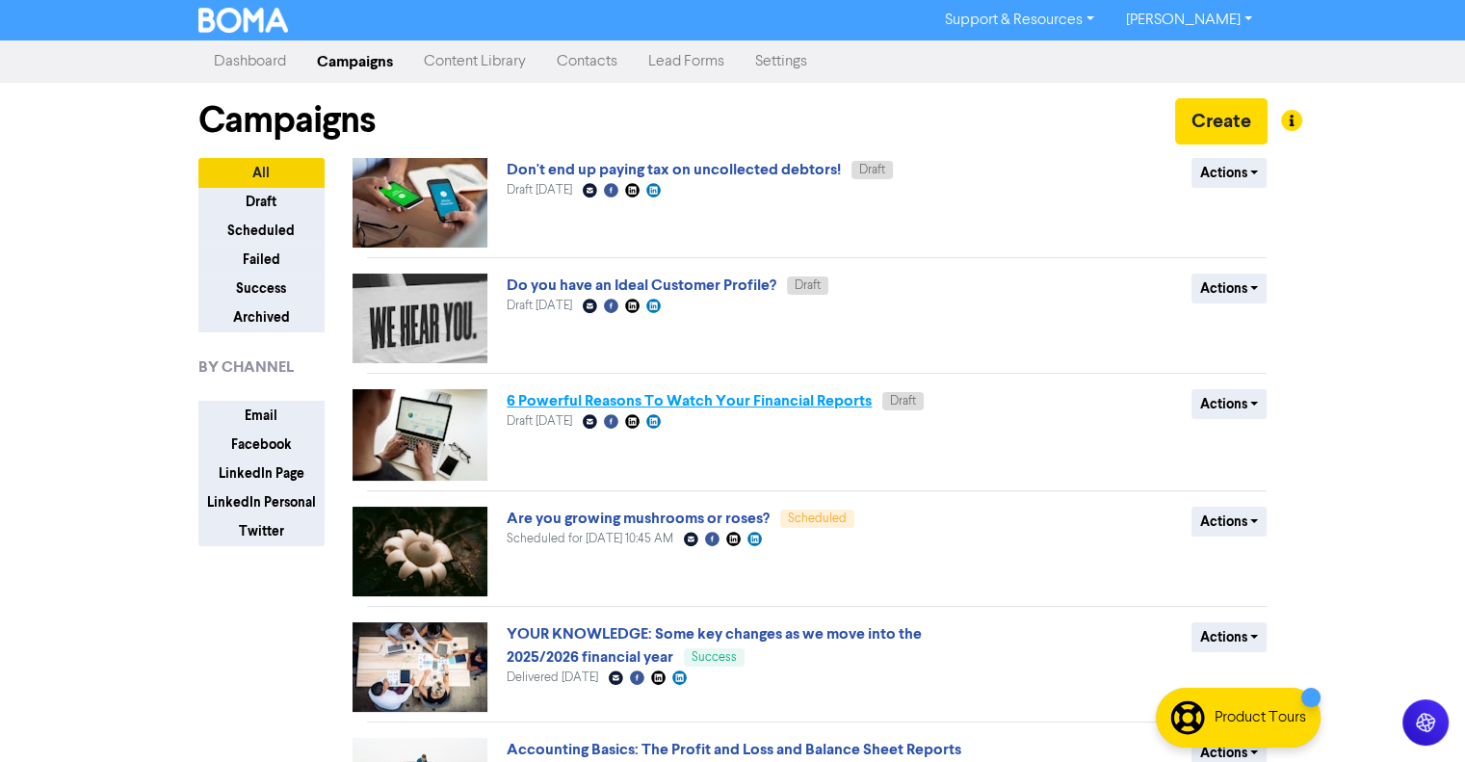
click at [718, 403] on link "6 Powerful Reasons To Watch Your Financial Reports" at bounding box center [689, 400] width 365 height 19
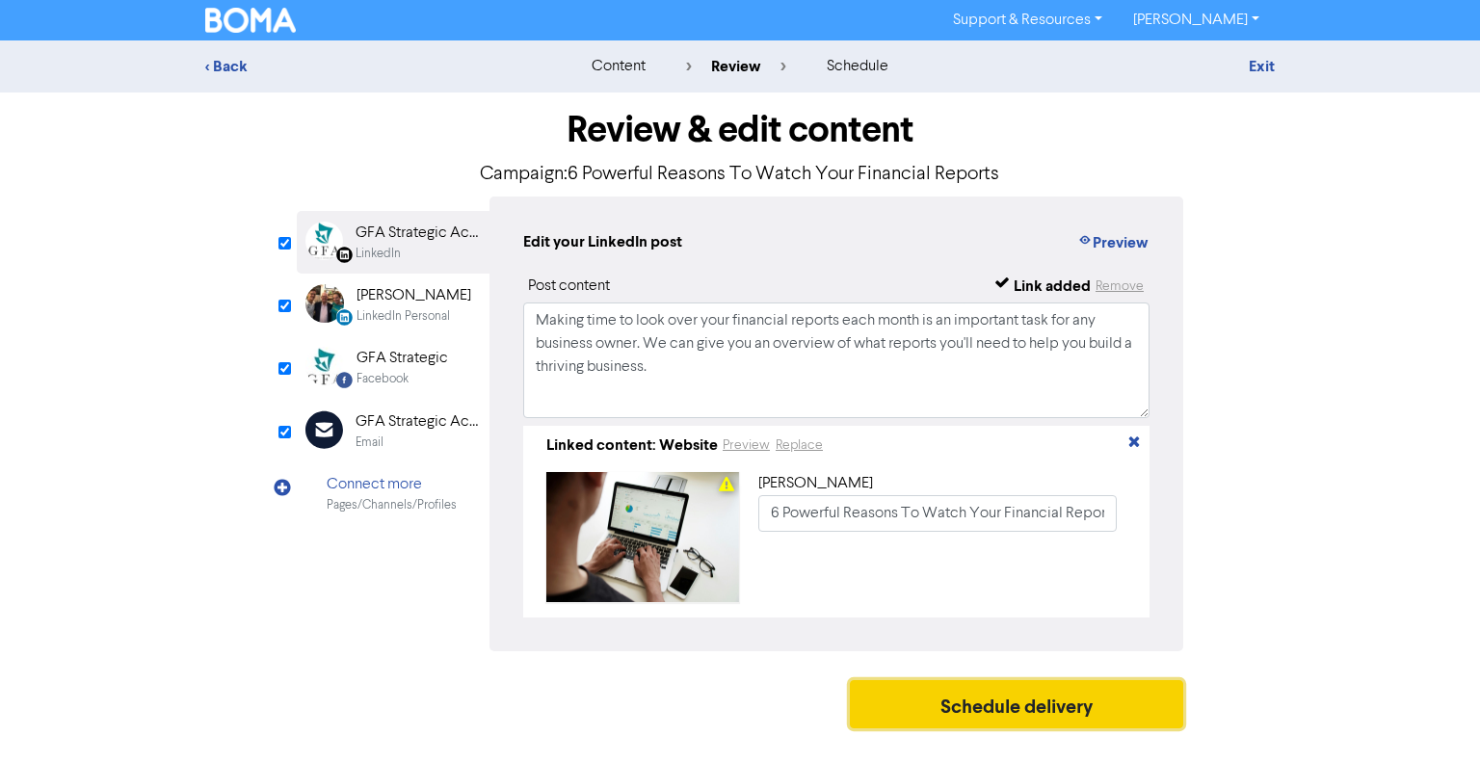
click at [962, 721] on button "Schedule delivery" at bounding box center [1016, 704] width 333 height 48
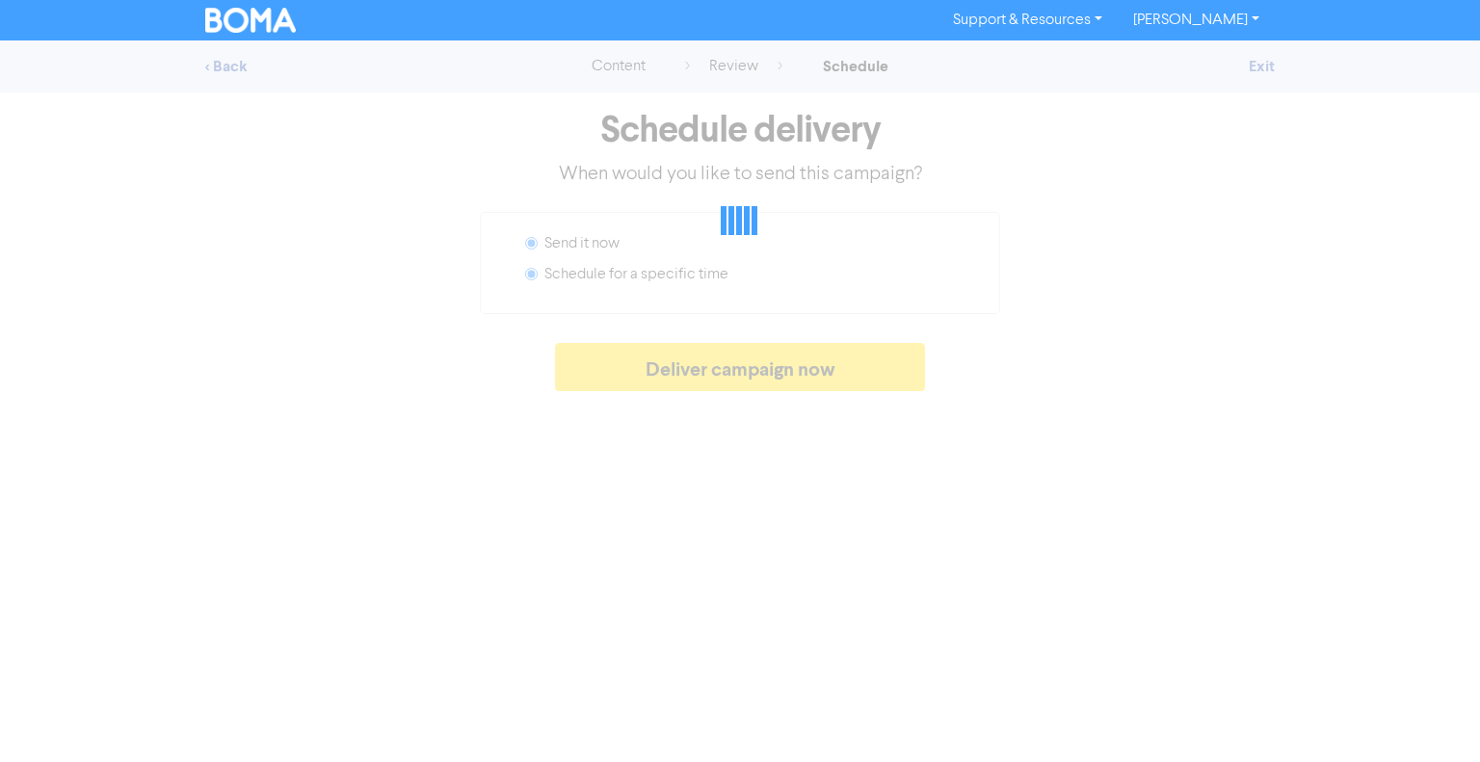
radio input "false"
radio input "true"
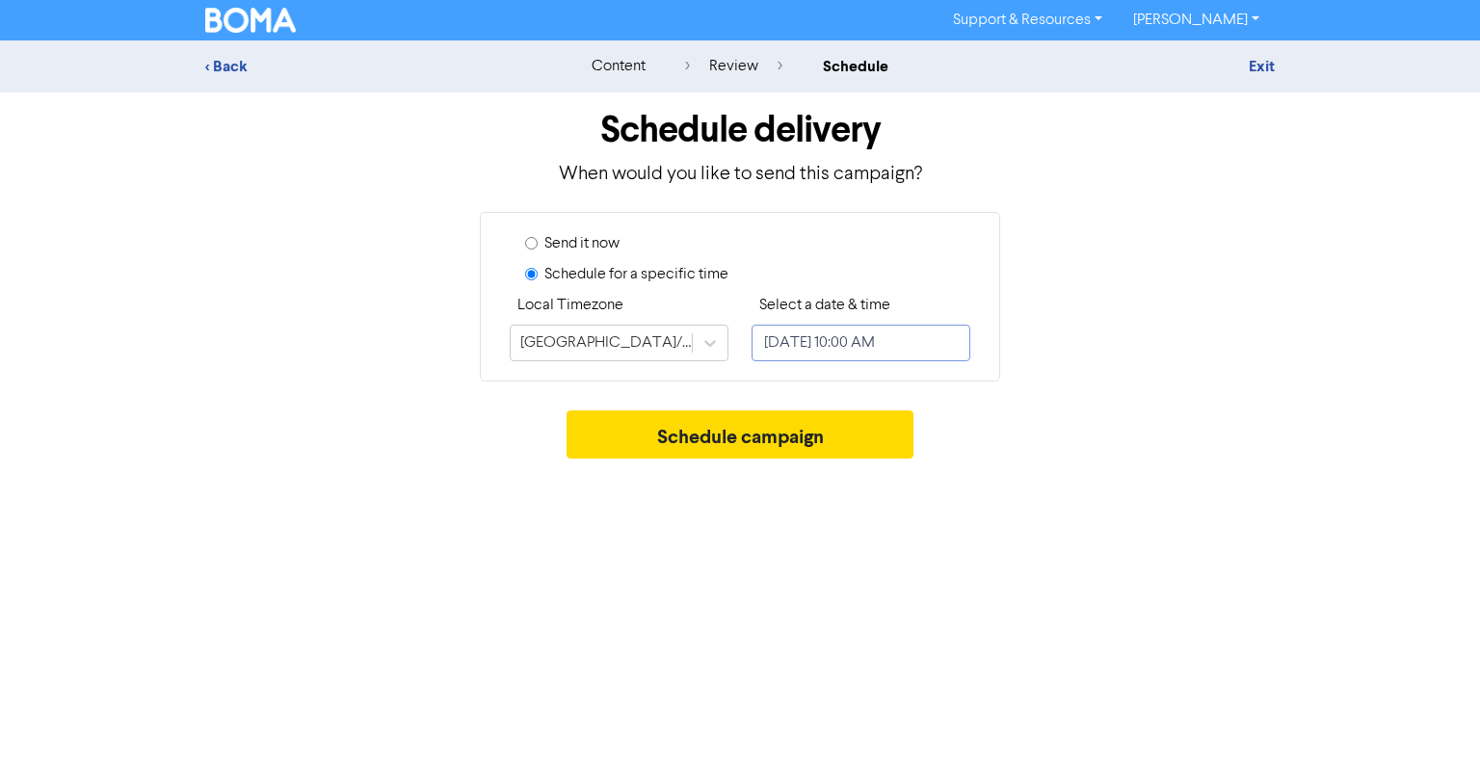
click at [800, 334] on input "August 14, 2025 10:00 AM" at bounding box center [860, 343] width 219 height 37
select select "7"
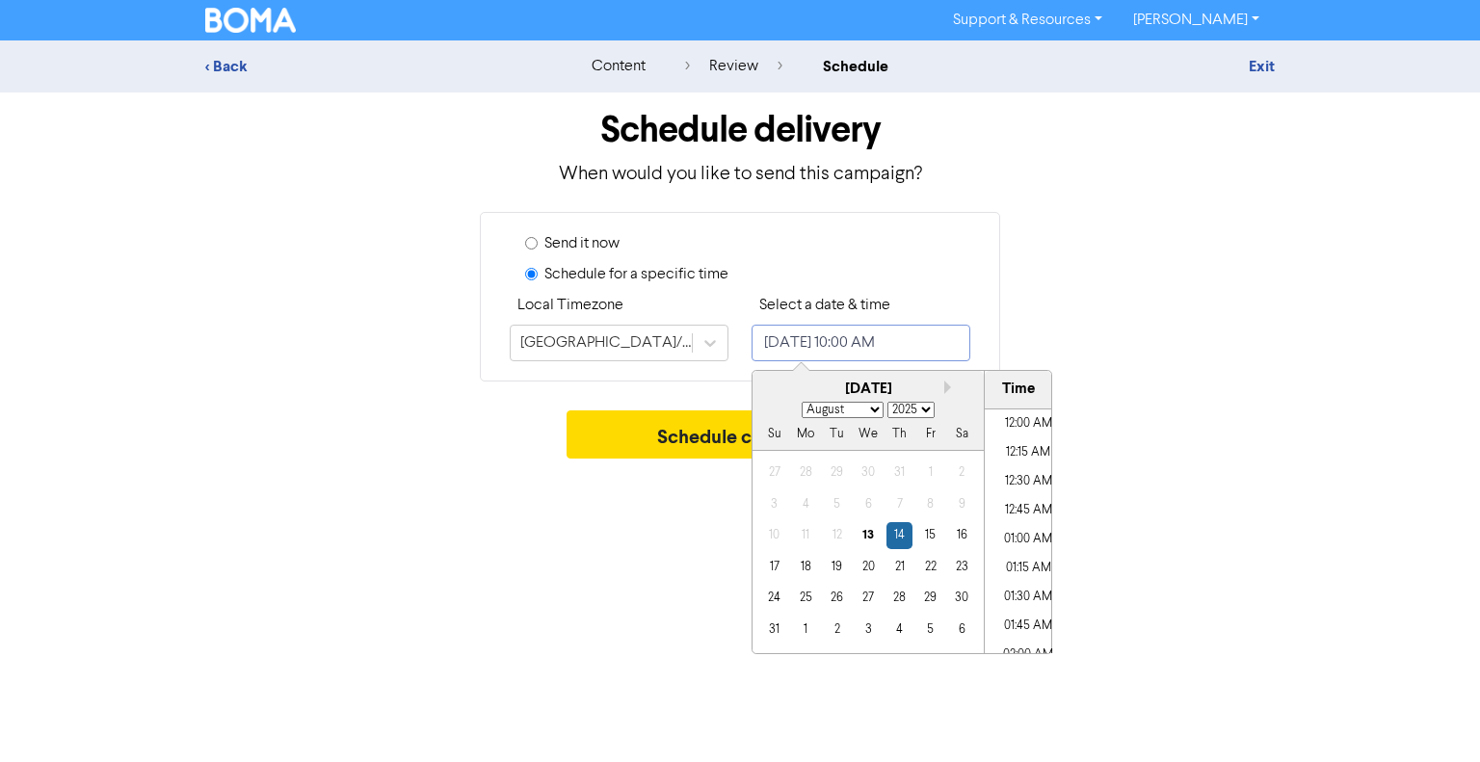
scroll to position [1048, 0]
click at [836, 572] on div "19" at bounding box center [837, 567] width 26 height 26
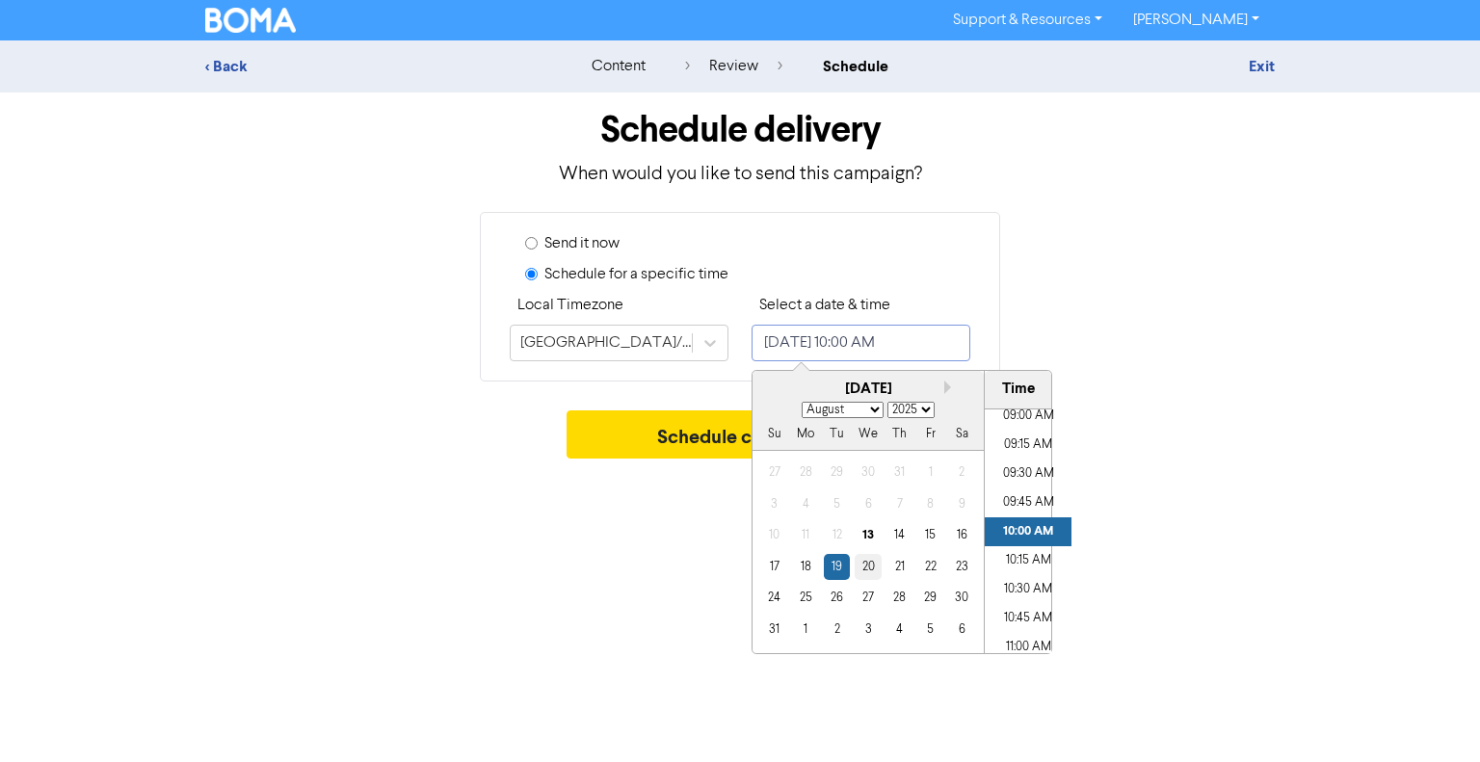
click at [867, 573] on div "20" at bounding box center [868, 567] width 26 height 26
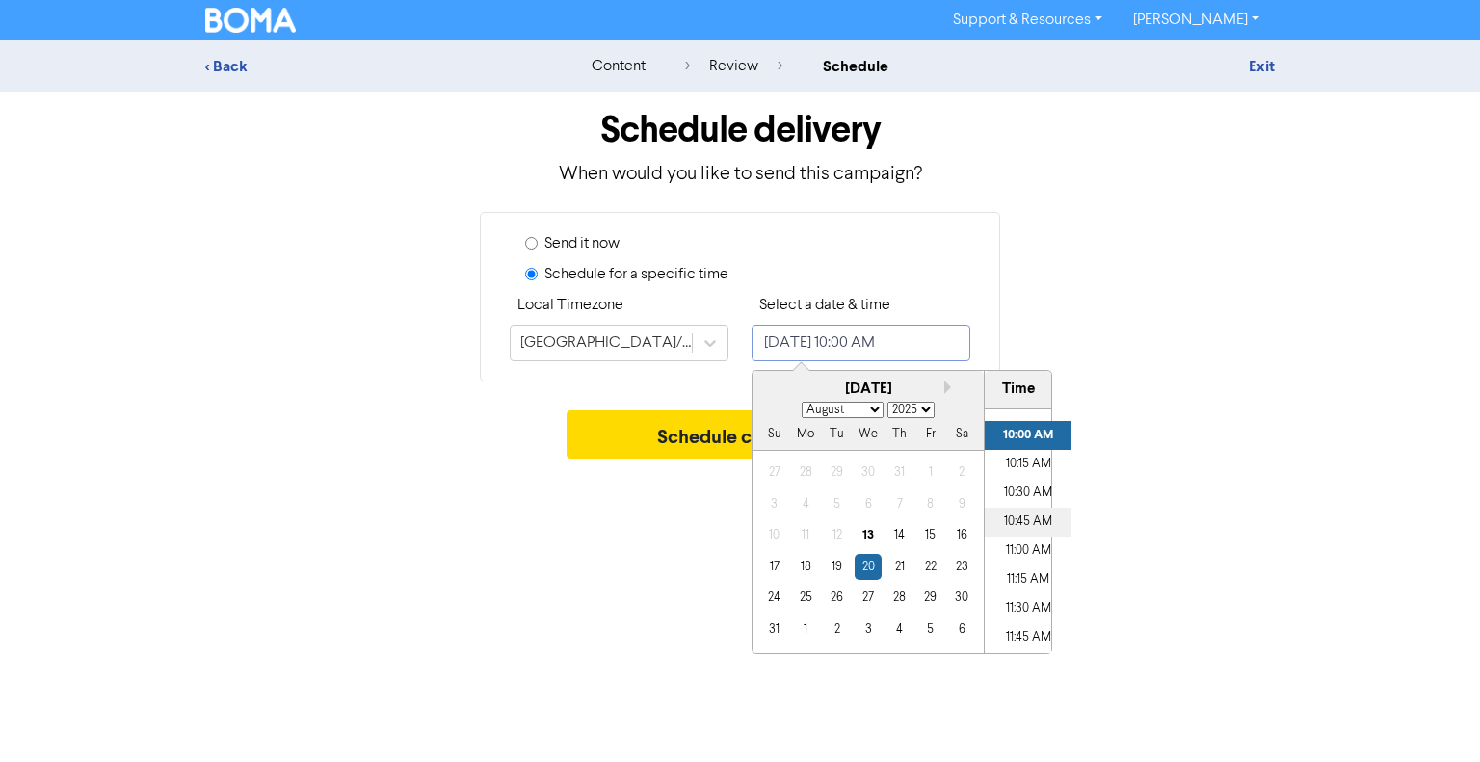
click at [1017, 527] on li "10:45 AM" at bounding box center [1028, 522] width 87 height 29
type input "August 20, 2025 10:45 AM"
click at [577, 612] on div "Support & Resources Video Tutorials FAQ & Guides Marketing Education Sandra Dav…" at bounding box center [740, 381] width 1480 height 762
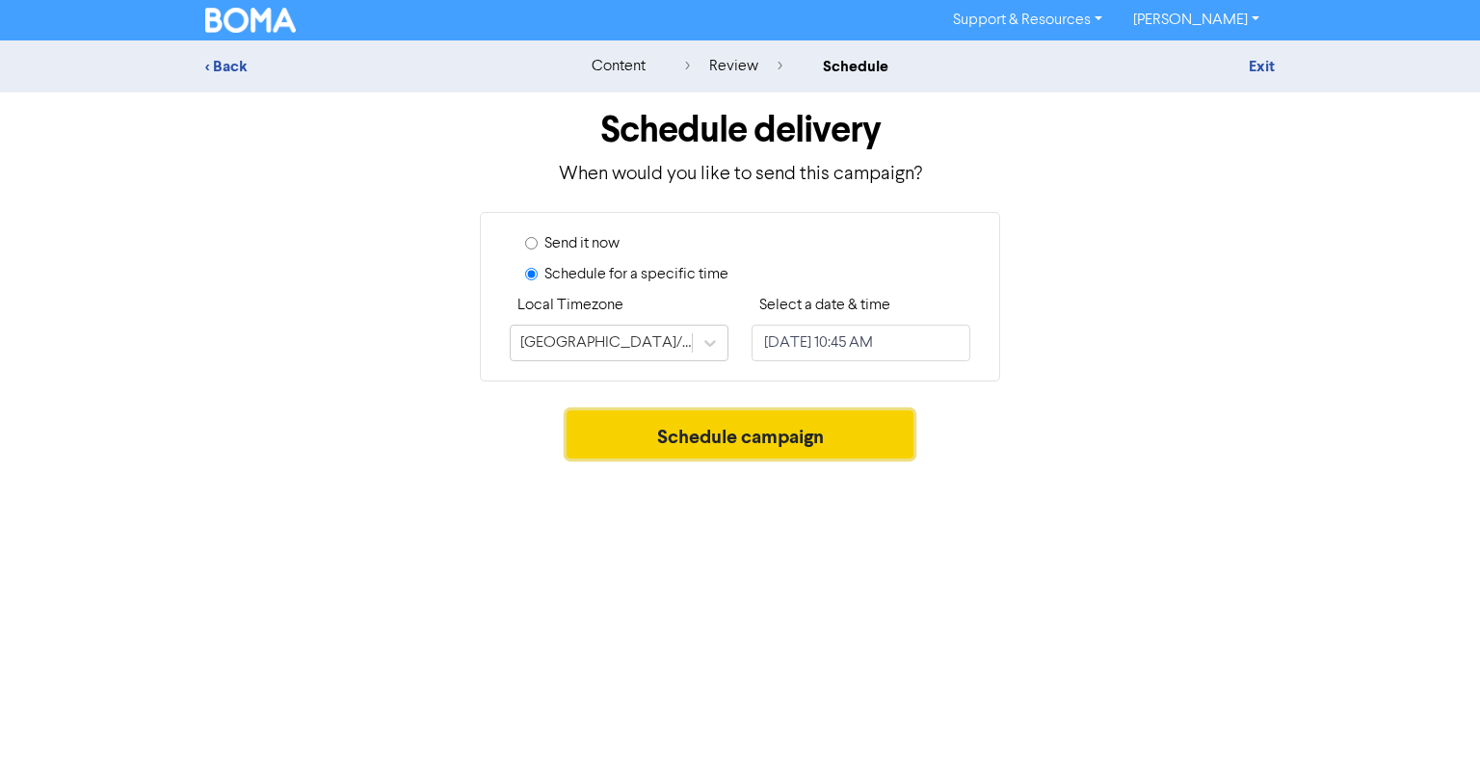
click at [791, 436] on button "Schedule campaign" at bounding box center [741, 434] width 348 height 48
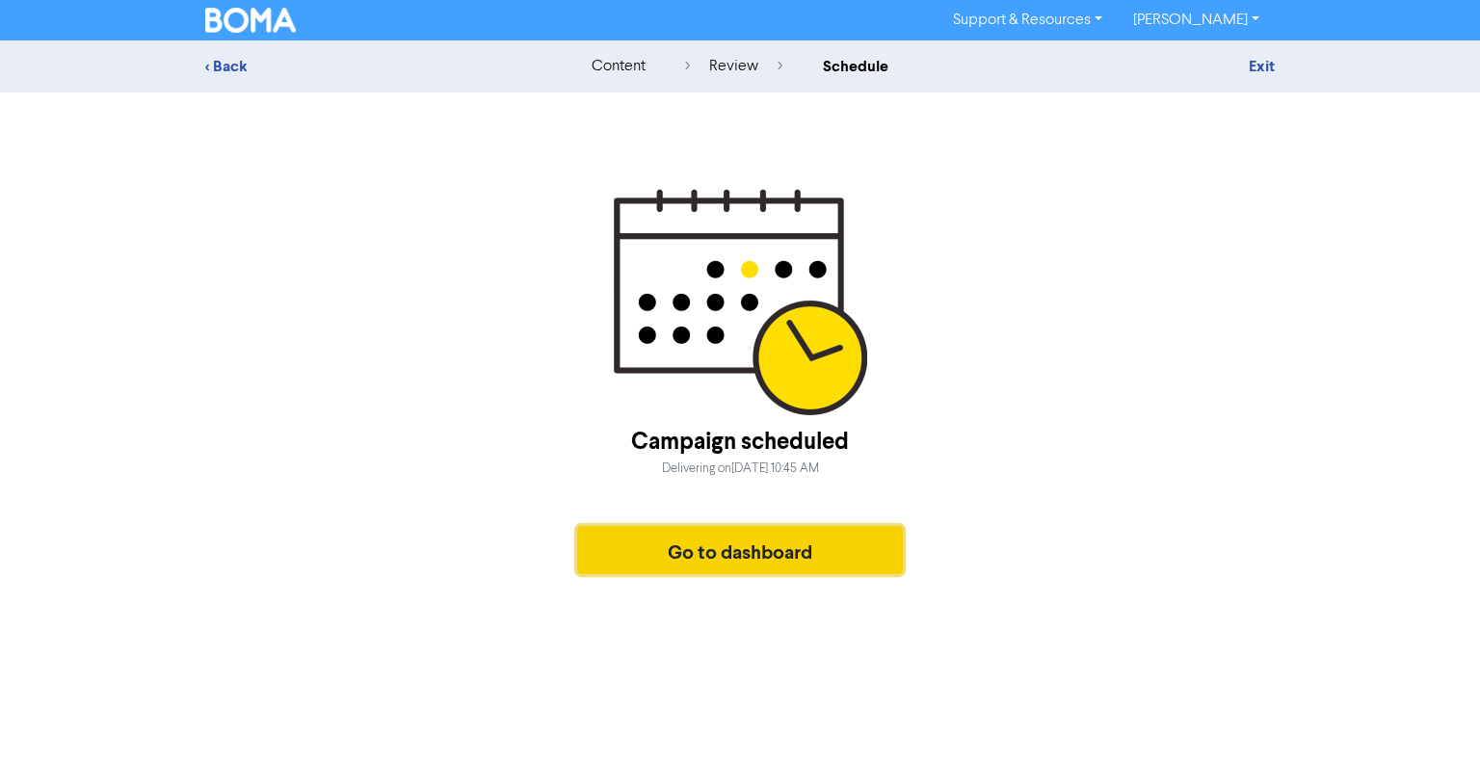
click at [749, 545] on button "Go to dashboard" at bounding box center [740, 550] width 326 height 48
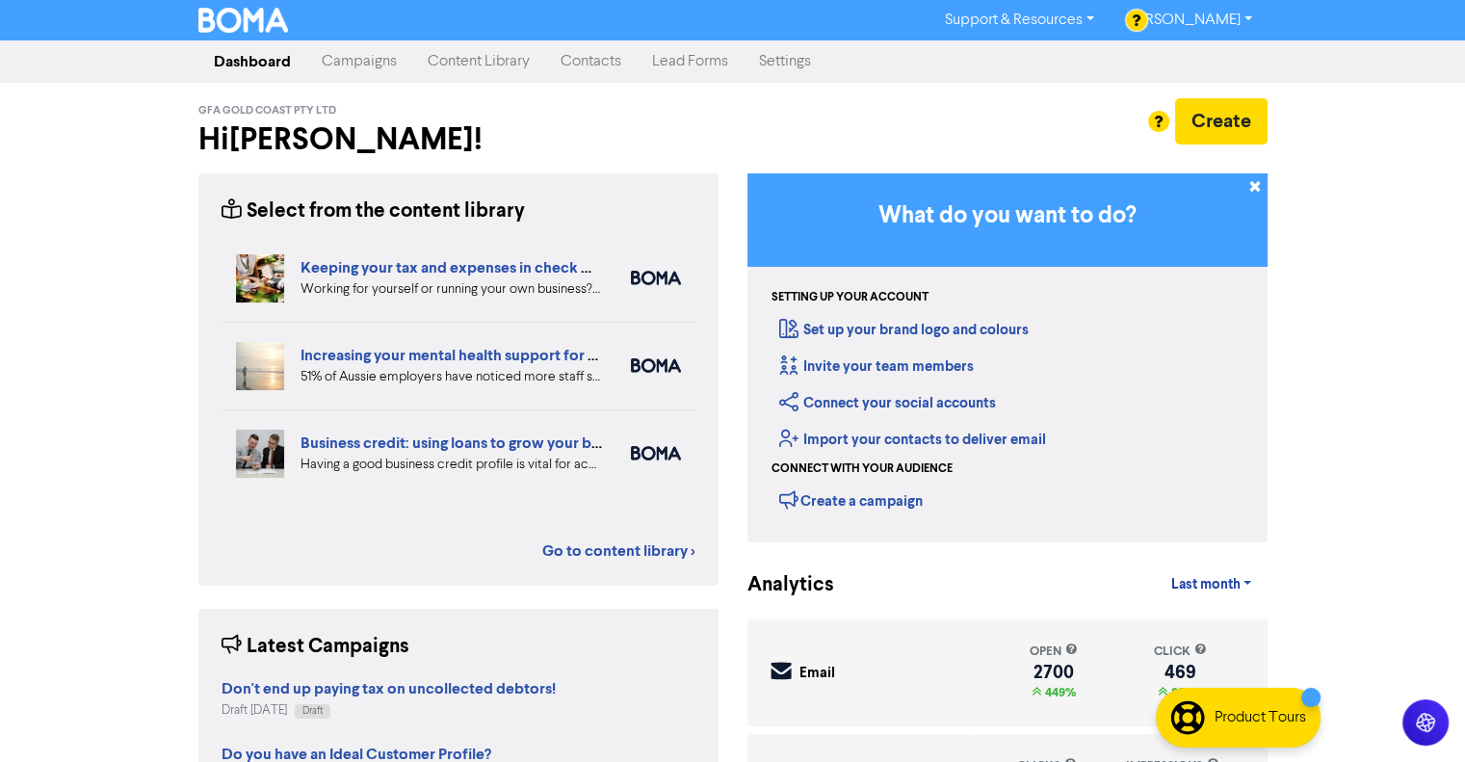
click at [446, 64] on link "Content Library" at bounding box center [478, 61] width 133 height 39
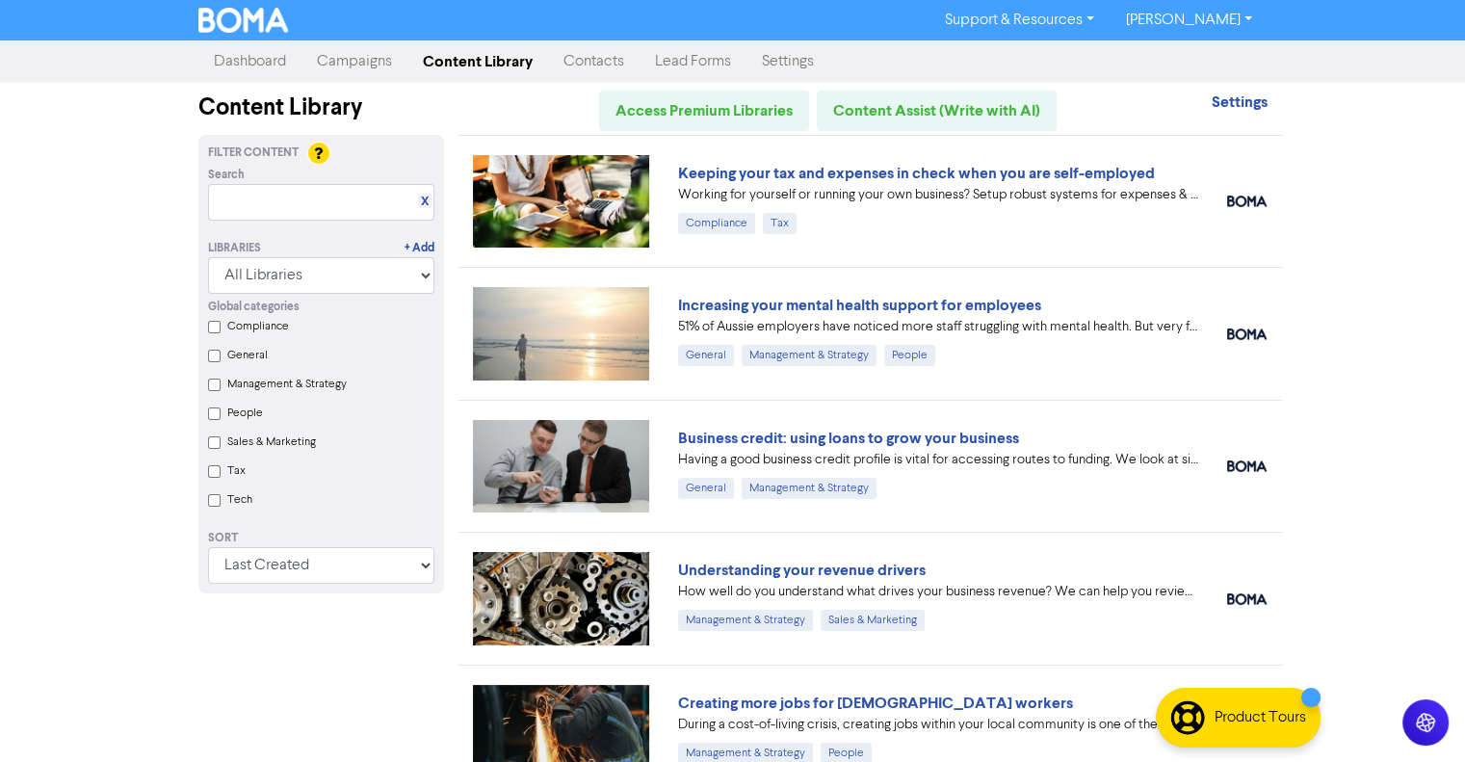
click at [322, 57] on link "Campaigns" at bounding box center [355, 61] width 106 height 39
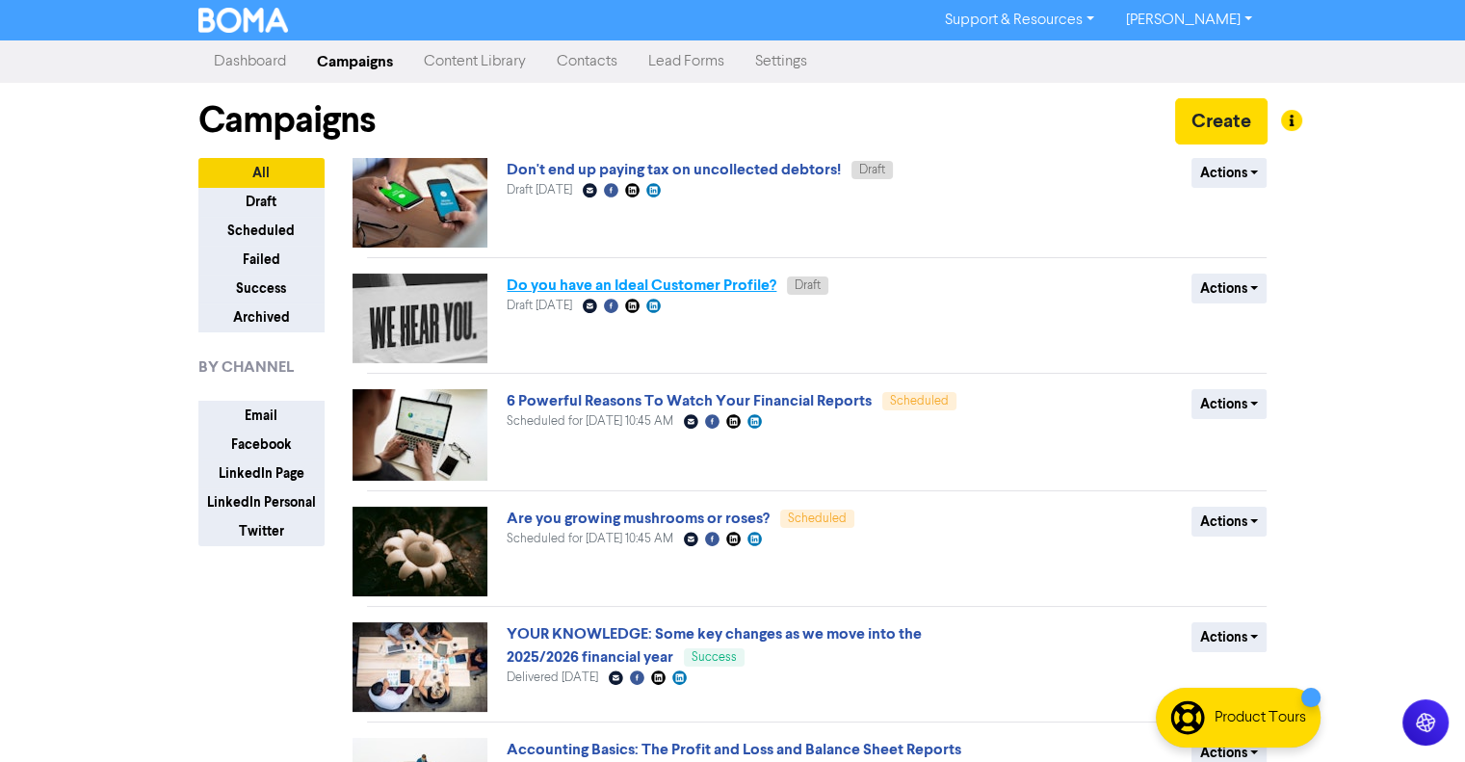
click at [698, 281] on link "Do you have an Ideal Customer Profile?" at bounding box center [642, 285] width 270 height 19
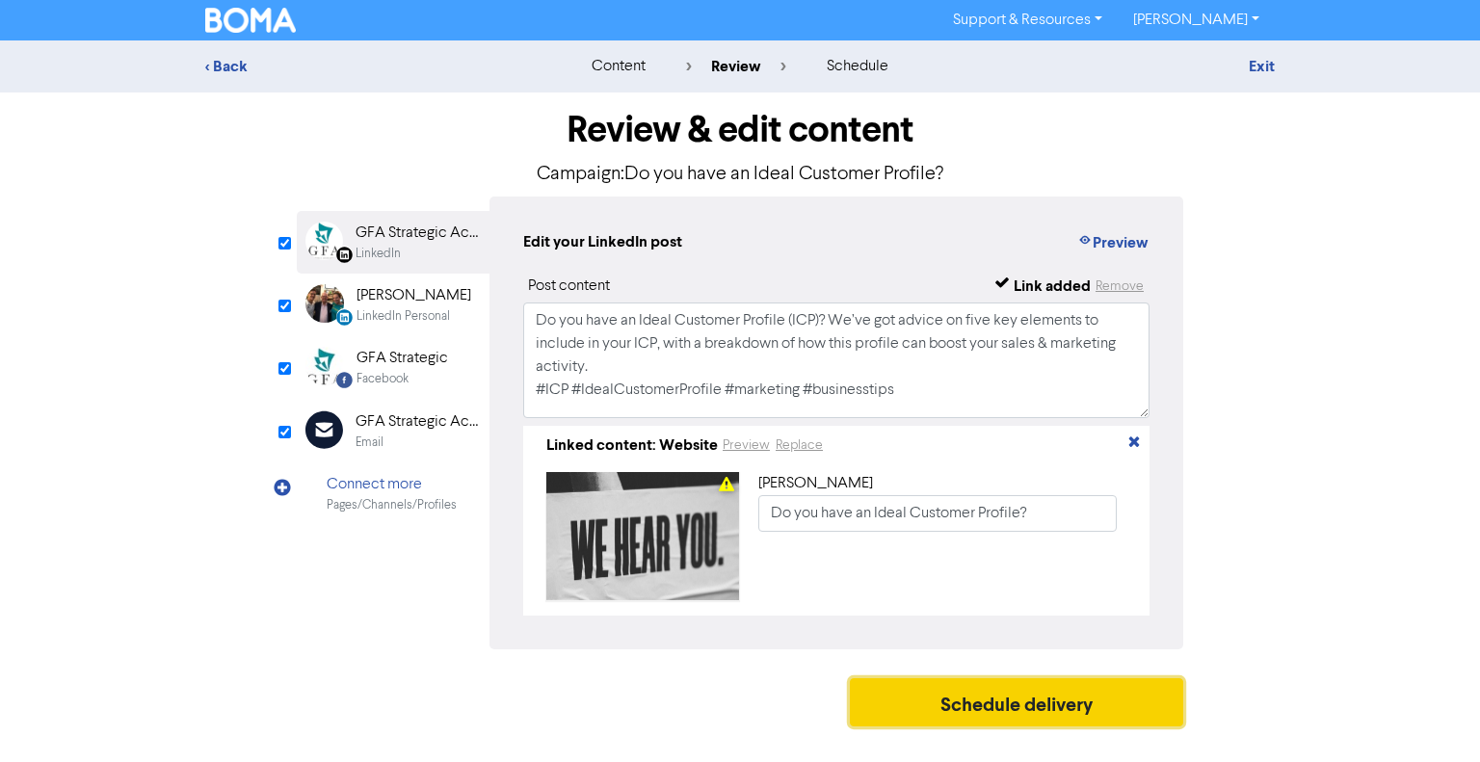
click at [974, 709] on button "Schedule delivery" at bounding box center [1016, 702] width 333 height 48
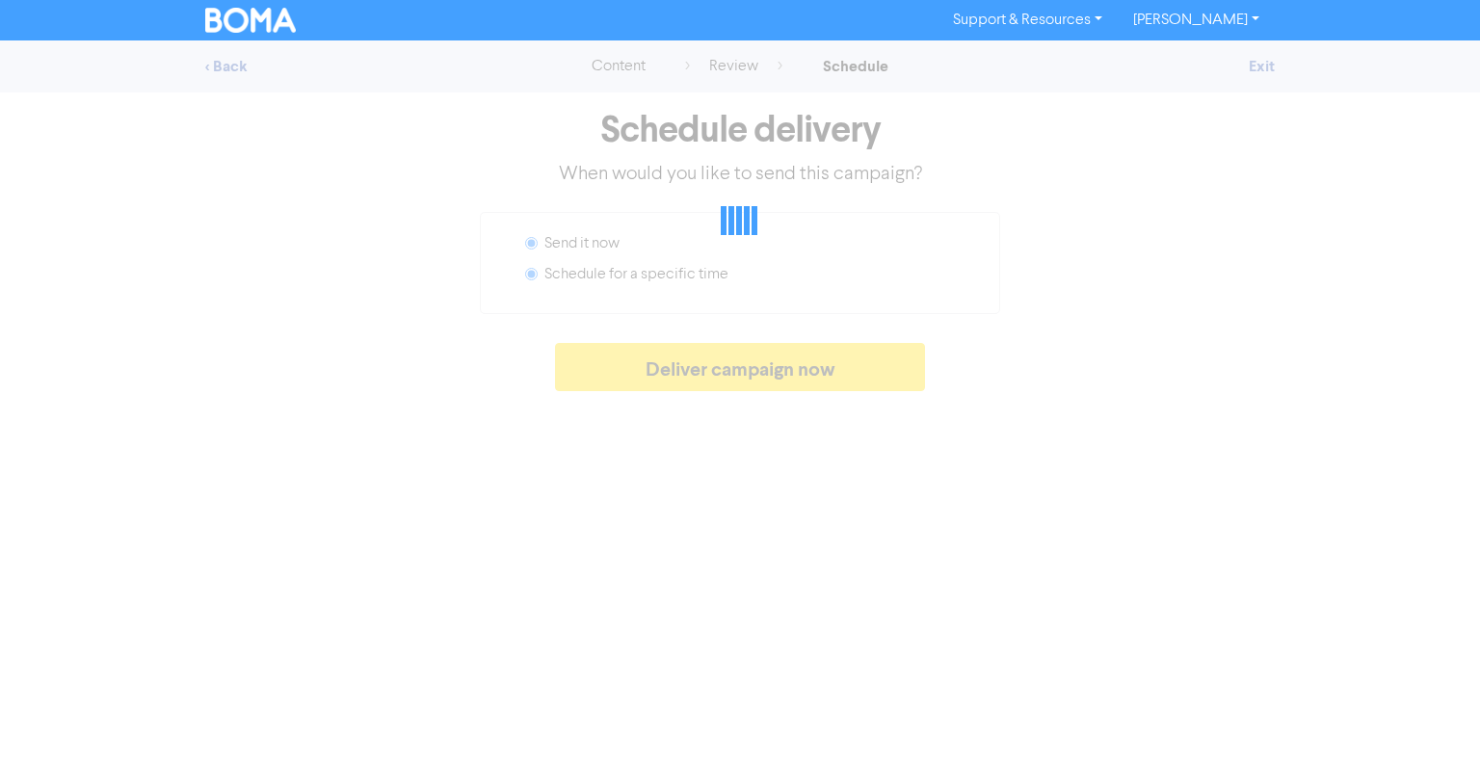
radio input "false"
radio input "true"
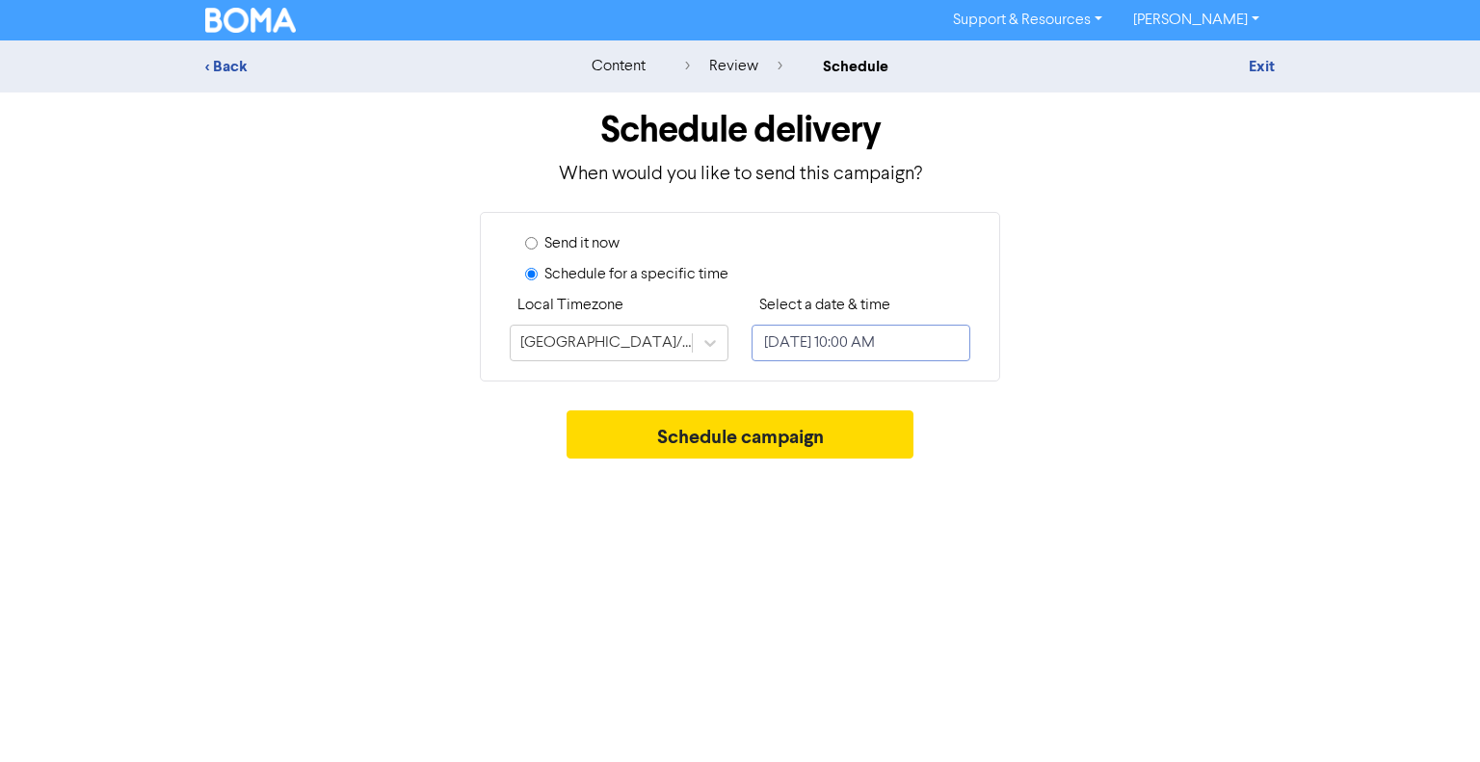
click at [875, 338] on input "August 14, 2025 10:00 AM" at bounding box center [860, 343] width 219 height 37
select select "7"
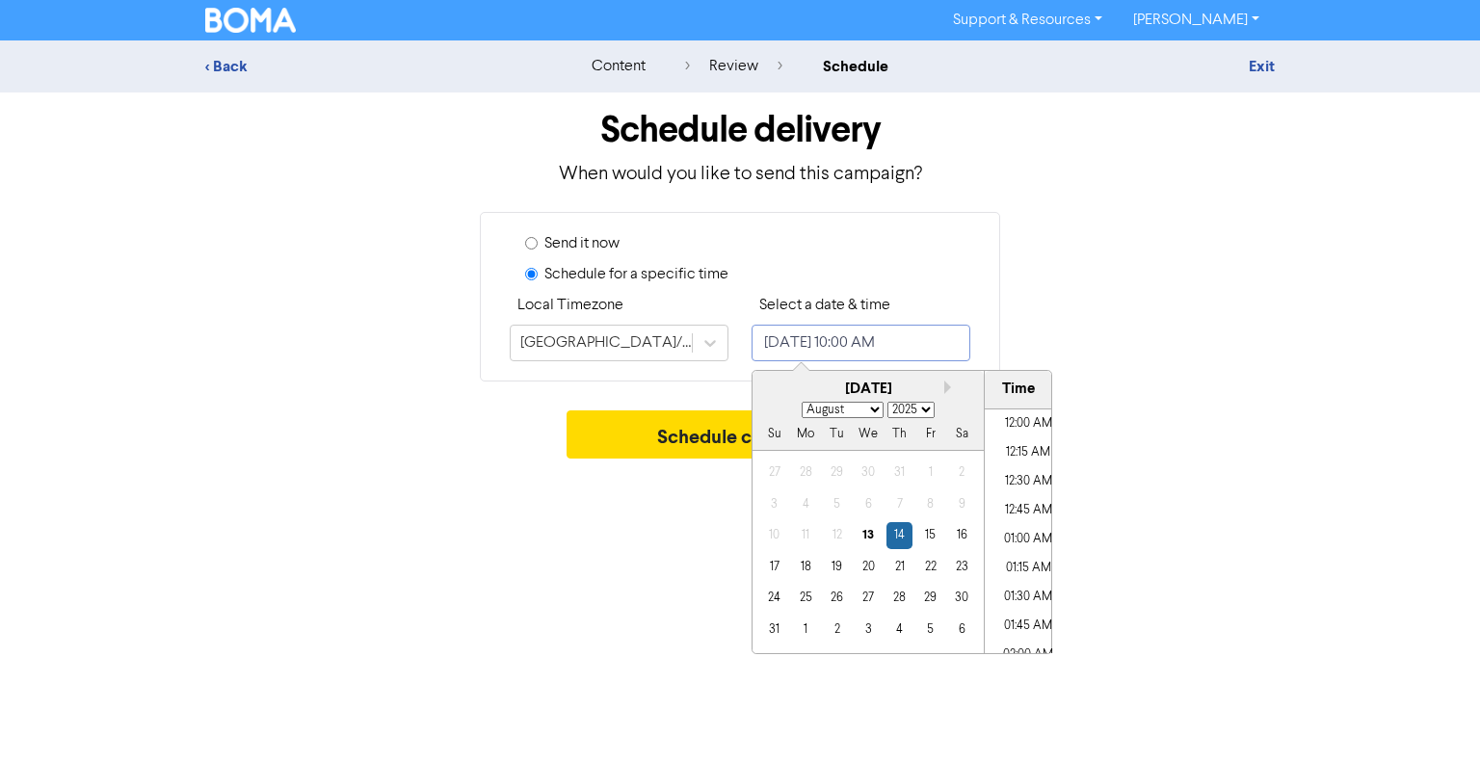
scroll to position [1048, 0]
click at [865, 601] on div "27" at bounding box center [868, 598] width 26 height 26
type input "August 27, 2025 10:00 AM"
click at [592, 593] on div "Support & Resources Video Tutorials FAQ & Guides Marketing Education Sandra Dav…" at bounding box center [740, 381] width 1480 height 762
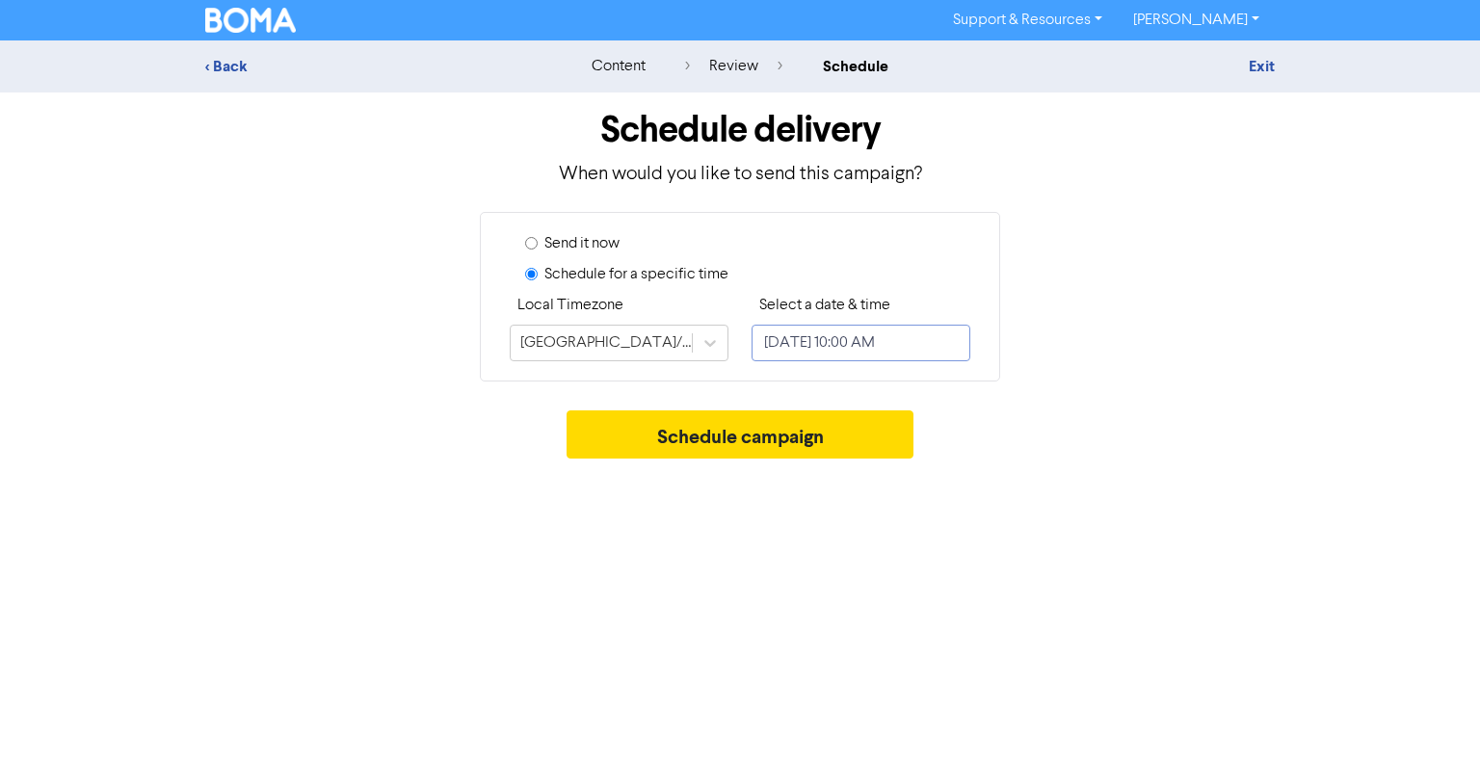
click at [909, 334] on input "August 27, 2025 10:00 AM" at bounding box center [860, 343] width 219 height 37
select select "7"
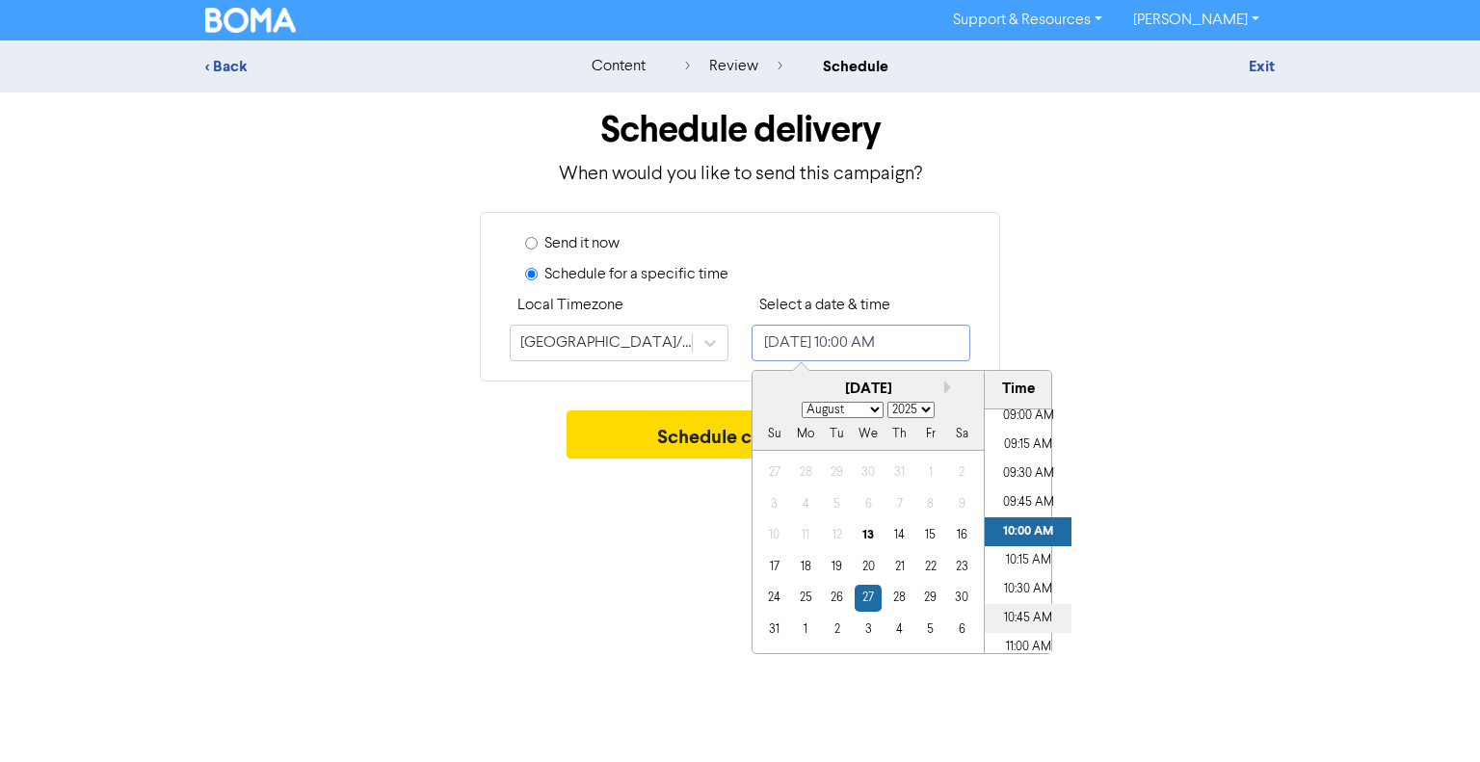
click at [1019, 620] on li "10:45 AM" at bounding box center [1028, 618] width 87 height 29
type input "August 27, 2025 10:45 AM"
click at [638, 541] on div "Support & Resources Video Tutorials FAQ & Guides Marketing Education Sandra Dav…" at bounding box center [740, 381] width 1480 height 762
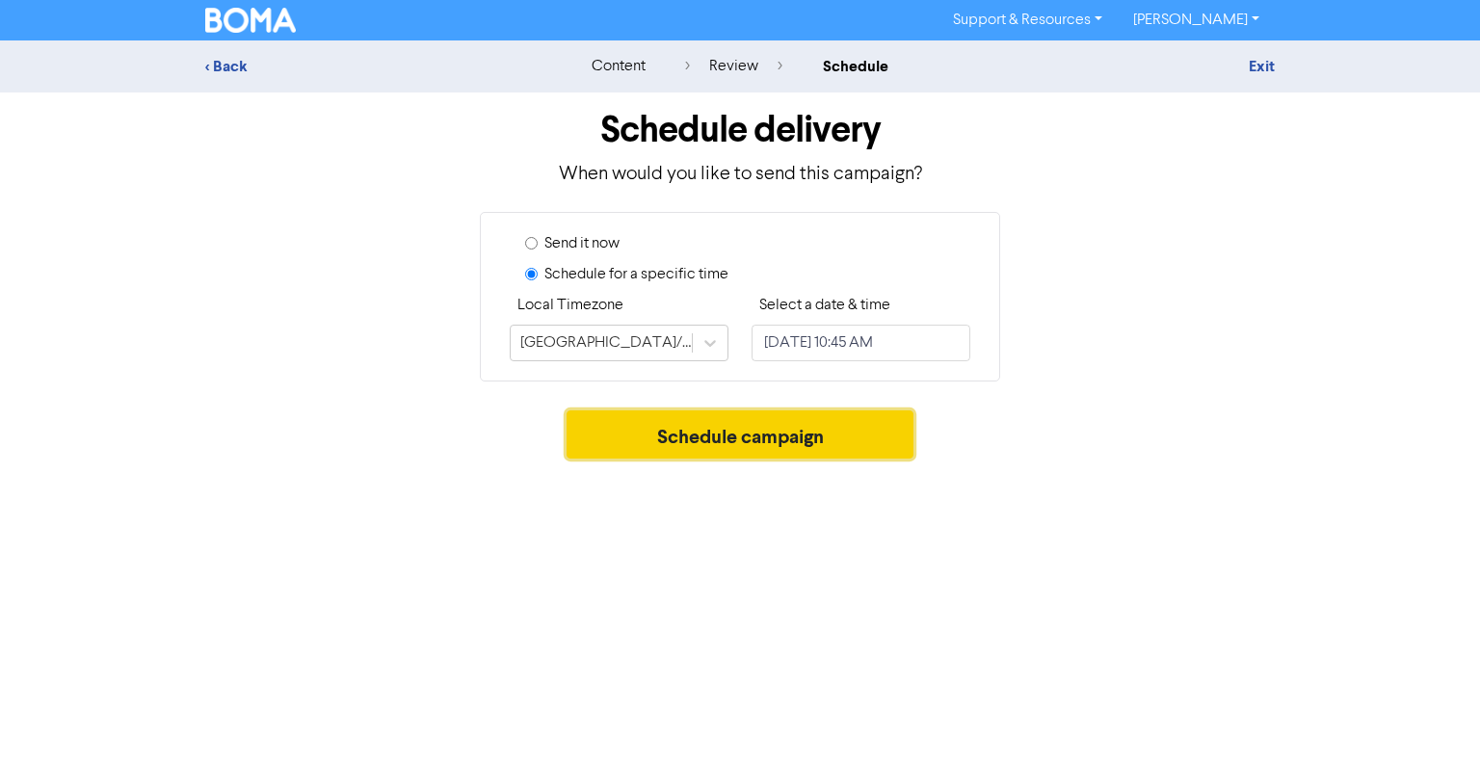
click at [708, 420] on button "Schedule campaign" at bounding box center [741, 434] width 348 height 48
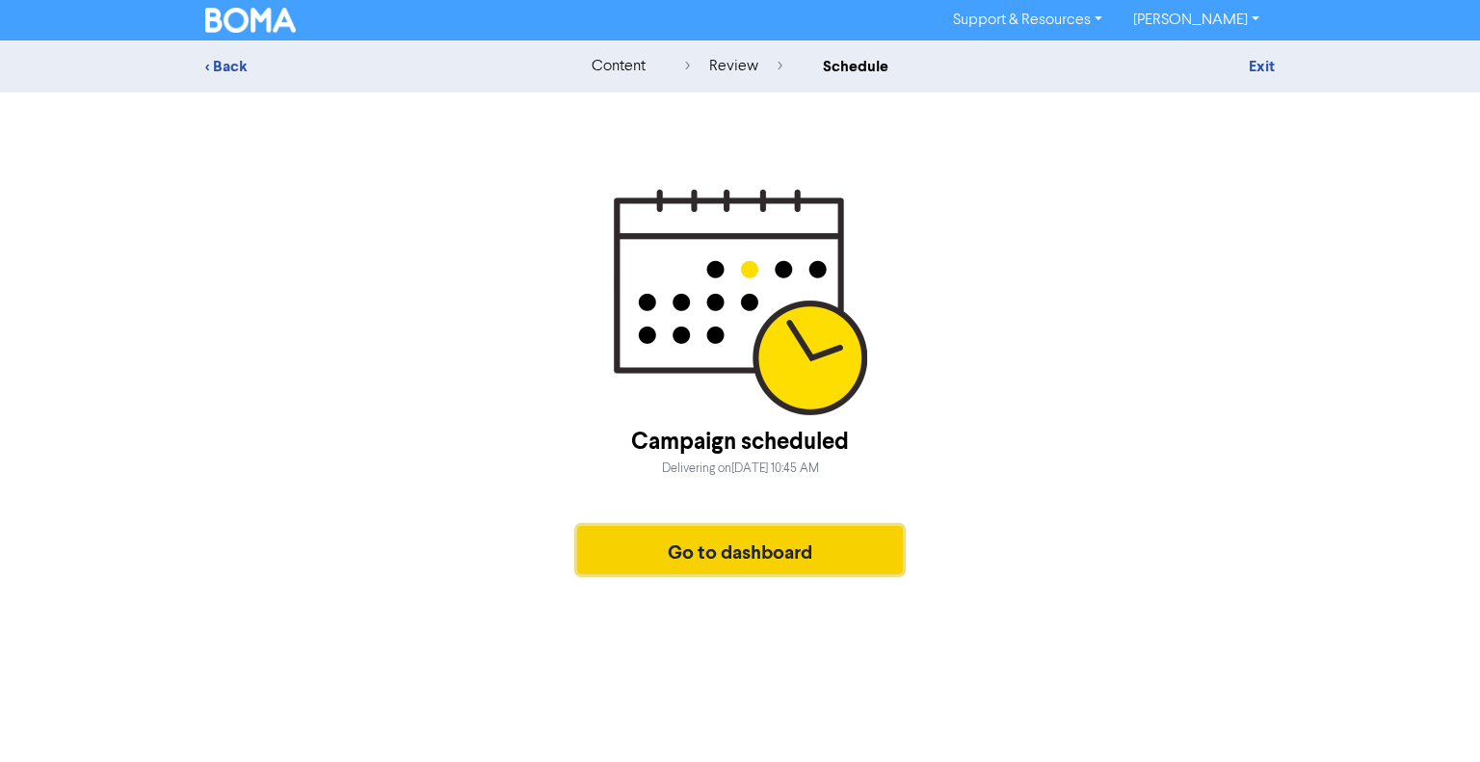
click at [852, 567] on button "Go to dashboard" at bounding box center [740, 550] width 326 height 48
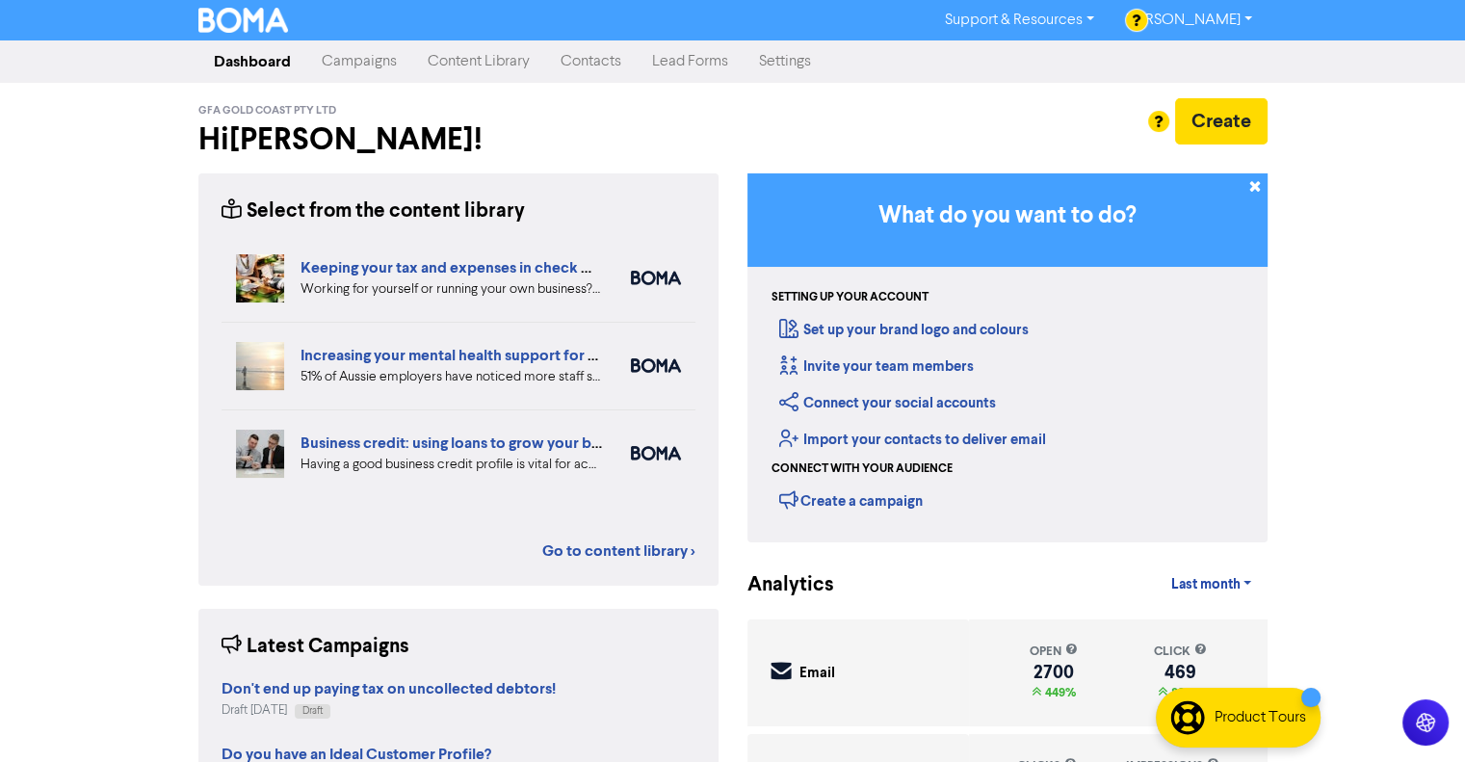
click at [356, 65] on link "Campaigns" at bounding box center [359, 61] width 106 height 39
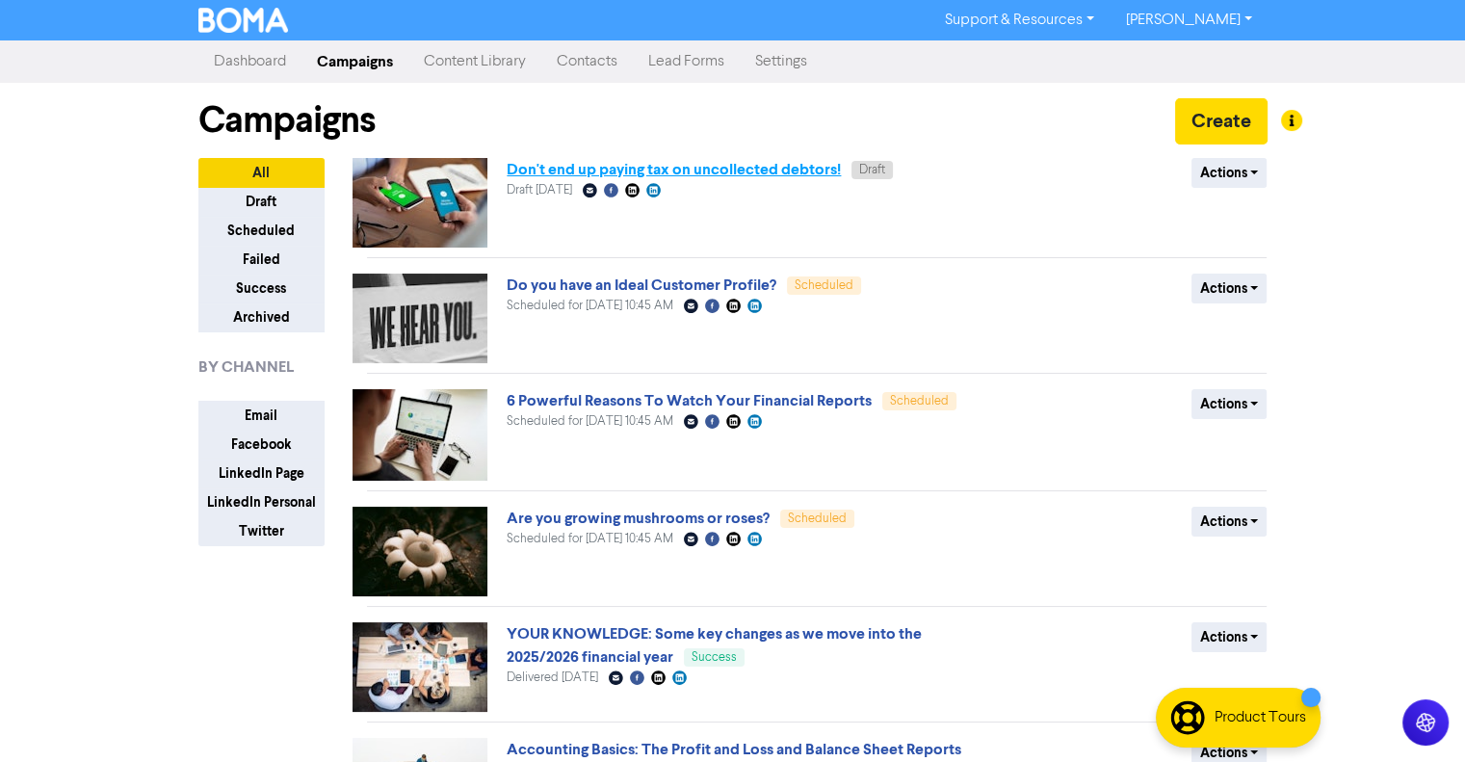
click at [725, 171] on link "Don't end up paying tax on uncollected debtors!" at bounding box center [674, 169] width 334 height 19
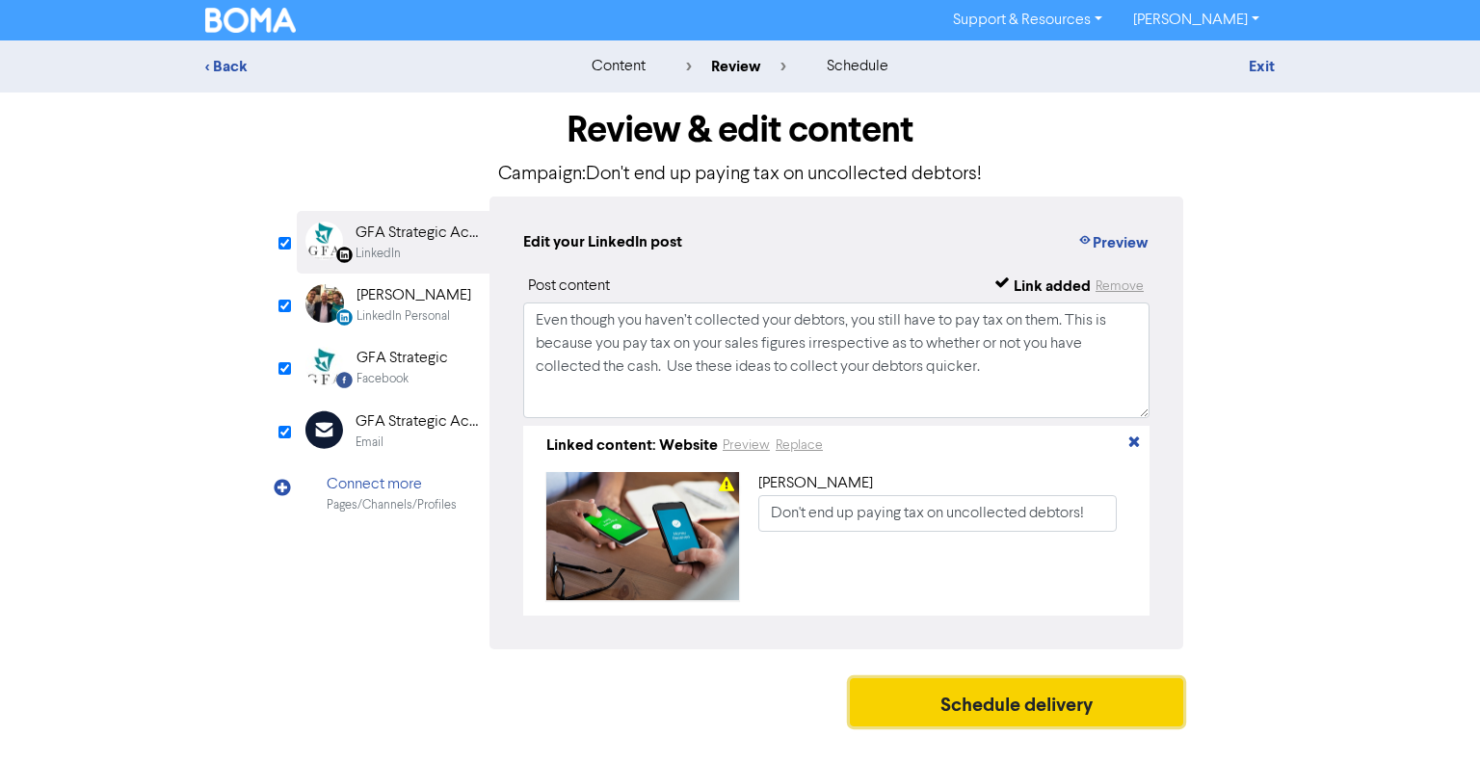
click at [977, 708] on button "Schedule delivery" at bounding box center [1016, 702] width 333 height 48
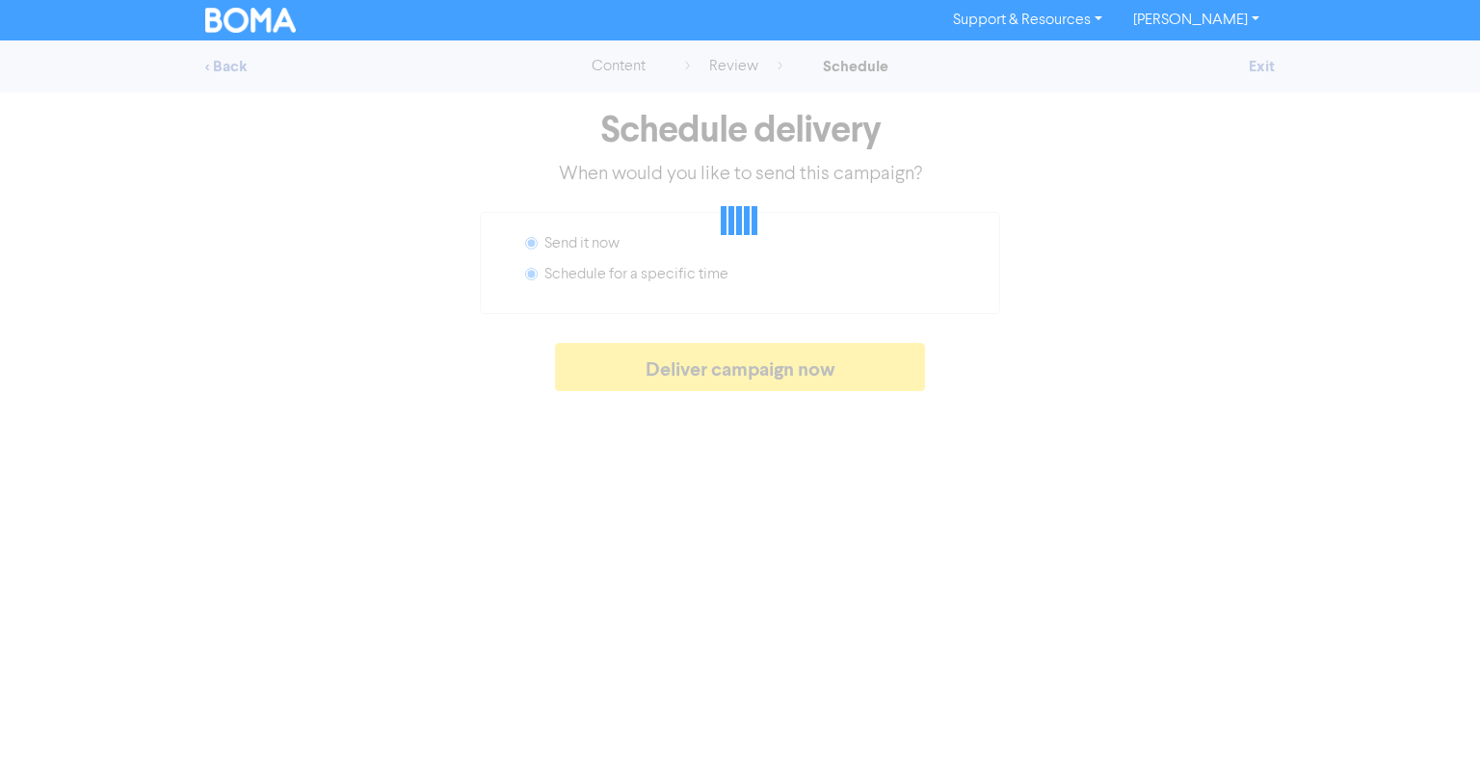
radio input "false"
radio input "true"
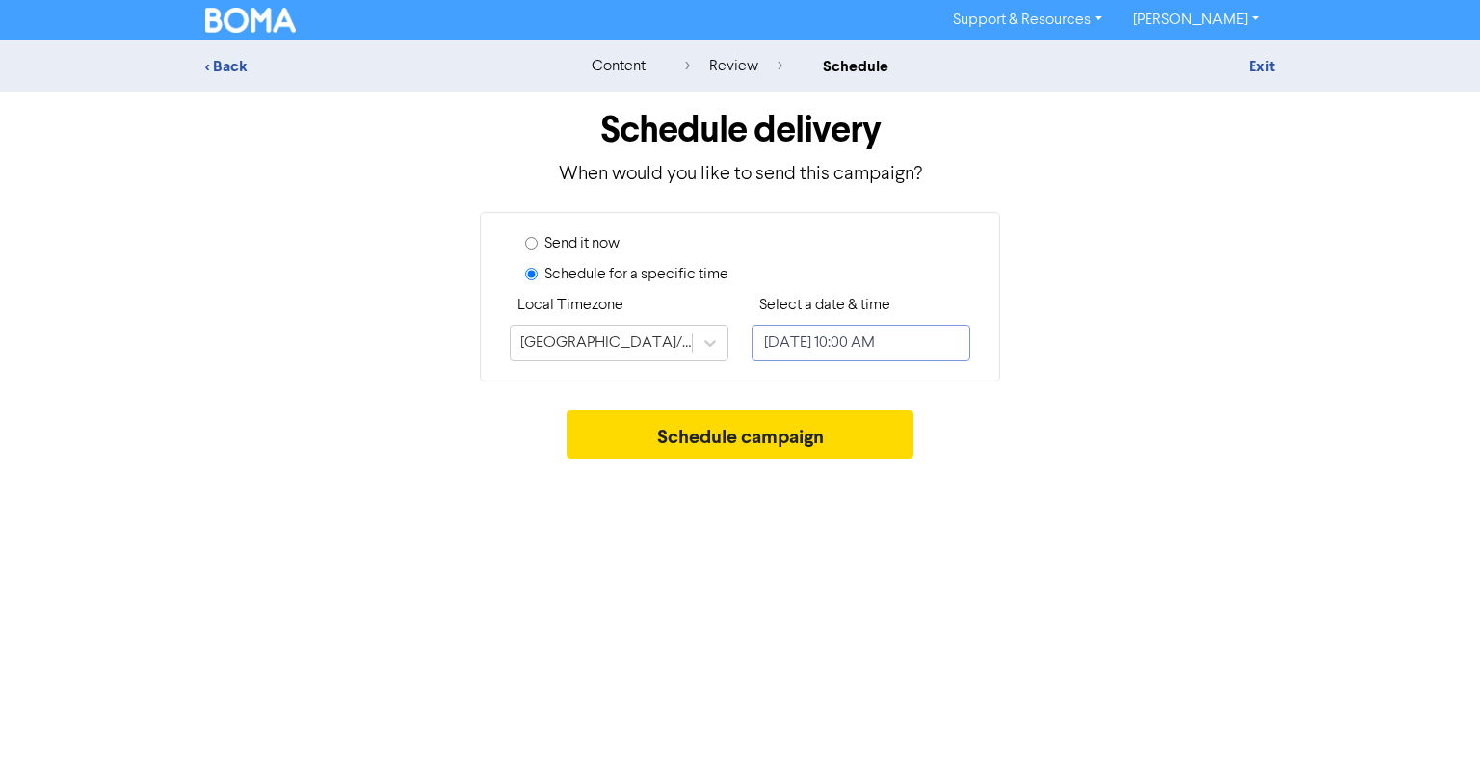
click at [832, 342] on input "August 14, 2025 10:00 AM" at bounding box center [860, 343] width 219 height 37
select select "7"
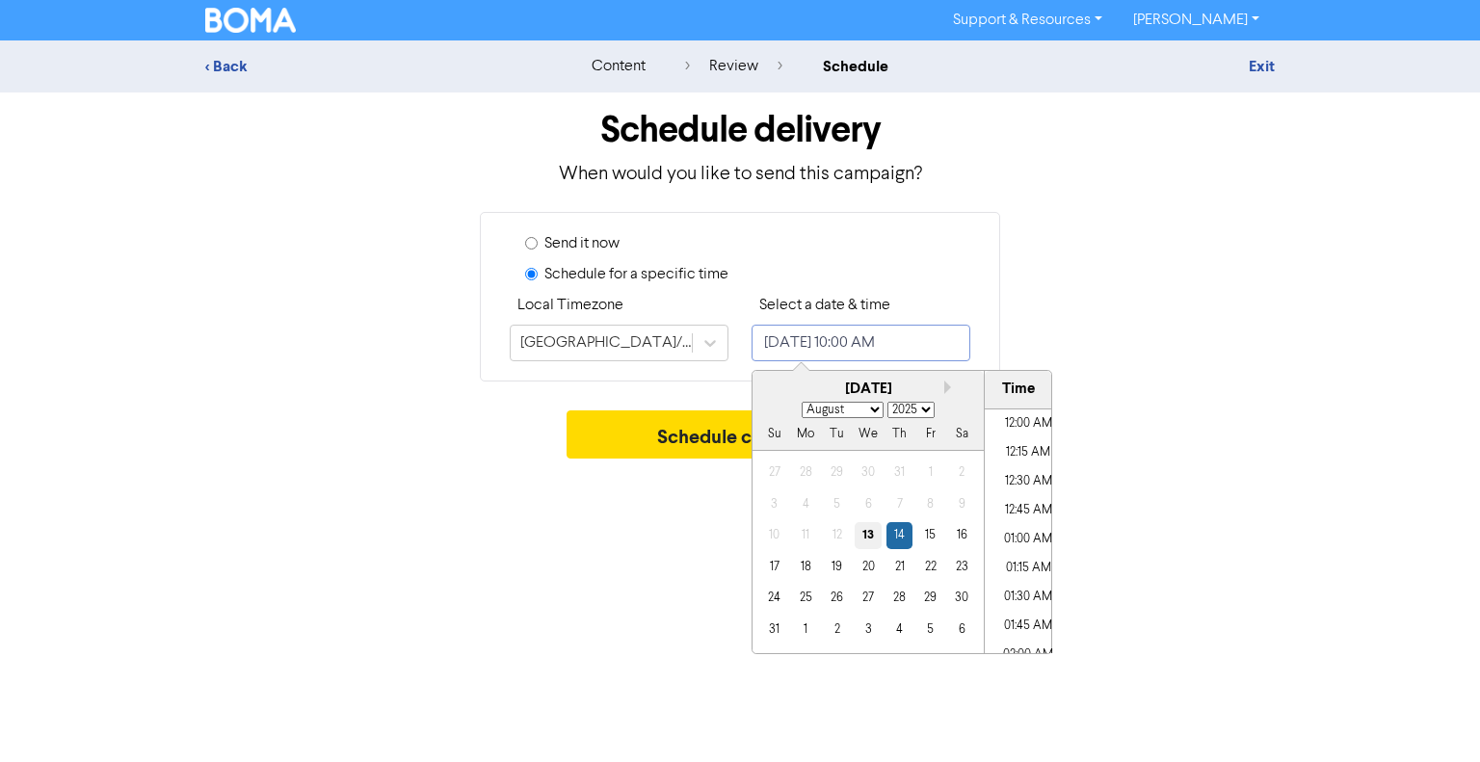
scroll to position [1048, 0]
click at [931, 601] on div "29" at bounding box center [930, 598] width 26 height 26
drag, startPoint x: 1030, startPoint y: 504, endPoint x: 555, endPoint y: 526, distance: 475.5
click at [1029, 504] on li "02:45 PM" at bounding box center [1028, 502] width 87 height 29
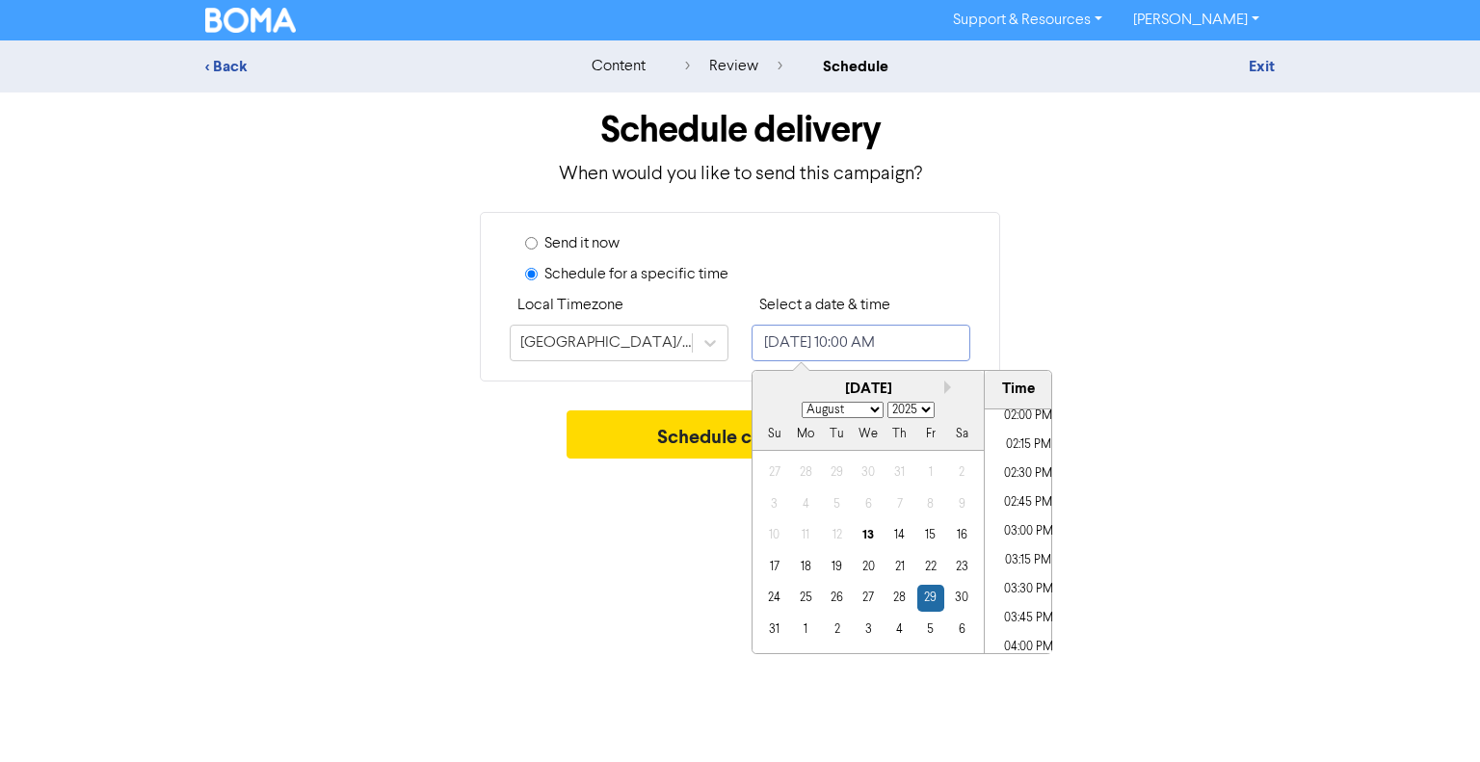
type input "August 29, 2025 2:45 PM"
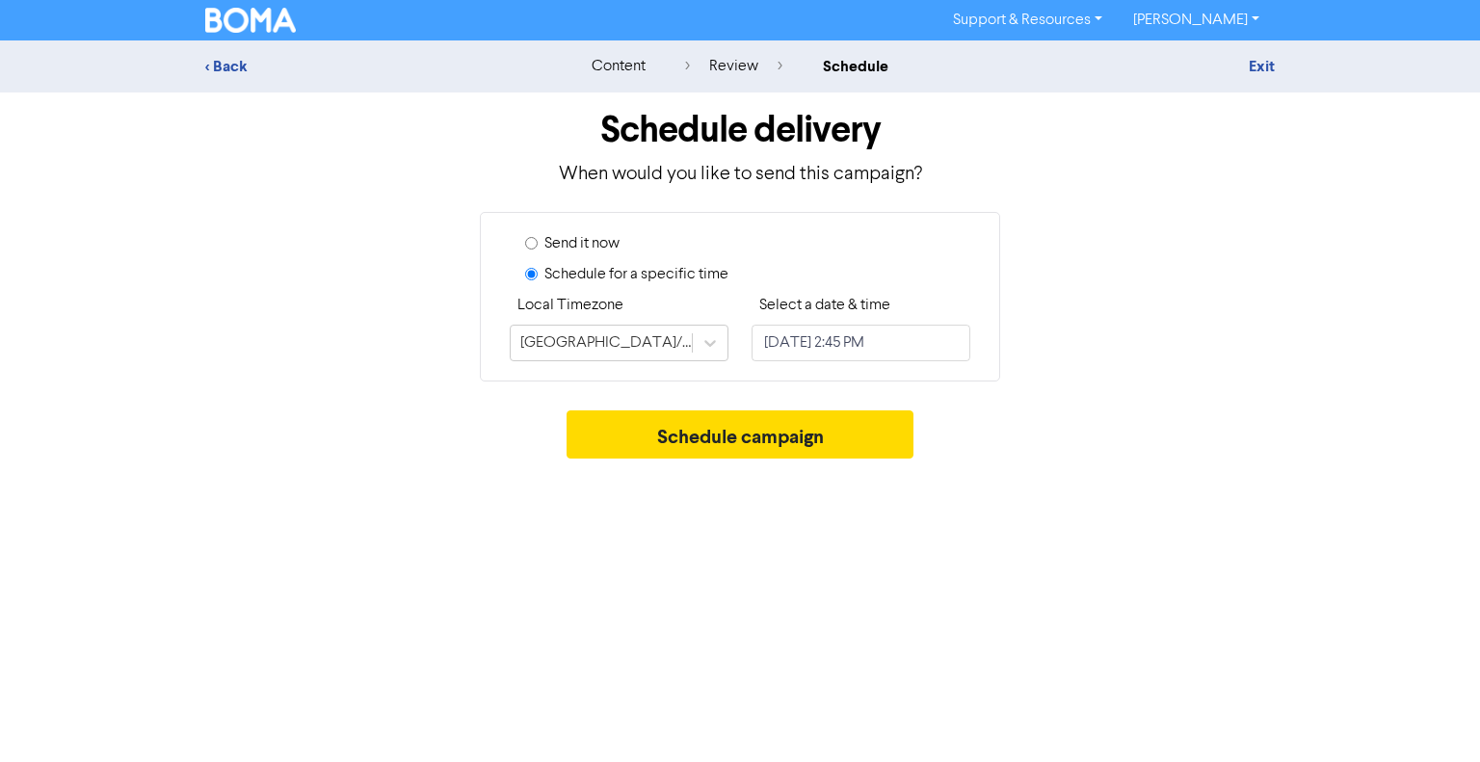
click at [617, 553] on div "Support & Resources Video Tutorials FAQ & Guides Marketing Education Sandra Dav…" at bounding box center [740, 381] width 1480 height 762
drag, startPoint x: 871, startPoint y: 434, endPoint x: 412, endPoint y: 507, distance: 464.4
click at [412, 507] on div "Support & Resources Video Tutorials FAQ & Guides Marketing Education Sandra Dav…" at bounding box center [740, 381] width 1480 height 762
click at [836, 430] on button "Schedule campaign" at bounding box center [741, 434] width 348 height 48
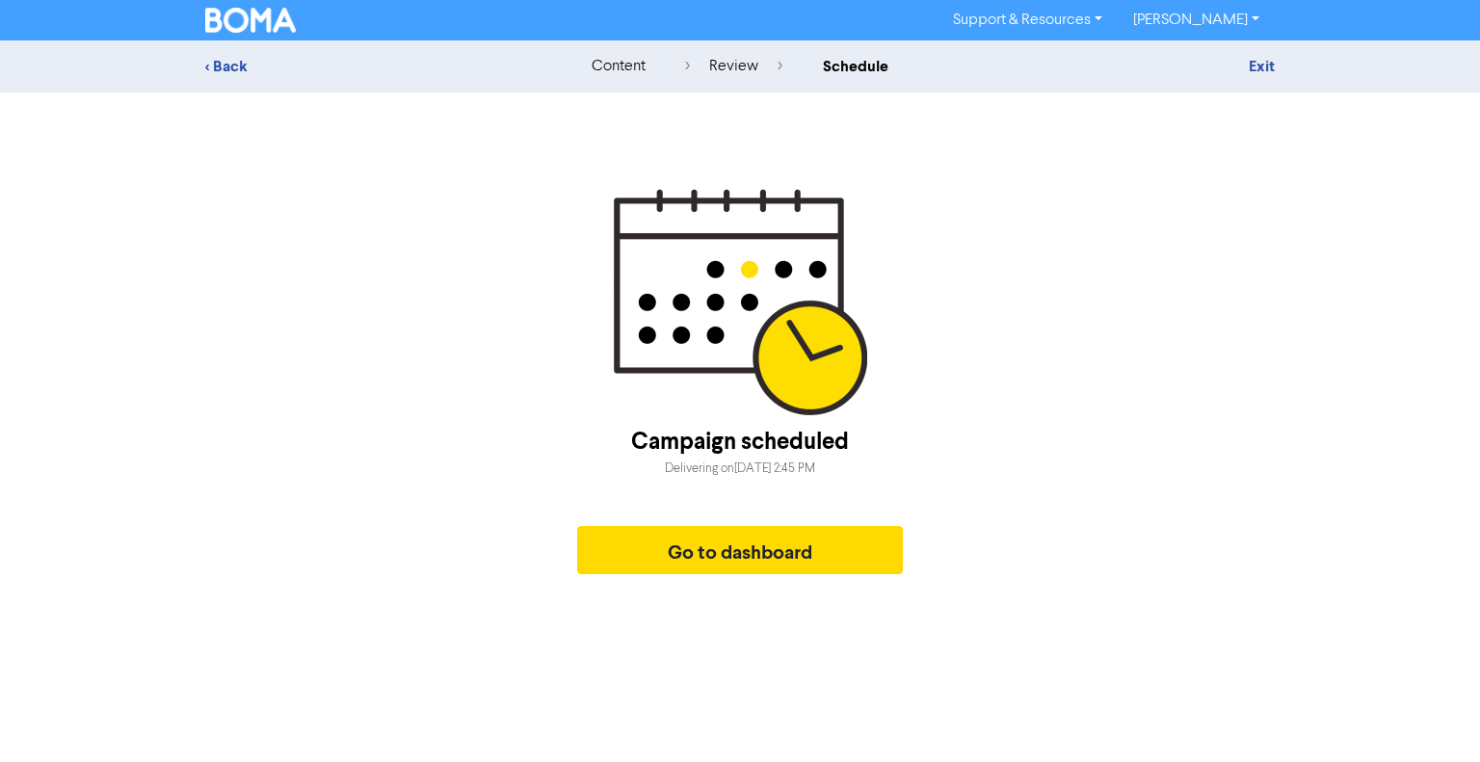
click at [258, 14] on img at bounding box center [250, 20] width 91 height 25
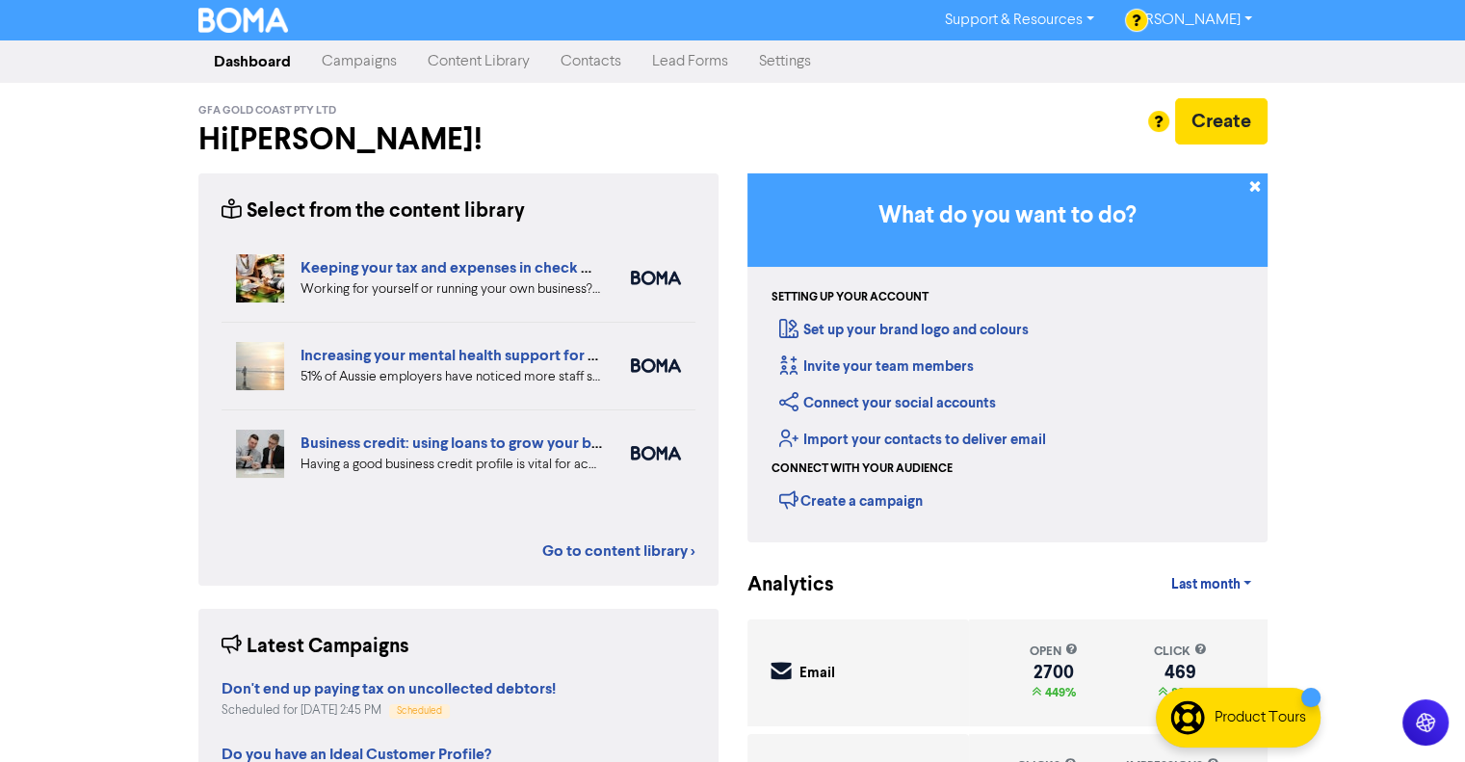
click at [356, 64] on link "Campaigns" at bounding box center [359, 61] width 106 height 39
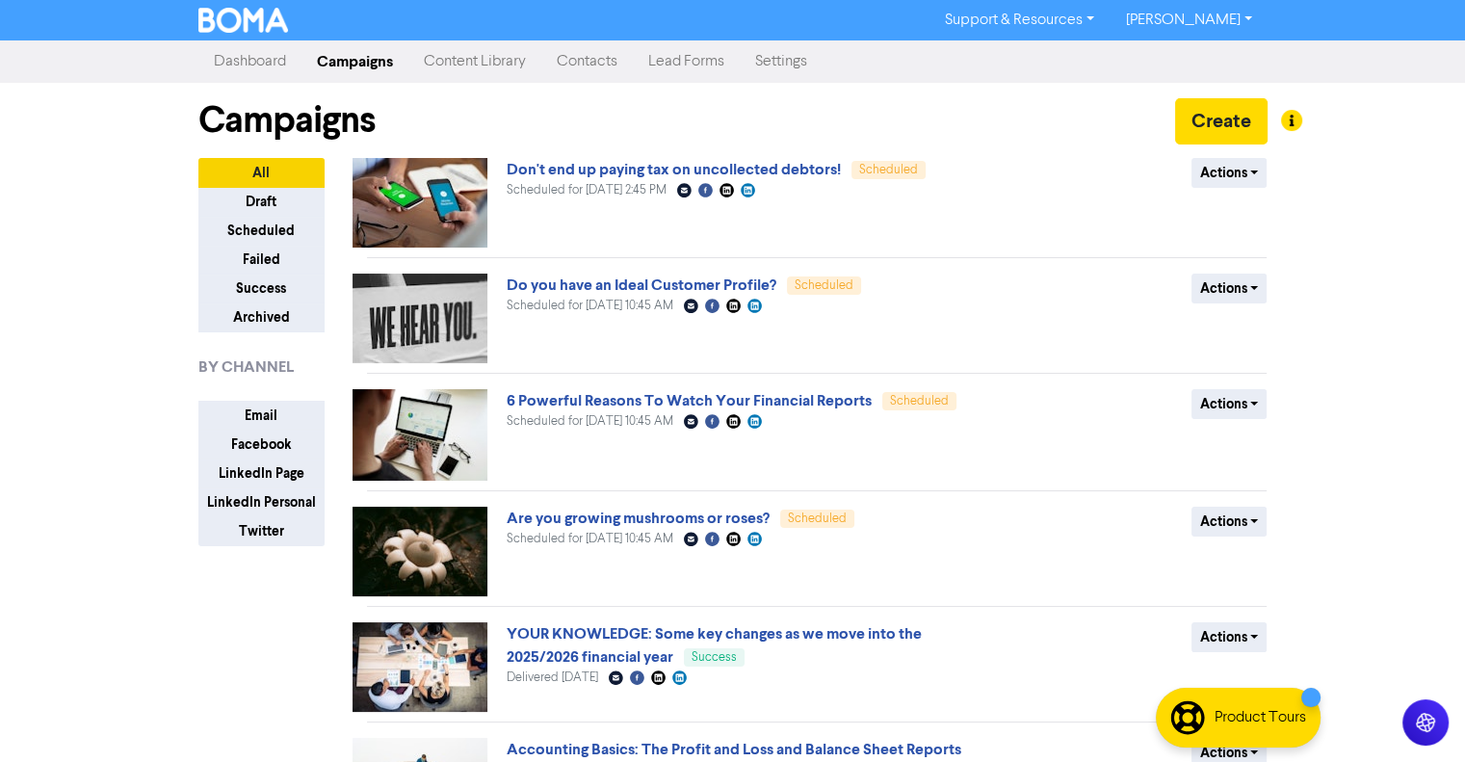
click at [1187, 22] on link "[PERSON_NAME]" at bounding box center [1188, 20] width 157 height 31
click at [1203, 65] on button "Log Out" at bounding box center [1187, 57] width 152 height 23
